Goal: Task Accomplishment & Management: Use online tool/utility

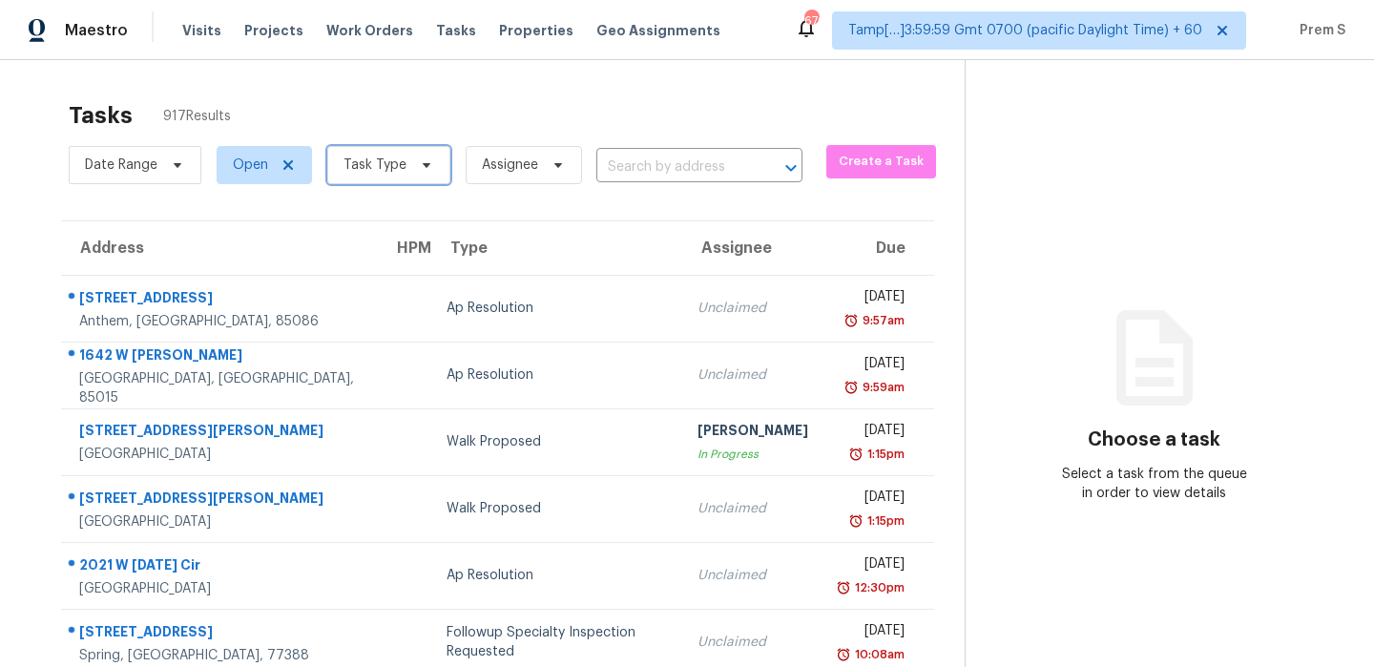
click at [390, 173] on span "Task Type" at bounding box center [374, 164] width 63 height 19
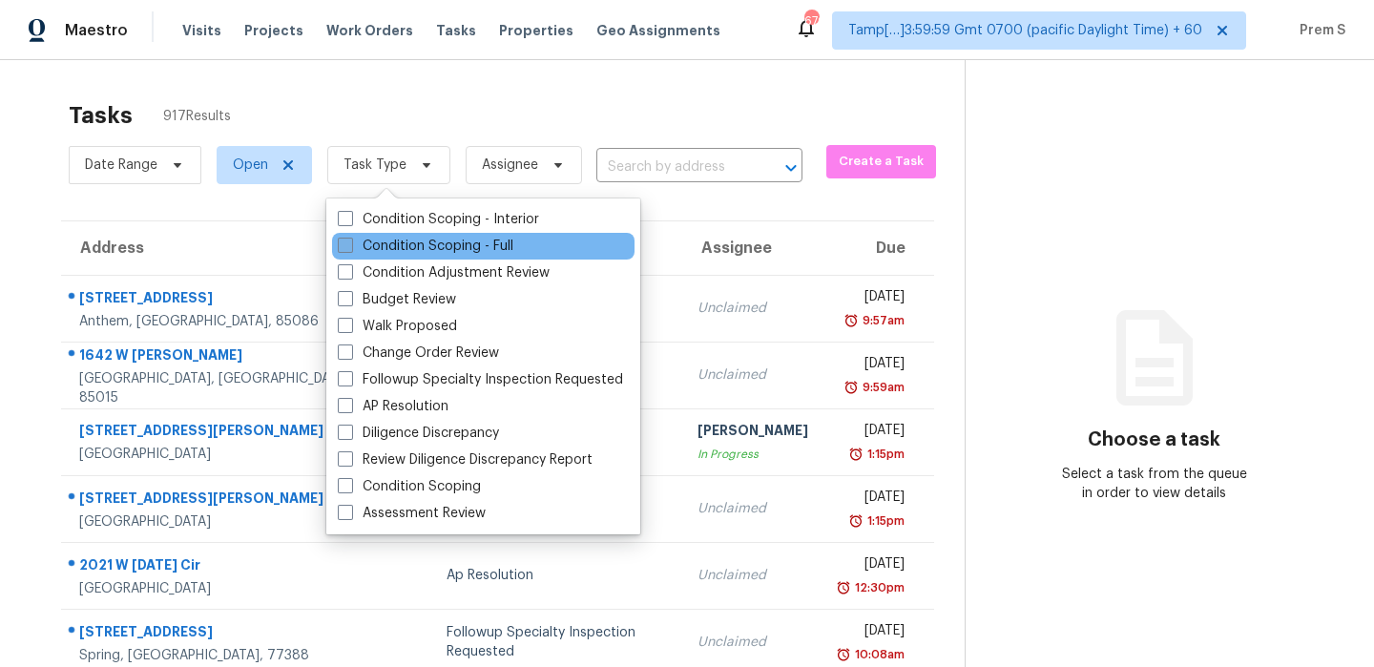
click at [408, 242] on label "Condition Scoping - Full" at bounding box center [426, 246] width 176 height 19
click at [350, 242] on input "Condition Scoping - Full" at bounding box center [344, 243] width 12 height 12
checkbox input "true"
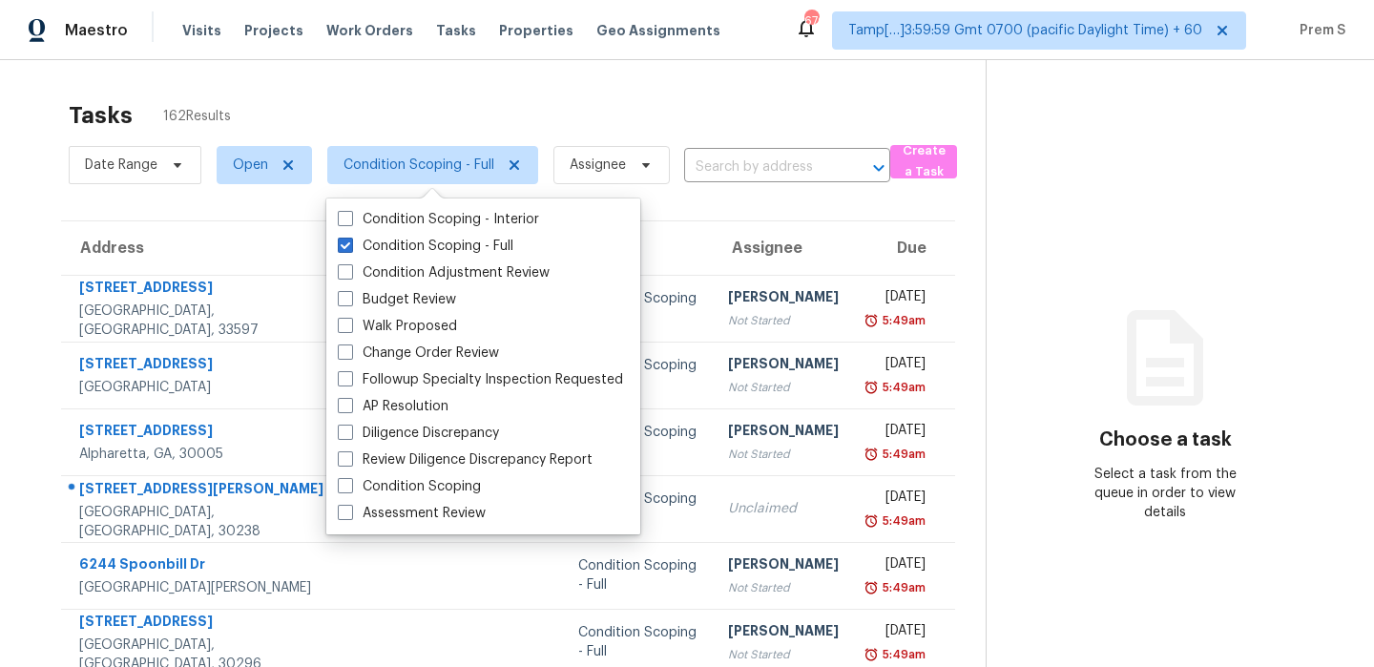
click at [772, 169] on input "text" at bounding box center [760, 168] width 153 height 30
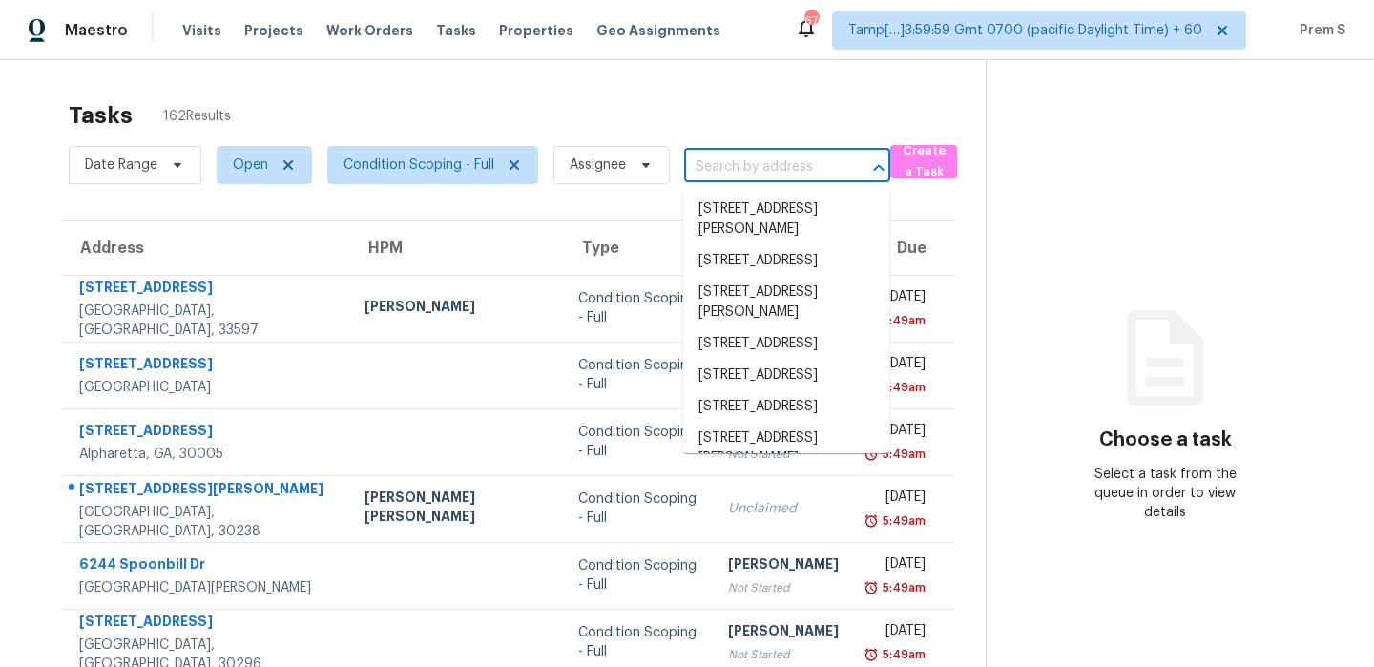
paste input "[STREET_ADDRESS][PERSON_NAME]"
type input "[STREET_ADDRESS][PERSON_NAME]"
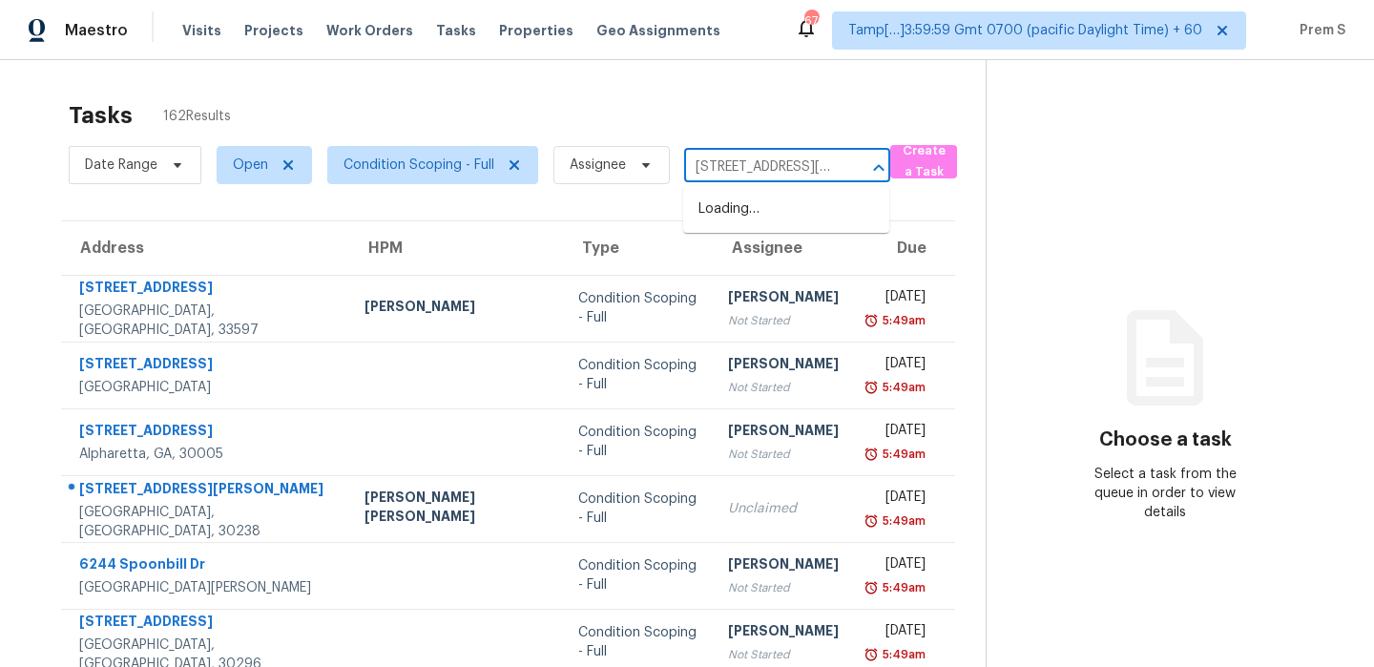
scroll to position [0, 150]
click at [757, 205] on li "[STREET_ADDRESS][PERSON_NAME]" at bounding box center [786, 220] width 206 height 52
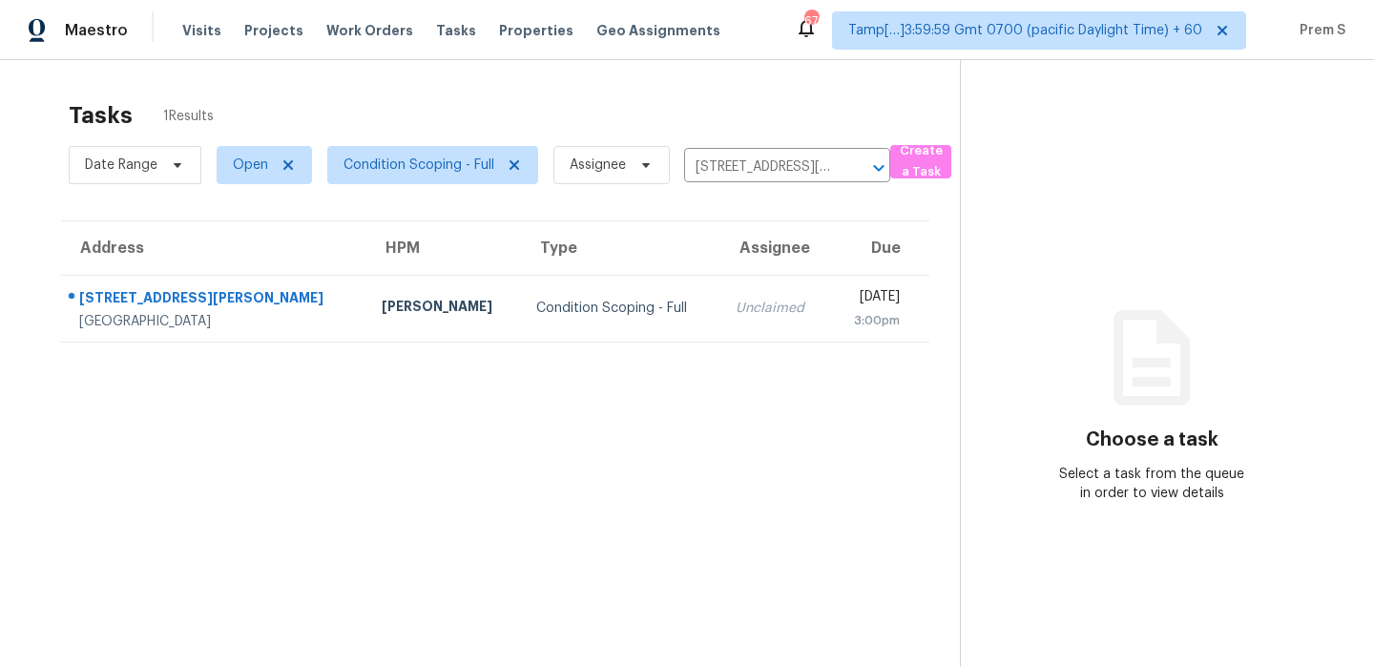
click at [735, 313] on div "Unclaimed" at bounding box center [774, 308] width 78 height 19
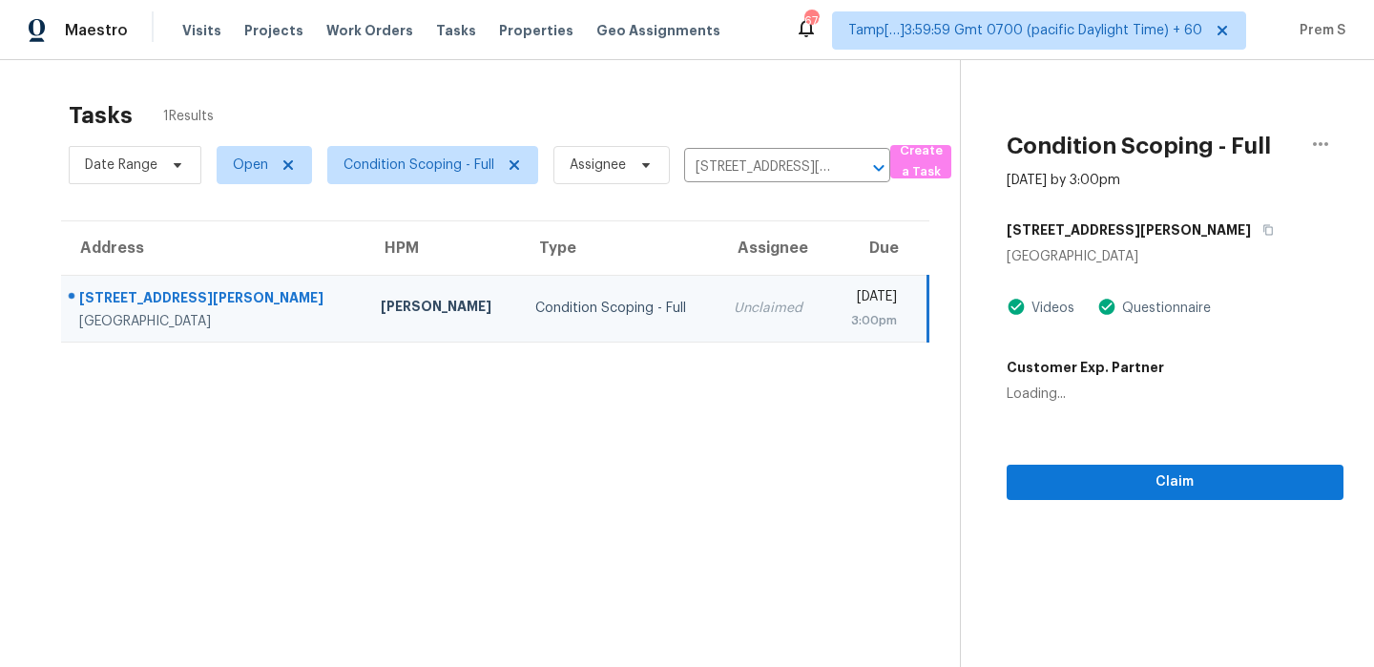
scroll to position [60, 0]
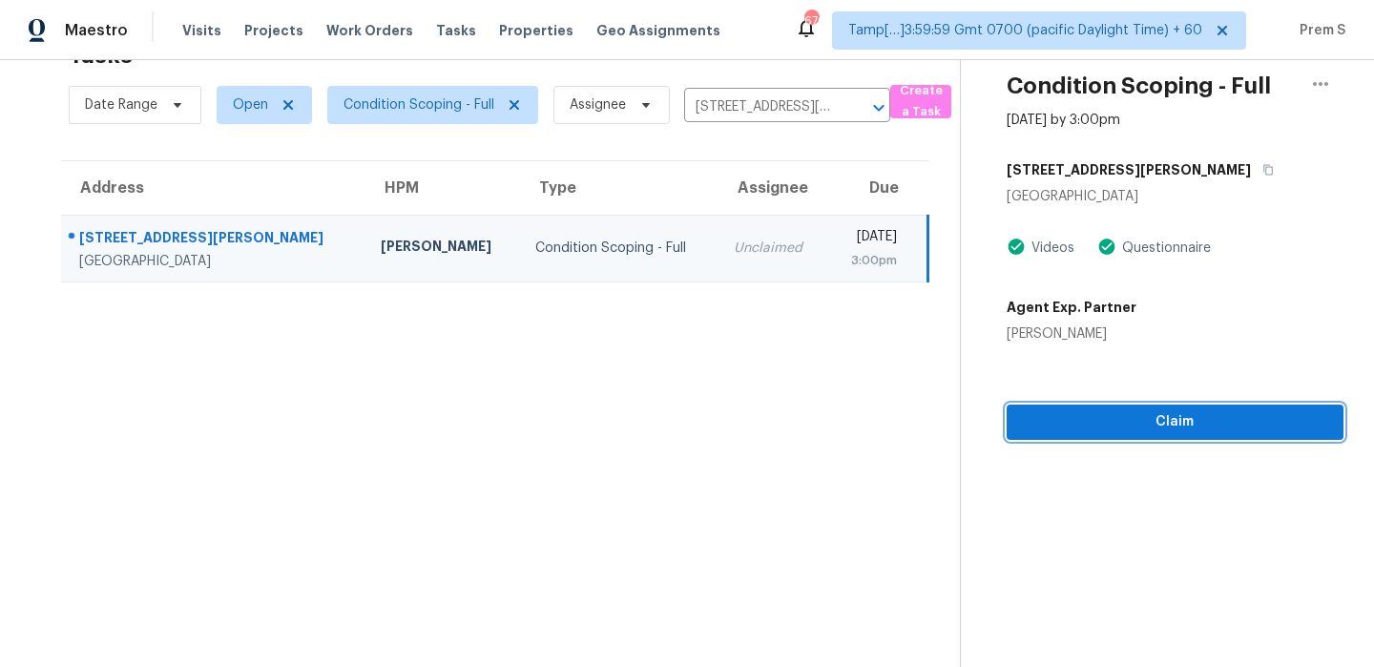
click at [1168, 427] on span "Claim" at bounding box center [1175, 422] width 306 height 24
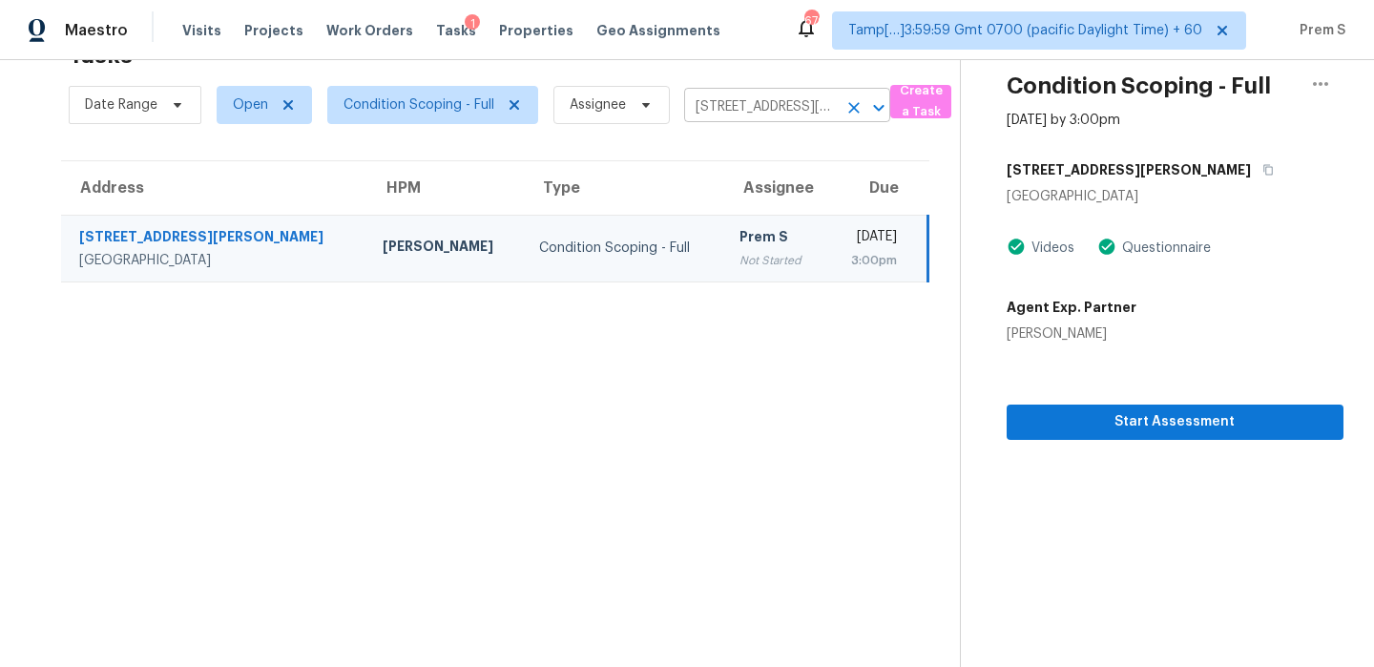
click at [848, 103] on icon "Clear" at bounding box center [853, 107] width 11 height 11
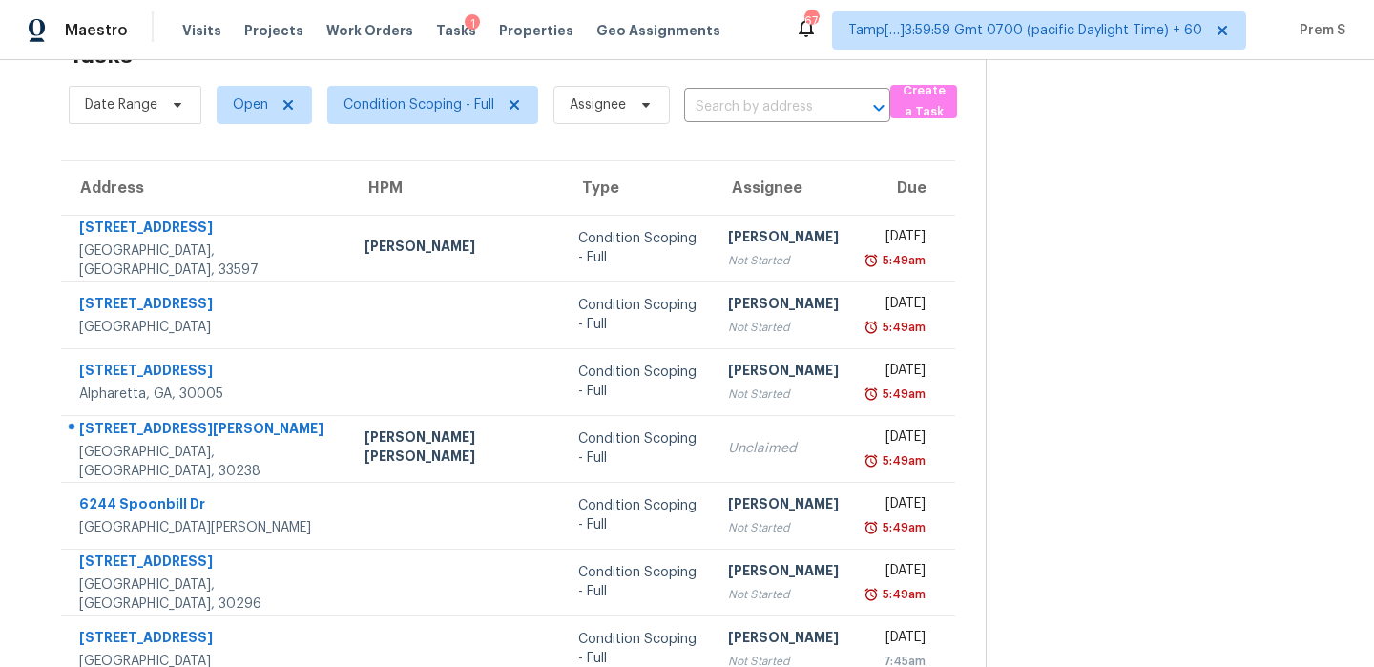
click at [780, 105] on input "text" at bounding box center [760, 108] width 153 height 30
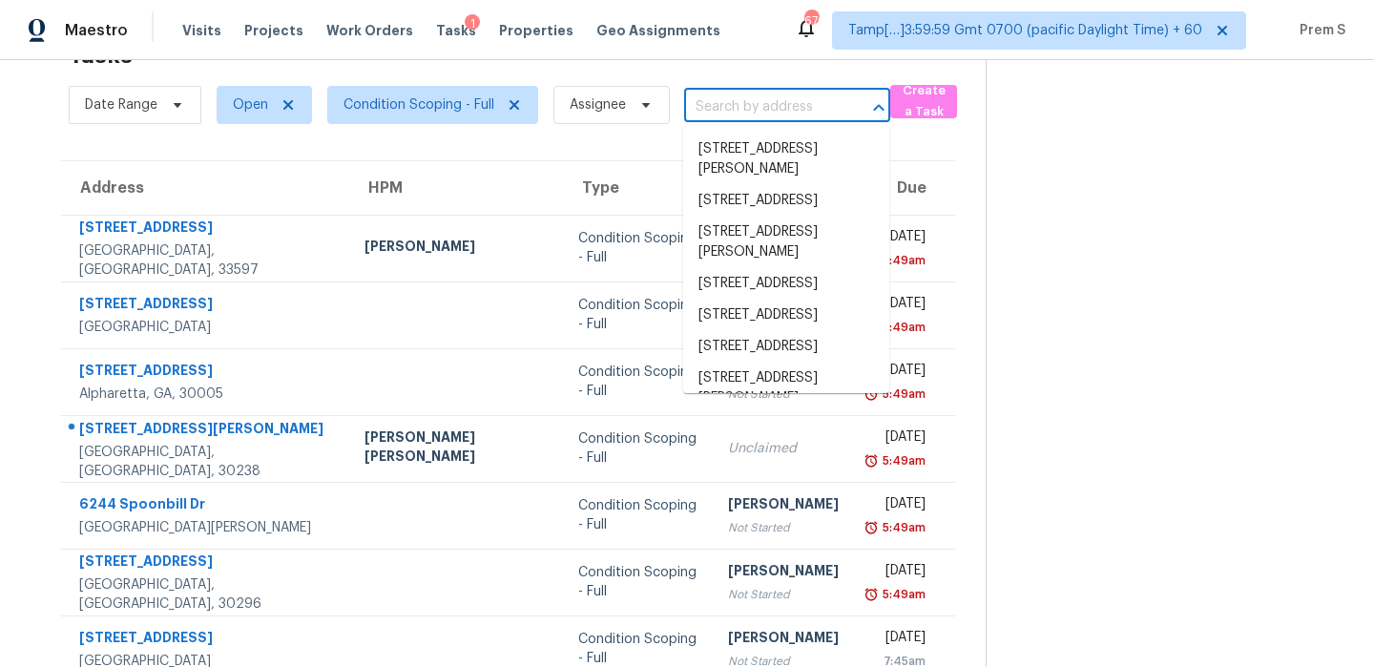
paste input "[STREET_ADDRESS][PERSON_NAME]"
type input "[STREET_ADDRESS][PERSON_NAME]"
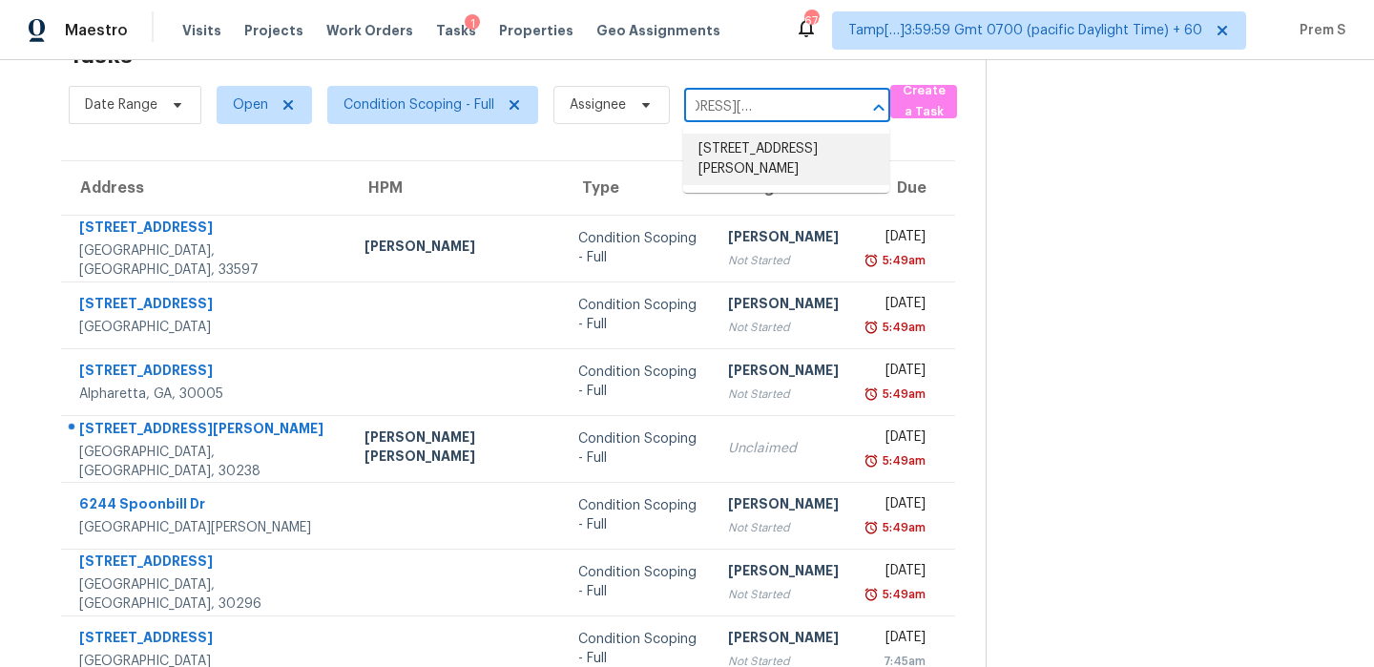
click at [762, 156] on li "[STREET_ADDRESS][PERSON_NAME]" at bounding box center [786, 160] width 206 height 52
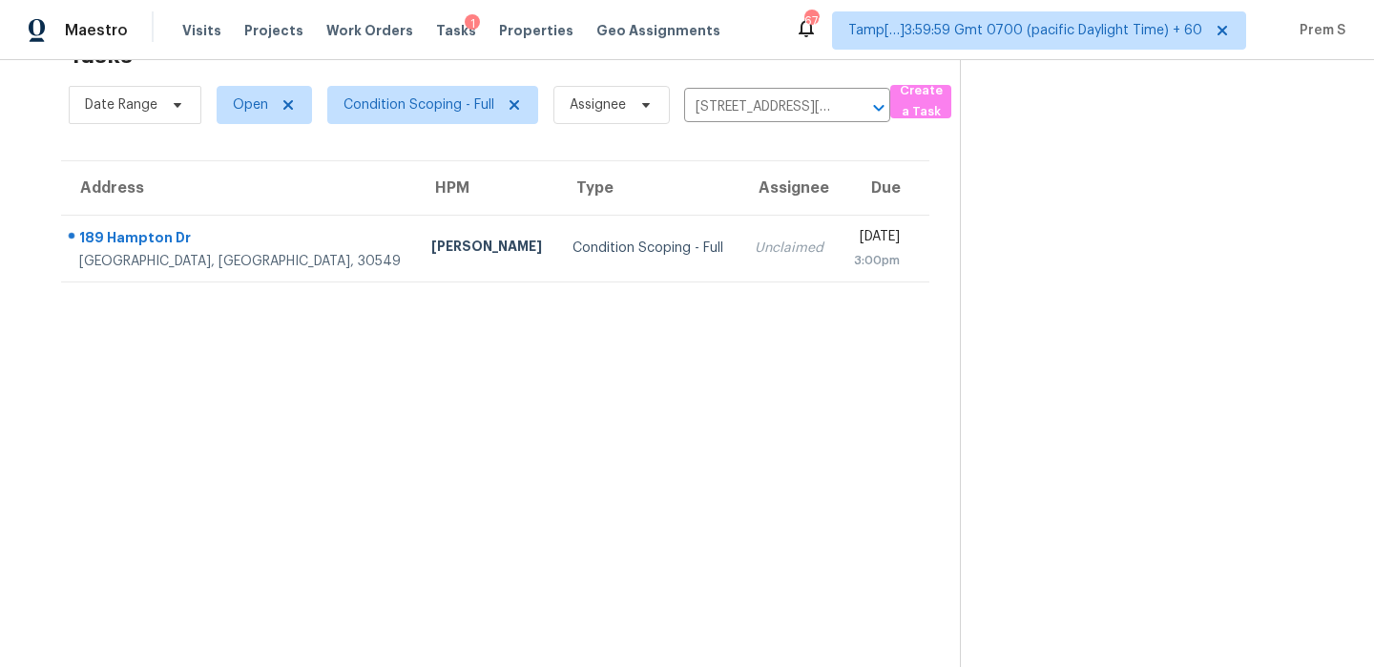
click at [754, 256] on div "Unclaimed" at bounding box center [788, 247] width 69 height 19
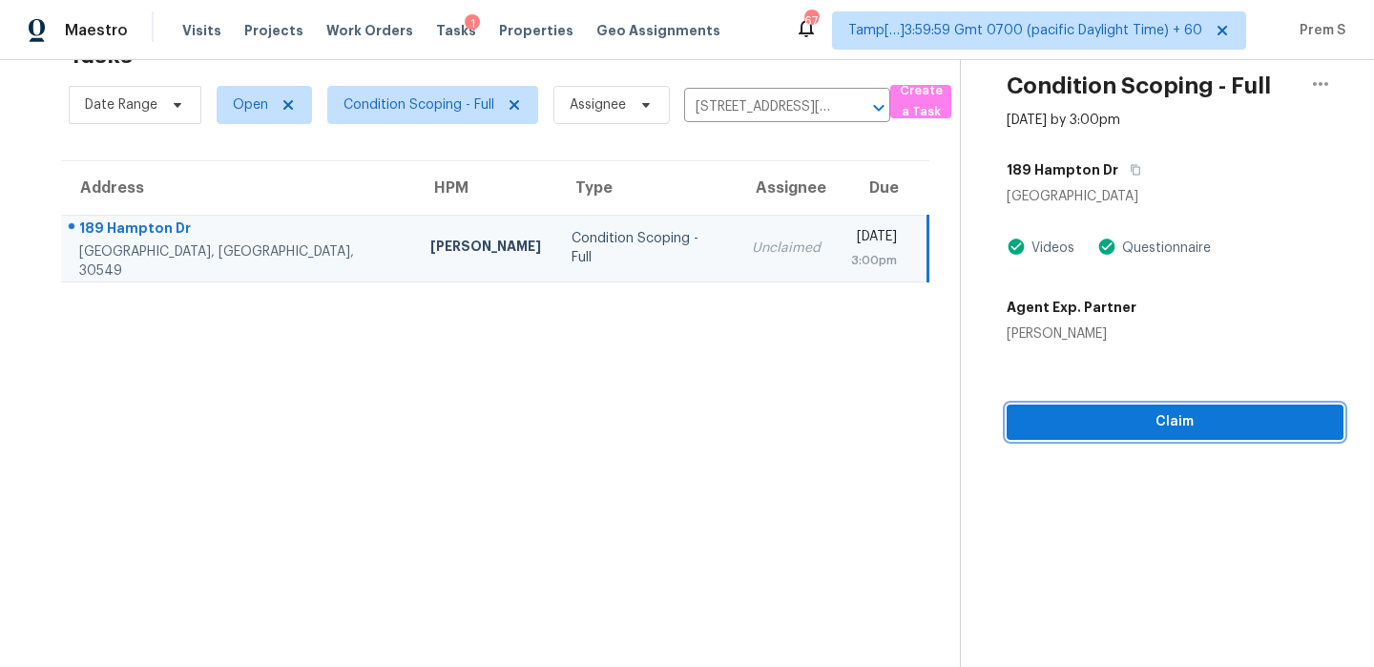
click at [1158, 416] on span "Claim" at bounding box center [1175, 422] width 306 height 24
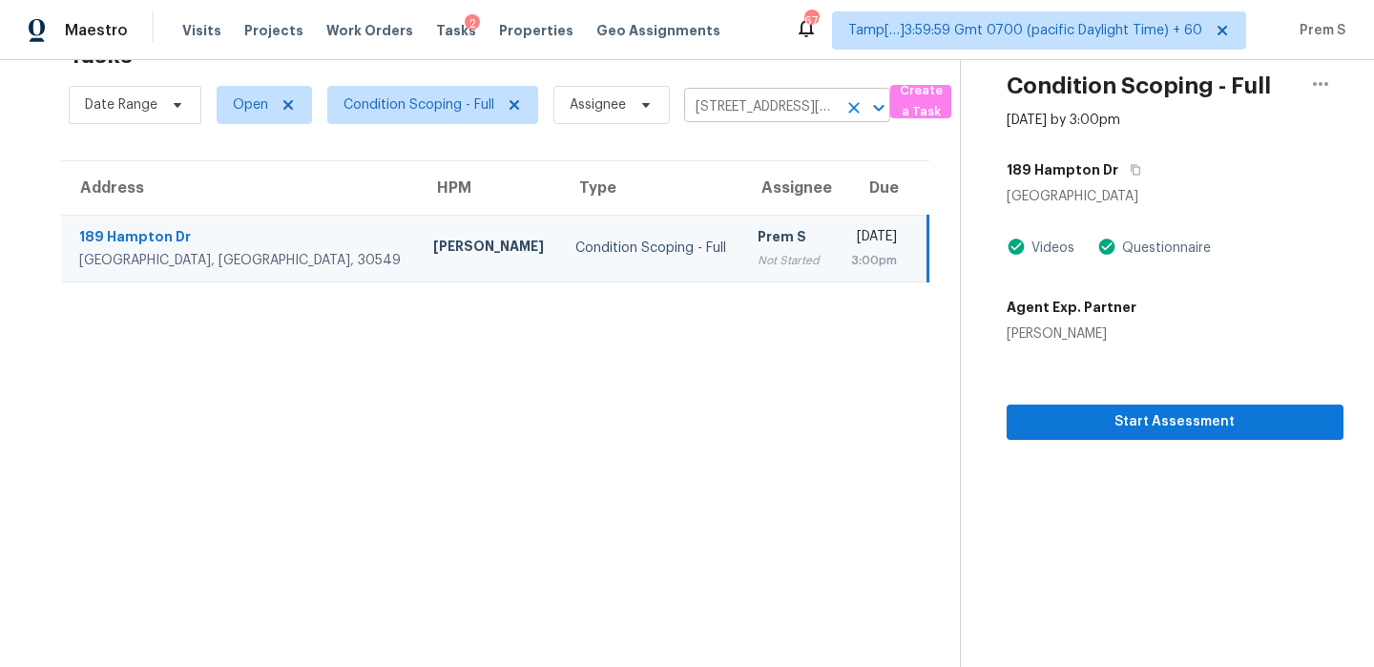
click at [857, 114] on icon "Clear" at bounding box center [853, 107] width 19 height 19
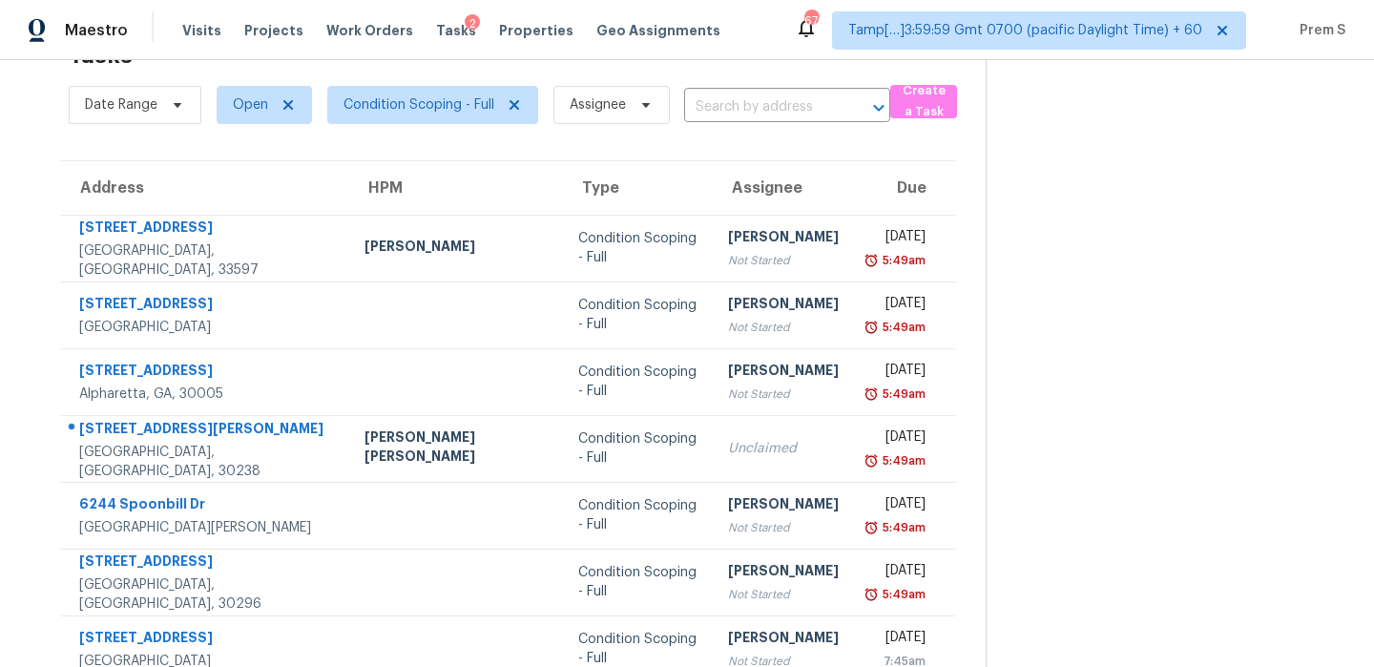
click at [811, 90] on div "Date Range Open Condition Scoping - Full Assignee ​" at bounding box center [479, 105] width 821 height 50
click at [785, 106] on input "text" at bounding box center [760, 108] width 153 height 30
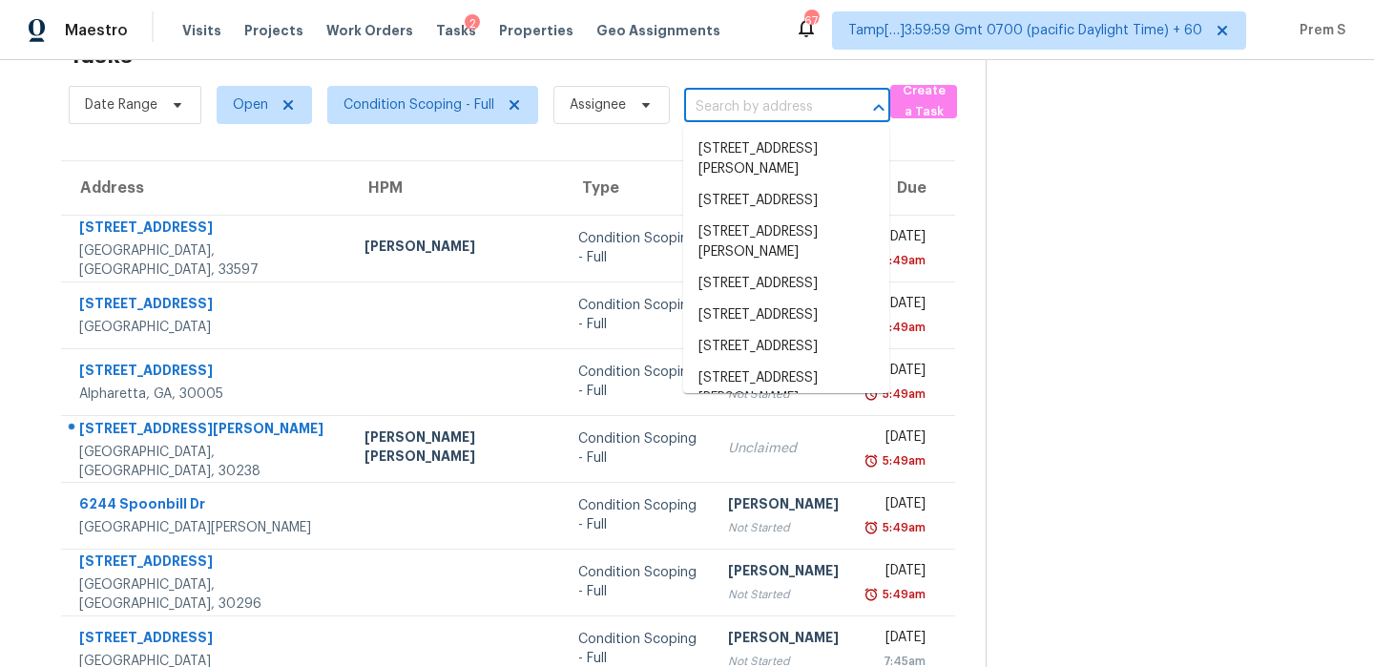
paste input "1946 Griffins Green Pl Bartow, [GEOGRAPHIC_DATA], 33830"
type input "1946 Griffins Green Pl Bartow, [GEOGRAPHIC_DATA], 33830"
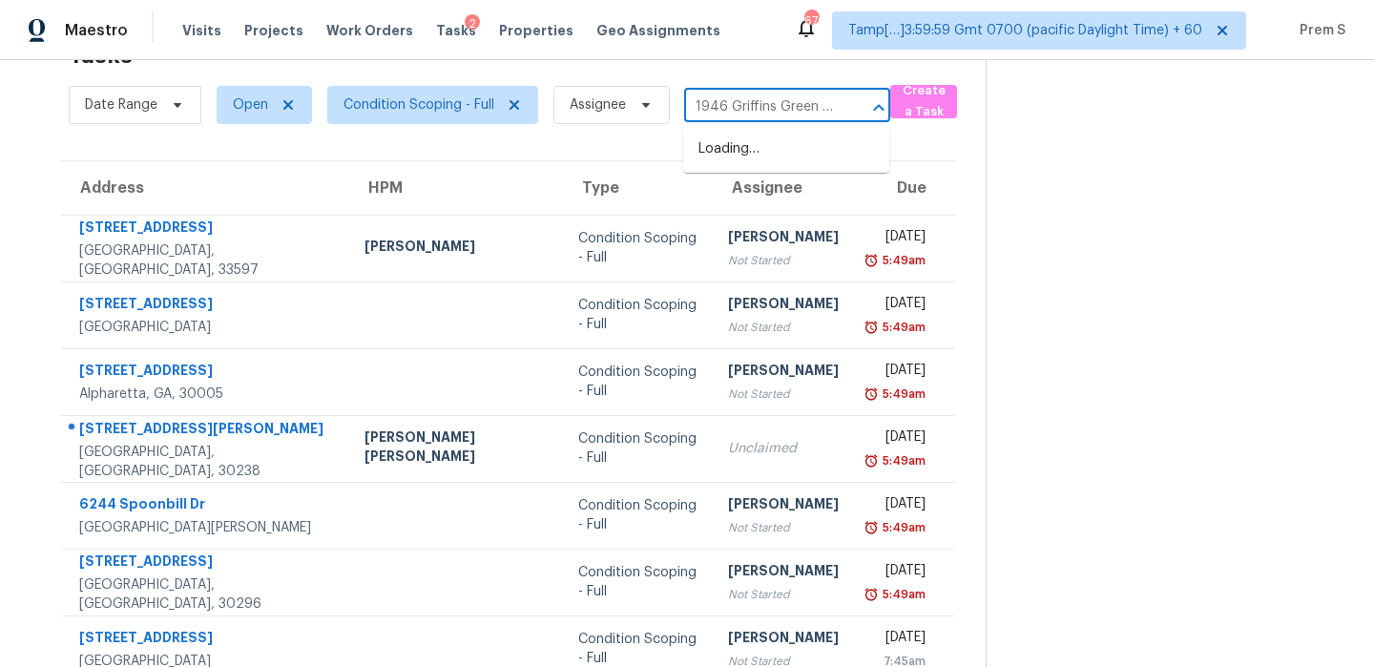
scroll to position [0, 110]
click at [784, 148] on li "[STREET_ADDRESS]" at bounding box center [786, 149] width 206 height 31
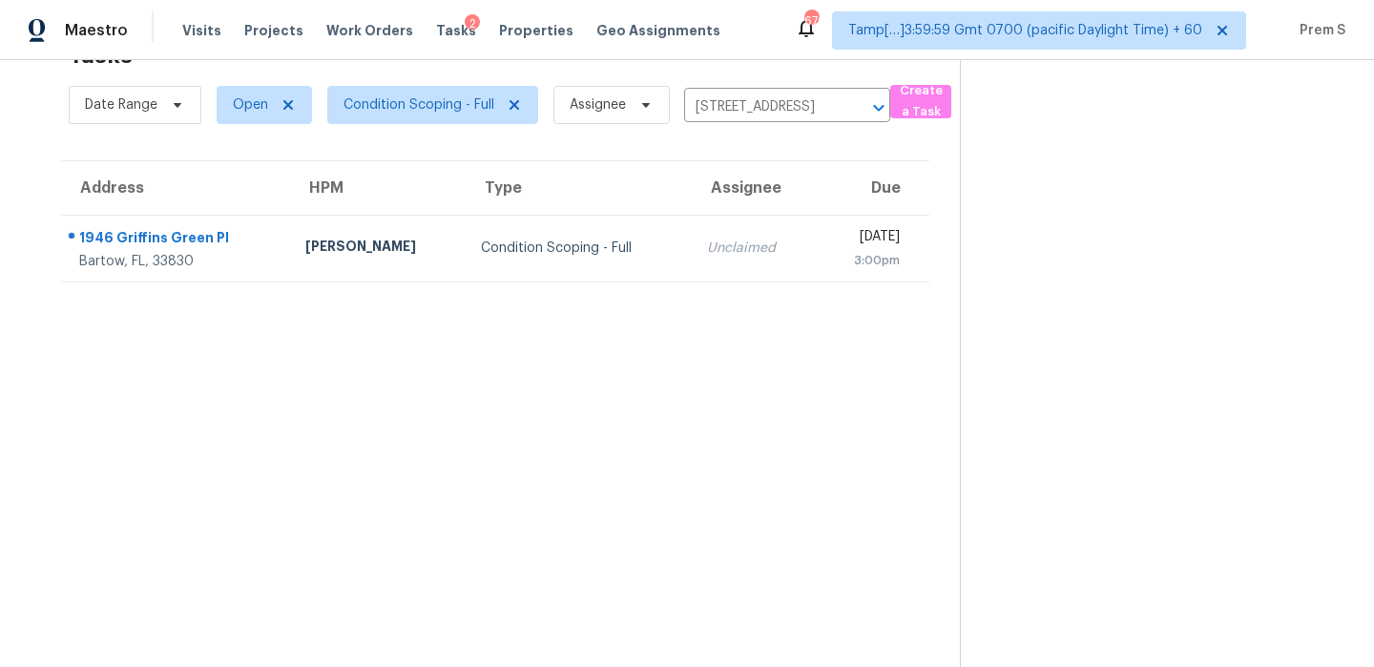
click at [729, 251] on div "Unclaimed" at bounding box center [753, 247] width 93 height 19
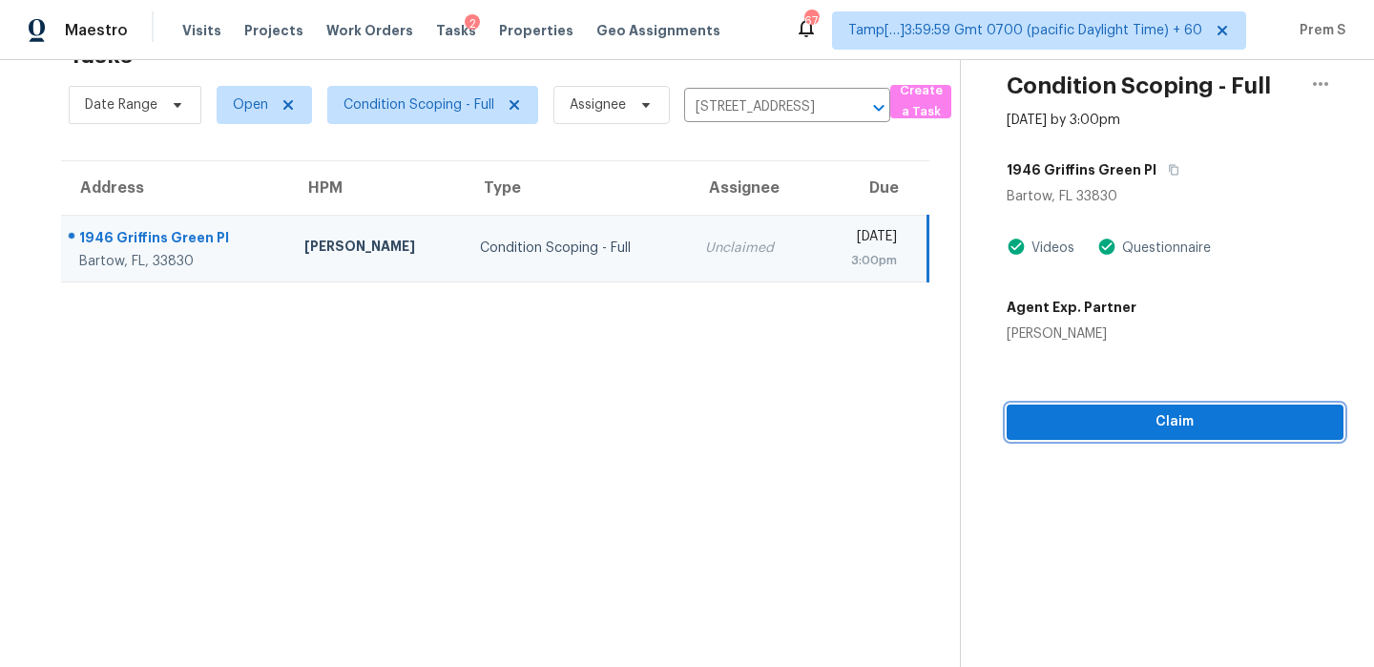
click at [1174, 416] on span "Claim" at bounding box center [1175, 422] width 306 height 24
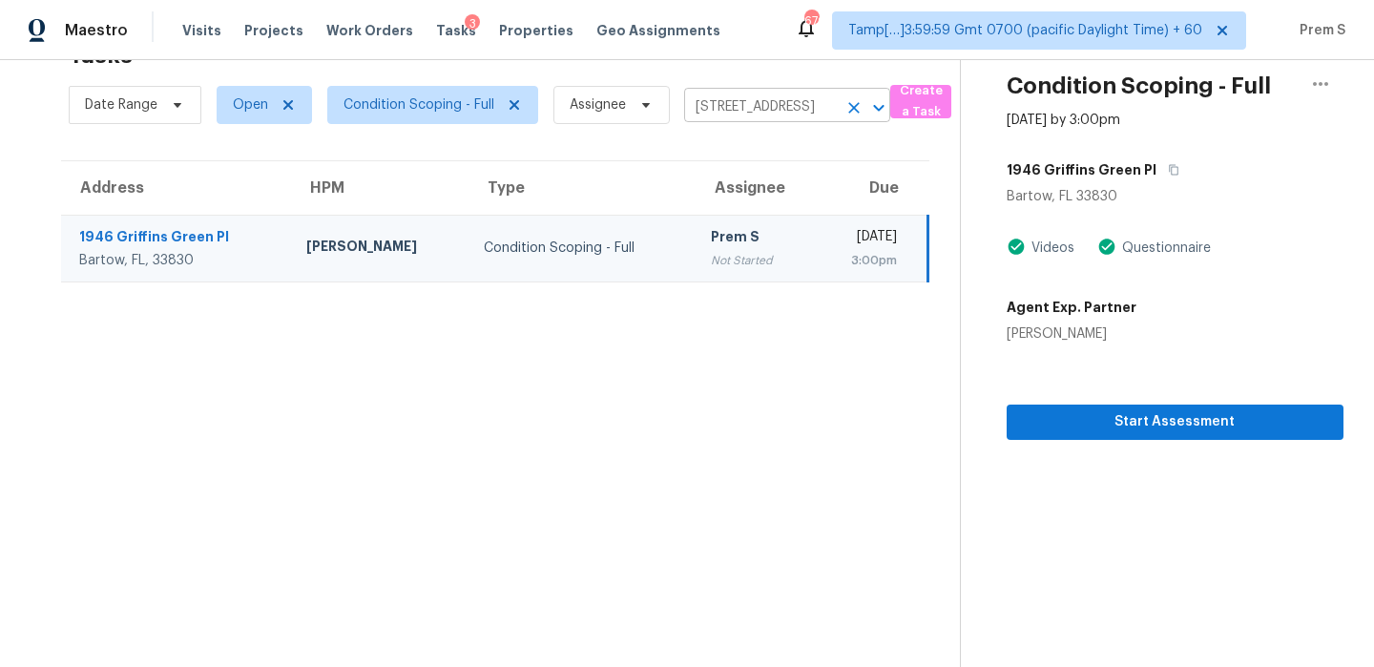
click at [854, 101] on icon "Clear" at bounding box center [853, 107] width 19 height 19
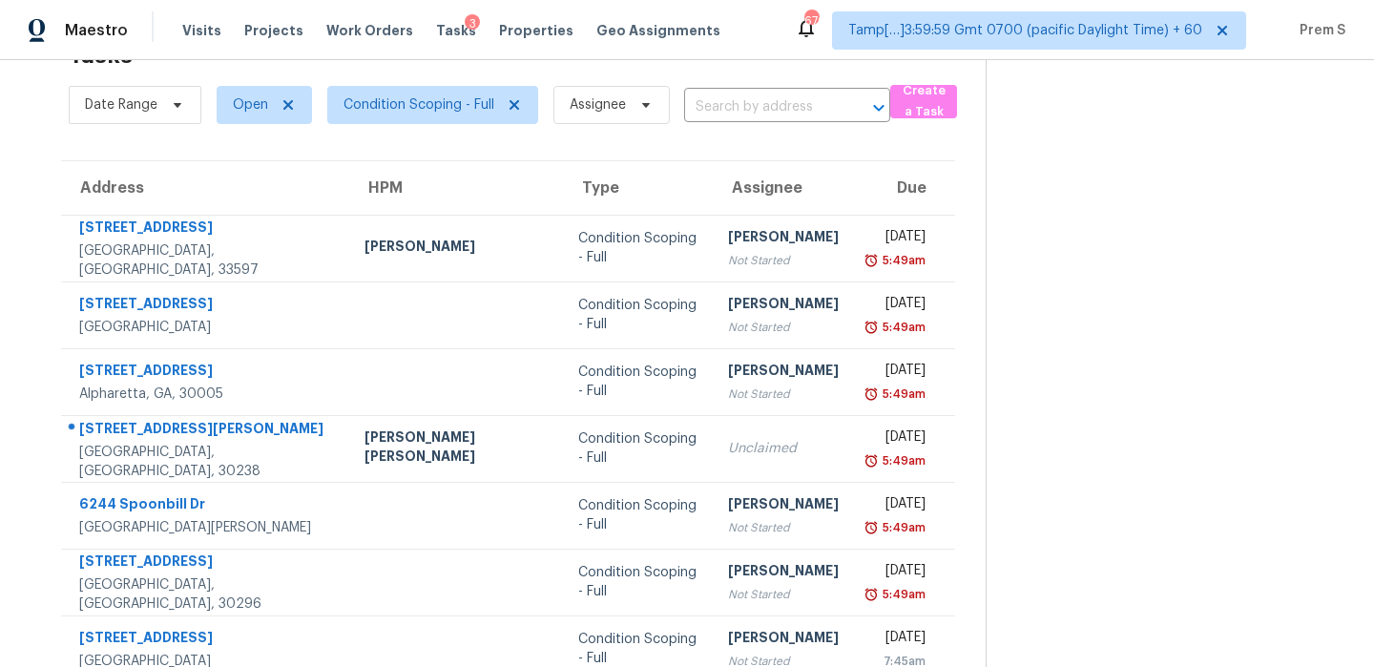
click at [795, 108] on input "text" at bounding box center [760, 108] width 153 height 30
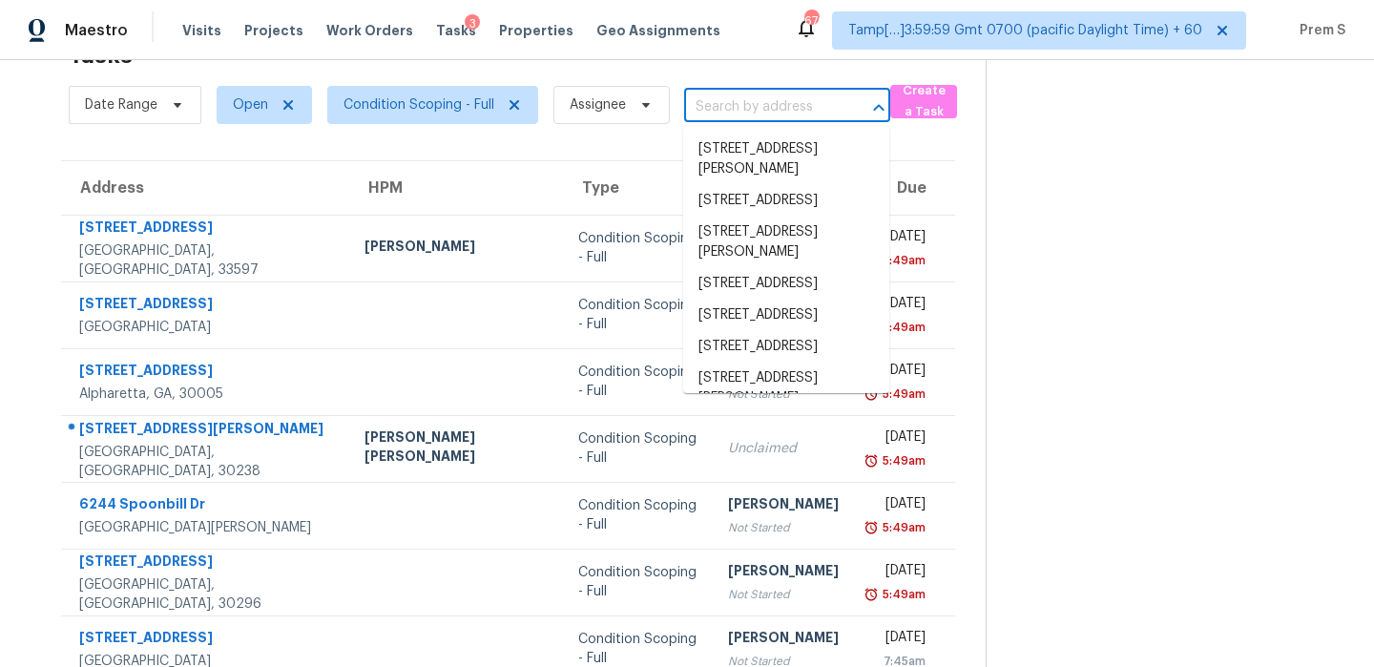
paste input "[STREET_ADDRESS][PERSON_NAME][PERSON_NAME]"
type input "[STREET_ADDRESS][PERSON_NAME][PERSON_NAME]"
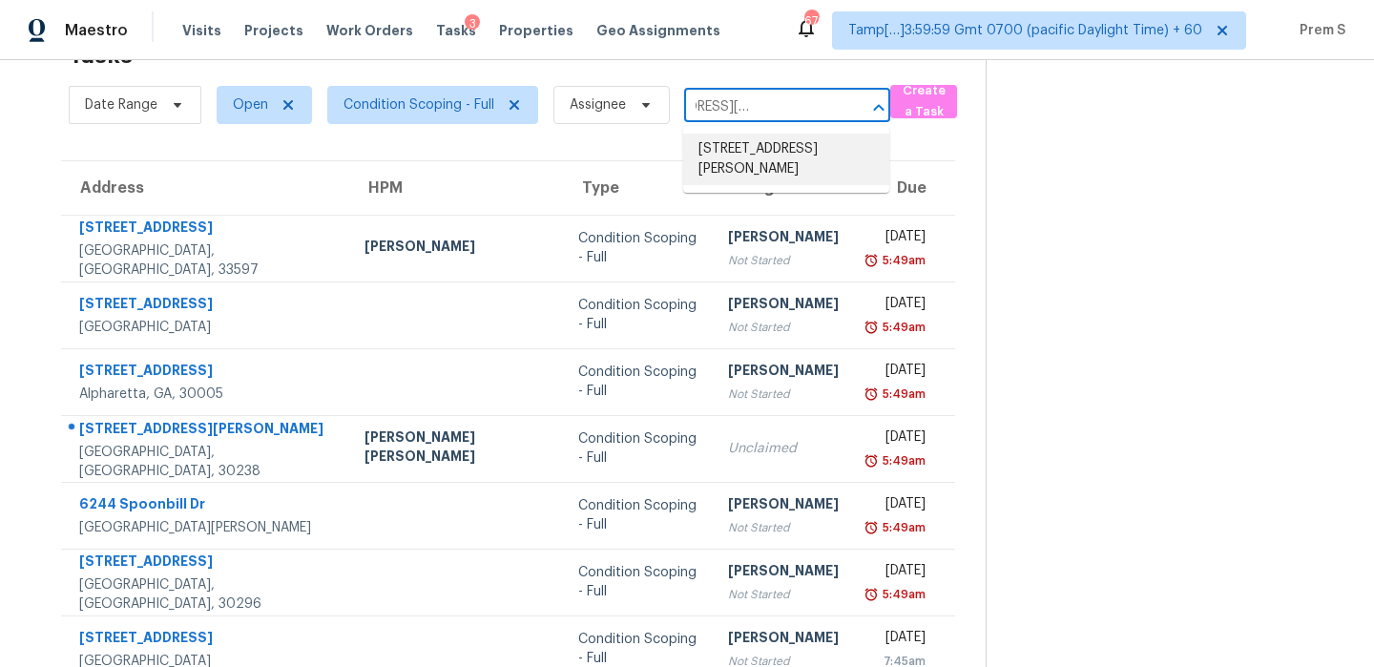
click at [761, 151] on li "[STREET_ADDRESS][PERSON_NAME]" at bounding box center [786, 160] width 206 height 52
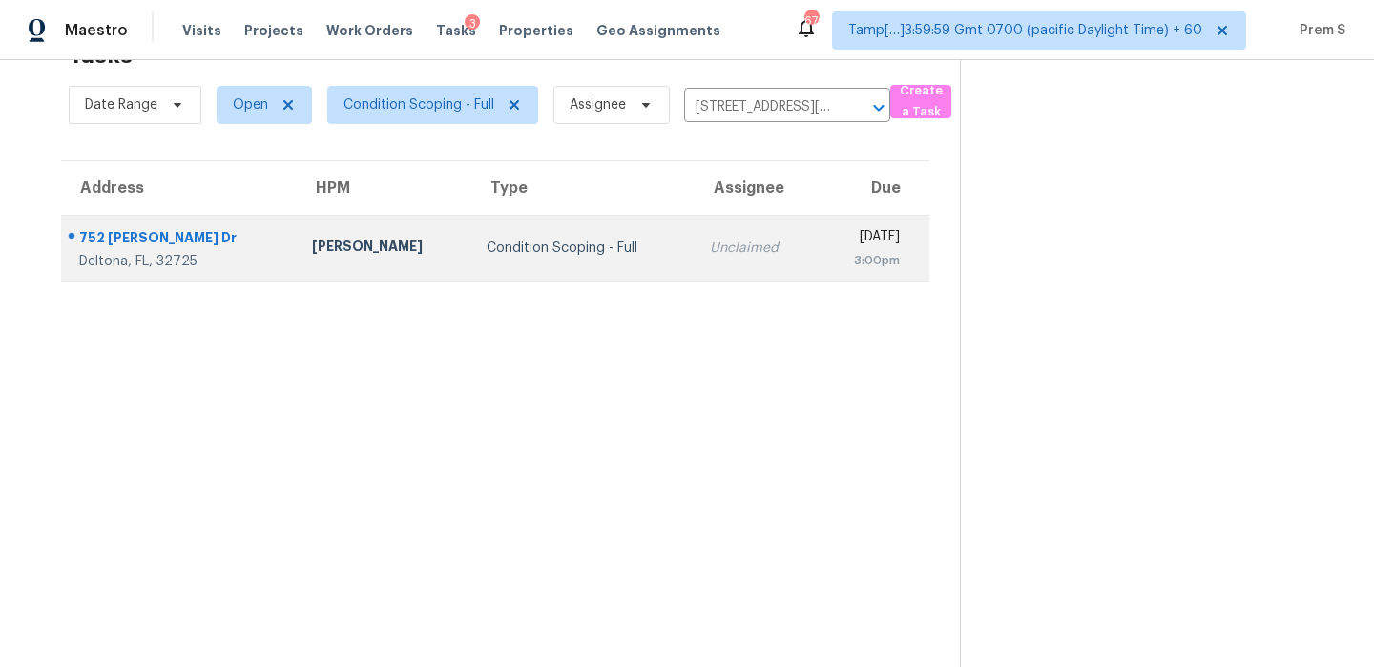
click at [717, 277] on td "Unclaimed" at bounding box center [755, 248] width 122 height 67
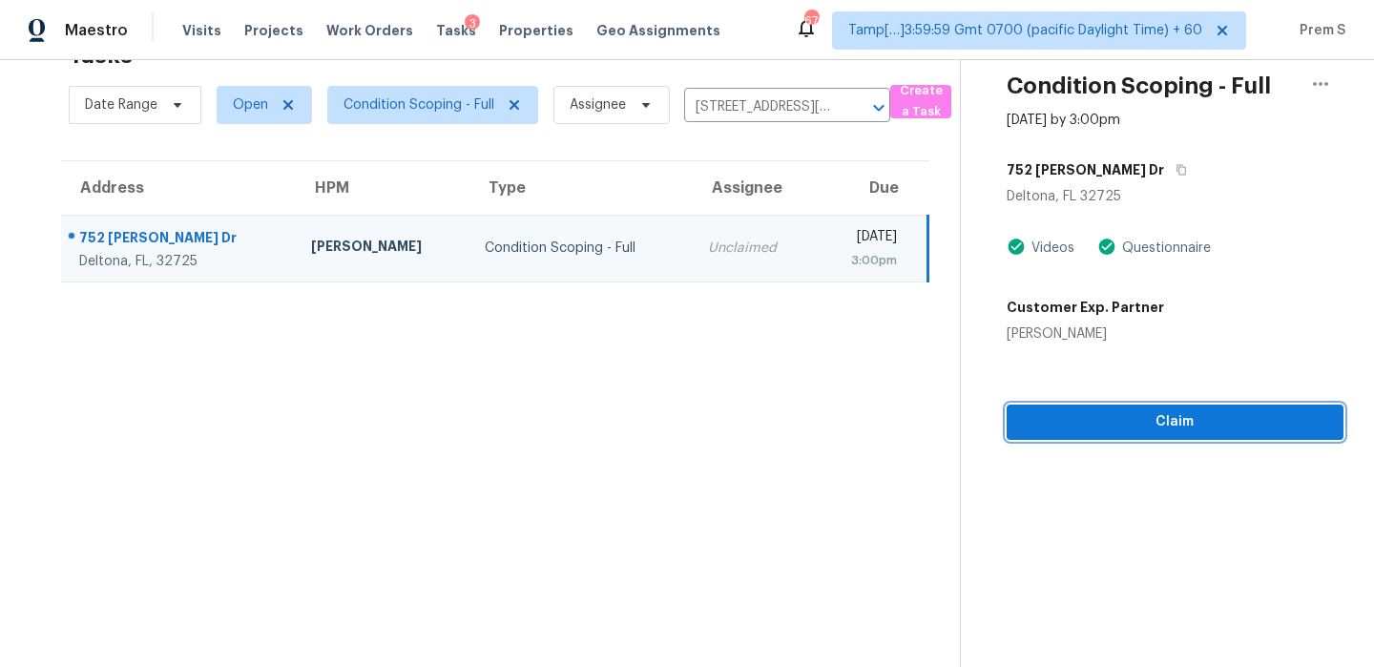
click at [1098, 428] on span "Claim" at bounding box center [1175, 422] width 306 height 24
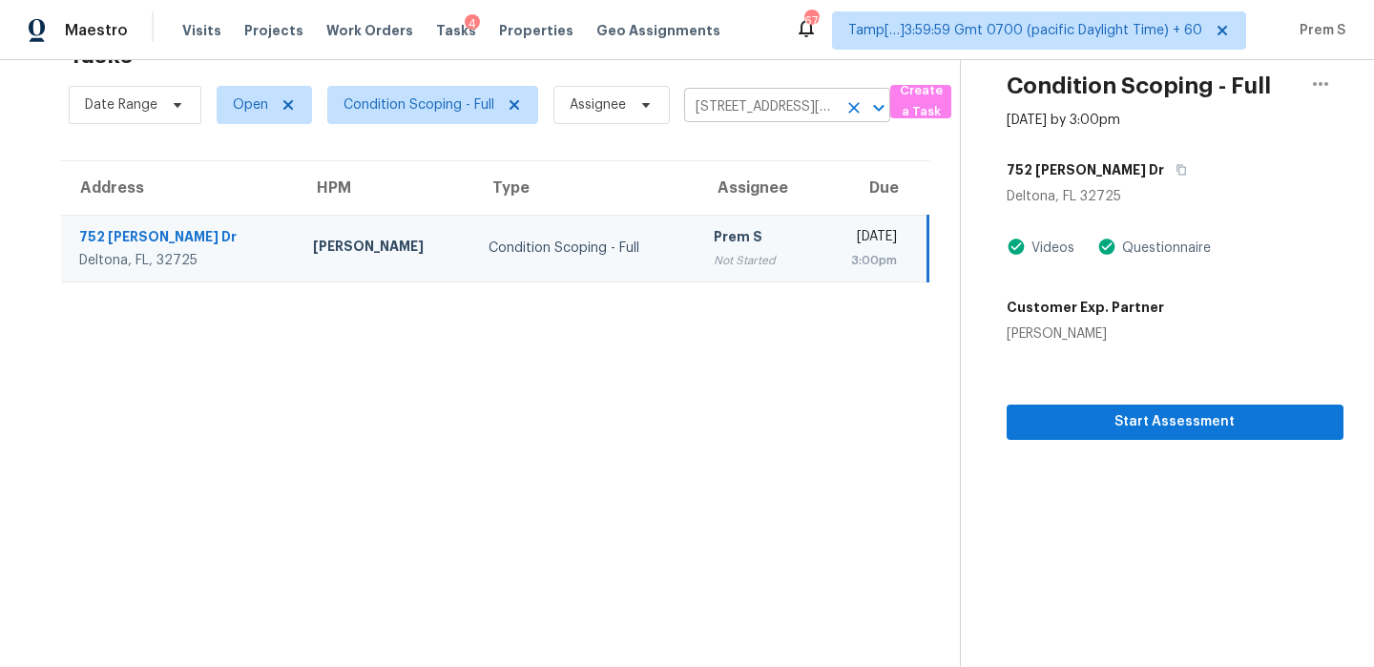
click at [857, 103] on icon "Clear" at bounding box center [853, 107] width 11 height 11
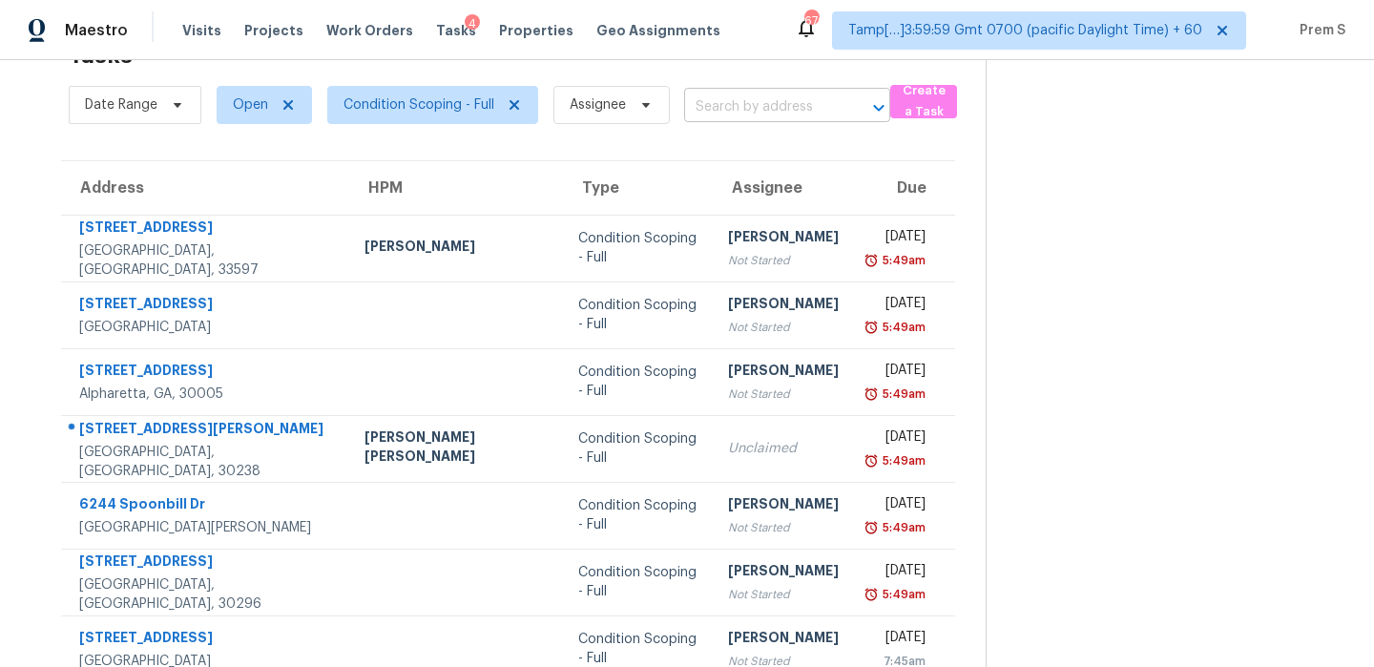
click at [799, 111] on input "text" at bounding box center [760, 108] width 153 height 30
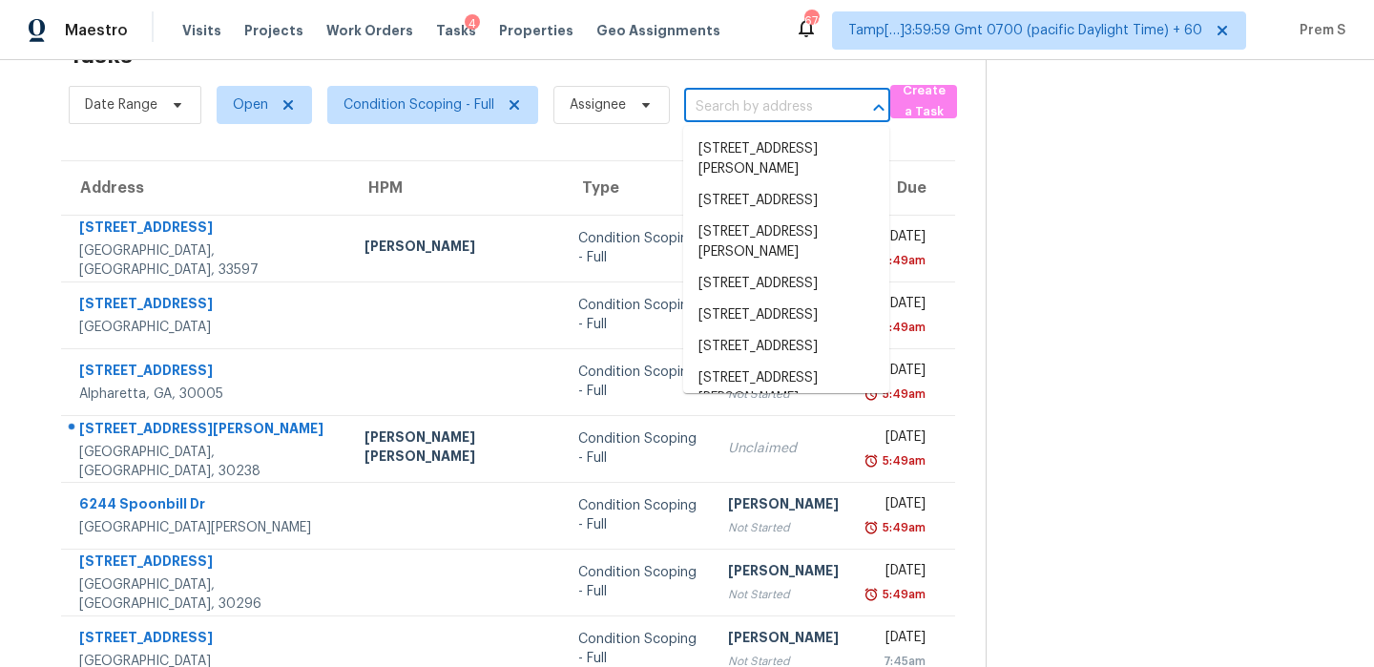
paste input "[STREET_ADDRESS]"
type input "[STREET_ADDRESS]"
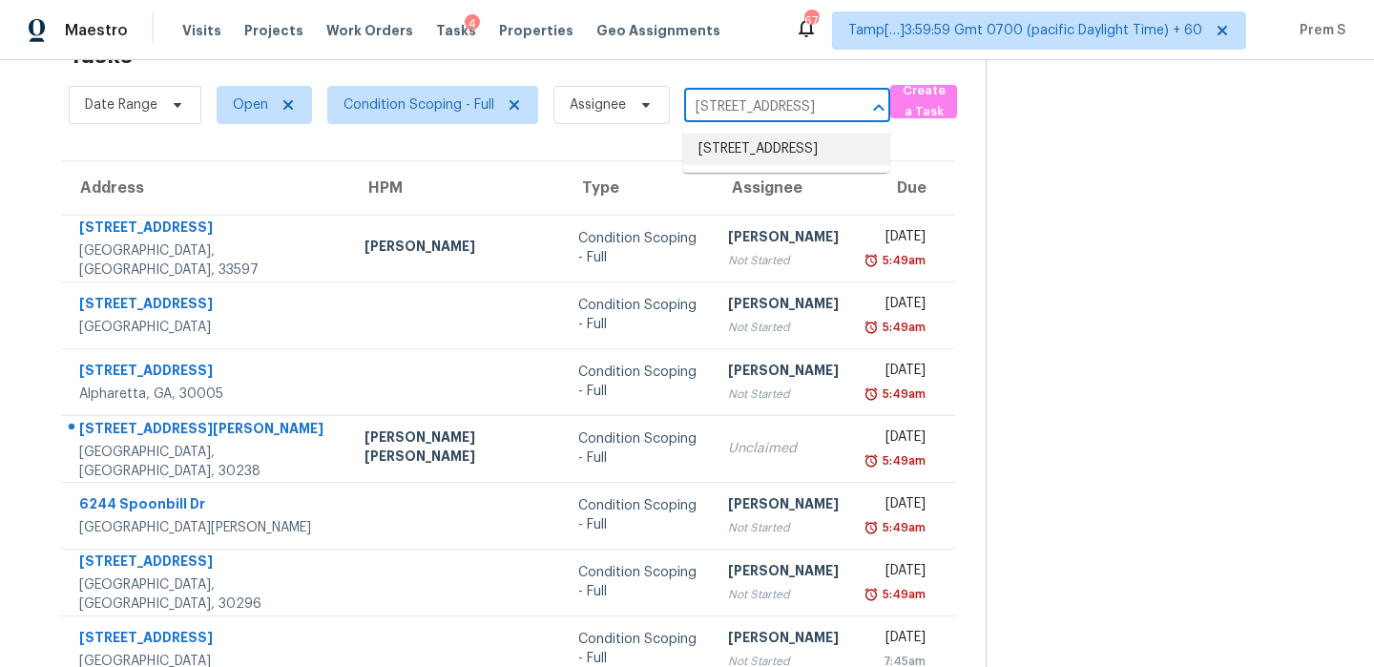
click at [730, 158] on li "[STREET_ADDRESS]" at bounding box center [786, 149] width 206 height 31
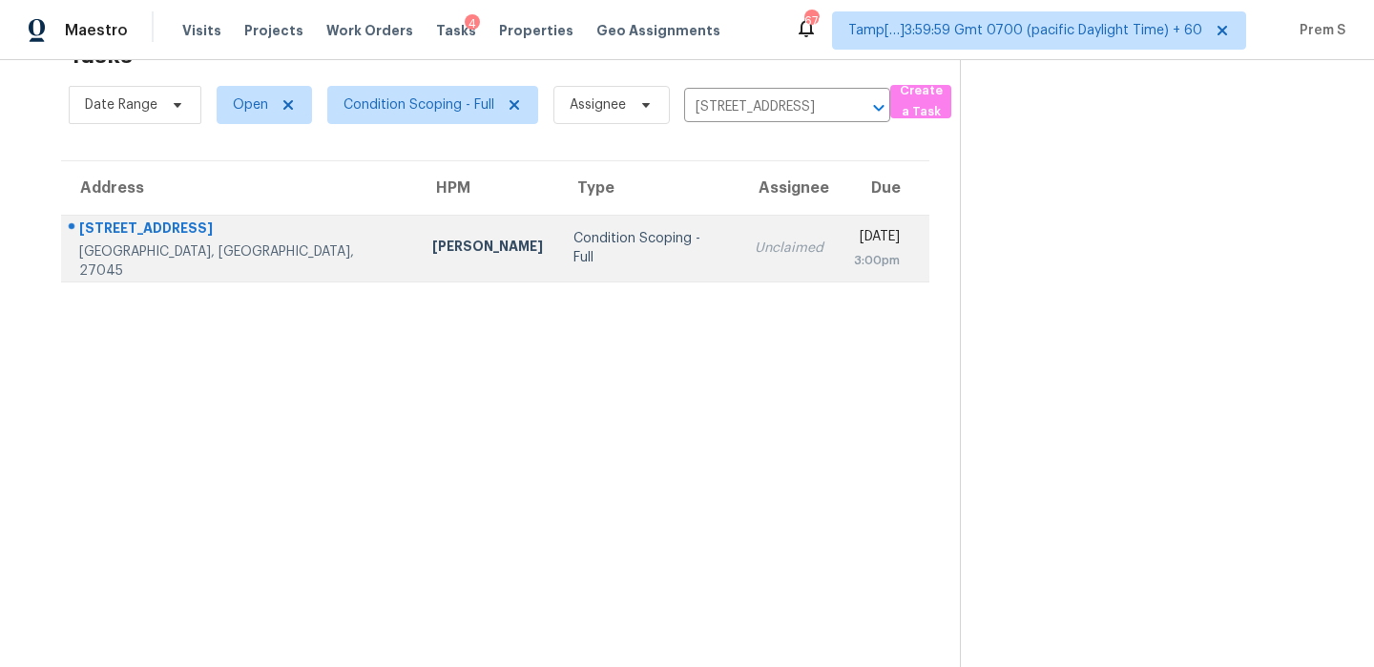
click at [739, 242] on td "Unclaimed" at bounding box center [788, 248] width 99 height 67
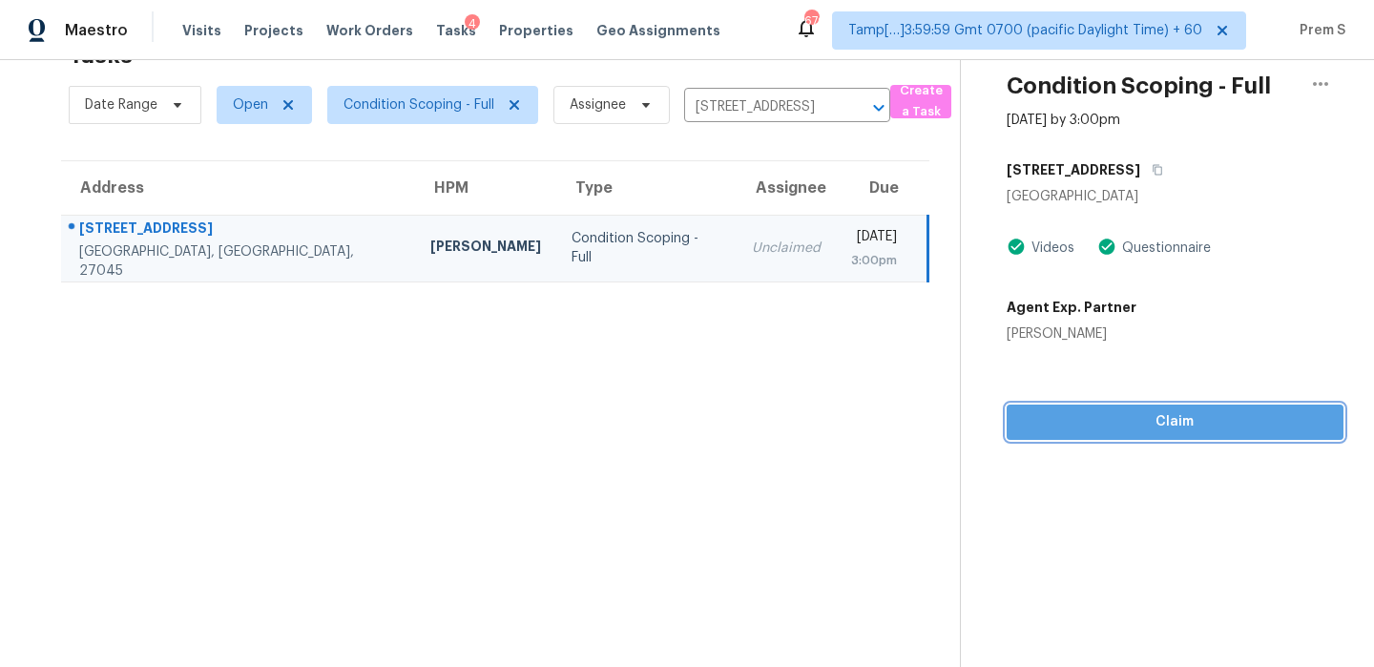
click at [1115, 424] on span "Claim" at bounding box center [1175, 422] width 306 height 24
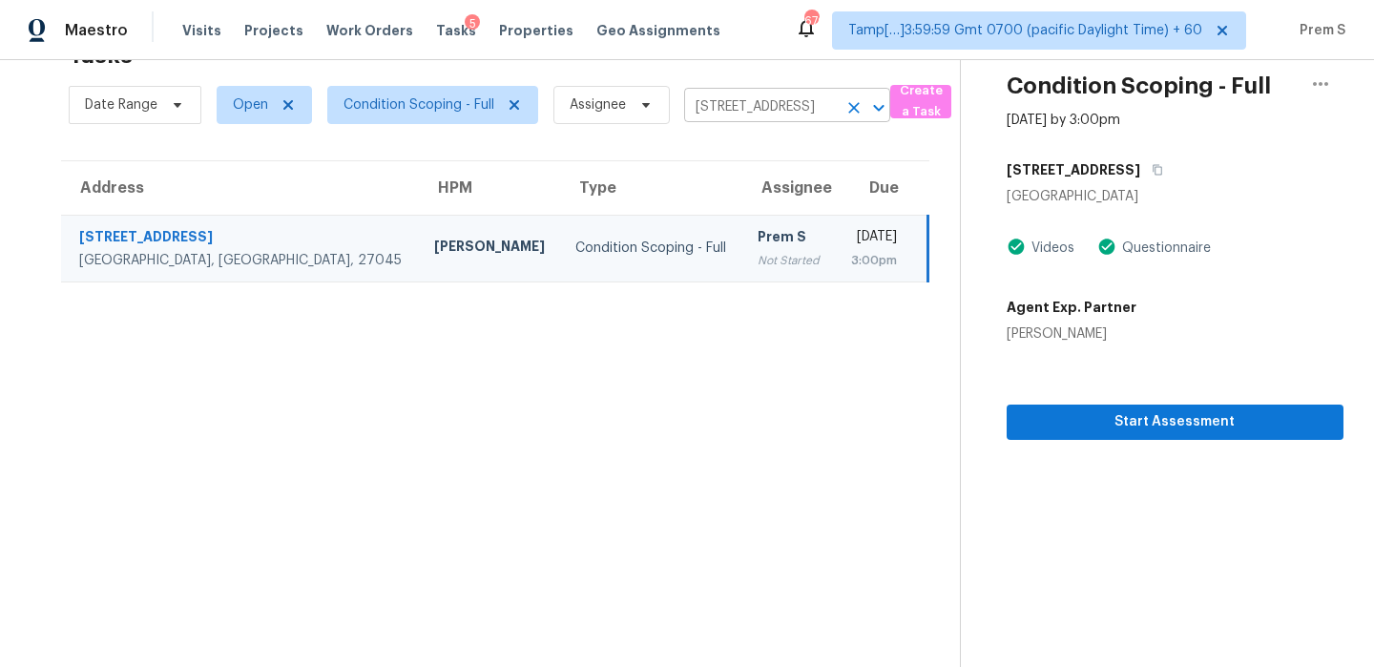
click at [854, 106] on icon "Clear" at bounding box center [853, 107] width 11 height 11
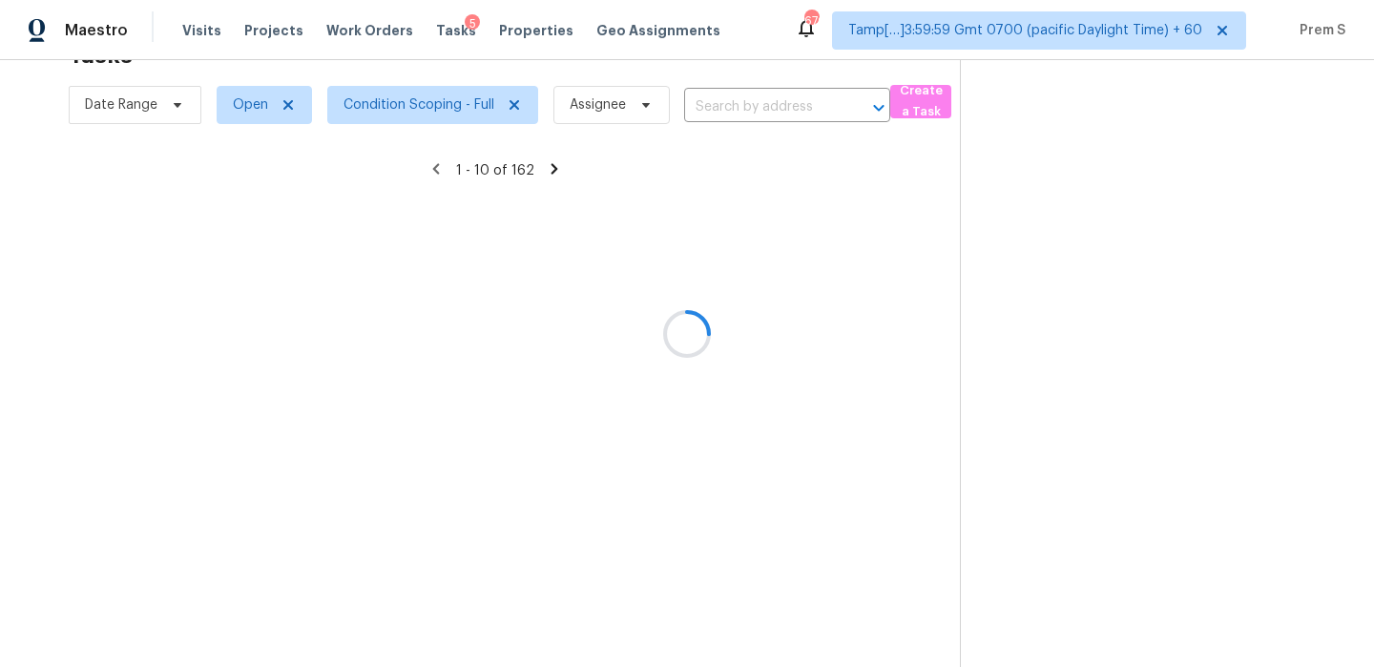
click at [775, 109] on input "text" at bounding box center [760, 108] width 153 height 30
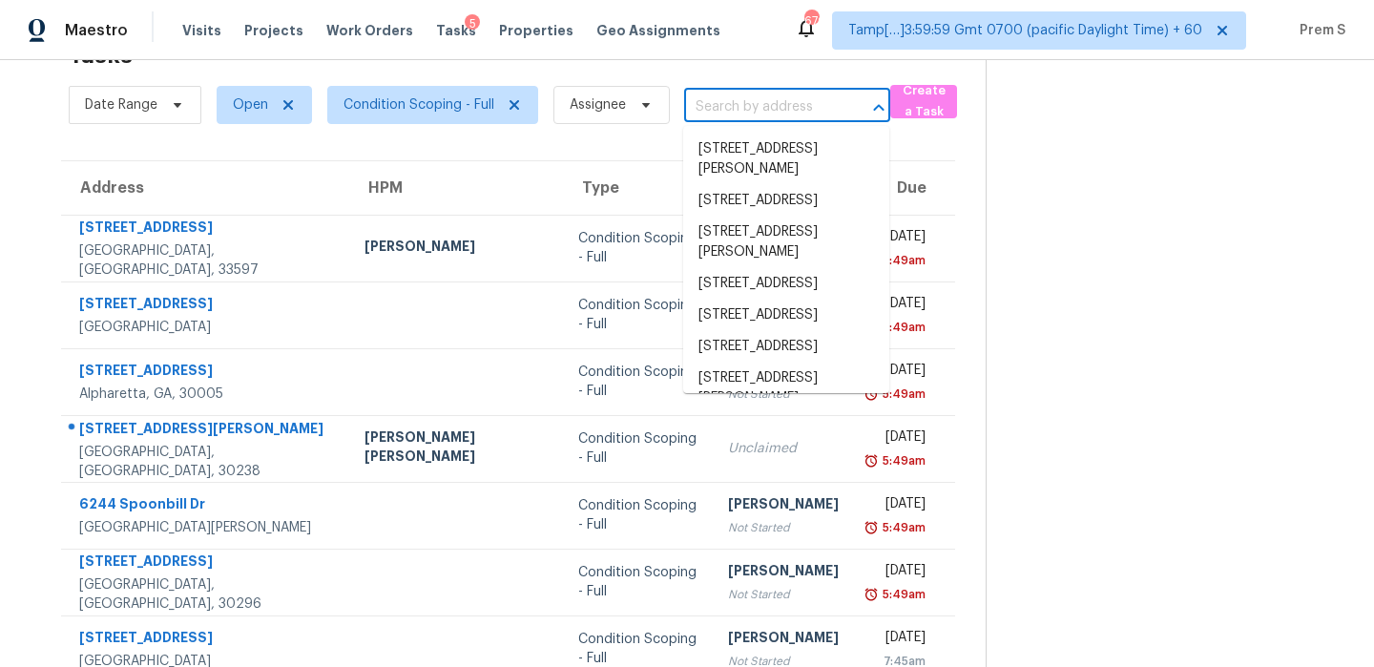
paste input "[STREET_ADDRESS][PERSON_NAME][PERSON_NAME]"
type input "[STREET_ADDRESS][PERSON_NAME][PERSON_NAME]"
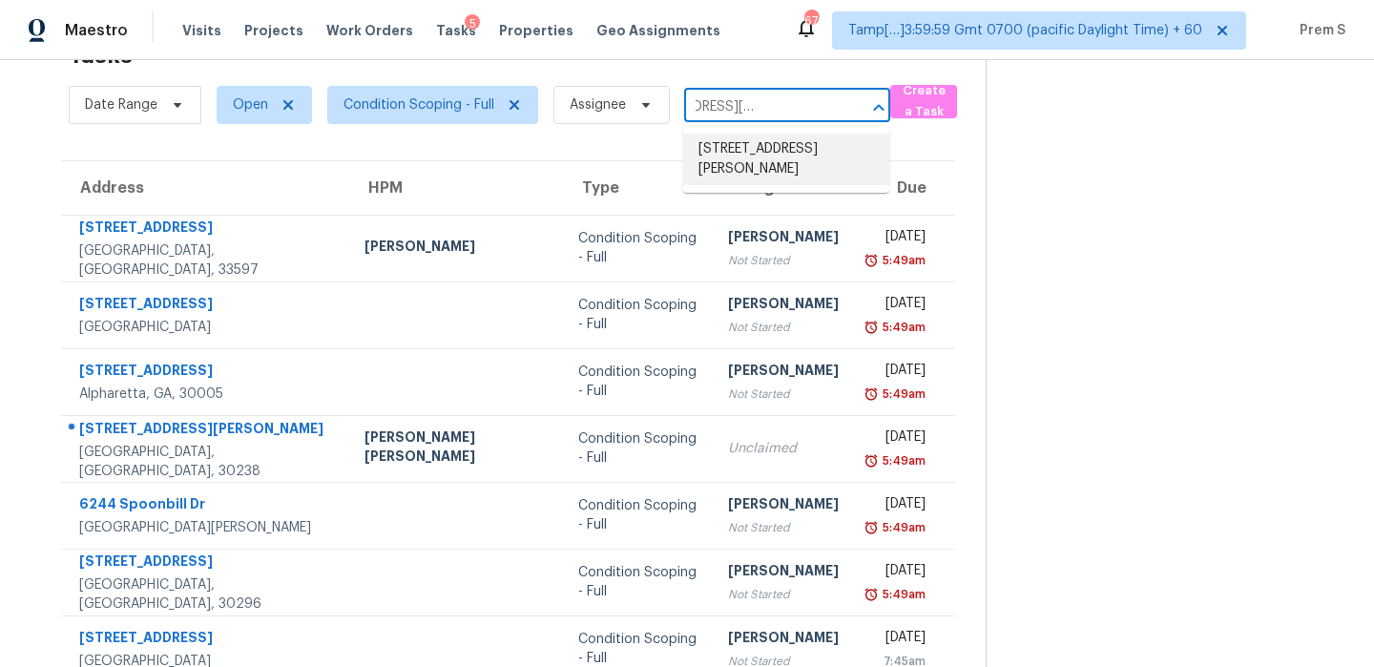
click at [754, 139] on li "[STREET_ADDRESS][PERSON_NAME]" at bounding box center [786, 160] width 206 height 52
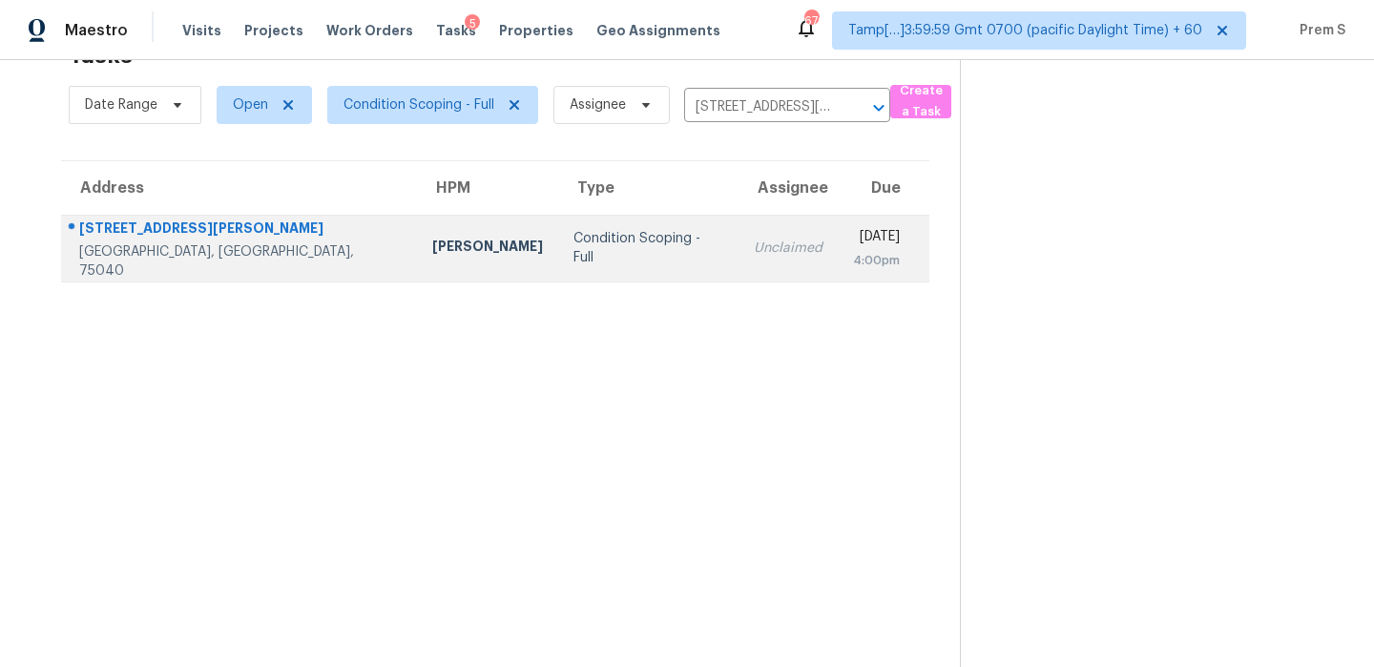
click at [738, 275] on td "Unclaimed" at bounding box center [787, 248] width 99 height 67
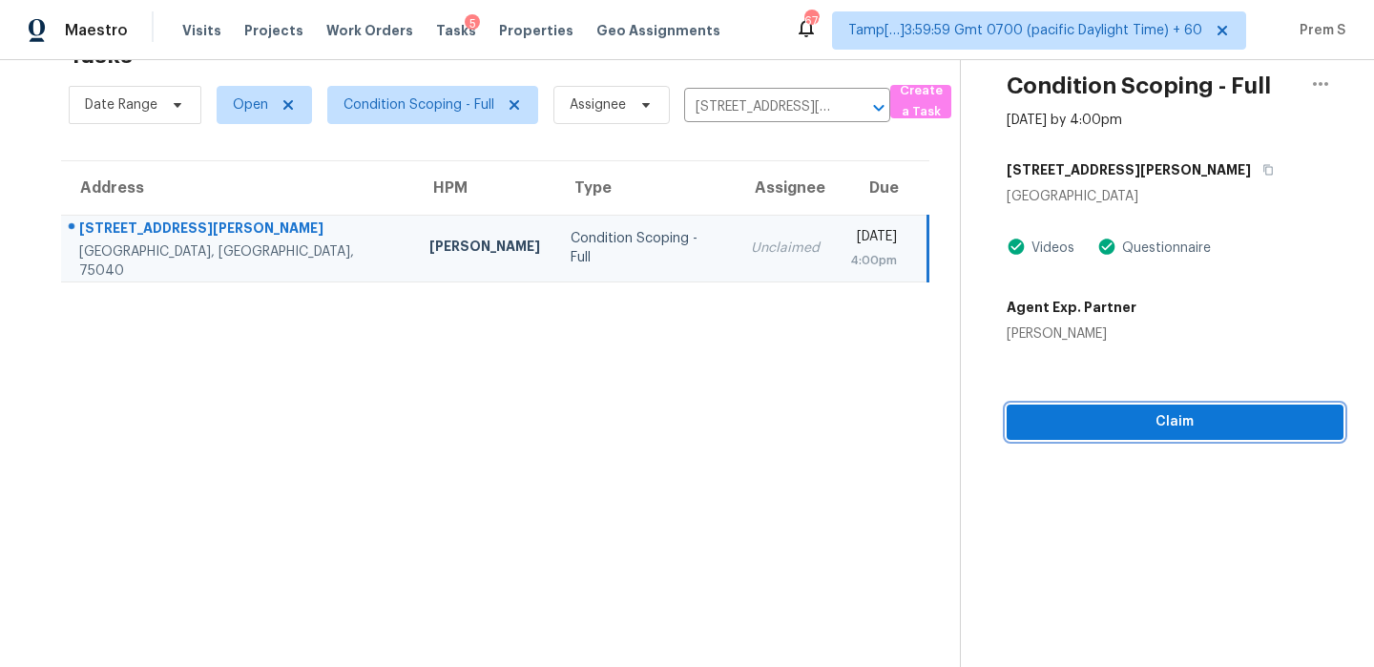
click at [1246, 434] on button "Claim" at bounding box center [1174, 421] width 337 height 35
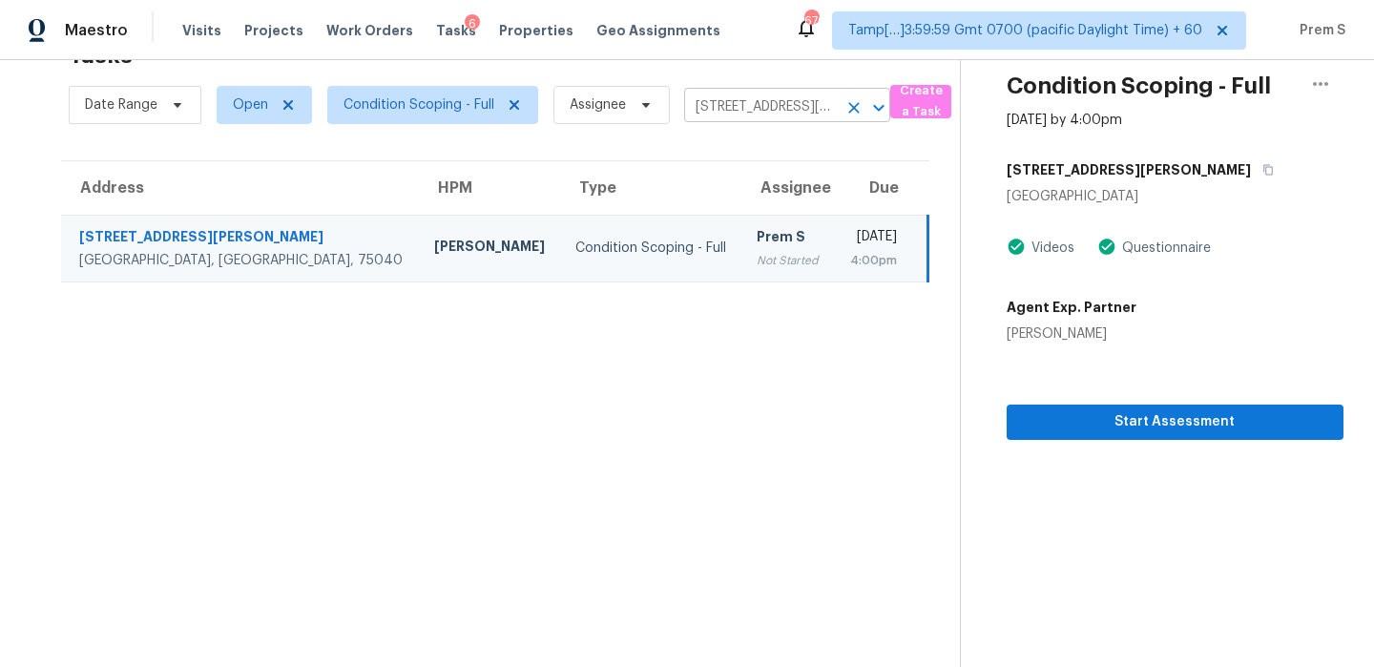
click at [856, 103] on icon "Clear" at bounding box center [853, 107] width 11 height 11
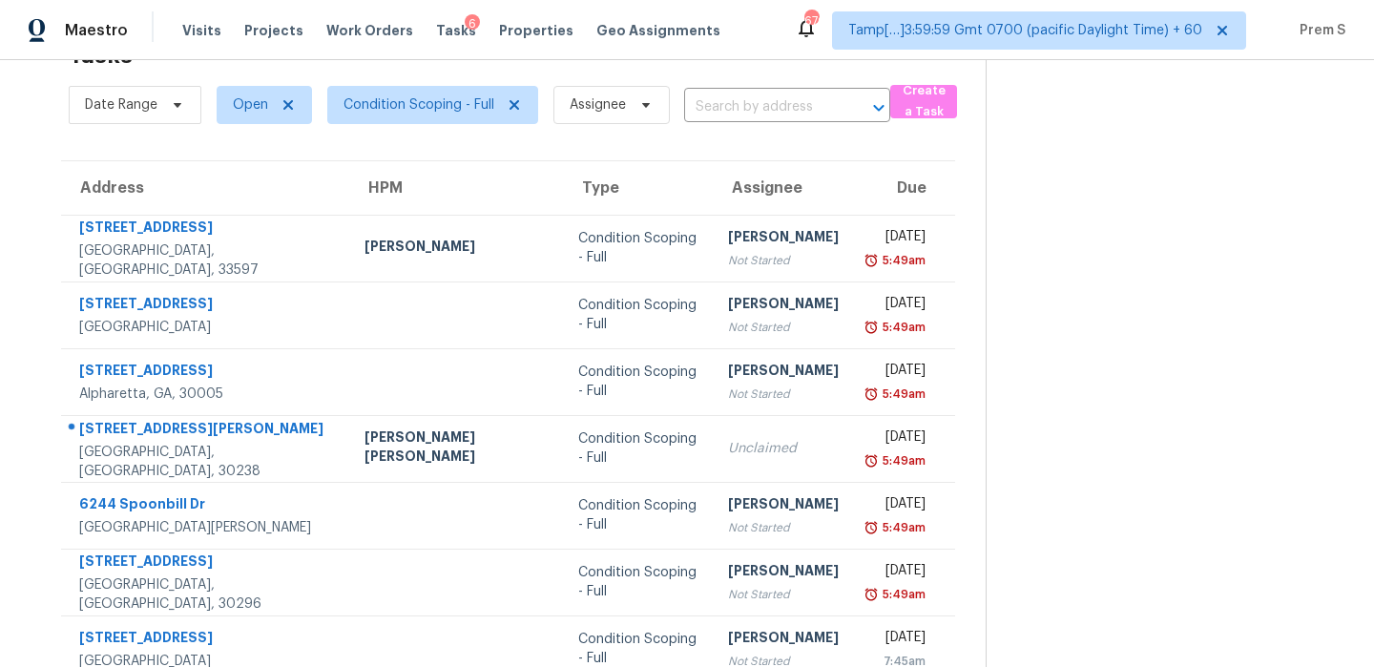
click at [757, 108] on input "text" at bounding box center [760, 108] width 153 height 30
paste input "[STREET_ADDRESS]"
type input "[STREET_ADDRESS]"
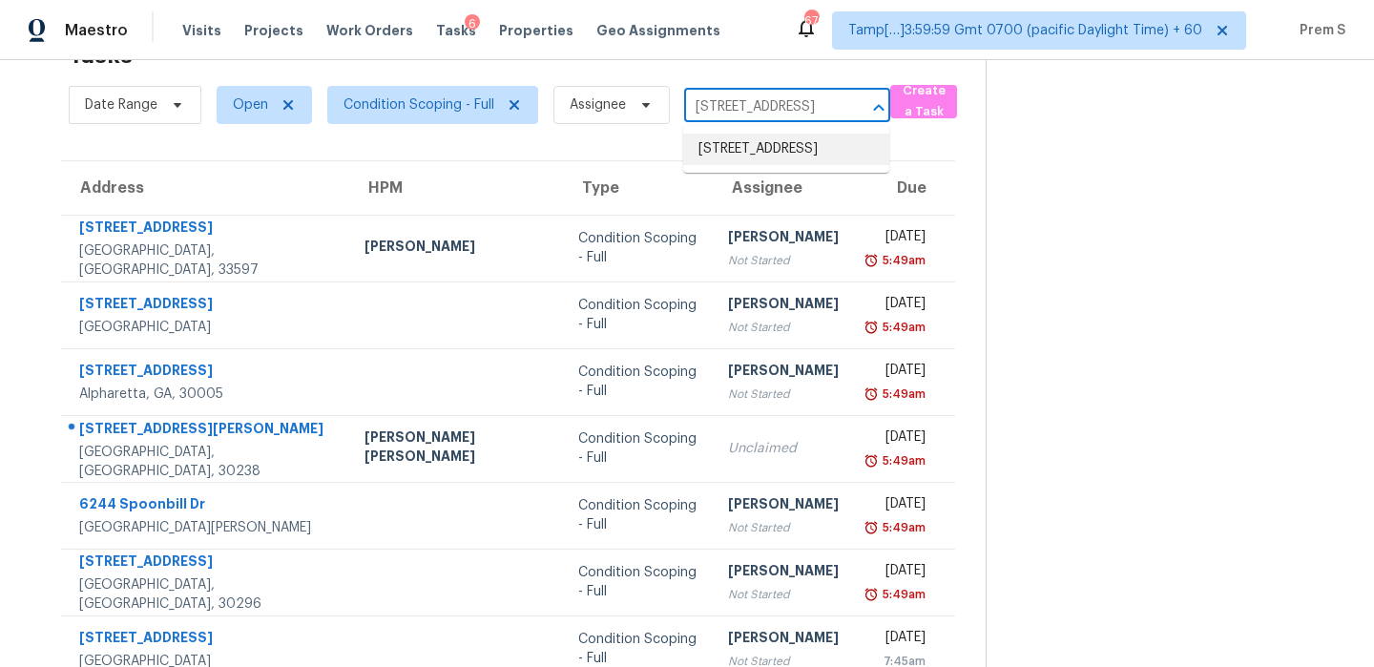
click at [765, 156] on li "[STREET_ADDRESS]" at bounding box center [786, 149] width 206 height 31
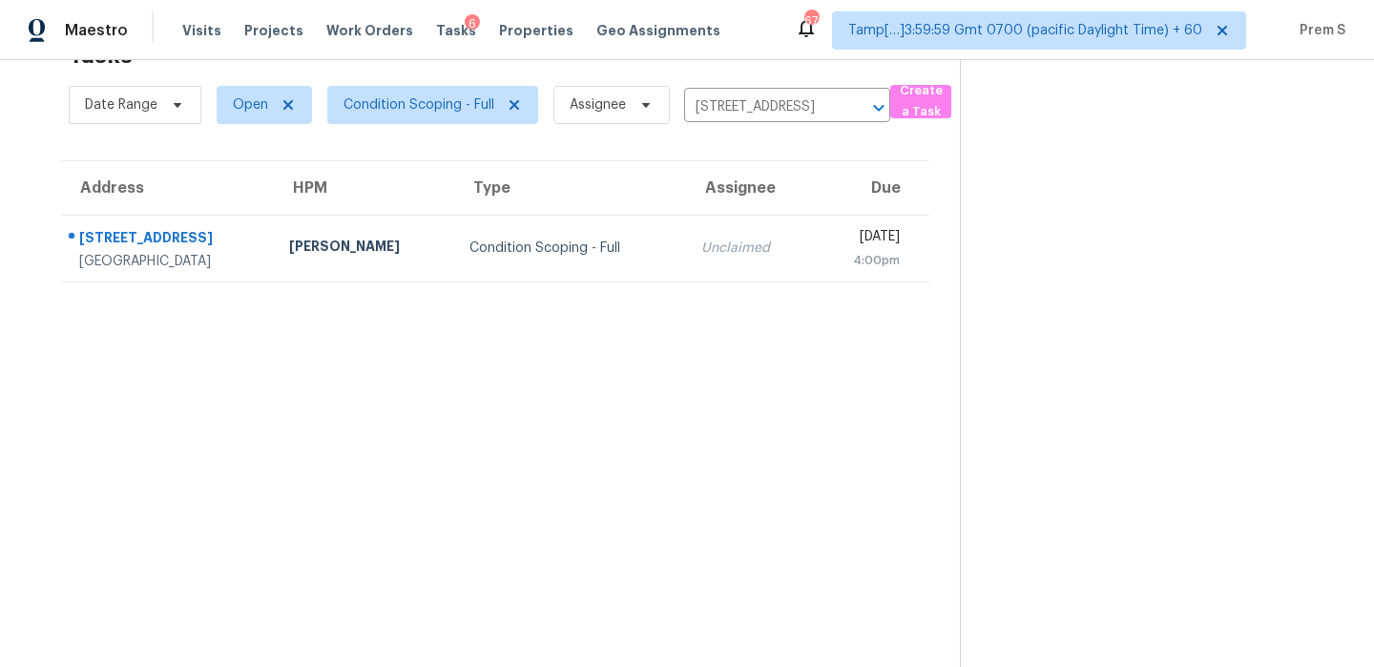
click at [702, 250] on div "Unclaimed" at bounding box center [749, 247] width 96 height 19
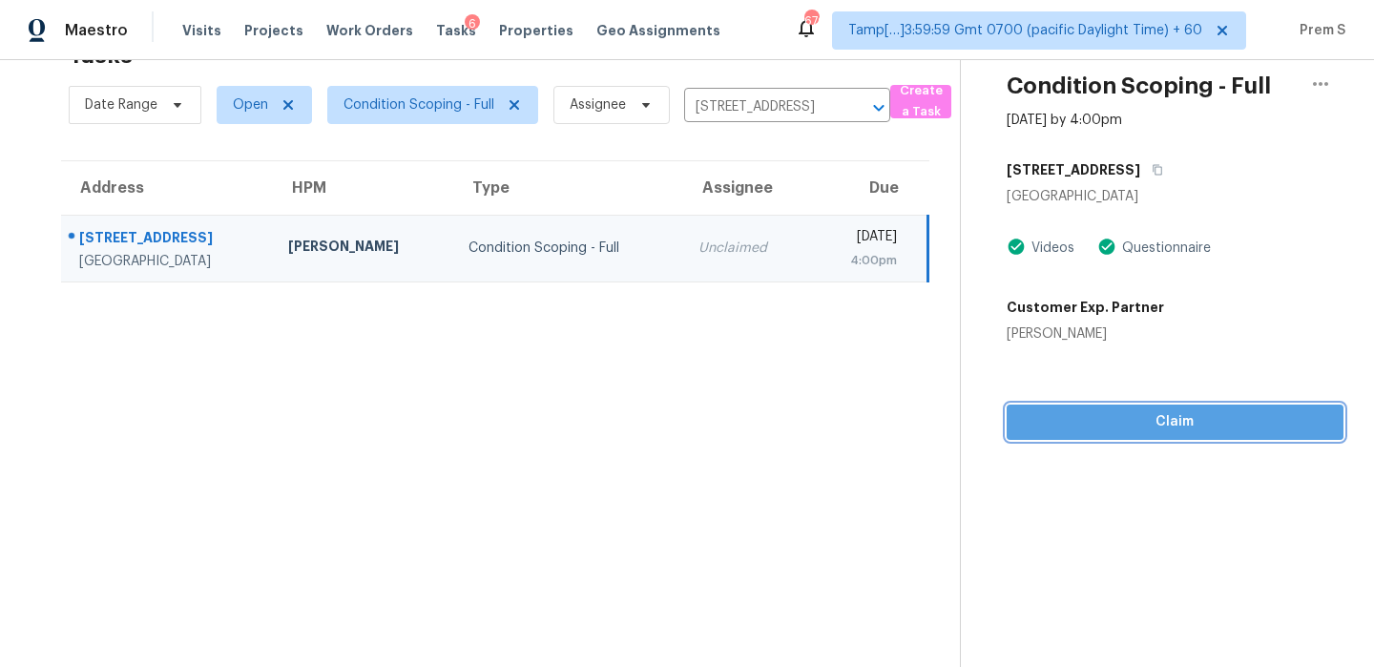
click at [1177, 420] on span "Claim" at bounding box center [1175, 422] width 306 height 24
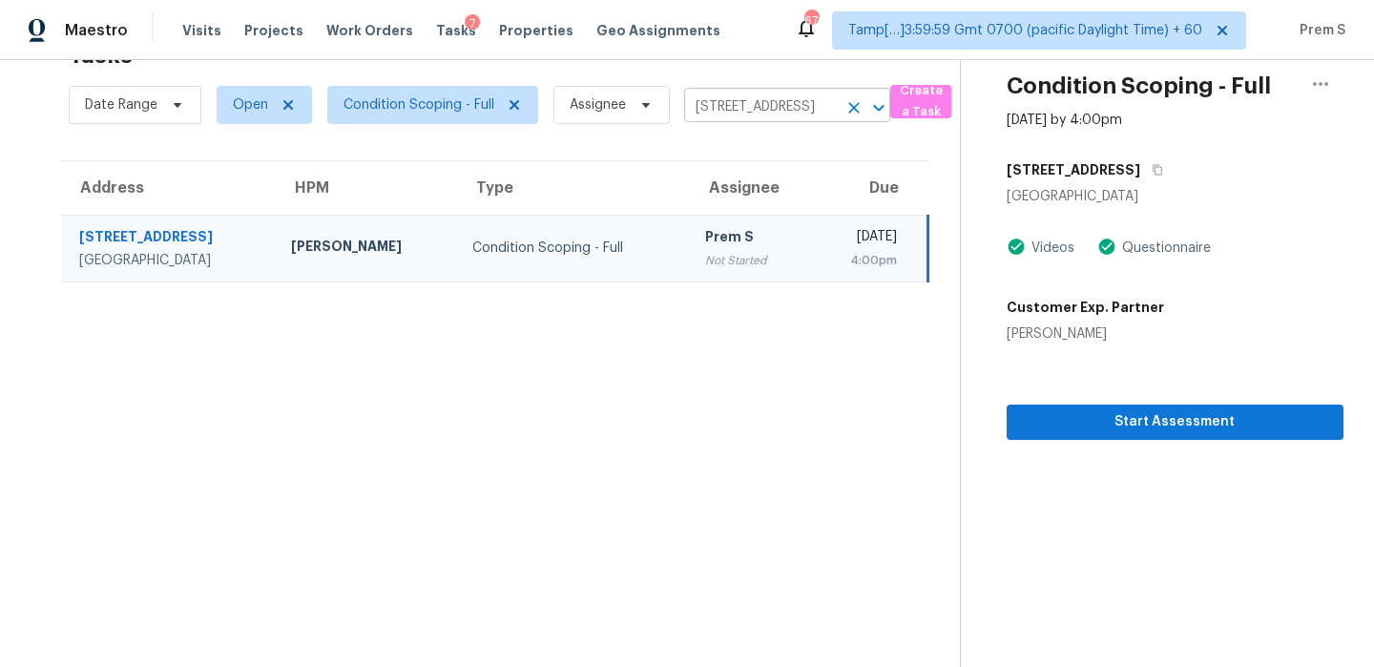
click at [853, 110] on icon "Clear" at bounding box center [853, 107] width 19 height 19
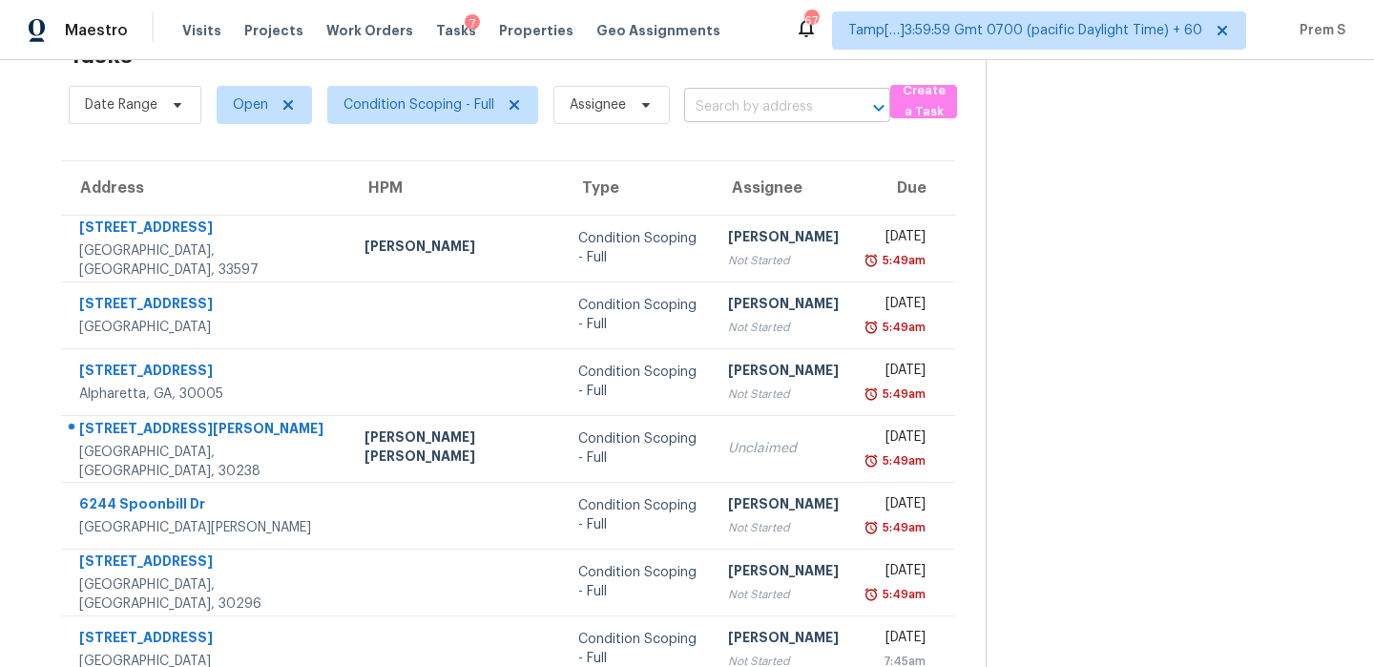
click at [780, 112] on input "text" at bounding box center [760, 108] width 153 height 30
paste input "[STREET_ADDRESS]"
type input "[STREET_ADDRESS]"
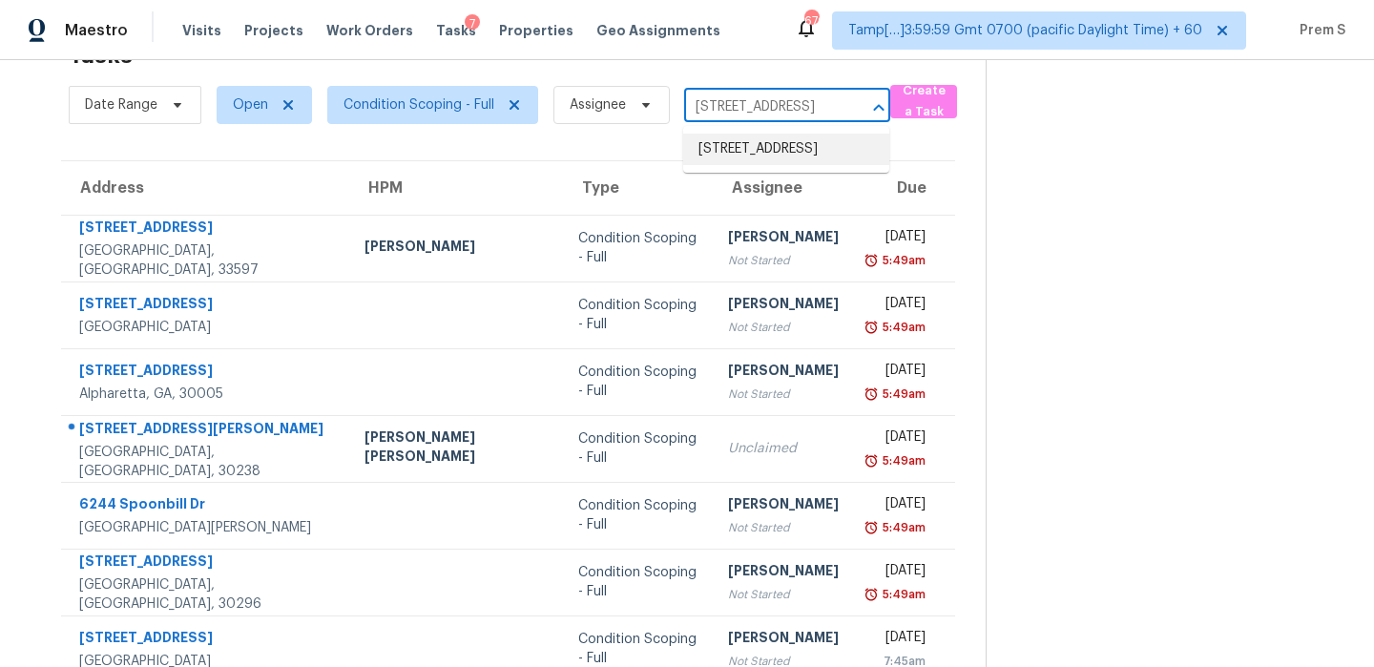
click at [753, 155] on li "[STREET_ADDRESS]" at bounding box center [786, 149] width 206 height 31
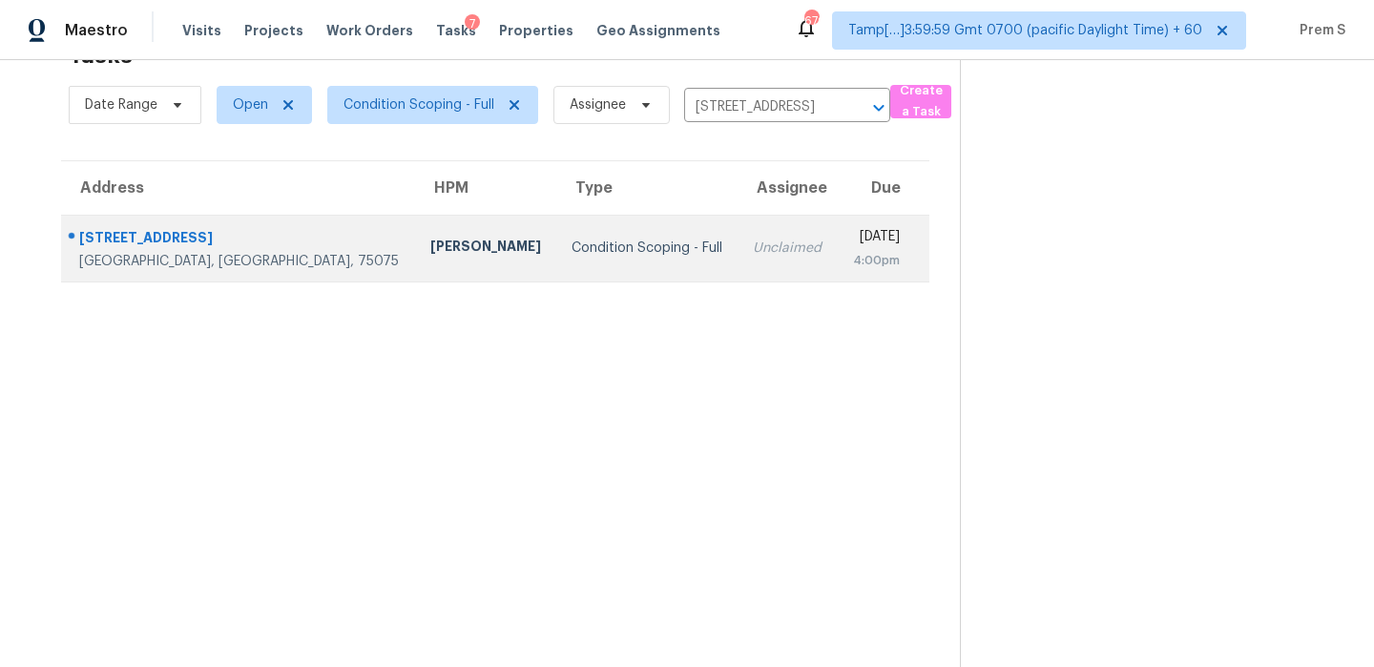
click at [753, 254] on div "Unclaimed" at bounding box center [787, 247] width 69 height 19
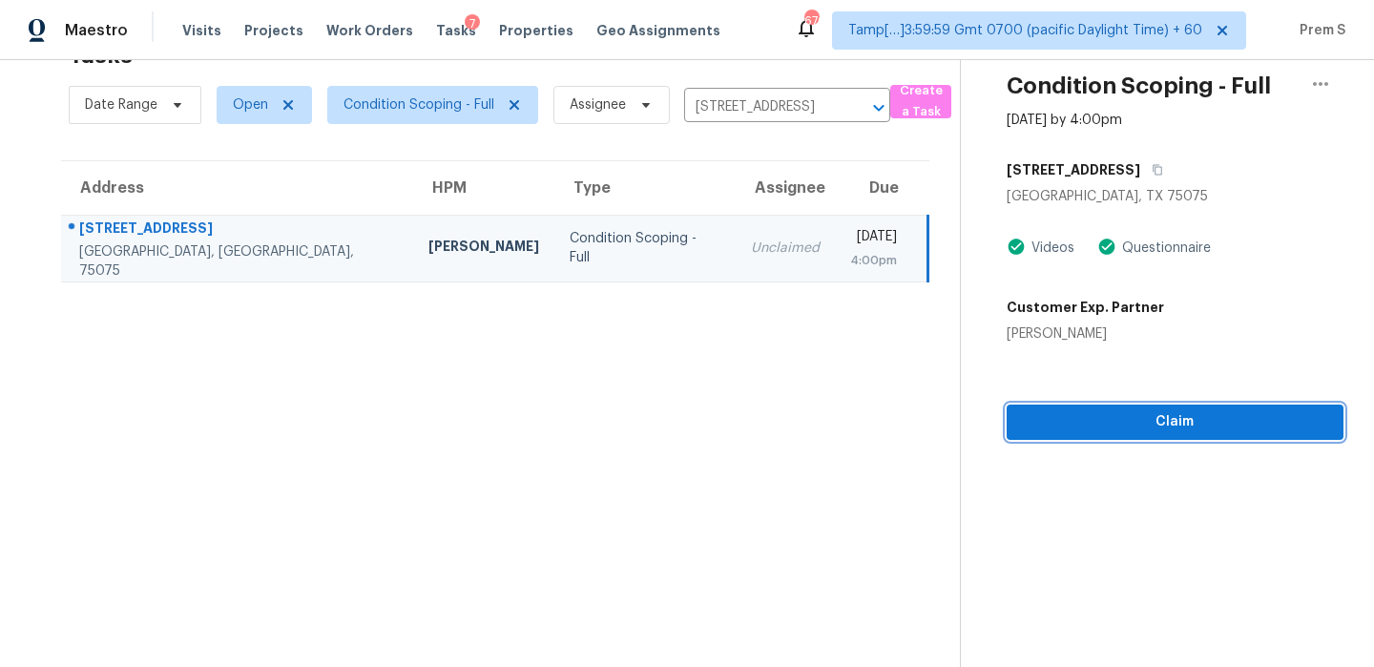
click at [1126, 429] on span "Claim" at bounding box center [1175, 422] width 306 height 24
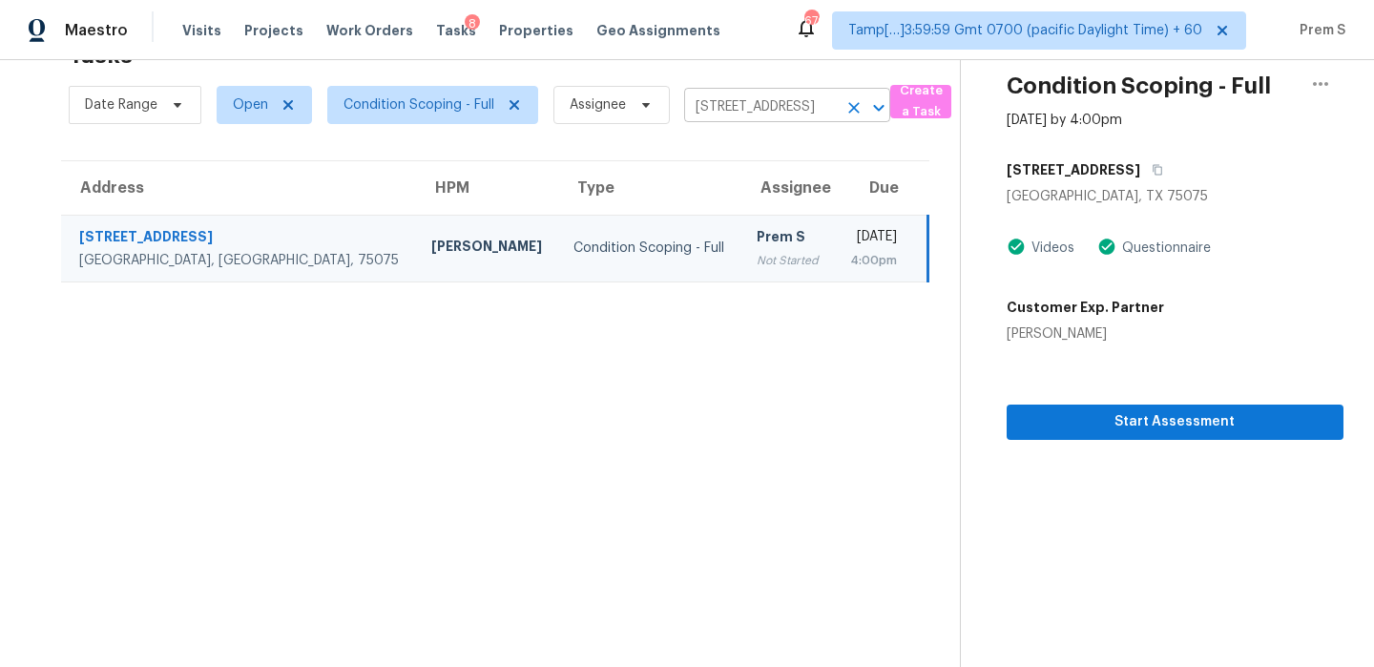
click at [854, 104] on icon "Clear" at bounding box center [853, 107] width 19 height 19
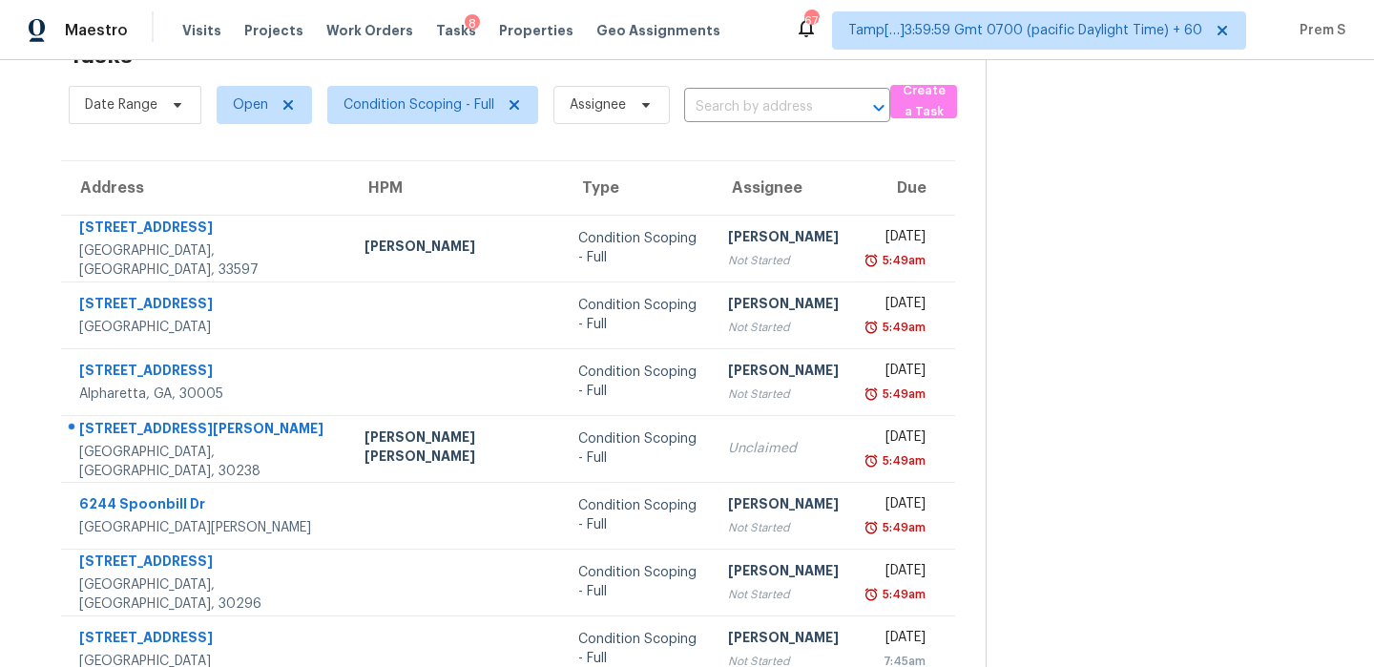
click at [777, 104] on input "text" at bounding box center [760, 108] width 153 height 30
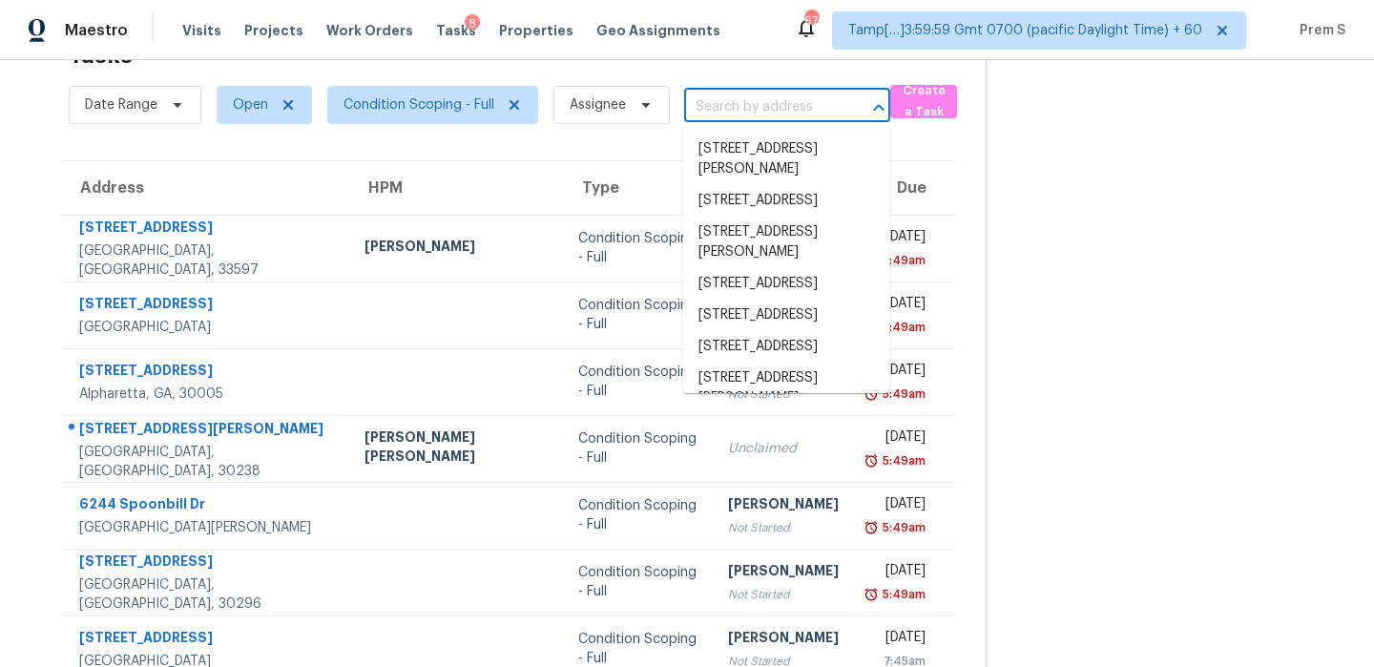
paste input "[STREET_ADDRESS]"
type input "[STREET_ADDRESS]"
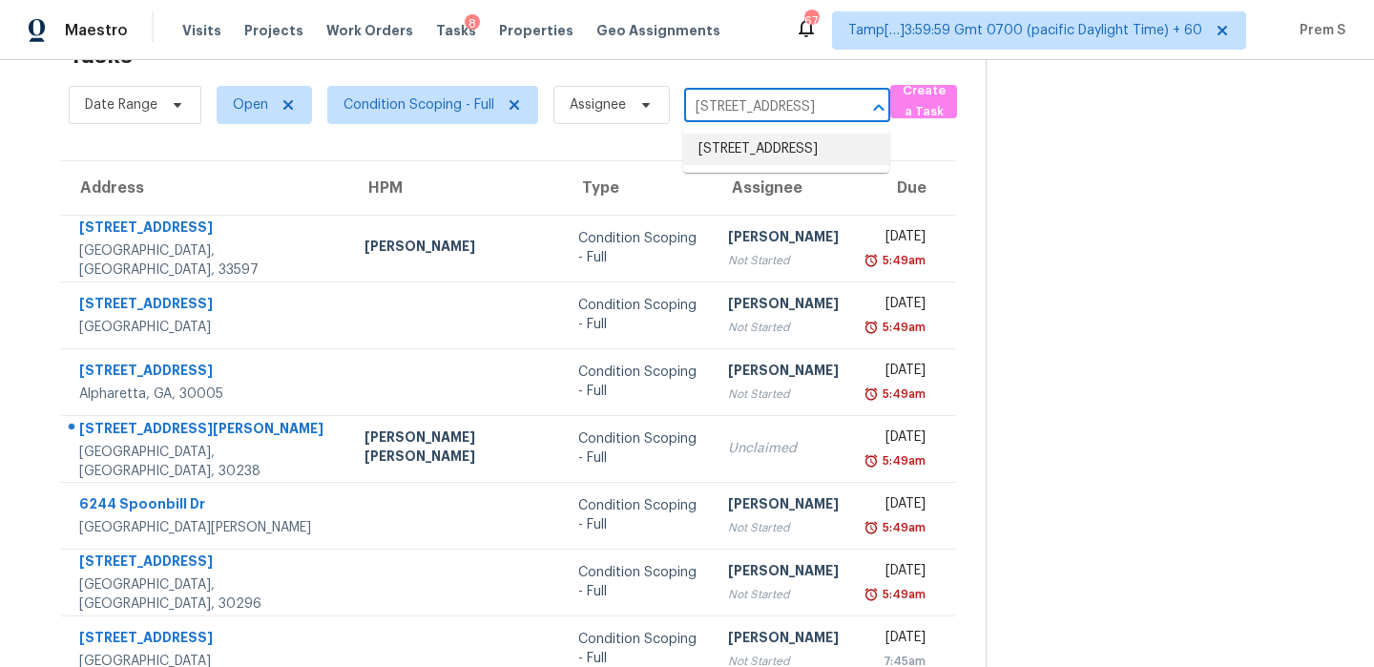
click at [757, 143] on li "[STREET_ADDRESS]" at bounding box center [786, 149] width 206 height 31
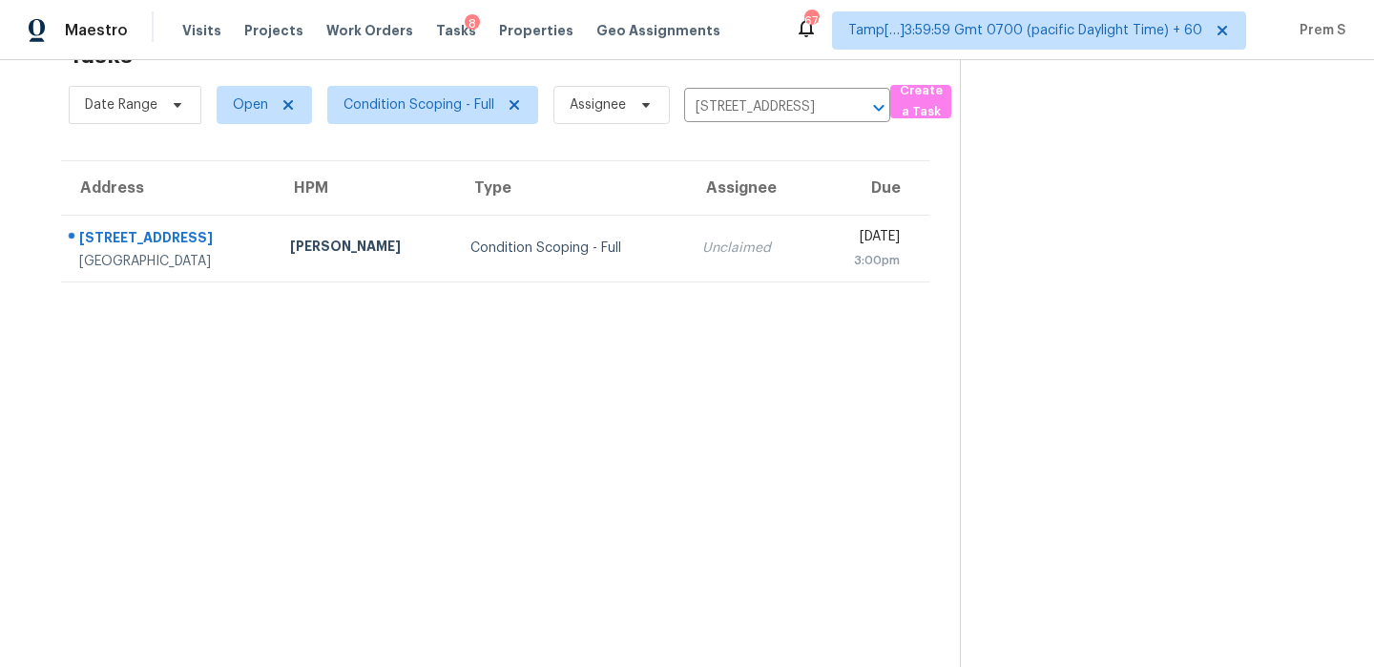
click at [733, 241] on div "Unclaimed" at bounding box center [750, 247] width 96 height 19
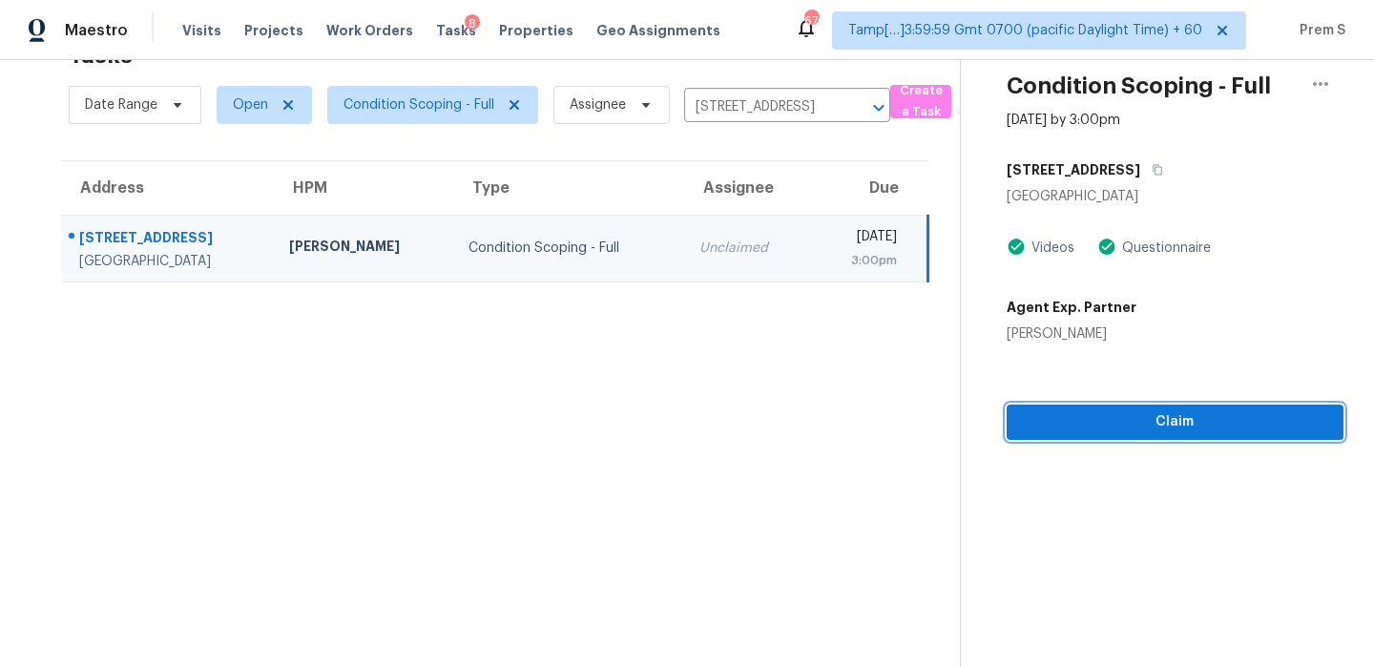
click at [1125, 418] on span "Claim" at bounding box center [1175, 422] width 306 height 24
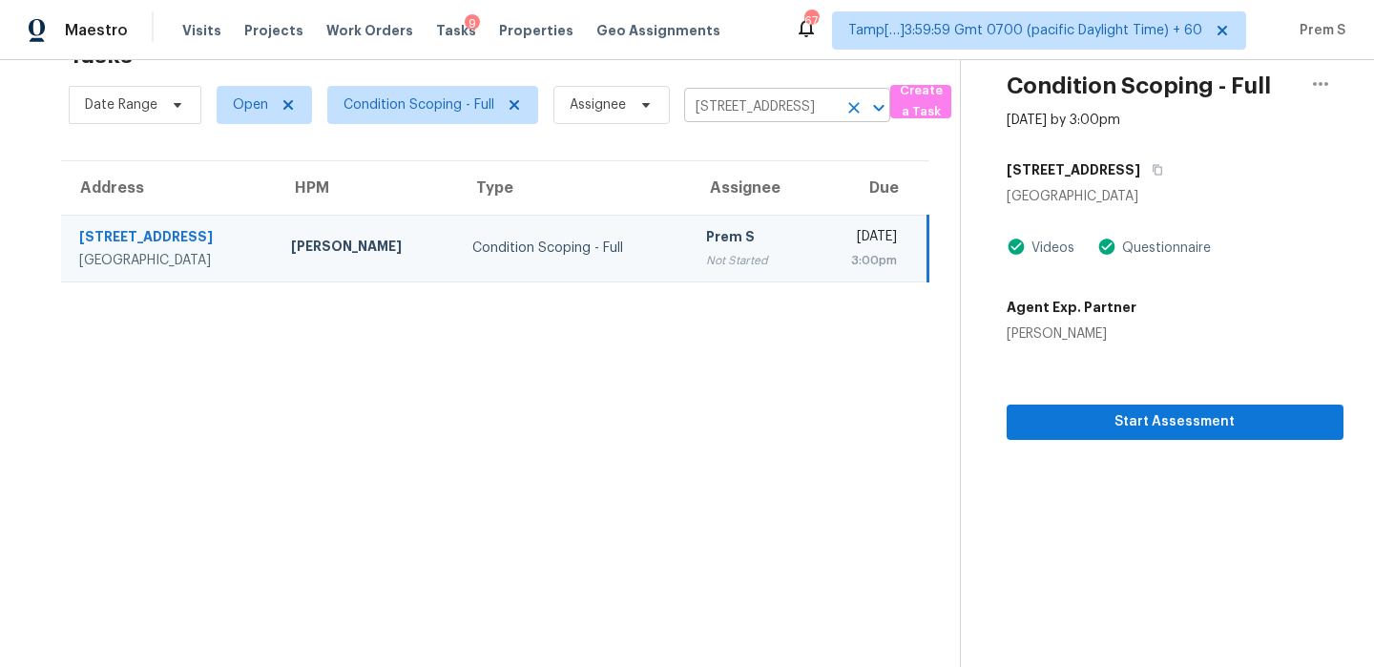
click at [849, 112] on icon "Clear" at bounding box center [853, 107] width 11 height 11
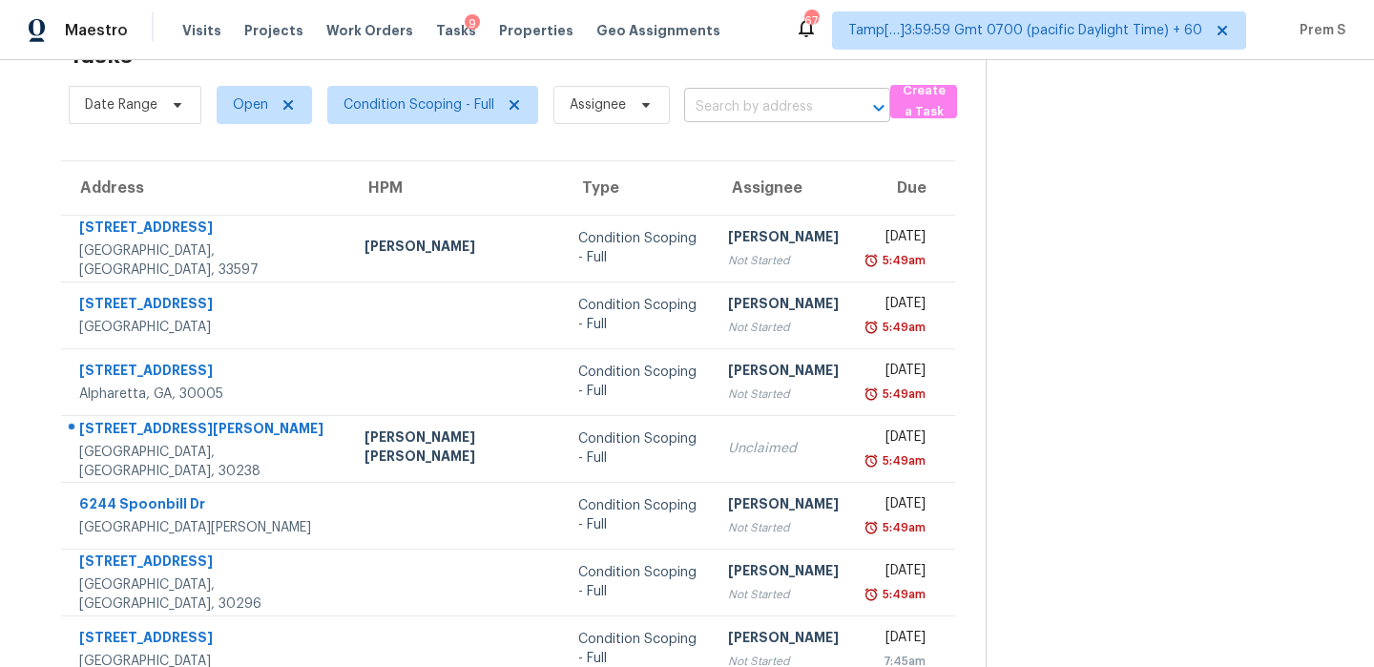
click at [760, 98] on input "text" at bounding box center [760, 108] width 153 height 30
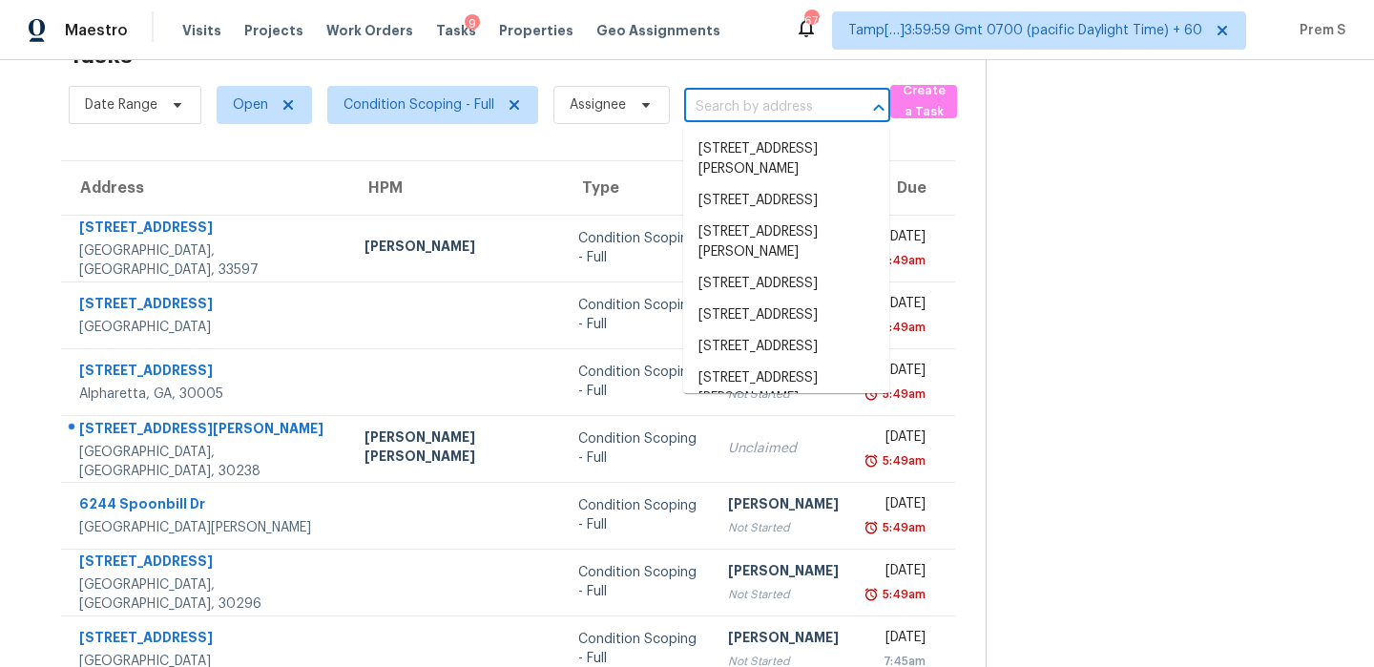
paste input "[STREET_ADDRESS]"
type input "[STREET_ADDRESS]"
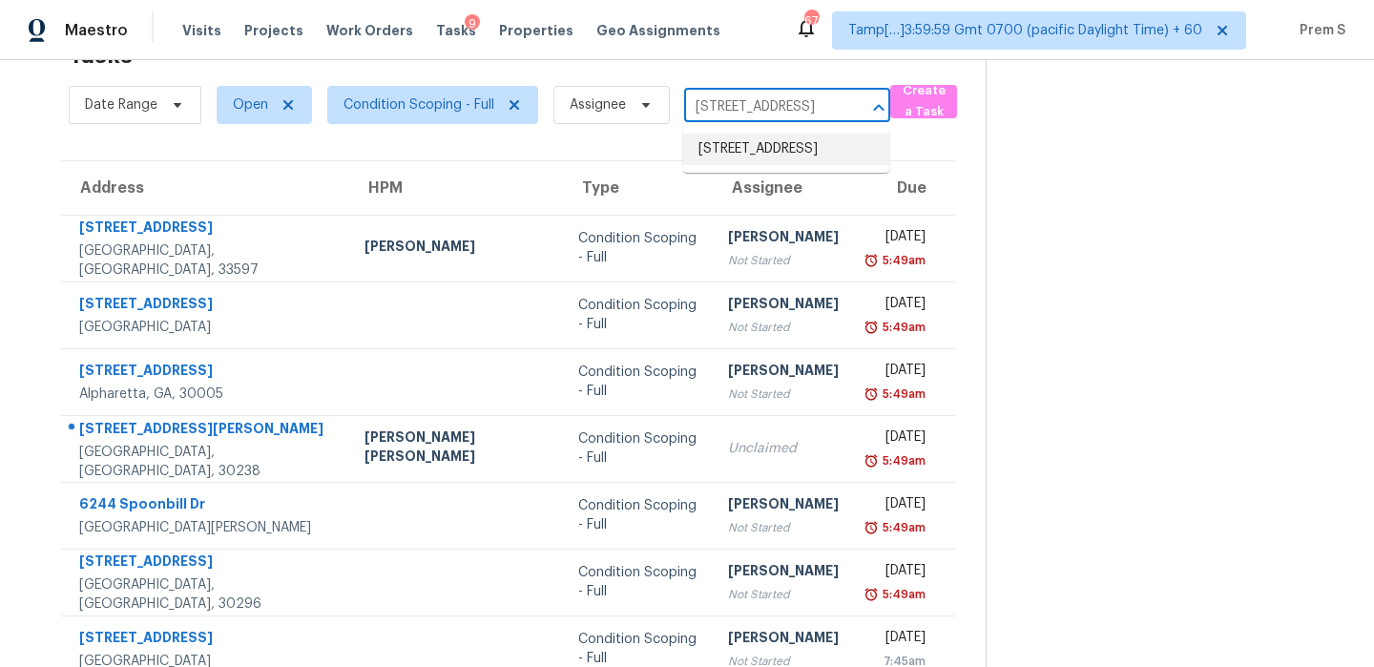
click at [764, 157] on li "[STREET_ADDRESS]" at bounding box center [786, 149] width 206 height 31
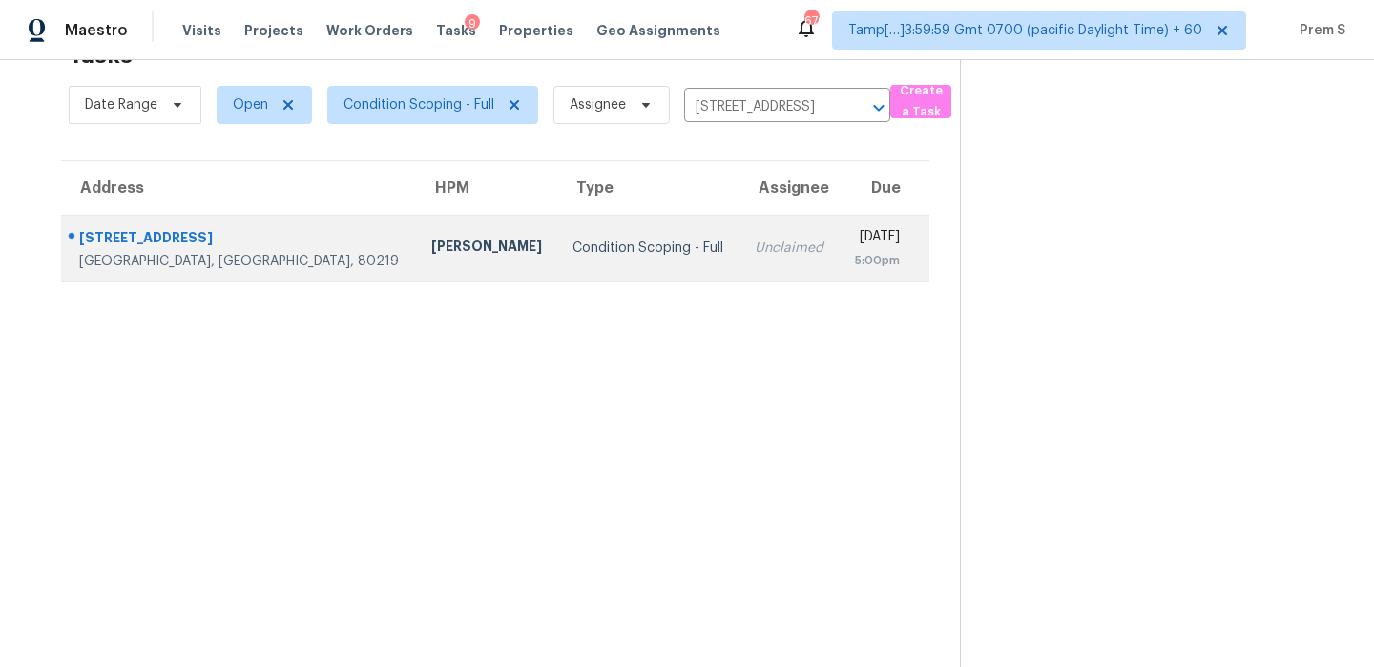
click at [754, 250] on div "Unclaimed" at bounding box center [788, 247] width 69 height 19
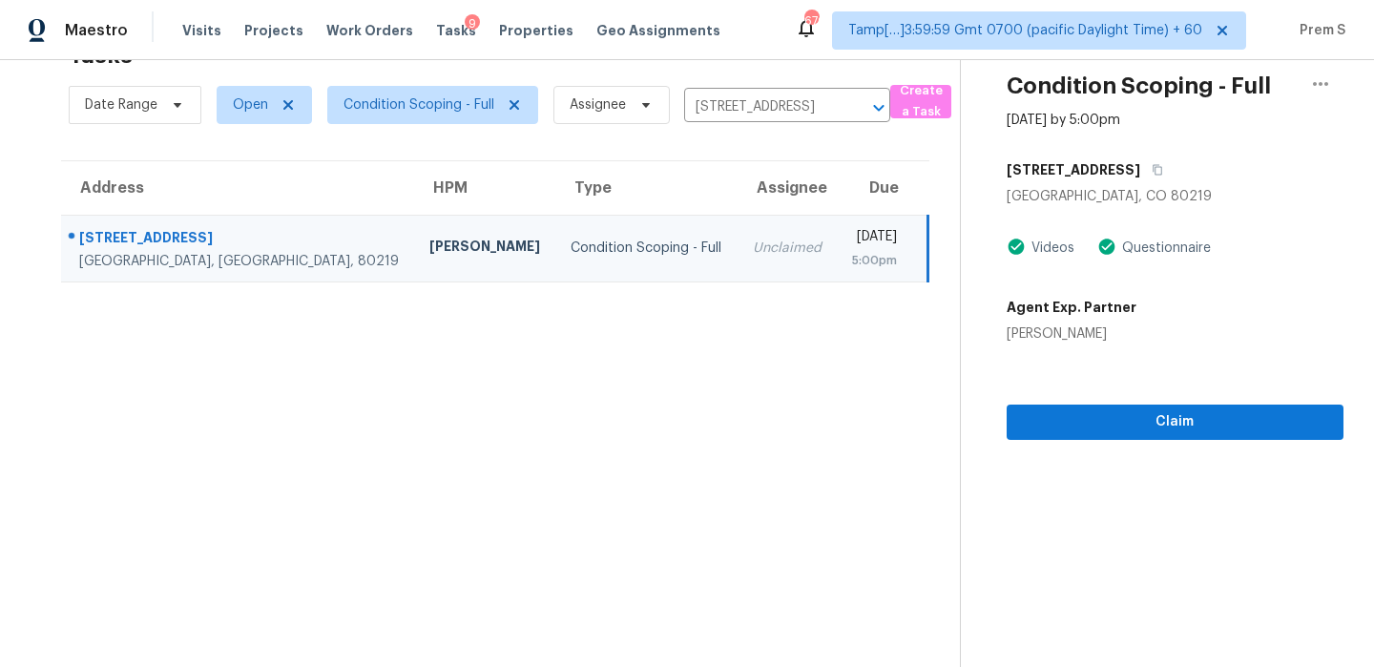
click at [837, 270] on td "[DATE] 5:00pm" at bounding box center [883, 248] width 92 height 67
click at [1123, 427] on span "Claim" at bounding box center [1175, 422] width 306 height 24
click at [857, 108] on icon "Clear" at bounding box center [853, 107] width 19 height 19
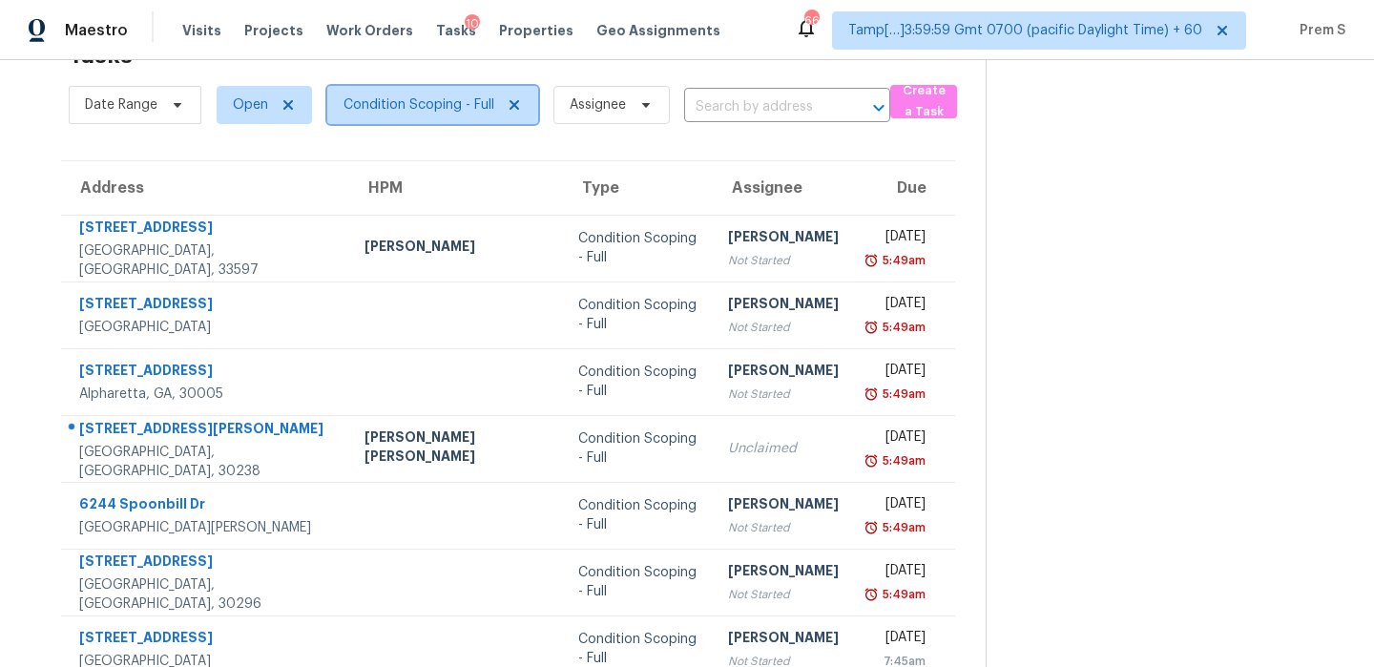
click at [370, 96] on span "Condition Scoping - Full" at bounding box center [418, 104] width 151 height 19
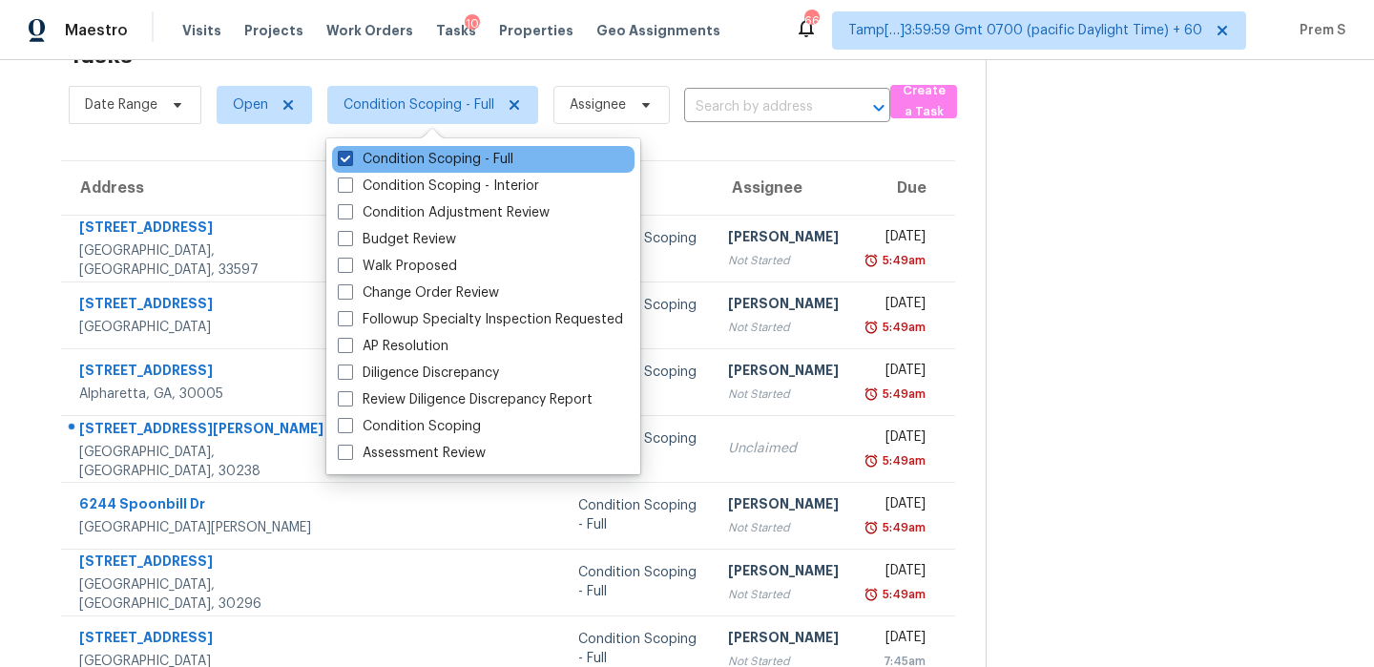
click at [399, 164] on label "Condition Scoping - Full" at bounding box center [426, 159] width 176 height 19
click at [350, 162] on input "Condition Scoping - Full" at bounding box center [344, 156] width 12 height 12
checkbox input "false"
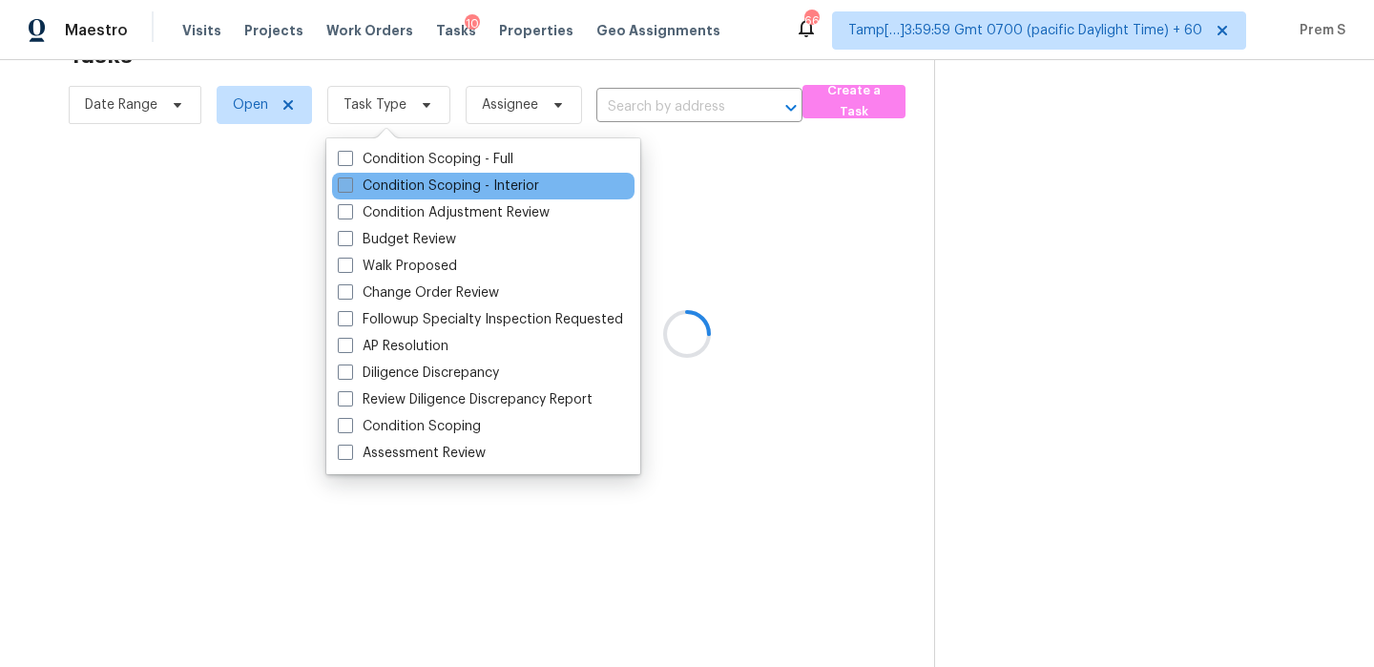
click at [380, 181] on label "Condition Scoping - Interior" at bounding box center [438, 185] width 201 height 19
click at [350, 181] on input "Condition Scoping - Interior" at bounding box center [344, 182] width 12 height 12
checkbox input "true"
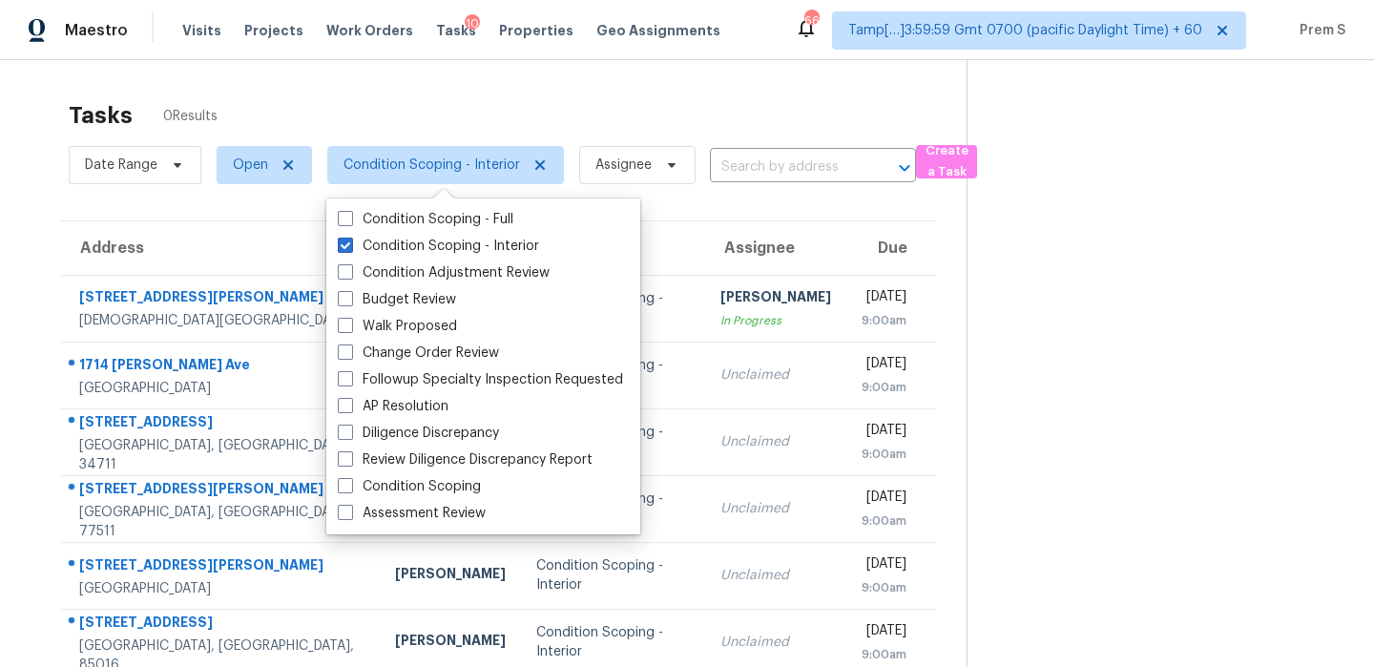
click at [846, 245] on th "Due" at bounding box center [891, 247] width 90 height 53
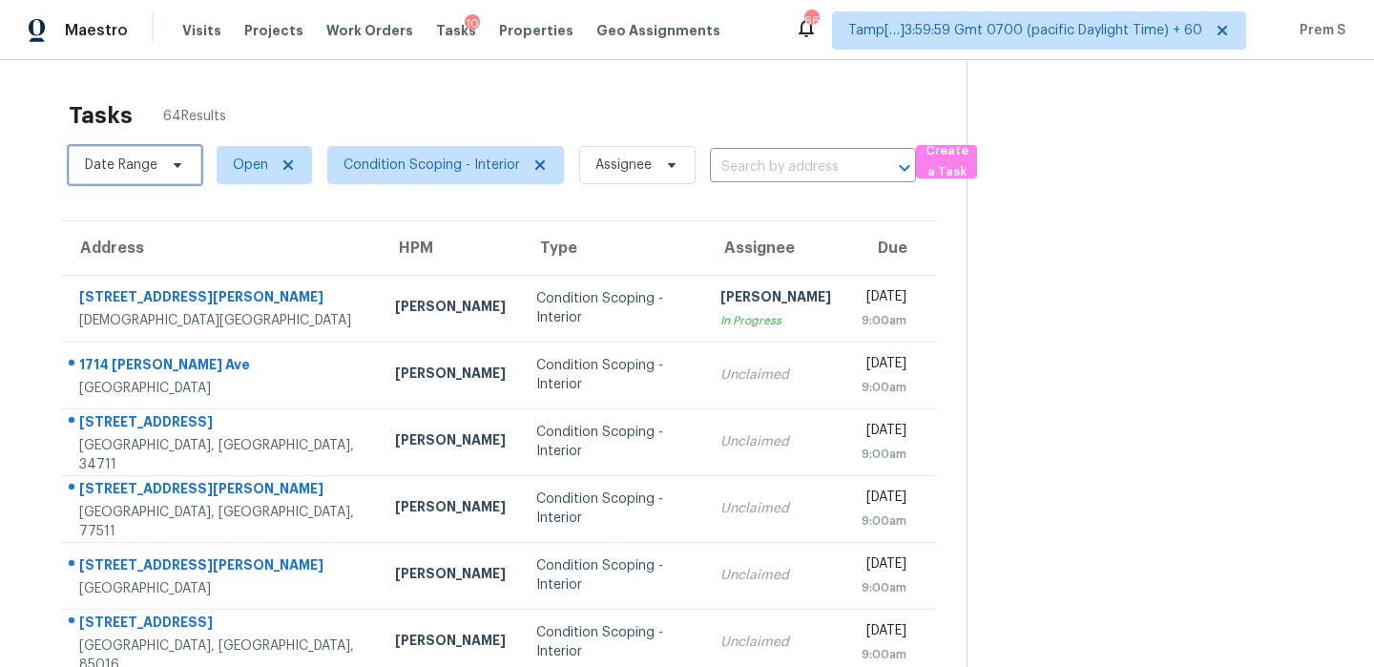
click at [133, 159] on span "Date Range" at bounding box center [121, 164] width 72 height 19
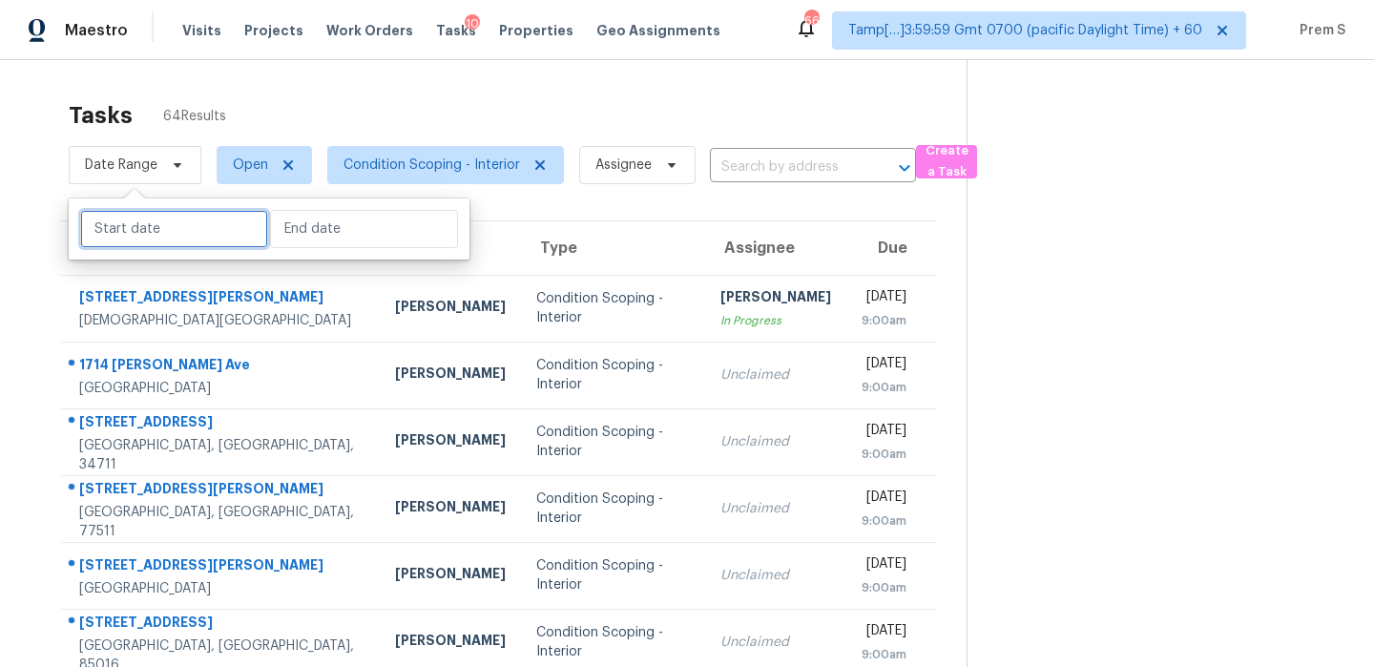
click at [175, 230] on input "text" at bounding box center [174, 229] width 188 height 38
select select "9"
select select "2025"
select select "10"
select select "2025"
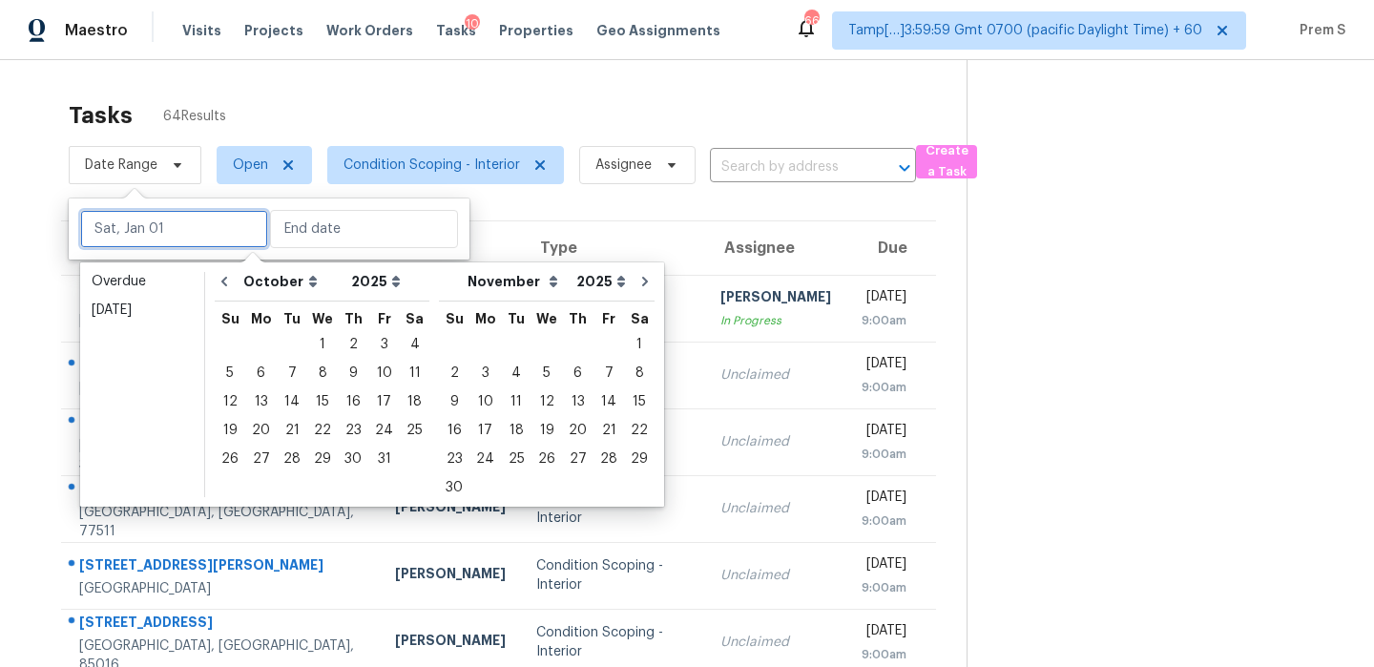
type input "[DATE]"
click at [376, 354] on div "3" at bounding box center [383, 344] width 31 height 27
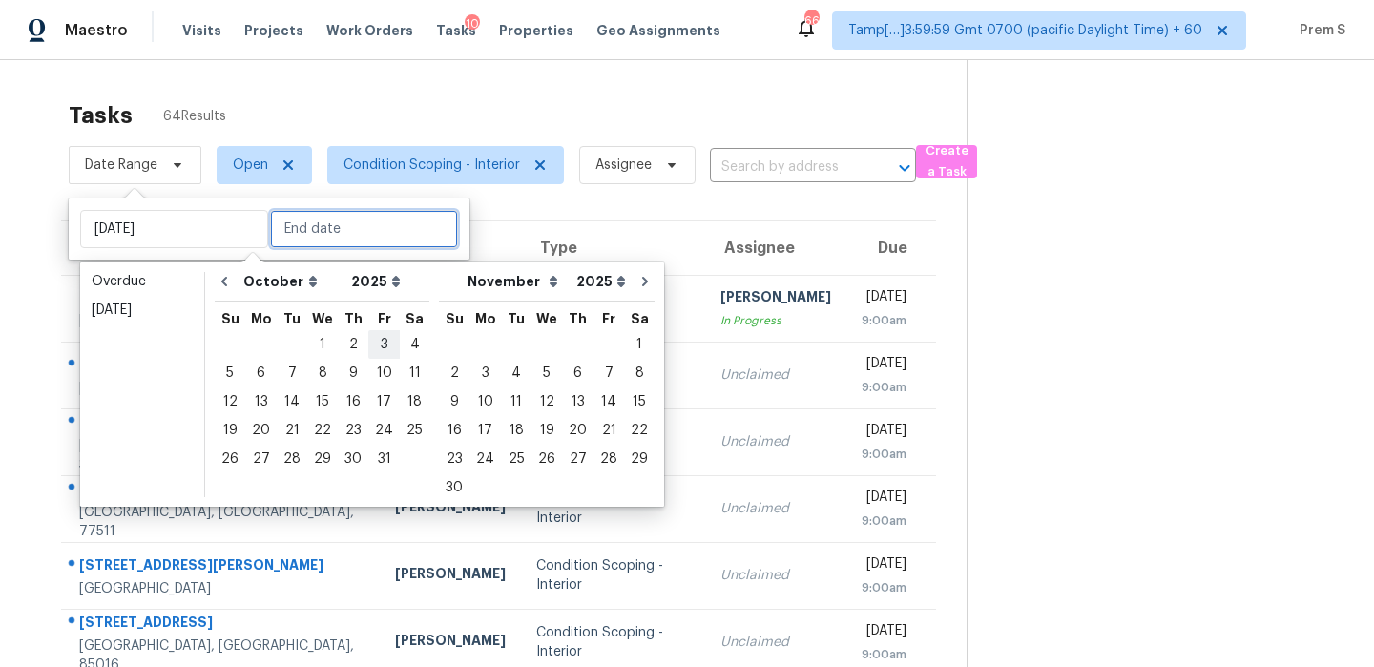
type input "[DATE]"
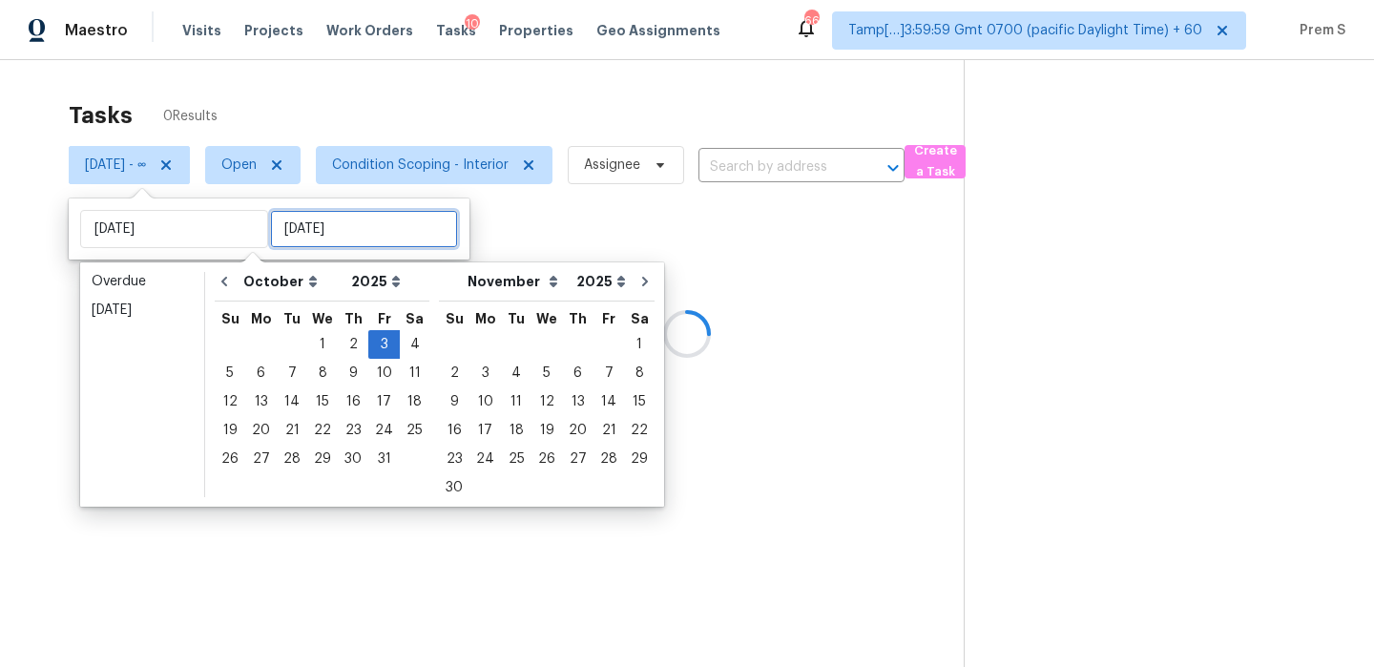
type input "[DATE]"
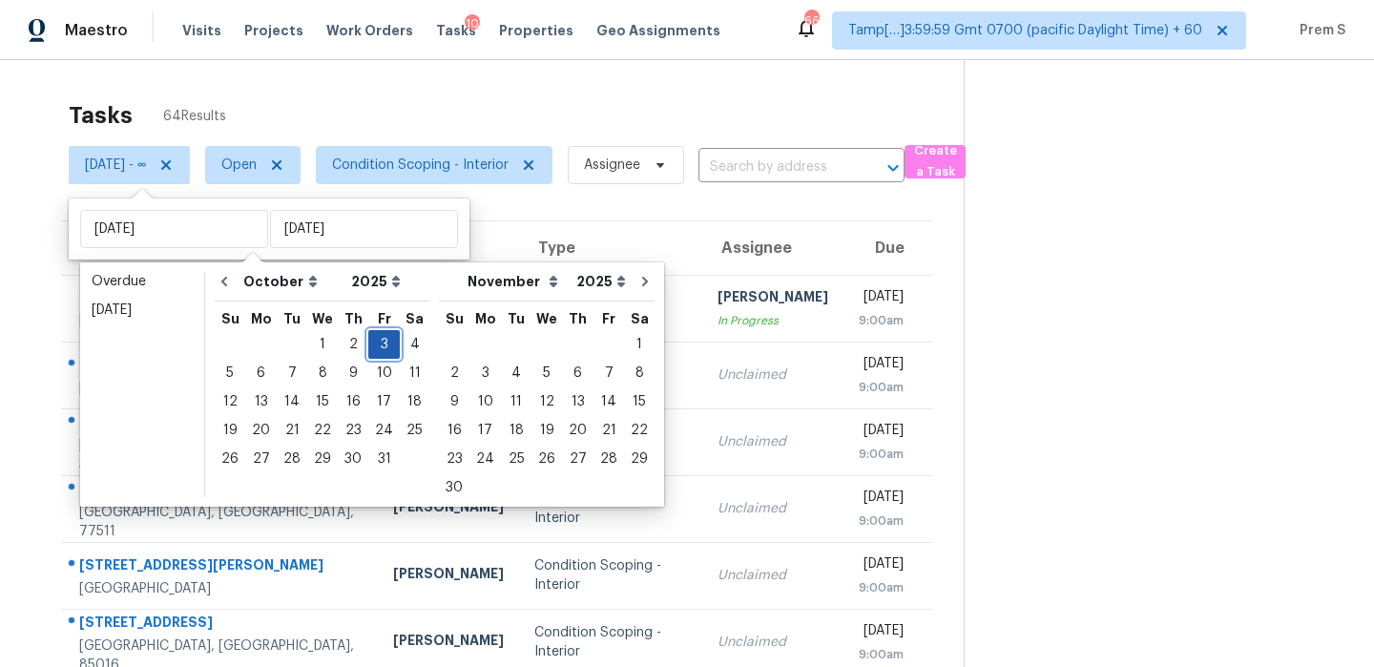
click at [381, 344] on div "3" at bounding box center [383, 344] width 31 height 27
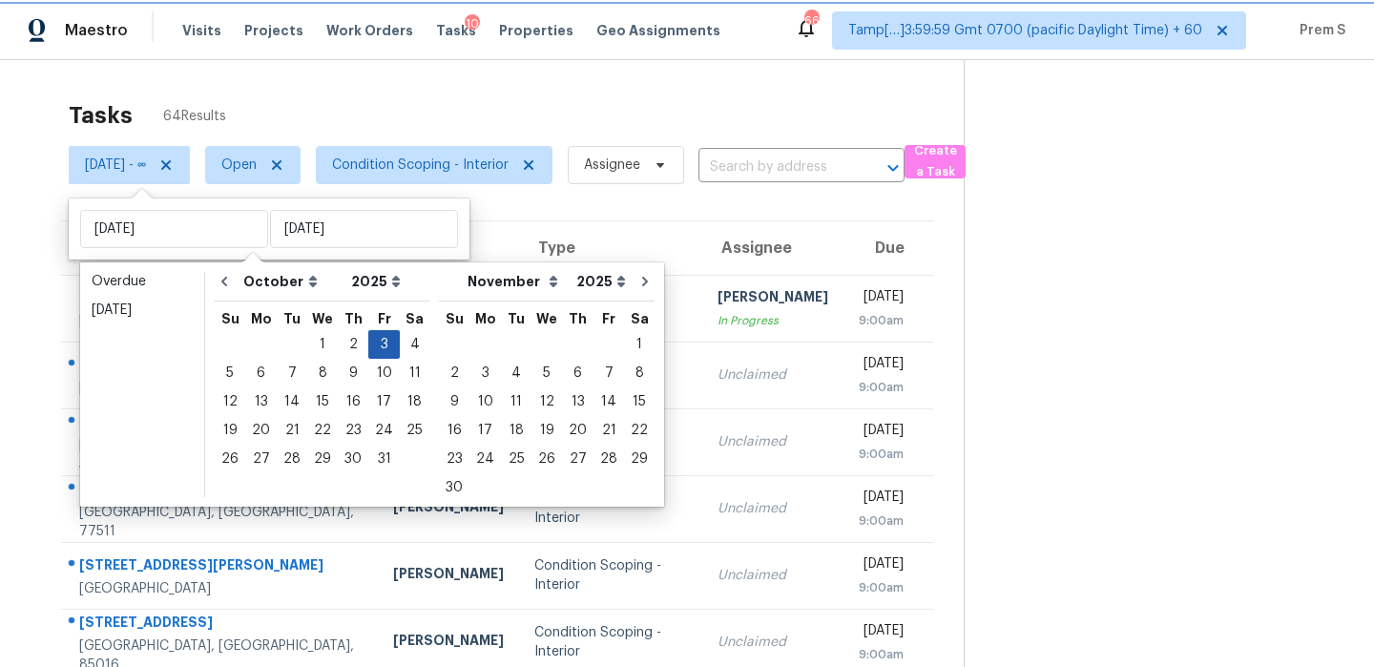
type input "[DATE]"
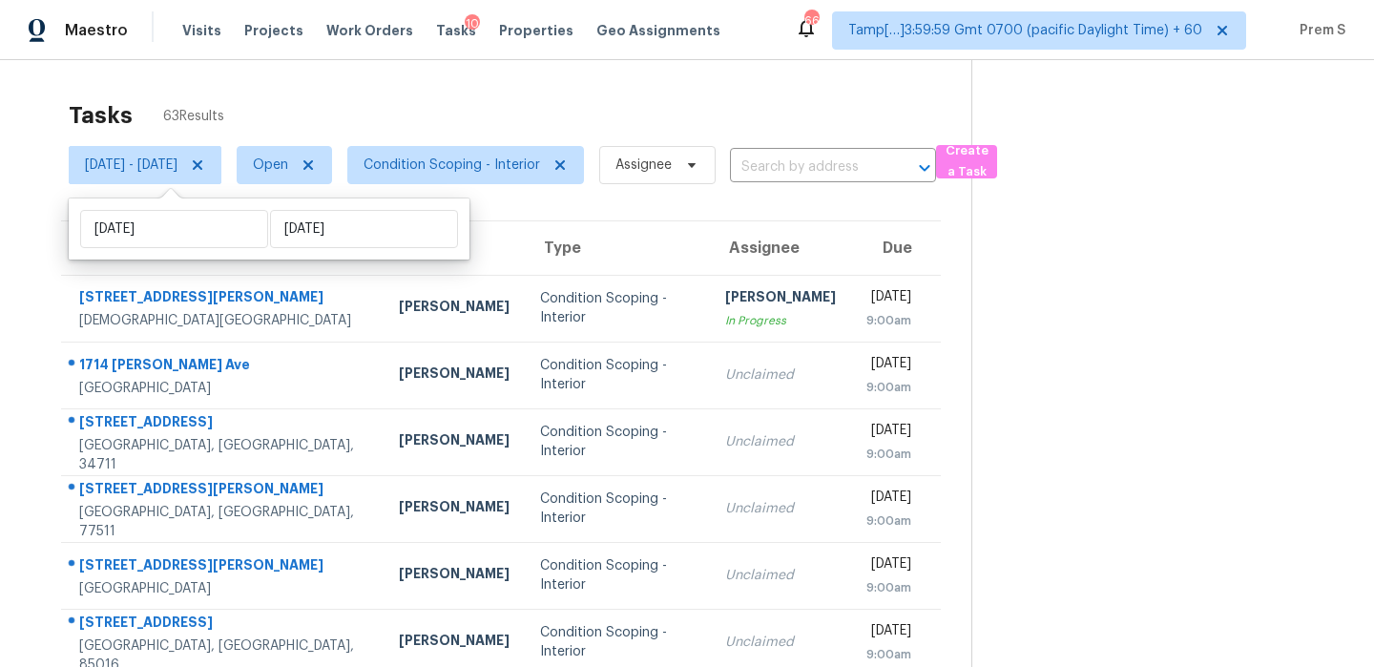
click at [713, 97] on div "Tasks 63 Results" at bounding box center [520, 116] width 902 height 50
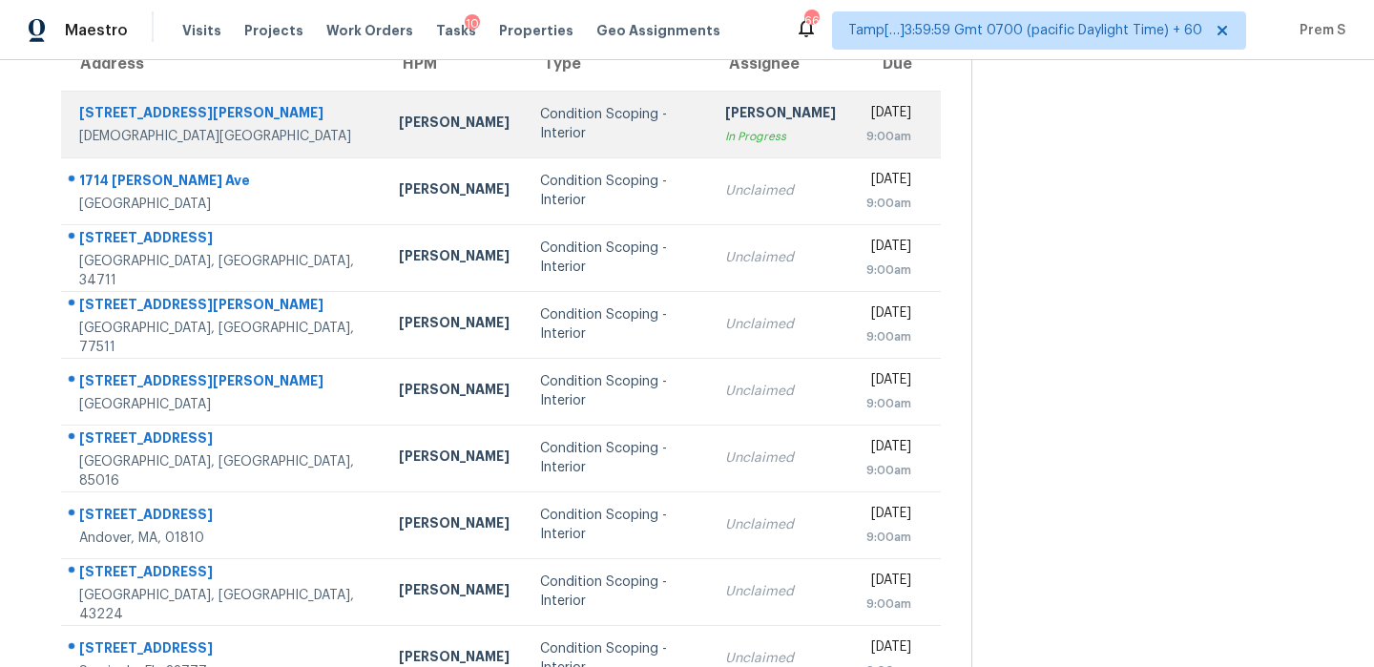
scroll to position [326, 0]
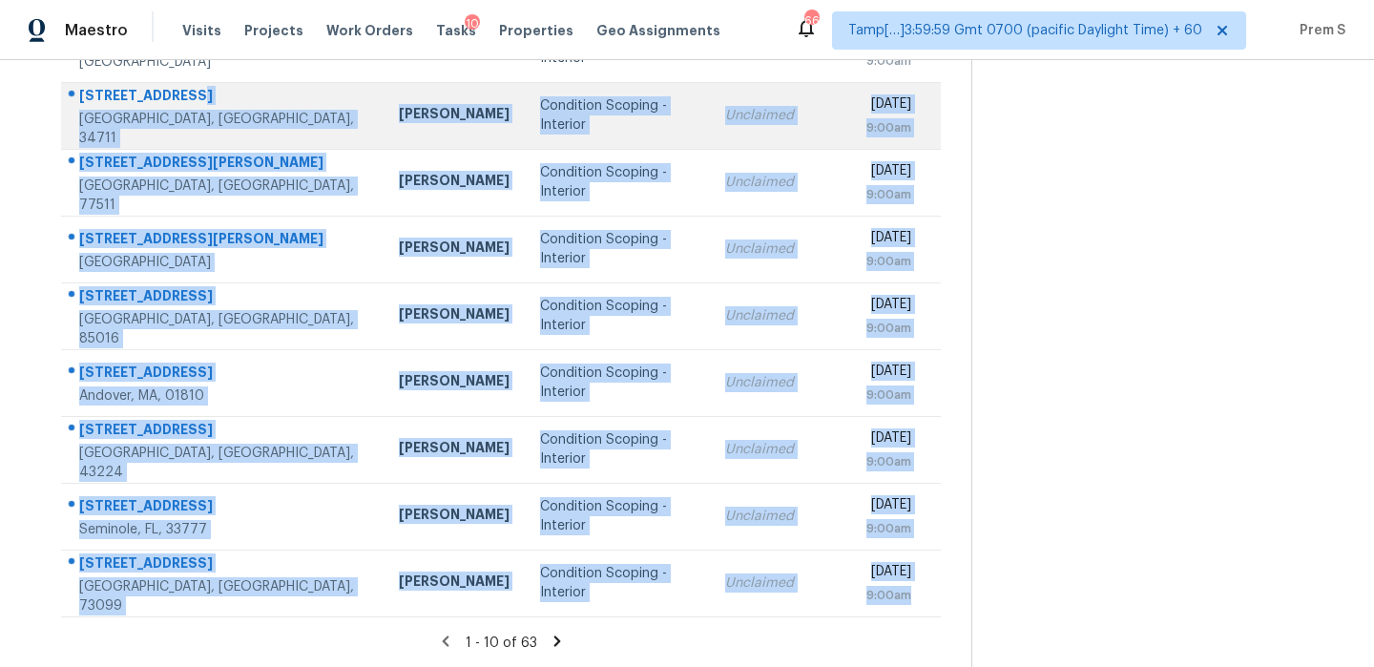
drag, startPoint x: 928, startPoint y: 600, endPoint x: 183, endPoint y: 94, distance: 900.3
click at [183, 94] on tbody "[STREET_ADDRESS] [PERSON_NAME] Condition Scoping - Interior [PERSON_NAME] In Pr…" at bounding box center [500, 282] width 879 height 668
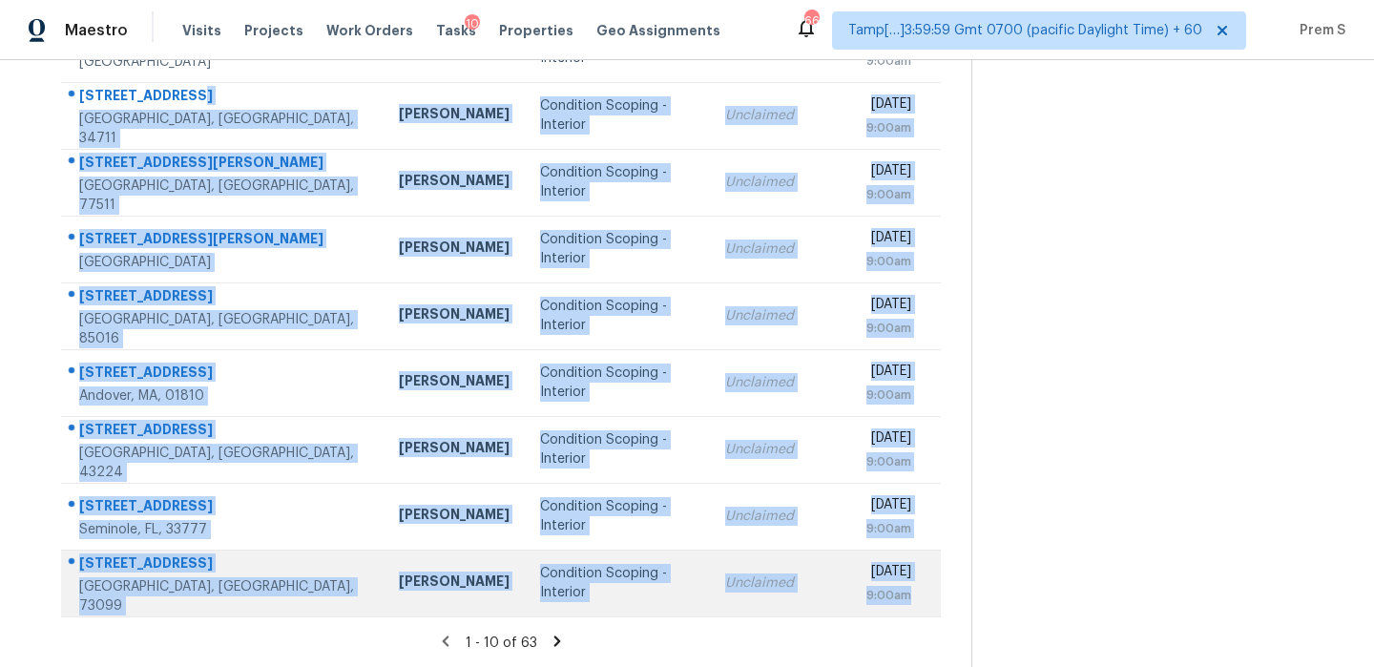
click at [935, 599] on div "[DATE] 9:00am" at bounding box center [902, 583] width 73 height 43
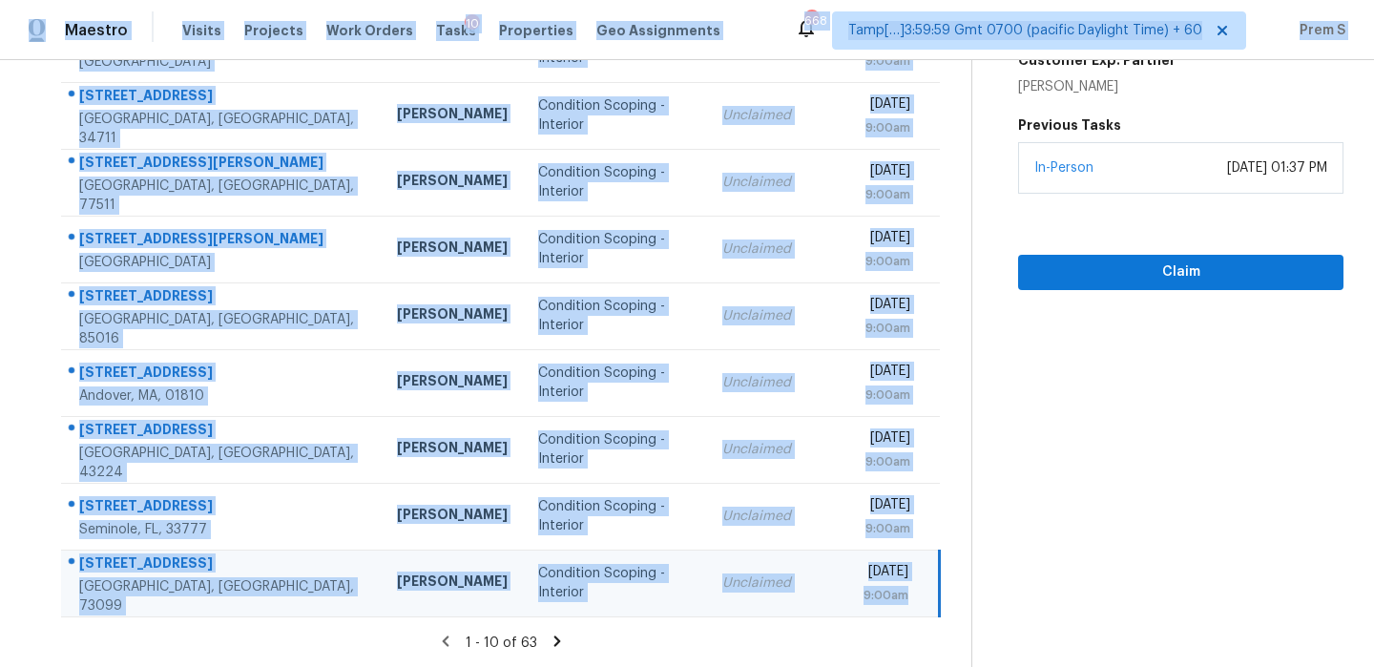
scroll to position [0, 0]
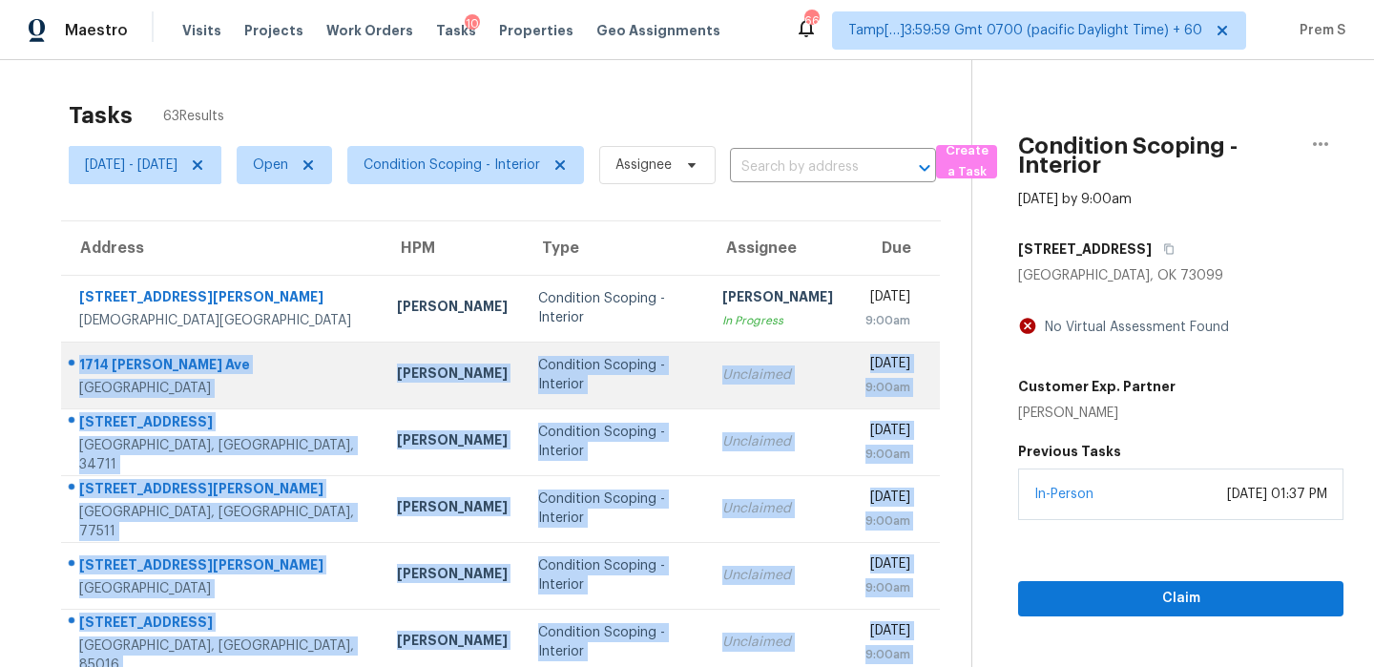
drag, startPoint x: 935, startPoint y: 599, endPoint x: 78, endPoint y: 364, distance: 888.1
click at [78, 364] on tbody "[STREET_ADDRESS] [PERSON_NAME] Condition Scoping - Interior [PERSON_NAME] In Pr…" at bounding box center [500, 609] width 878 height 668
copy tbody "[STREET_ADDRESS][PERSON_NAME] [PERSON_NAME] Condition Scoping - Interior Unclai…"
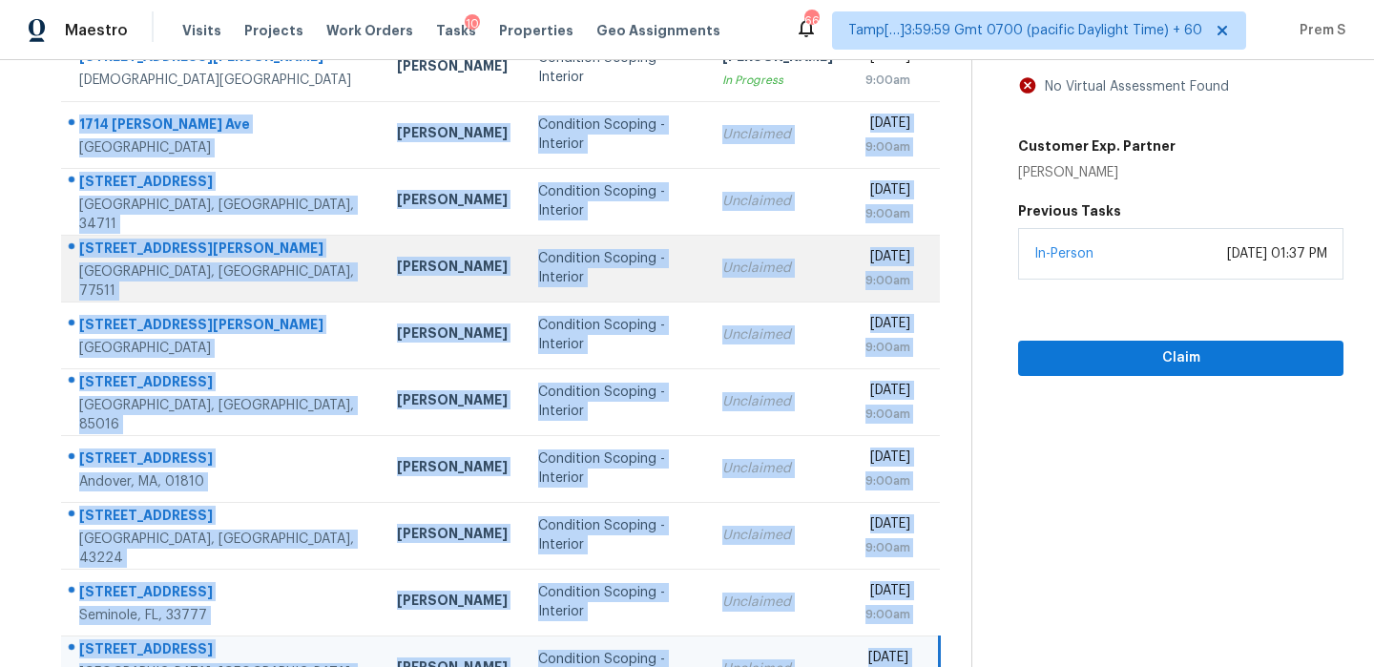
scroll to position [326, 0]
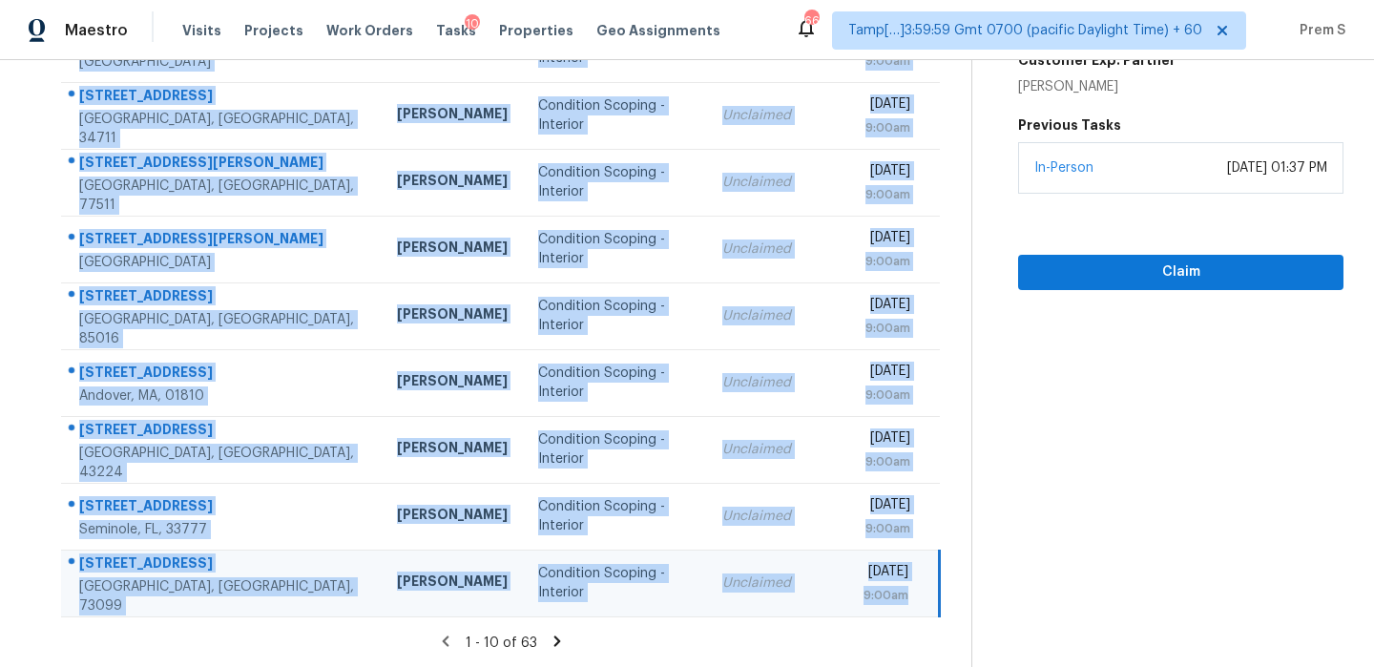
click at [556, 642] on icon at bounding box center [556, 640] width 17 height 17
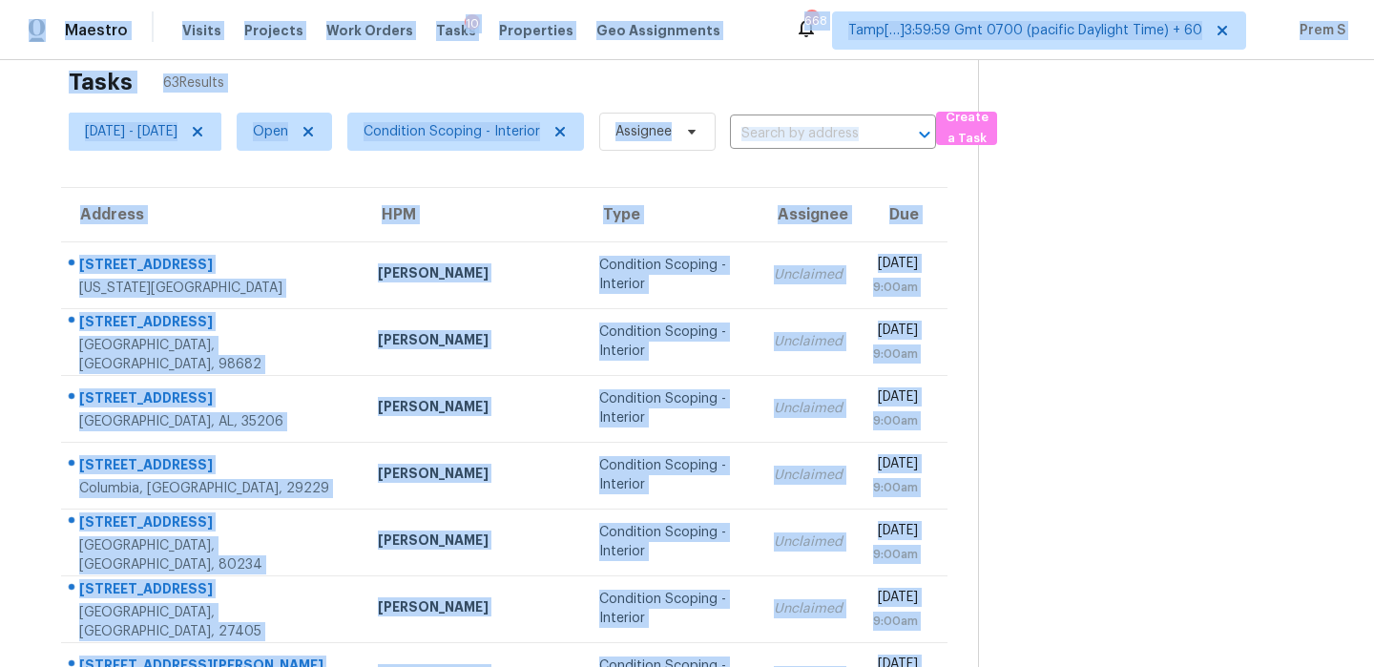
scroll to position [0, 0]
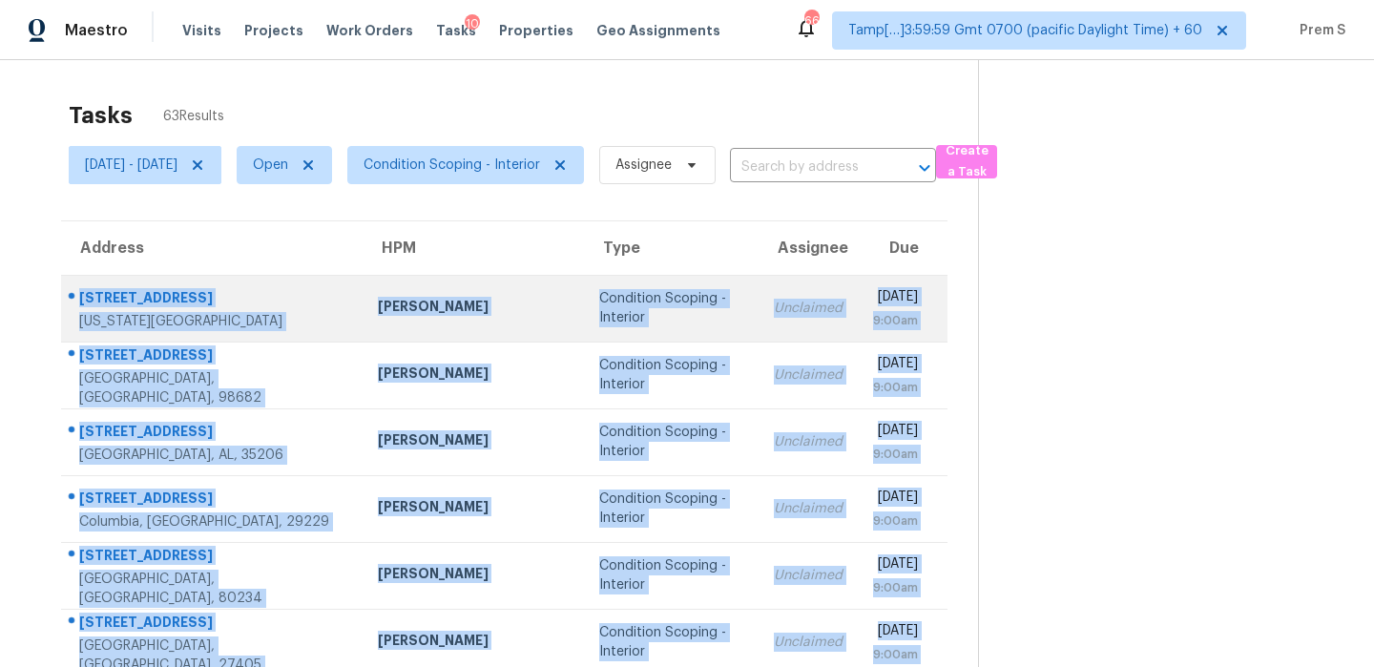
drag, startPoint x: 927, startPoint y: 590, endPoint x: 82, endPoint y: 298, distance: 894.4
click at [82, 298] on tbody "[STREET_ADDRESS][US_STATE] [PERSON_NAME] Condition Scoping - Interior Unclaimed…" at bounding box center [504, 609] width 886 height 668
copy tbody "[STREET_ADDRESS][US_STATE] [PERSON_NAME] Condition Scoping - Interior Unclaimed…"
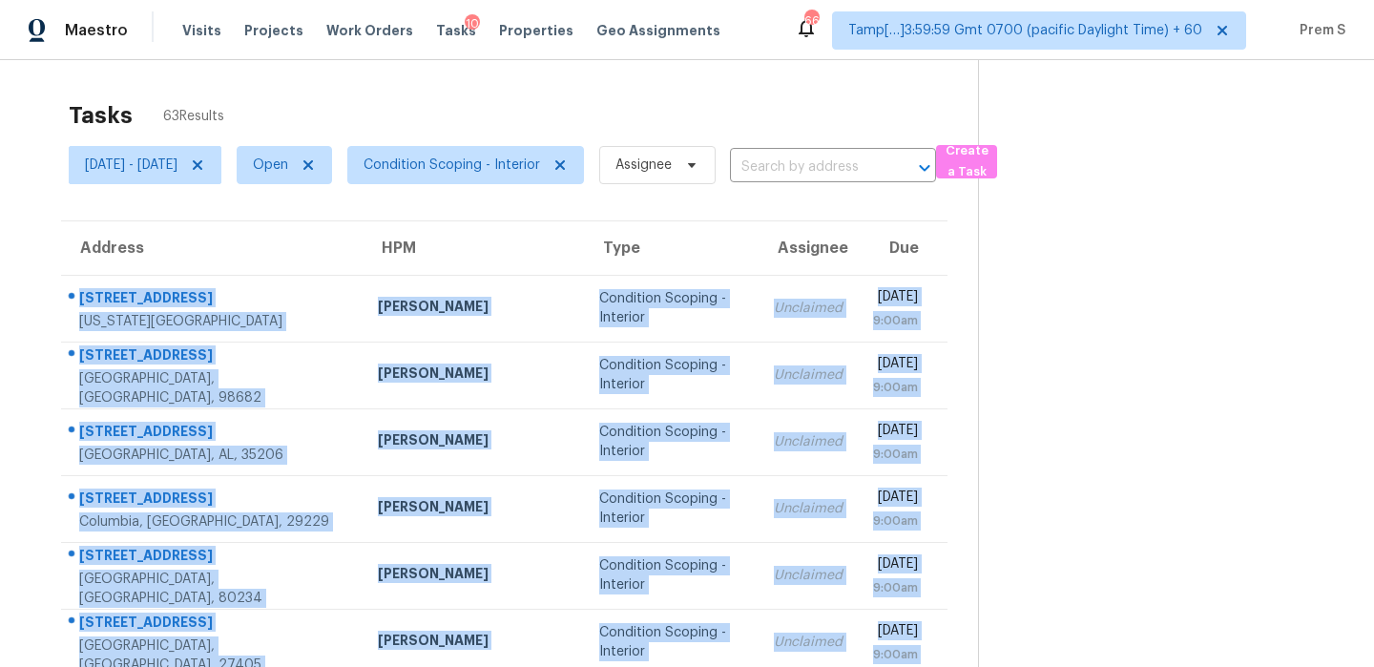
scroll to position [326, 0]
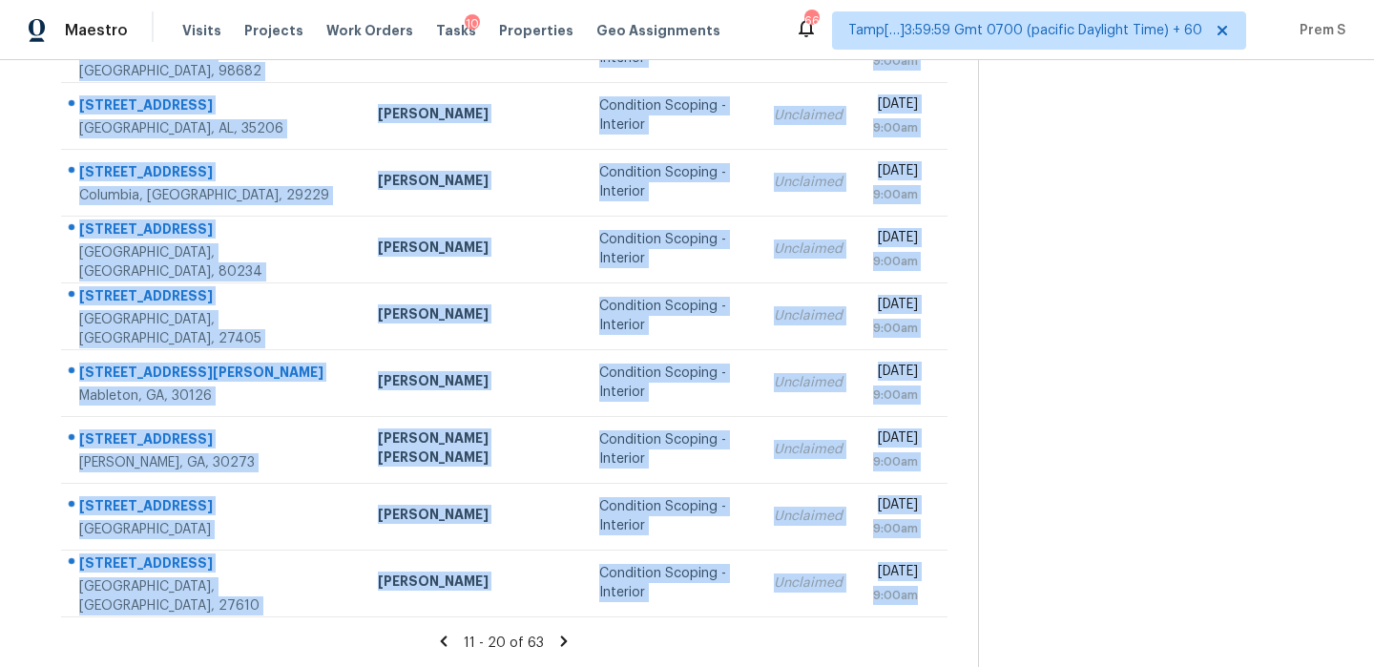
click at [568, 637] on icon at bounding box center [563, 640] width 17 height 17
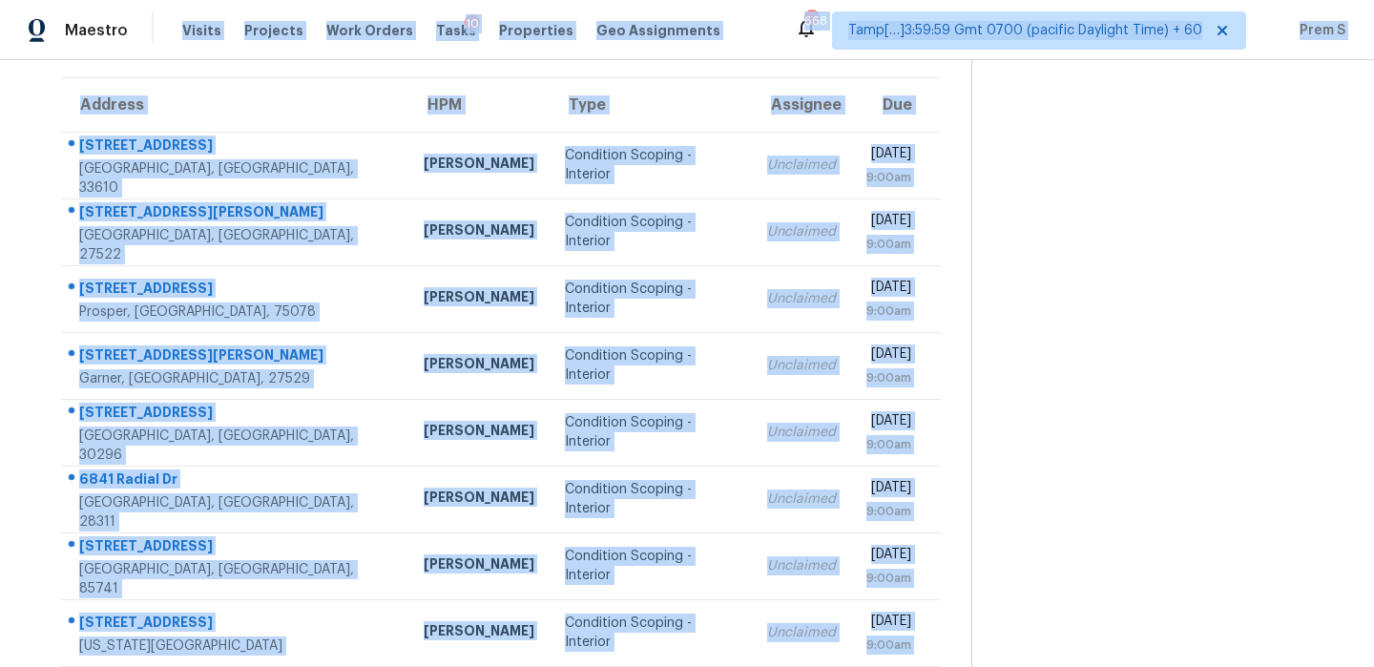
scroll to position [0, 0]
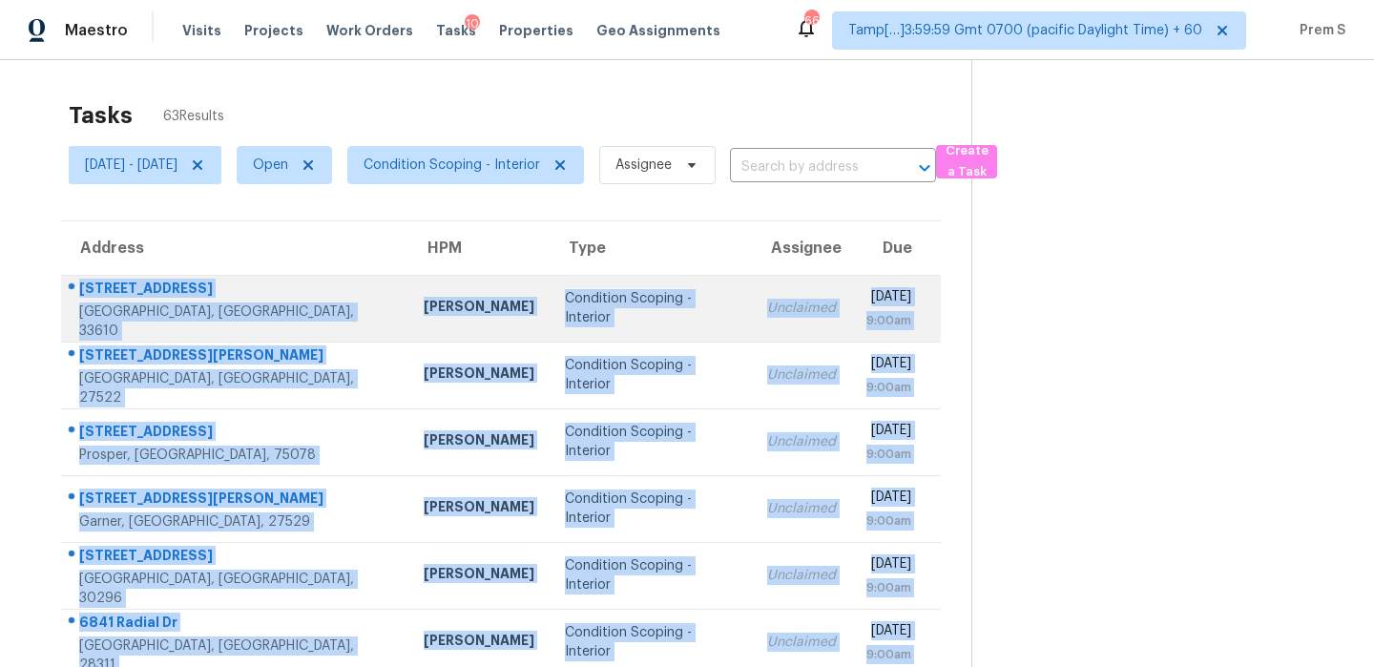
drag, startPoint x: 940, startPoint y: 590, endPoint x: 79, endPoint y: 303, distance: 907.9
click at [79, 303] on tbody "[STREET_ADDRESS] [PERSON_NAME] Condition Scoping - Interior Unclaimed [DATE] 9:…" at bounding box center [500, 609] width 879 height 668
copy tbody "[STREET_ADDRESS] [PERSON_NAME] Condition Scoping - Interior Unclaimed [DATE] 9:…"
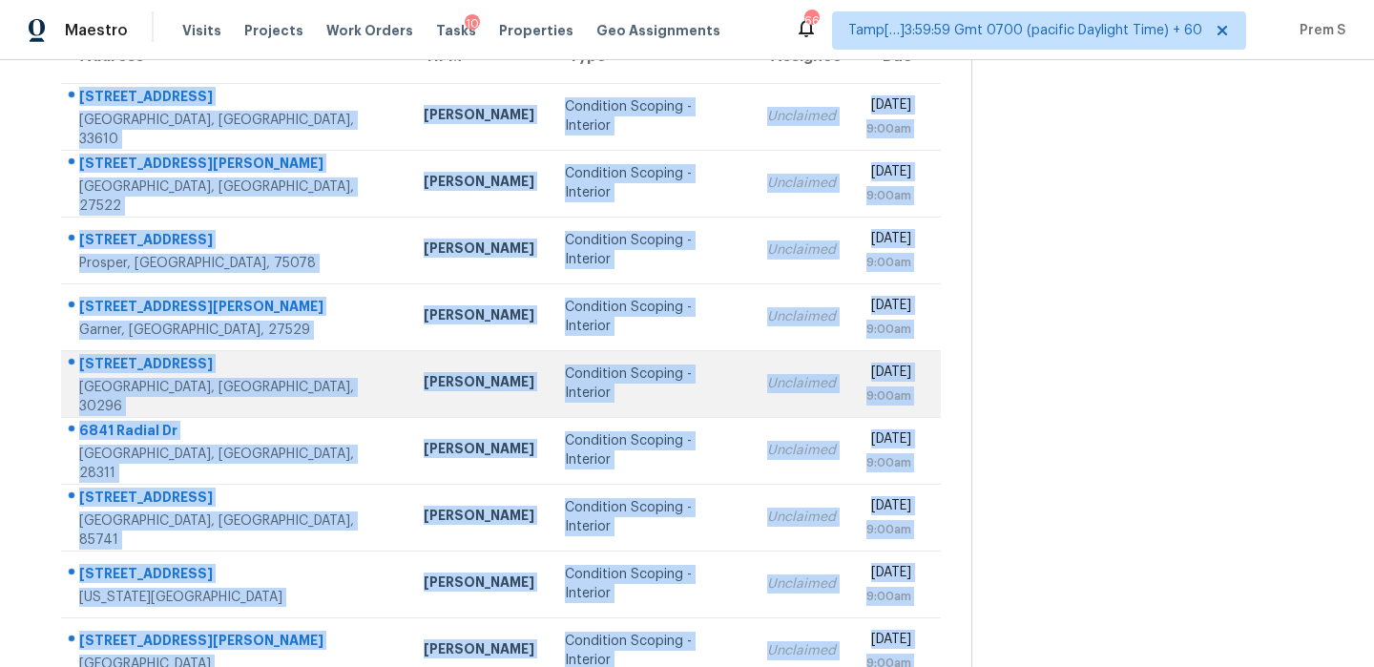
scroll to position [326, 0]
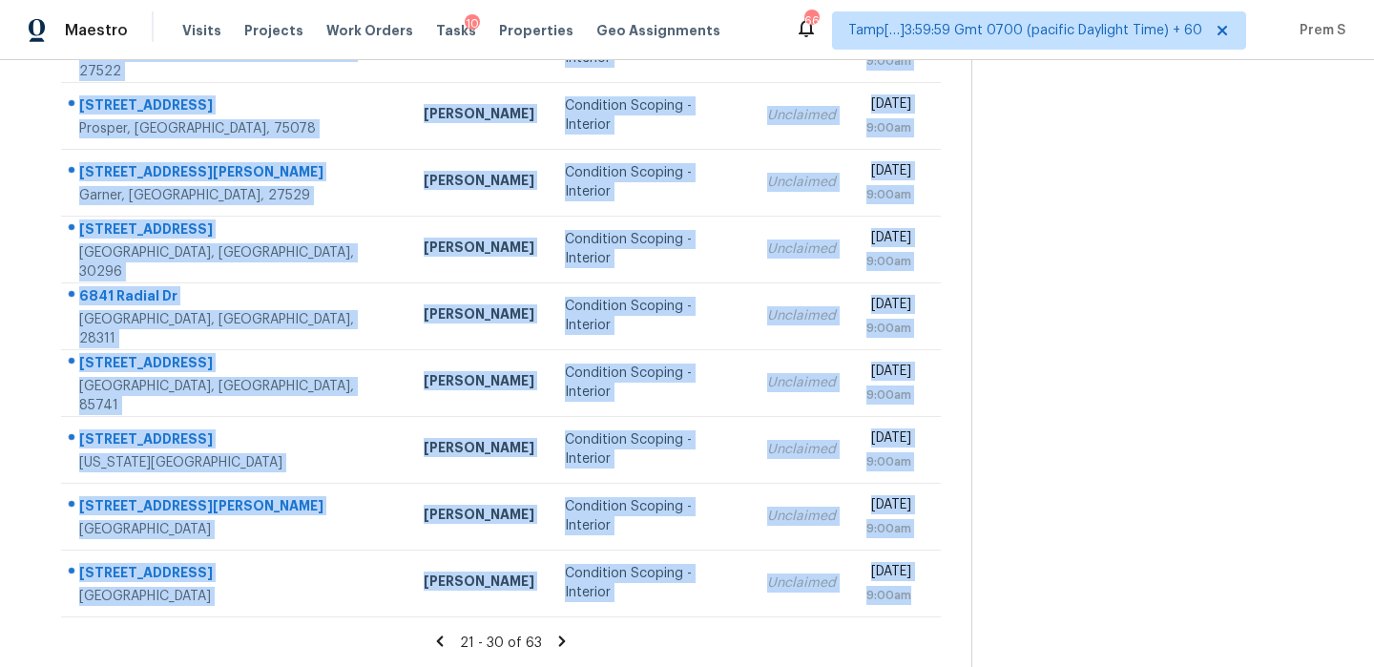
click at [568, 637] on icon at bounding box center [561, 640] width 17 height 17
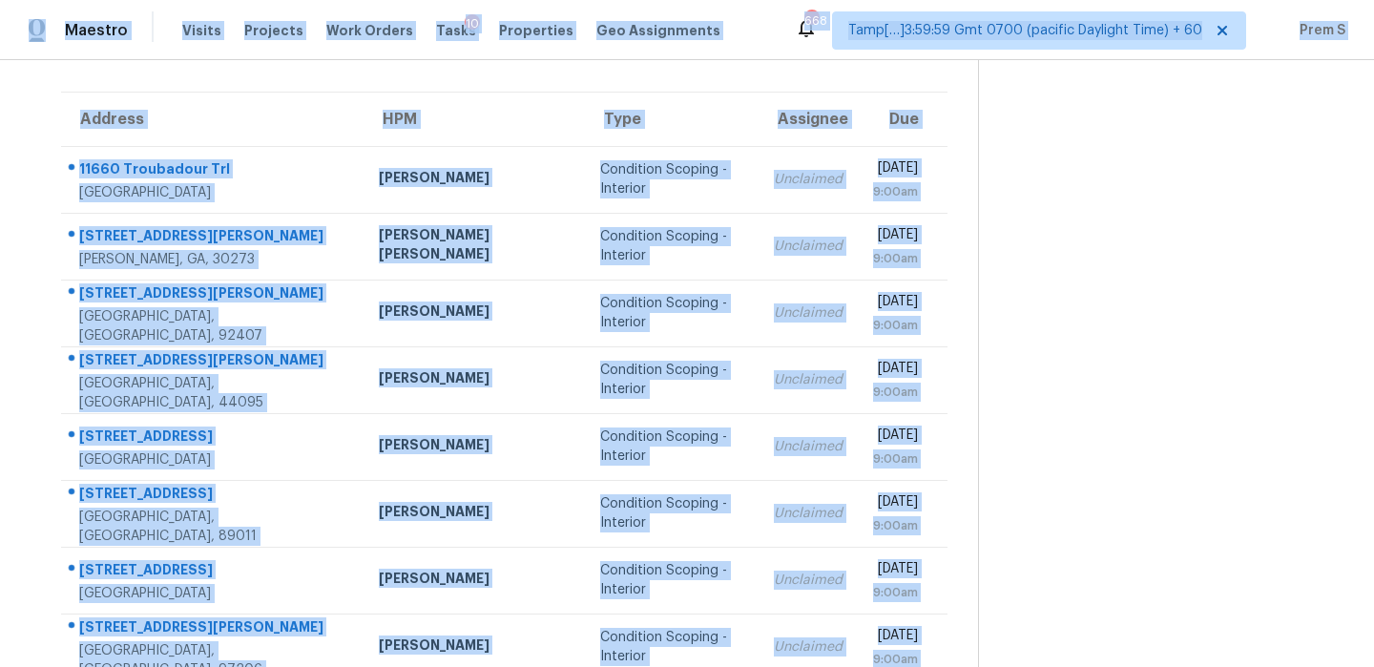
scroll to position [0, 0]
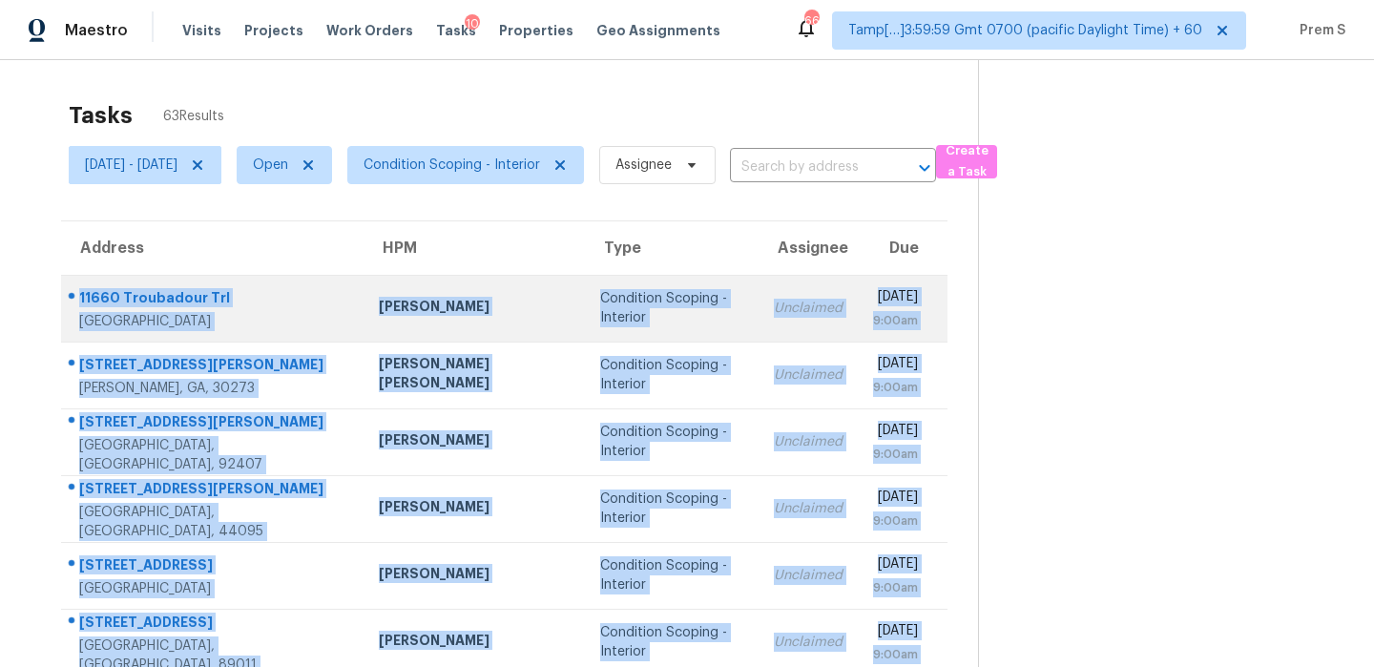
drag, startPoint x: 937, startPoint y: 592, endPoint x: 81, endPoint y: 297, distance: 905.2
click at [81, 297] on tbody "11660 Troubadour Trl [GEOGRAPHIC_DATA] [PERSON_NAME] Condition Scoping - Interi…" at bounding box center [504, 609] width 886 height 668
copy tbody "11660 Troubadour Trl [GEOGRAPHIC_DATA] [PERSON_NAME] Condition Scoping - Interi…"
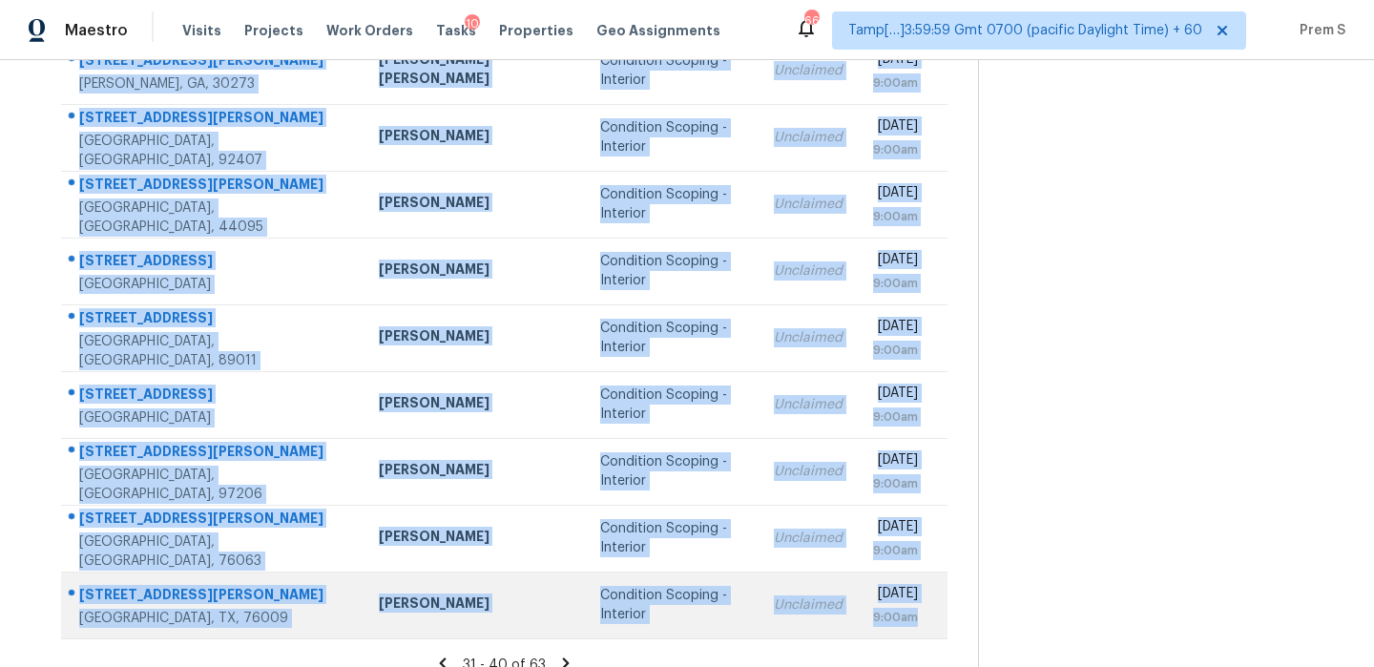
scroll to position [326, 0]
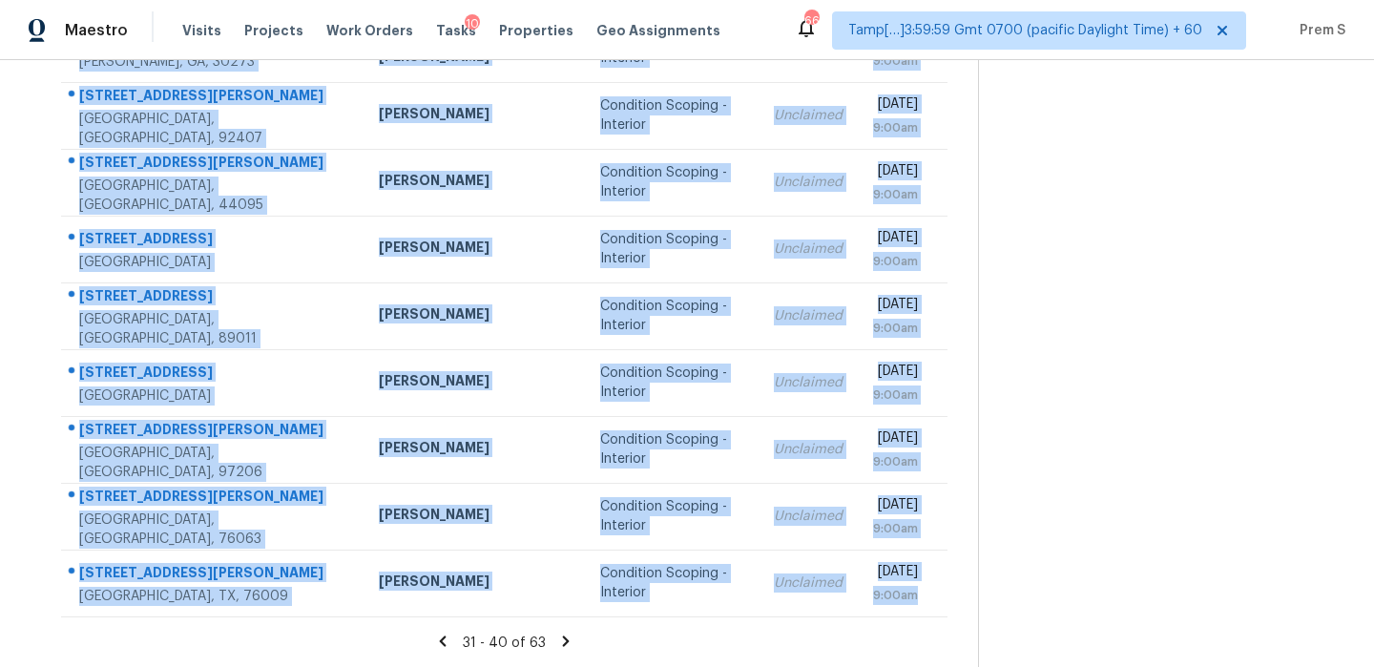
click at [568, 641] on icon at bounding box center [566, 640] width 7 height 10
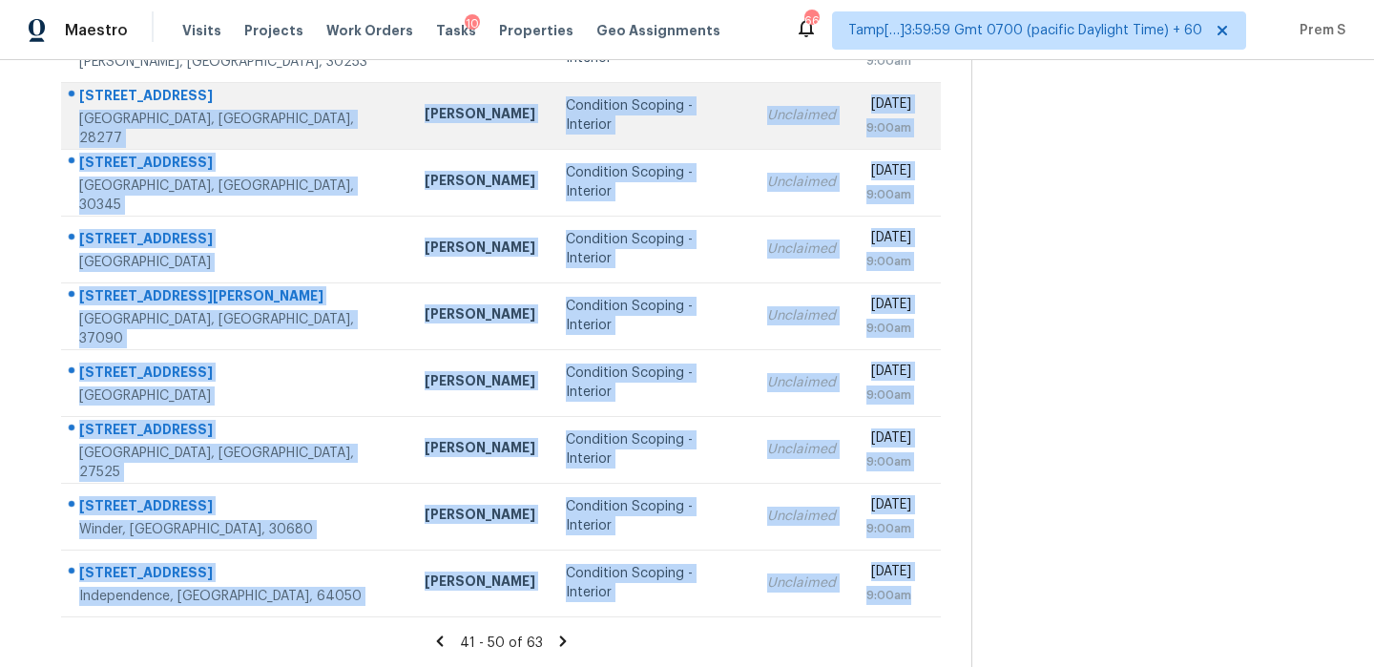
drag, startPoint x: 941, startPoint y: 601, endPoint x: 197, endPoint y: 101, distance: 896.3
click at [197, 101] on tbody "[STREET_ADDRESS][PERSON_NAME] [GEOGRAPHIC_DATA][PERSON_NAME] Condition Scoping …" at bounding box center [500, 282] width 879 height 668
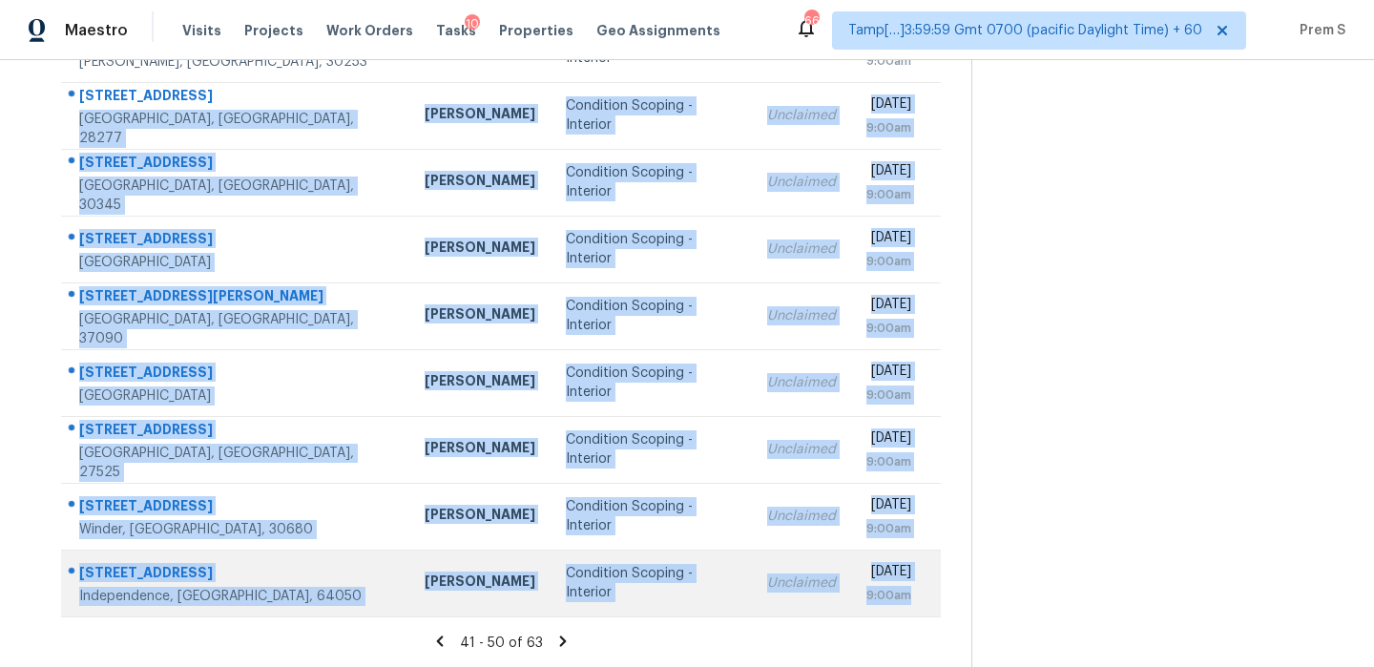
click at [940, 597] on div "[DATE] 9:00am" at bounding box center [902, 583] width 73 height 43
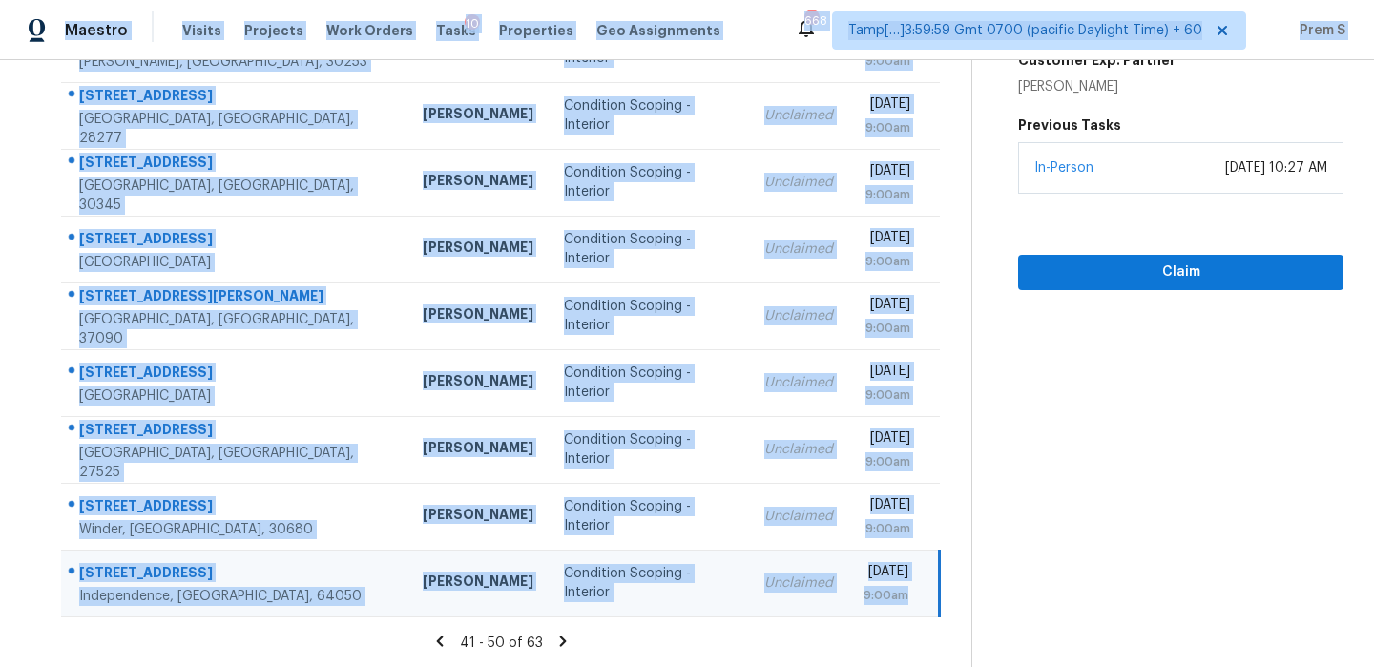
scroll to position [0, 0]
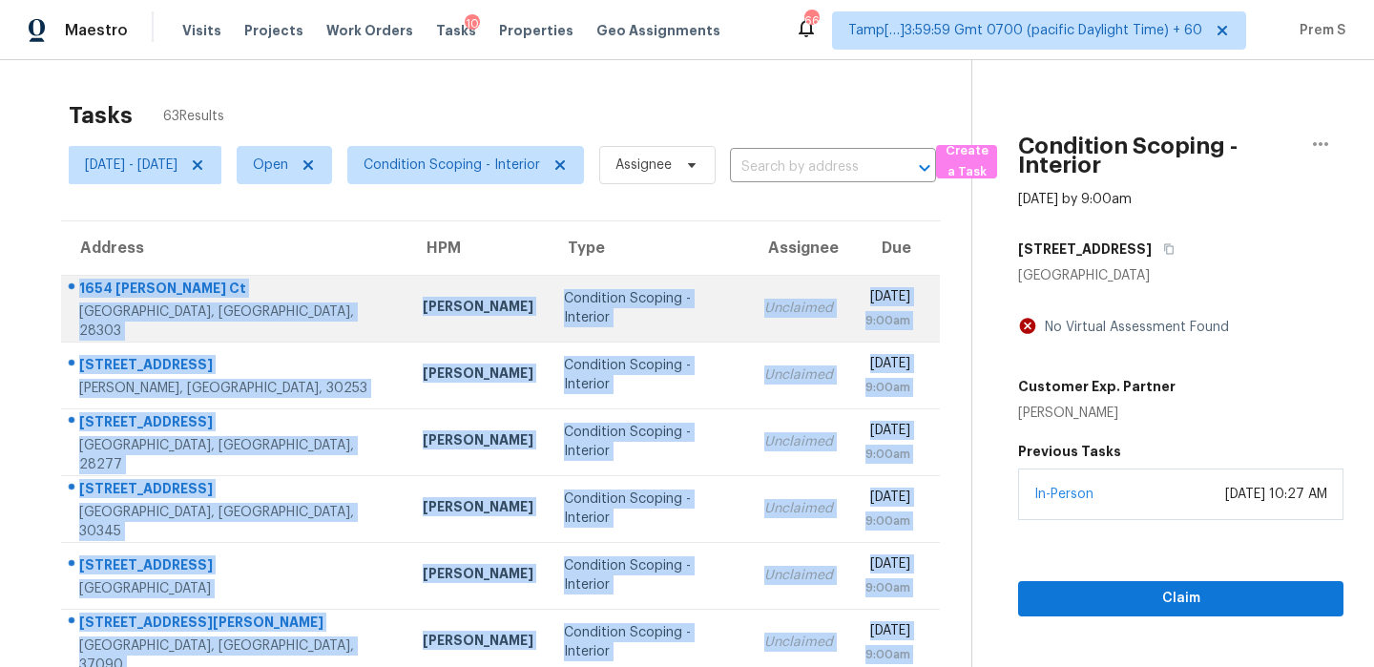
drag, startPoint x: 941, startPoint y: 597, endPoint x: 79, endPoint y: 300, distance: 911.9
click at [79, 300] on tbody "[STREET_ADDRESS][PERSON_NAME] [GEOGRAPHIC_DATA][PERSON_NAME] Condition Scoping …" at bounding box center [500, 609] width 878 height 668
copy tbody "[STREET_ADDRESS][PERSON_NAME] [GEOGRAPHIC_DATA][PERSON_NAME] Condition Scoping …"
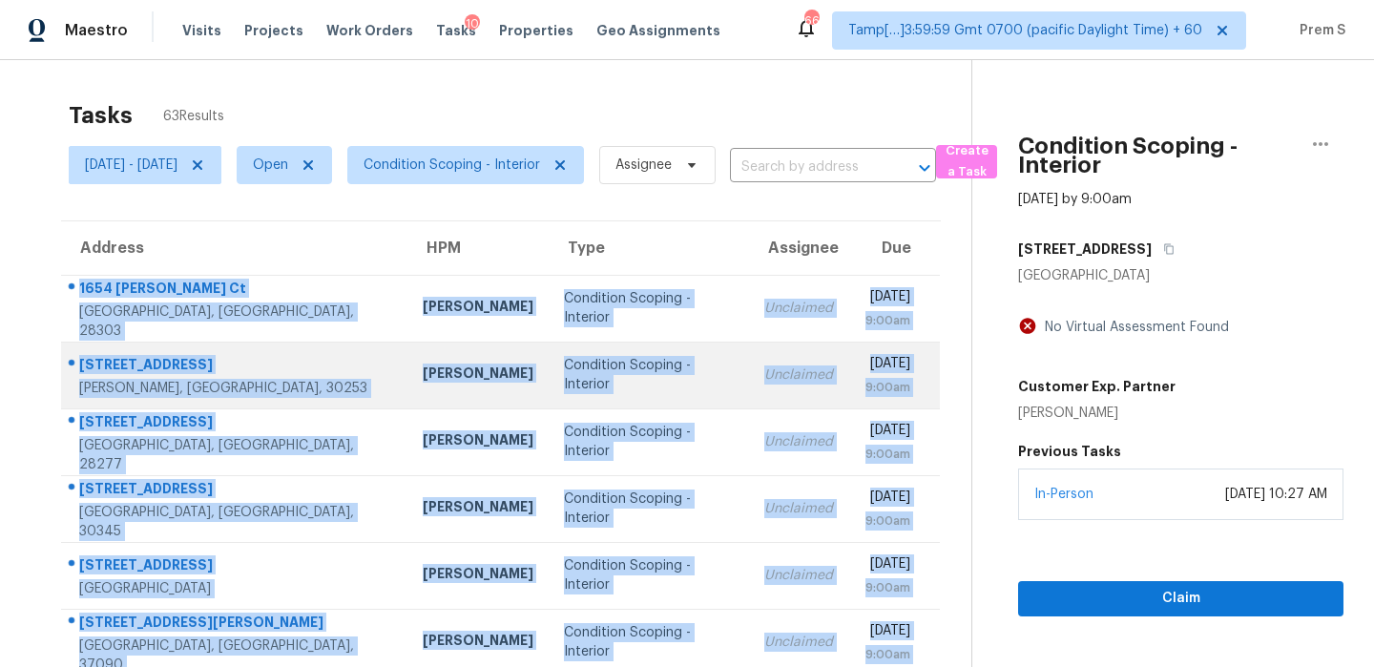
scroll to position [326, 0]
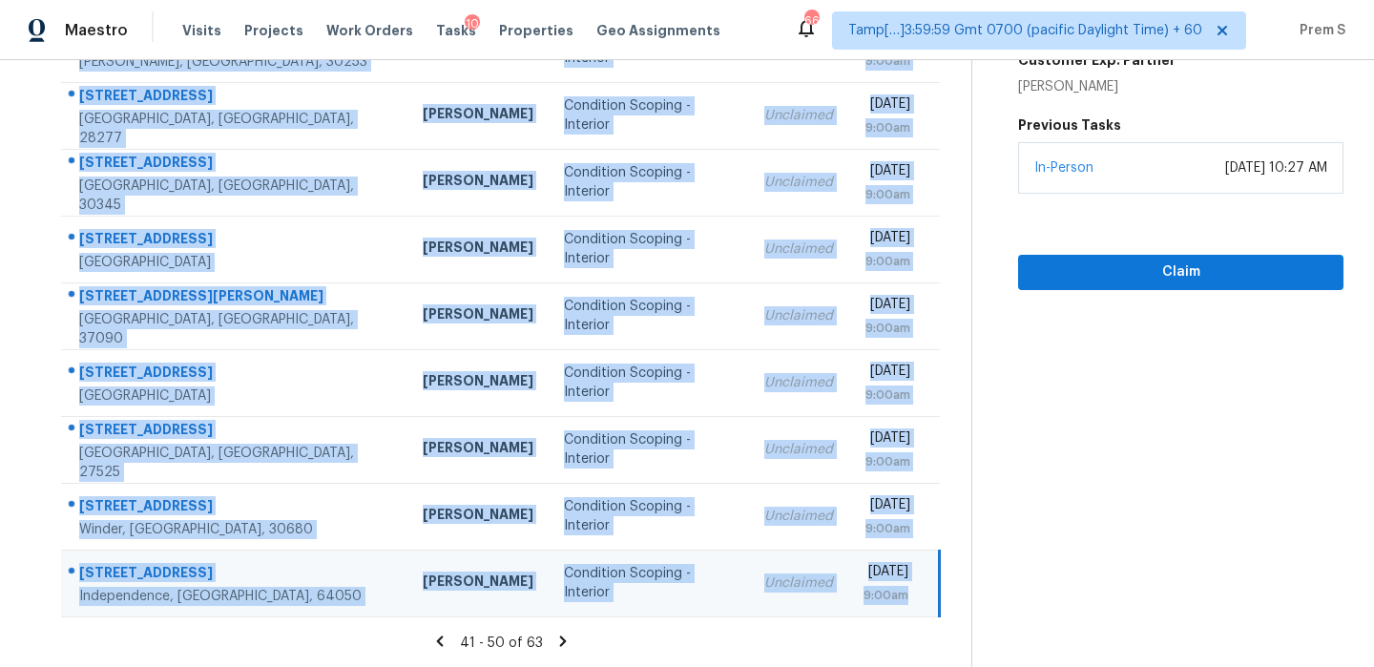
click at [570, 635] on icon at bounding box center [562, 640] width 17 height 17
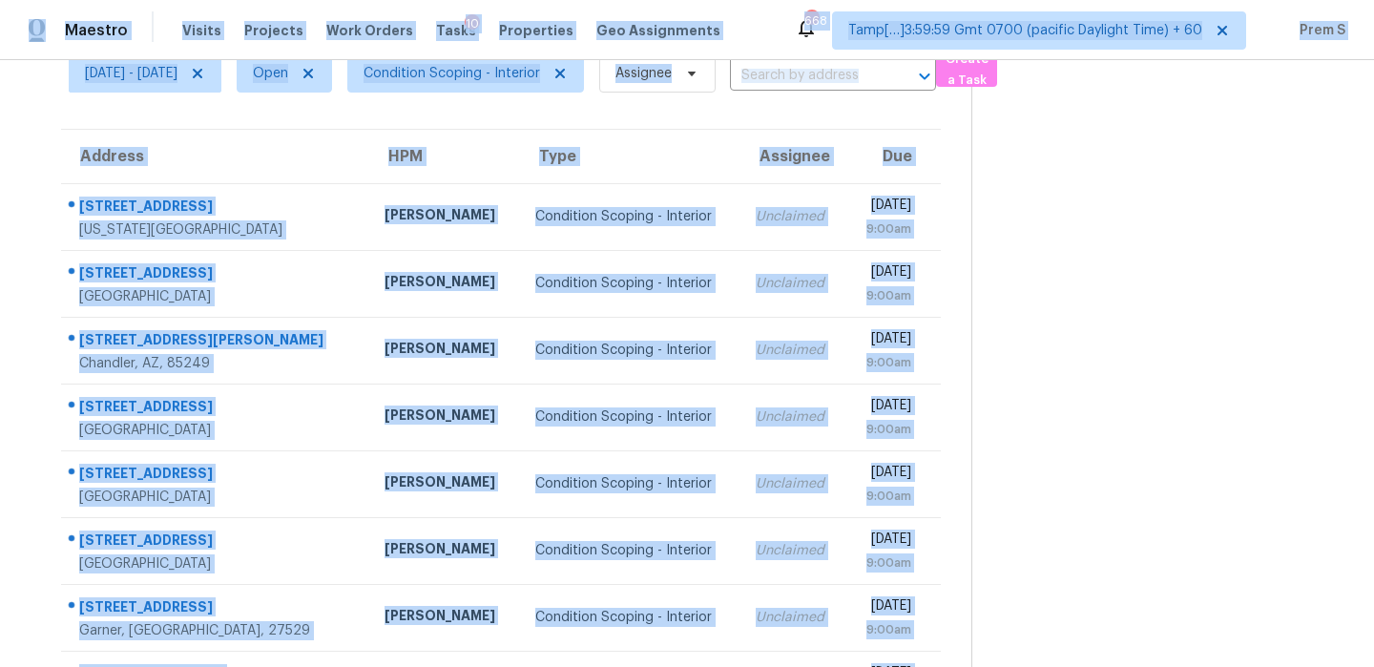
scroll to position [0, 0]
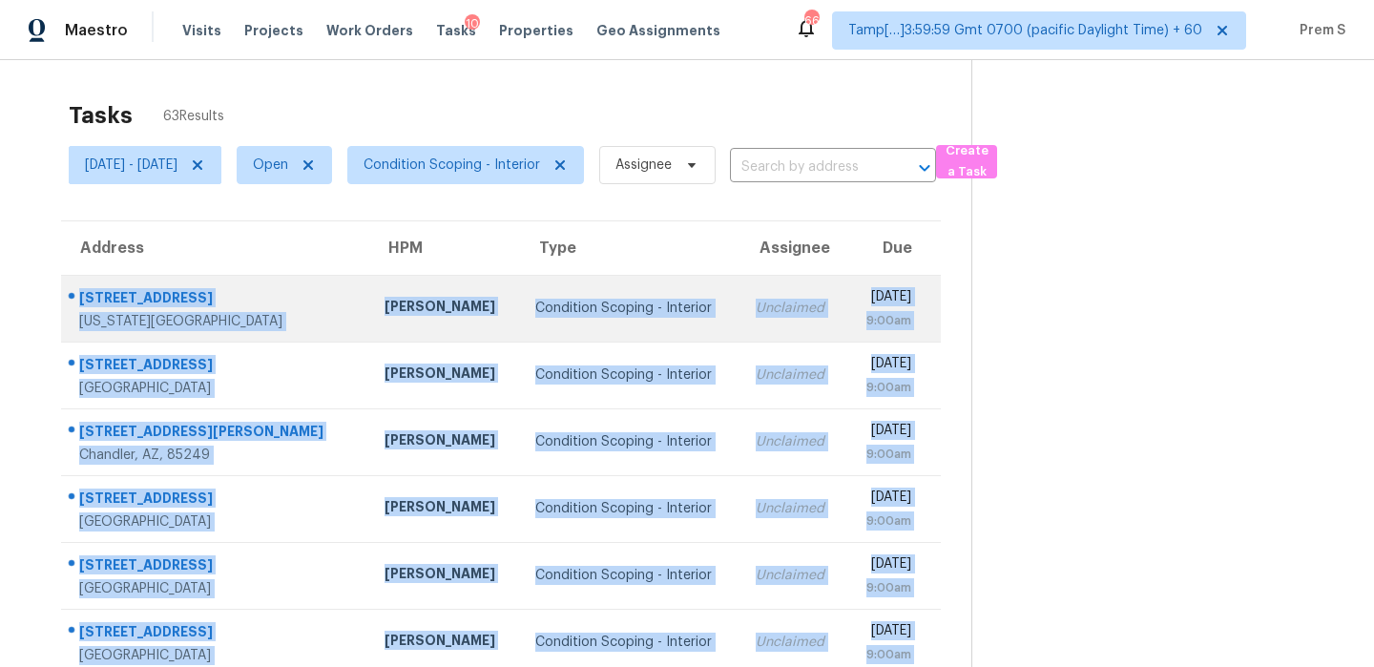
drag, startPoint x: 945, startPoint y: 591, endPoint x: 80, endPoint y: 299, distance: 913.3
click at [80, 299] on tbody "[STREET_ADDRESS][US_STATE] [PERSON_NAME] Condition Scoping - Interior Unclaimed…" at bounding box center [500, 609] width 879 height 668
copy tbody "[STREET_ADDRESS][US_STATE] [PERSON_NAME] Condition Scoping - Interior Unclaimed…"
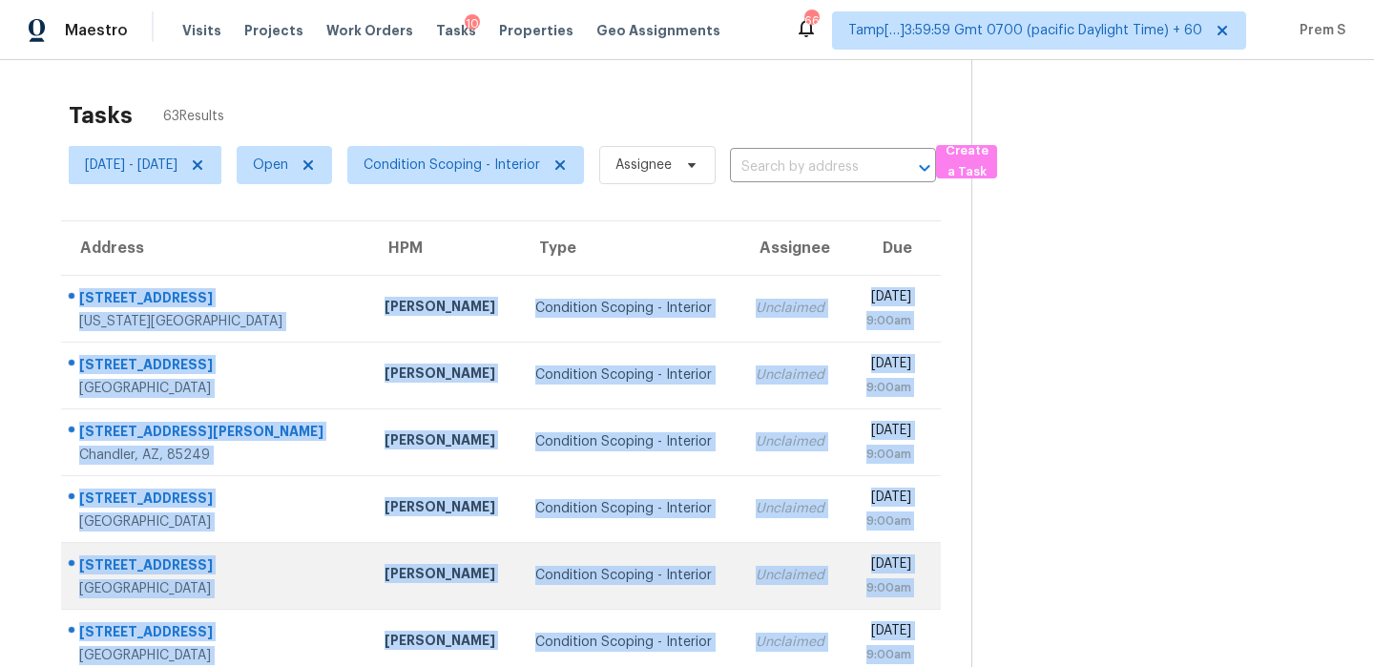
scroll to position [326, 0]
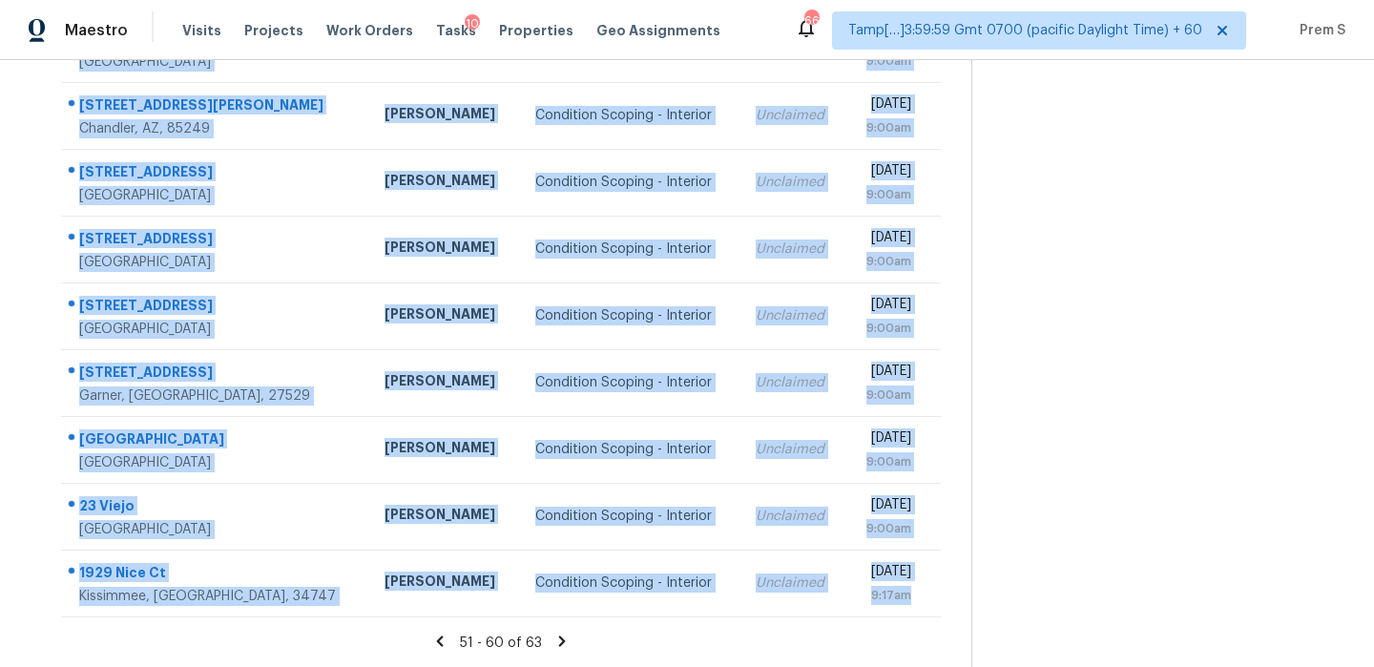
click at [565, 639] on icon at bounding box center [561, 640] width 17 height 17
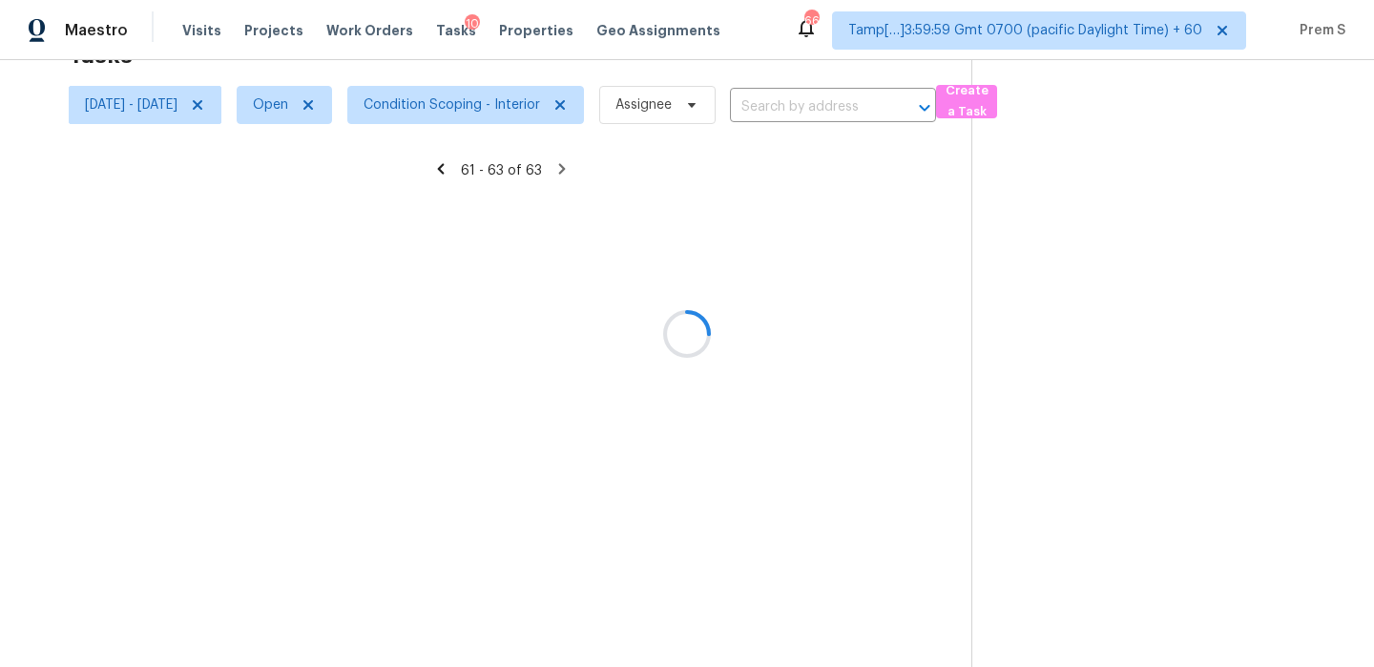
scroll to position [60, 0]
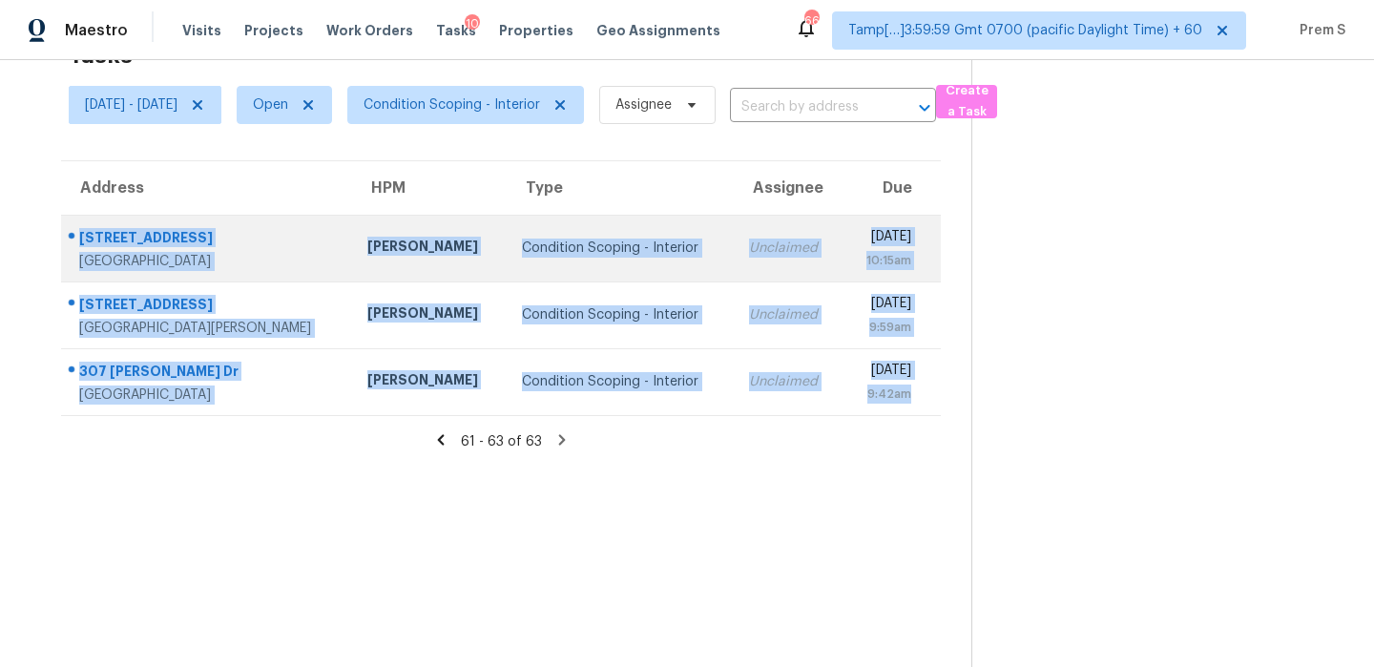
drag, startPoint x: 927, startPoint y: 398, endPoint x: 80, endPoint y: 226, distance: 864.2
click at [80, 226] on tbody "[STREET_ADDRESS] [PERSON_NAME] Condition Scoping - Interior Unclaimed [DATE] 10…" at bounding box center [500, 315] width 879 height 200
copy tbody "[STREET_ADDRESS] [PERSON_NAME] Condition Scoping - Interior Unclaimed [DATE] 10…"
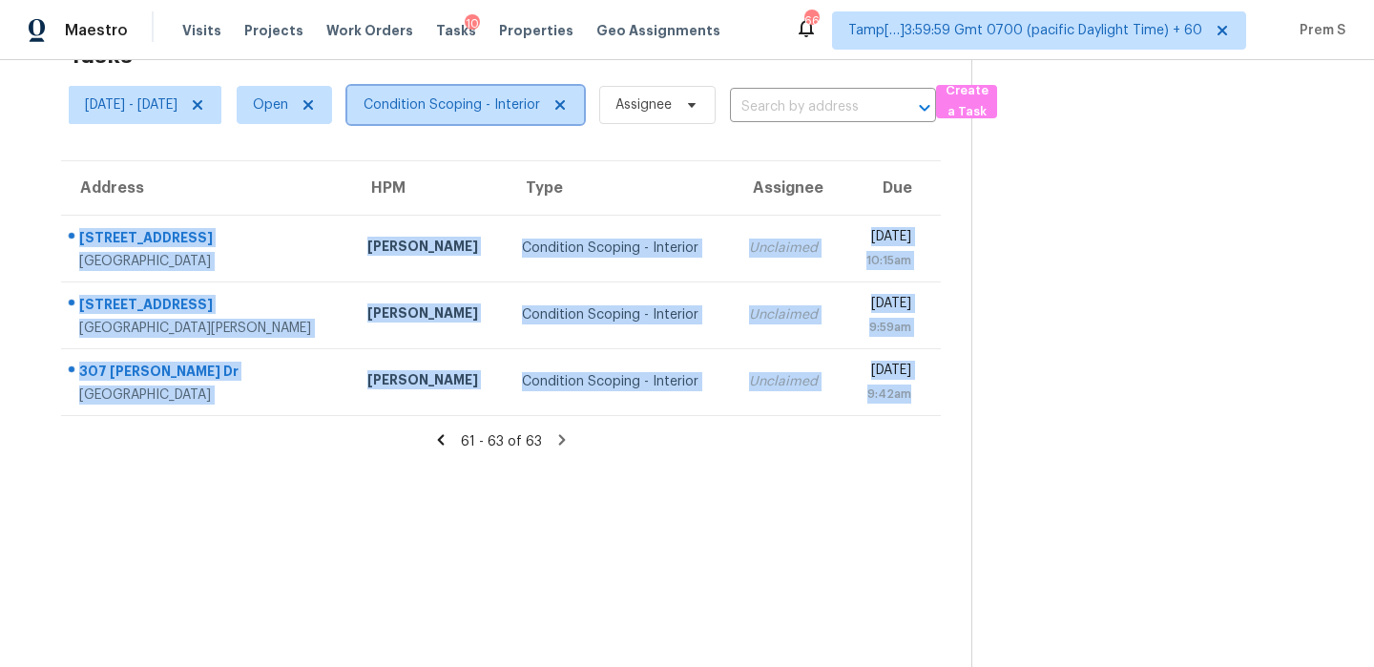
click at [539, 97] on span "Condition Scoping - Interior" at bounding box center [451, 104] width 176 height 19
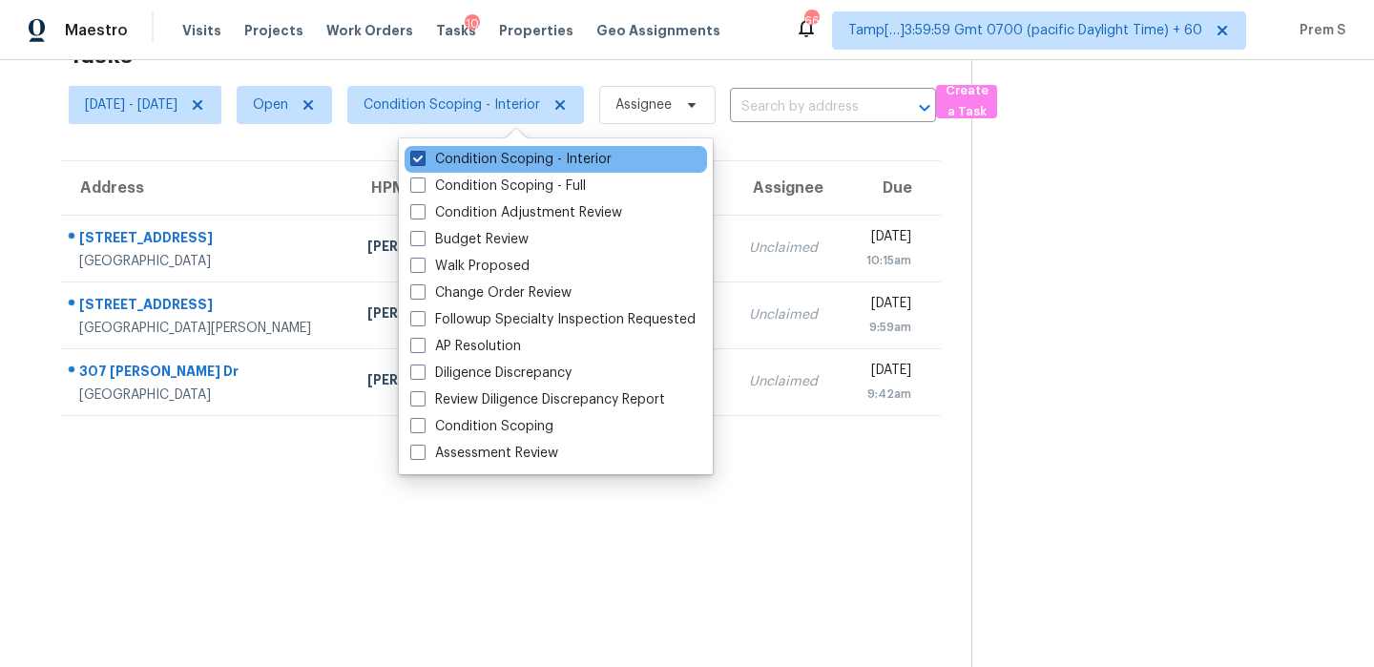
click at [547, 159] on label "Condition Scoping - Interior" at bounding box center [510, 159] width 201 height 19
click at [423, 159] on input "Condition Scoping - Interior" at bounding box center [416, 156] width 12 height 12
checkbox input "false"
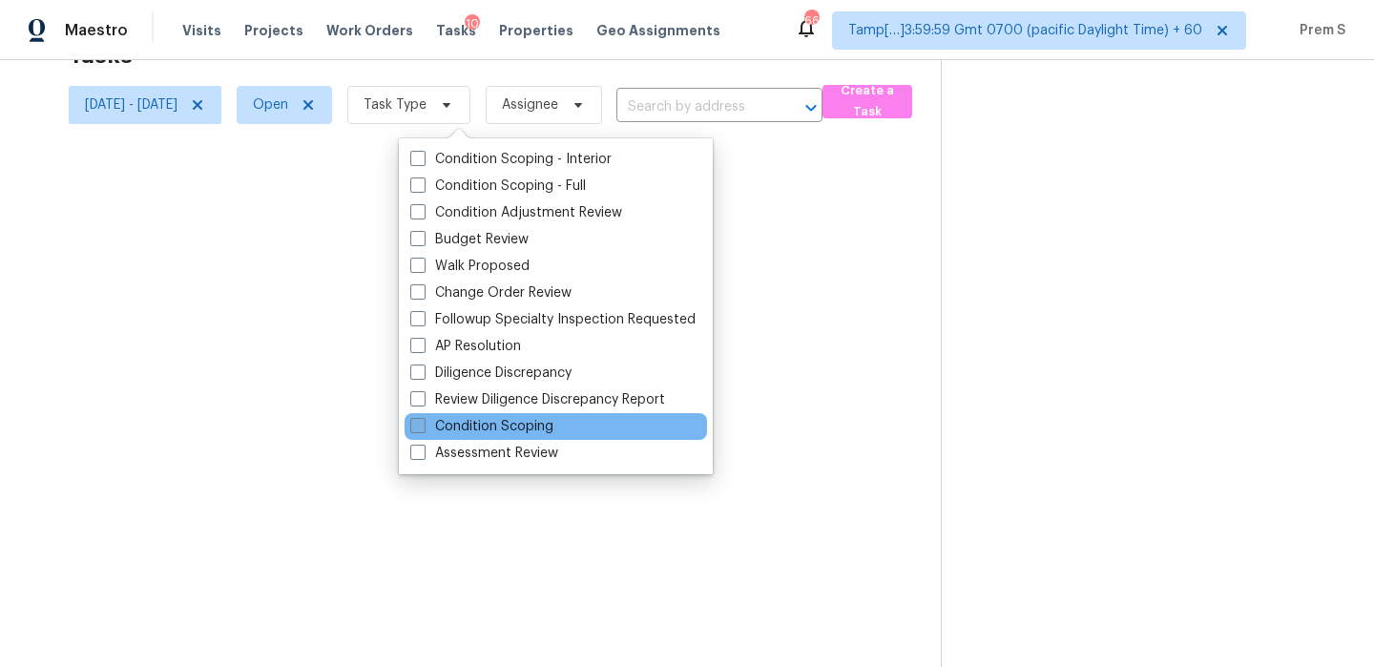
click at [492, 425] on label "Condition Scoping" at bounding box center [481, 426] width 143 height 19
click at [423, 425] on input "Condition Scoping" at bounding box center [416, 423] width 12 height 12
checkbox input "true"
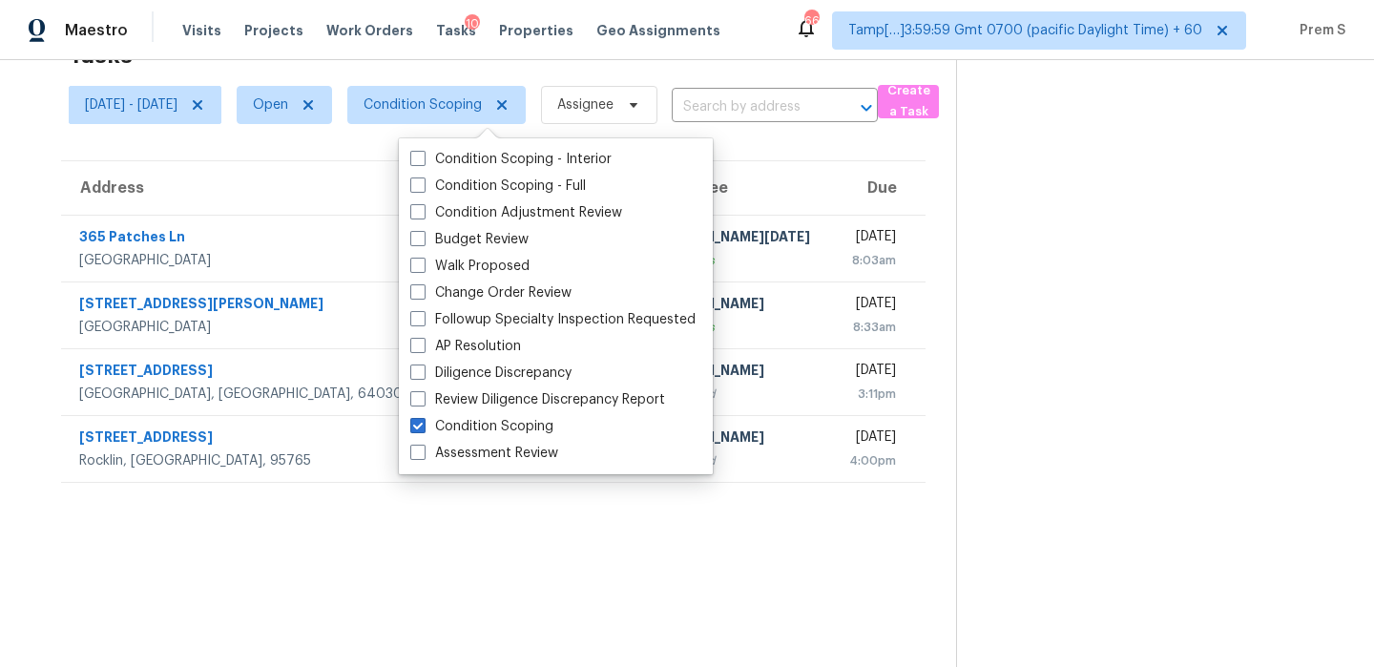
click at [874, 528] on section "Tasks 4 Results [DATE] - [DATE] Open Condition Scoping Assignee ​ Create a Task…" at bounding box center [493, 349] width 925 height 636
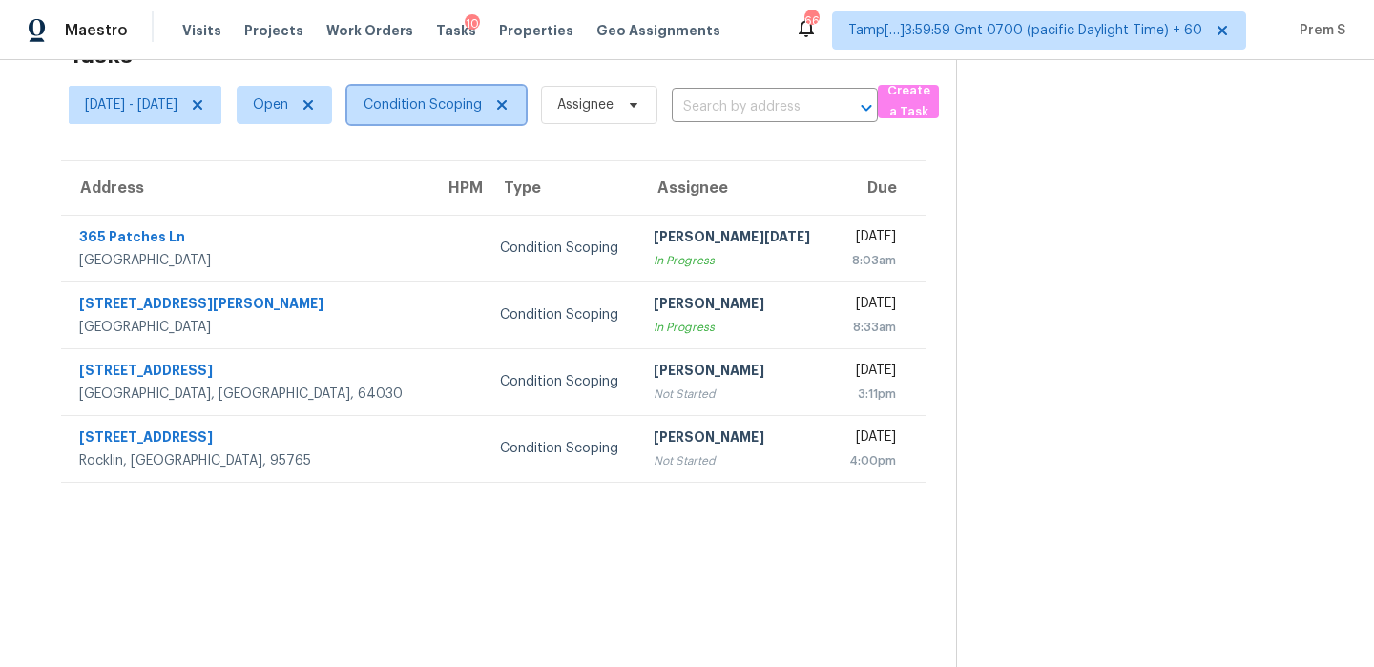
click at [501, 90] on span "Condition Scoping" at bounding box center [436, 105] width 178 height 38
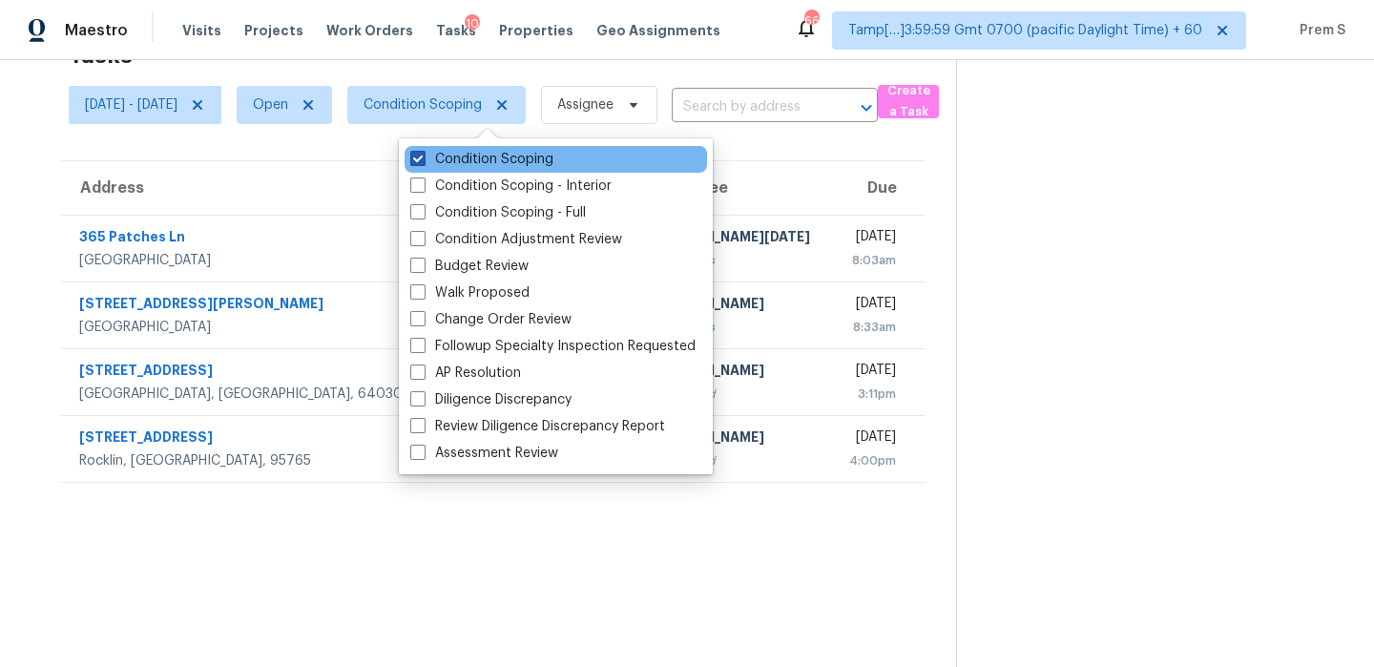
click at [533, 155] on label "Condition Scoping" at bounding box center [481, 159] width 143 height 19
click at [423, 155] on input "Condition Scoping" at bounding box center [416, 156] width 12 height 12
checkbox input "false"
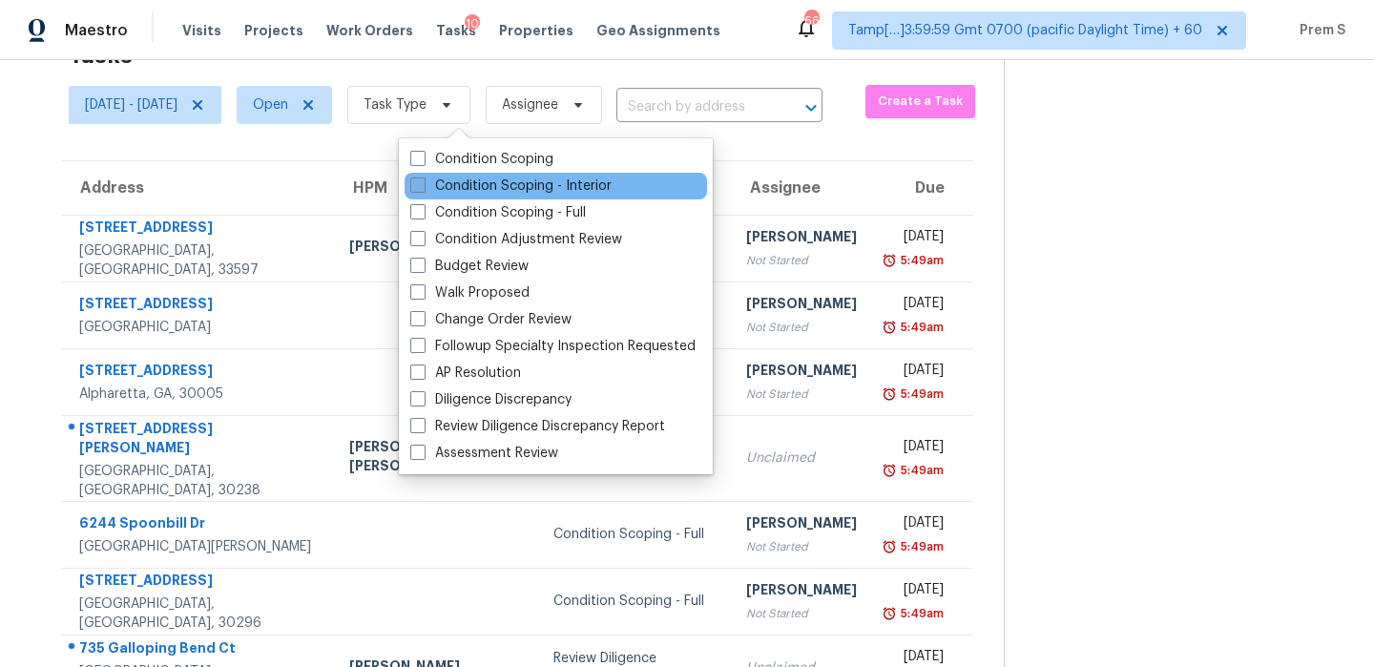
click at [581, 184] on label "Condition Scoping - Interior" at bounding box center [510, 185] width 201 height 19
click at [423, 184] on input "Condition Scoping - Interior" at bounding box center [416, 182] width 12 height 12
checkbox input "true"
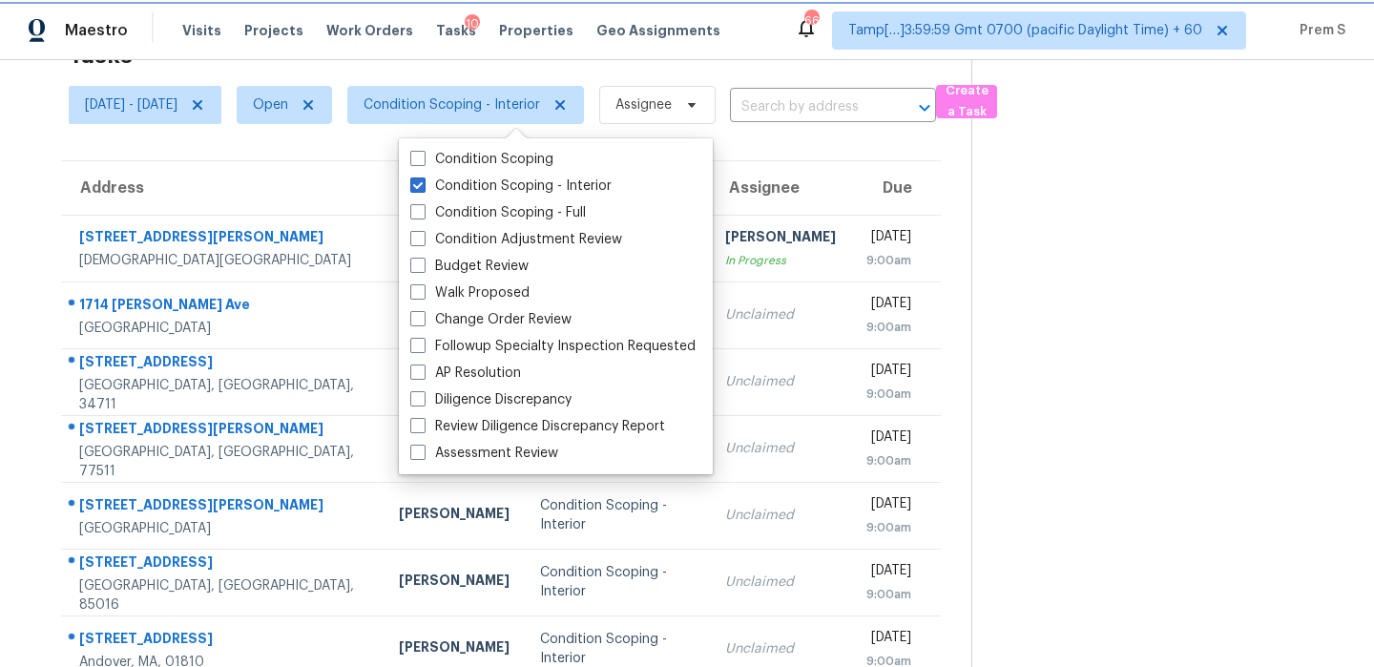
click at [530, 91] on span "Condition Scoping - Interior" at bounding box center [465, 105] width 237 height 38
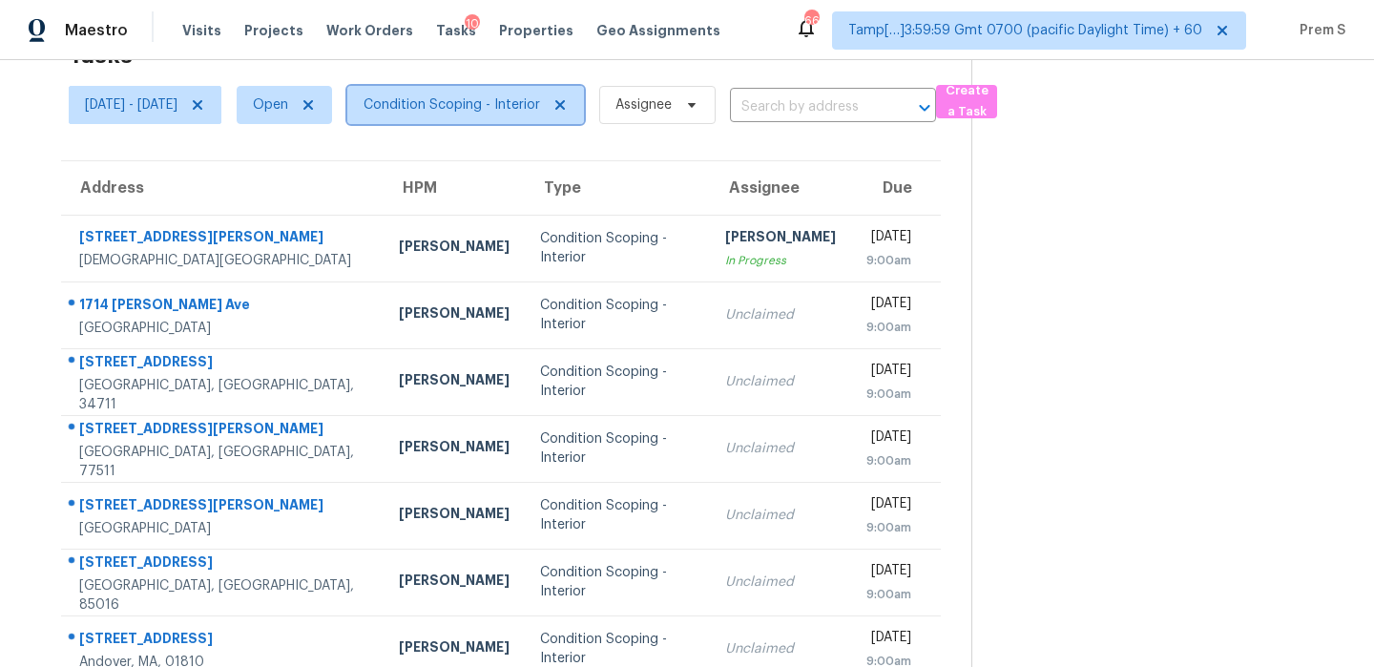
click at [476, 110] on span "Condition Scoping - Interior" at bounding box center [451, 104] width 176 height 19
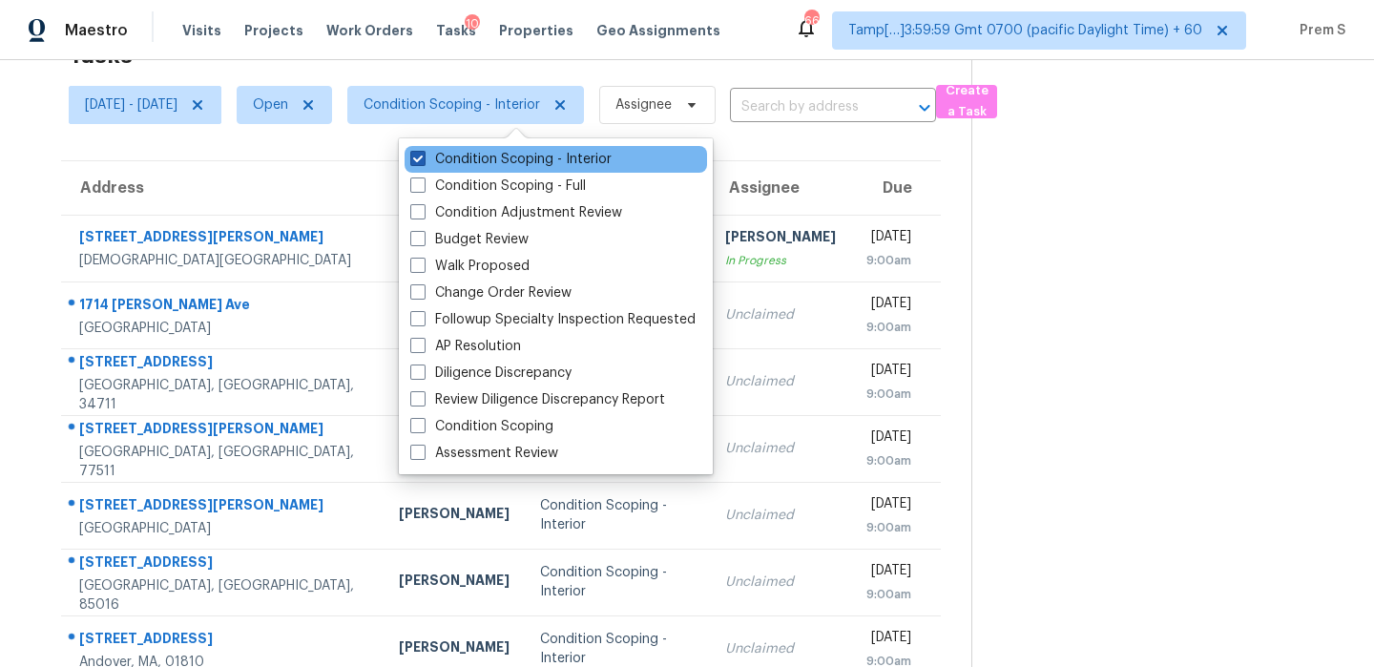
click at [502, 155] on label "Condition Scoping - Interior" at bounding box center [510, 159] width 201 height 19
click at [423, 155] on input "Condition Scoping - Interior" at bounding box center [416, 156] width 12 height 12
checkbox input "false"
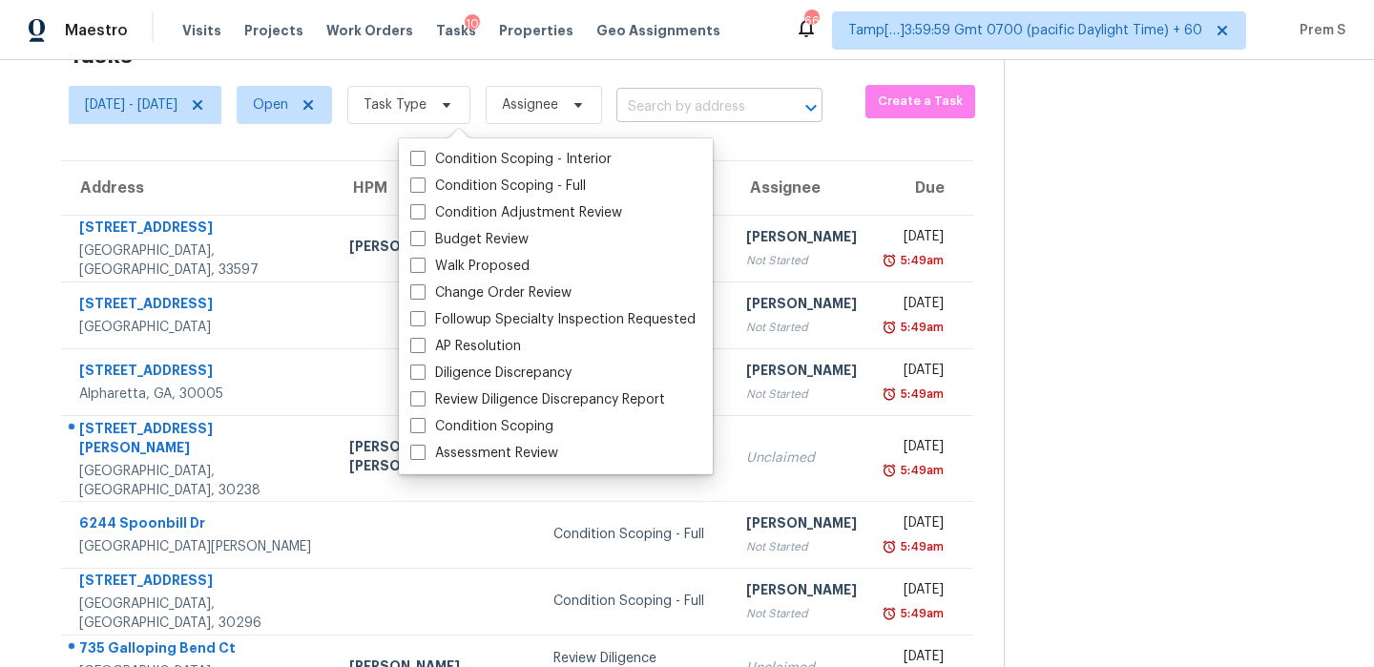
click at [769, 101] on input "text" at bounding box center [692, 108] width 153 height 30
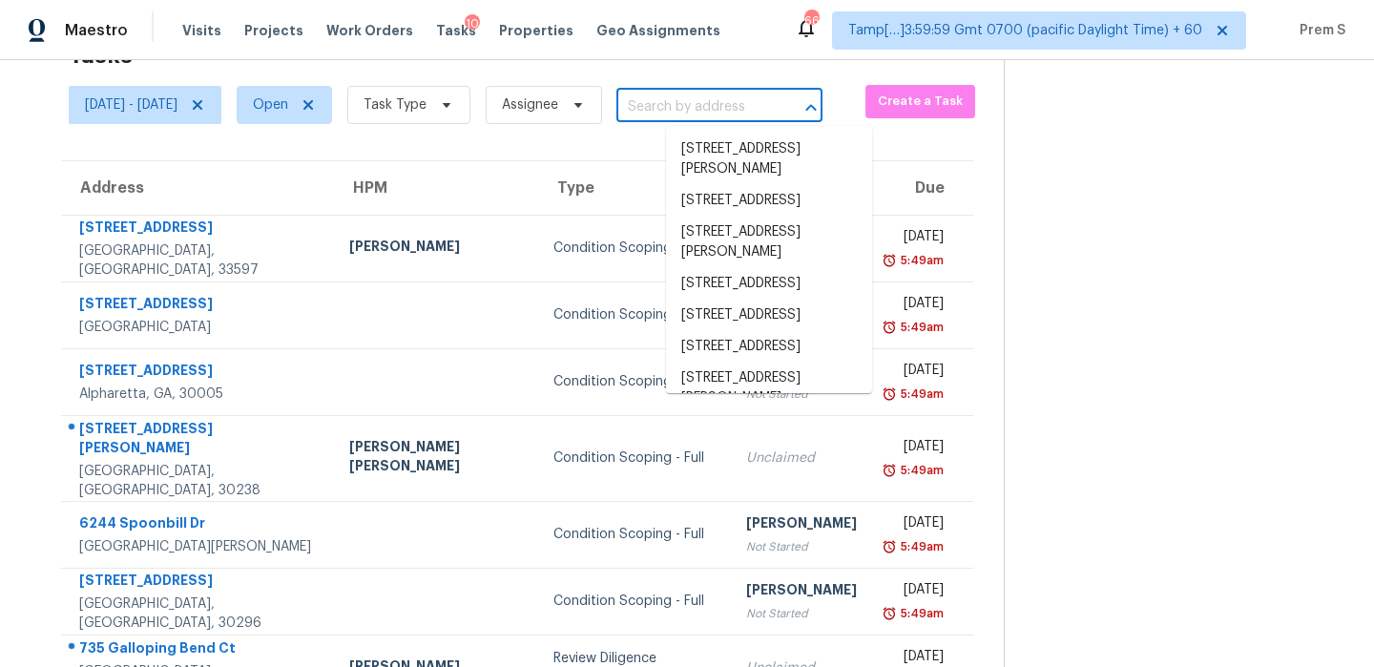
paste input "[STREET_ADDRESS][PERSON_NAME]"
type input "[STREET_ADDRESS][PERSON_NAME]"
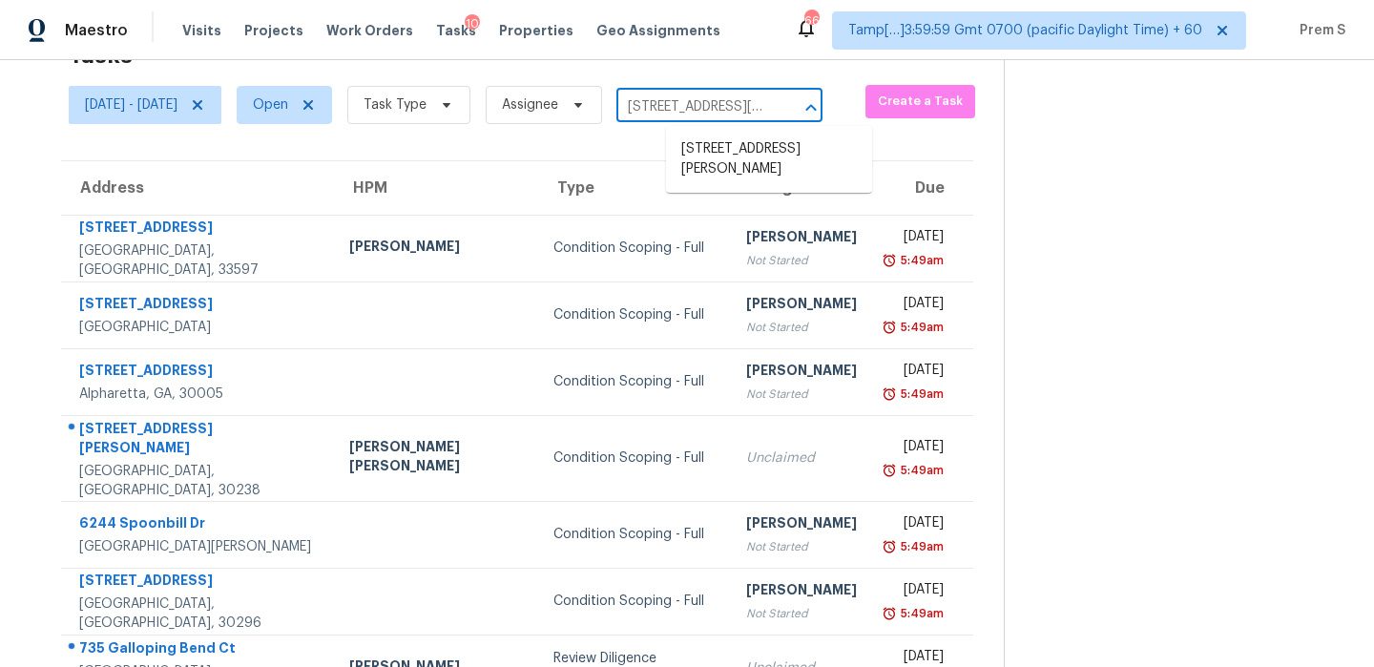
scroll to position [0, 150]
click at [755, 151] on li "[STREET_ADDRESS][PERSON_NAME]" at bounding box center [769, 160] width 206 height 52
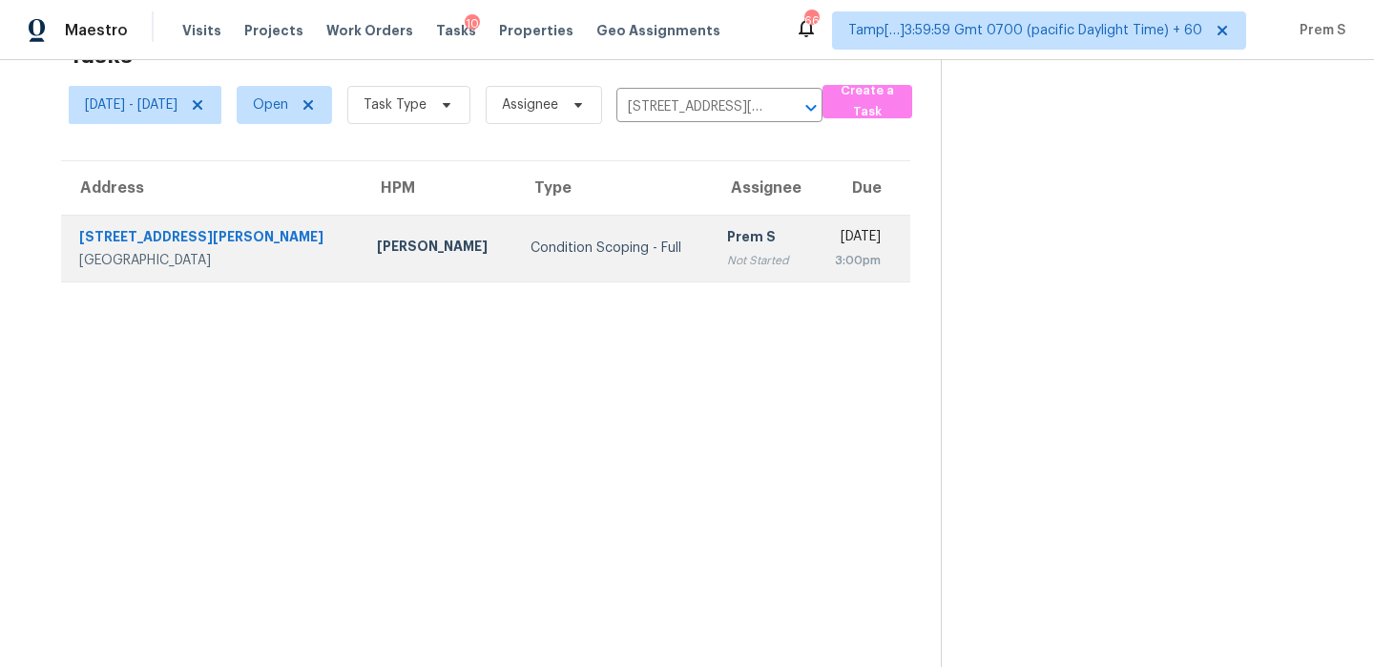
click at [727, 268] on div "Not Started" at bounding box center [762, 260] width 70 height 19
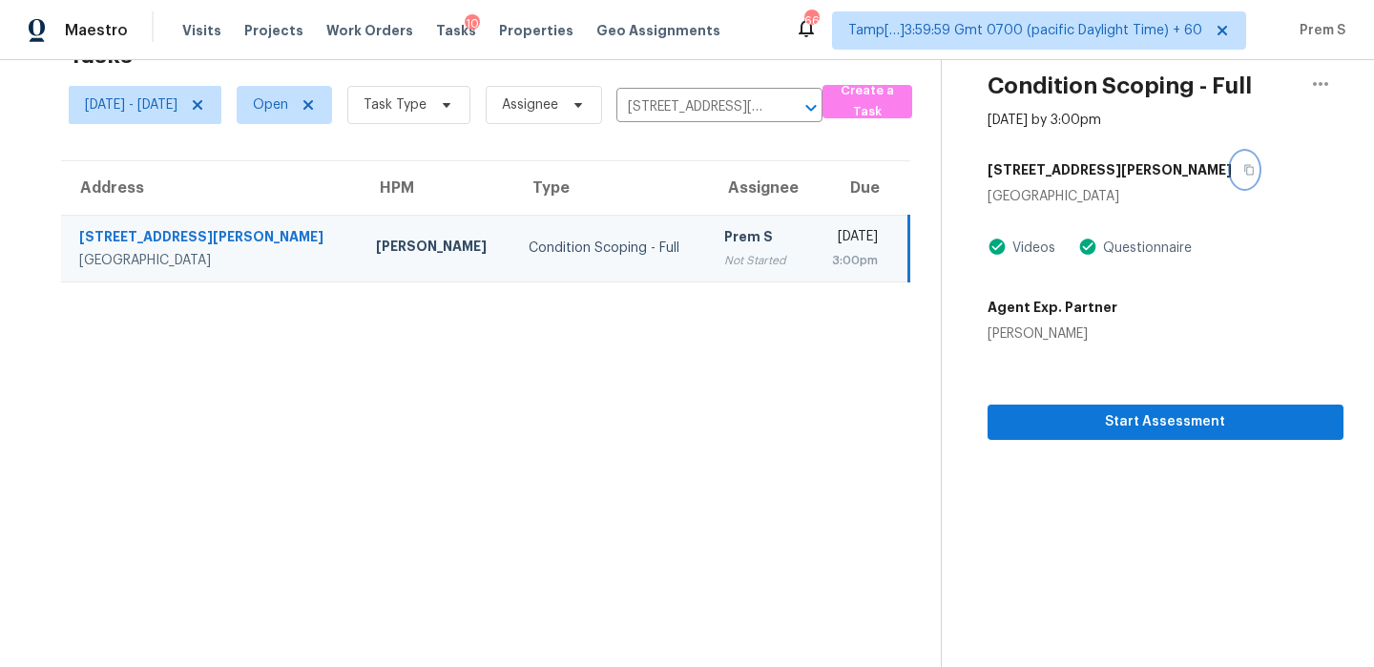
click at [1243, 171] on icon "button" at bounding box center [1248, 169] width 11 height 11
click at [1104, 416] on span "Start Assessment" at bounding box center [1164, 422] width 325 height 24
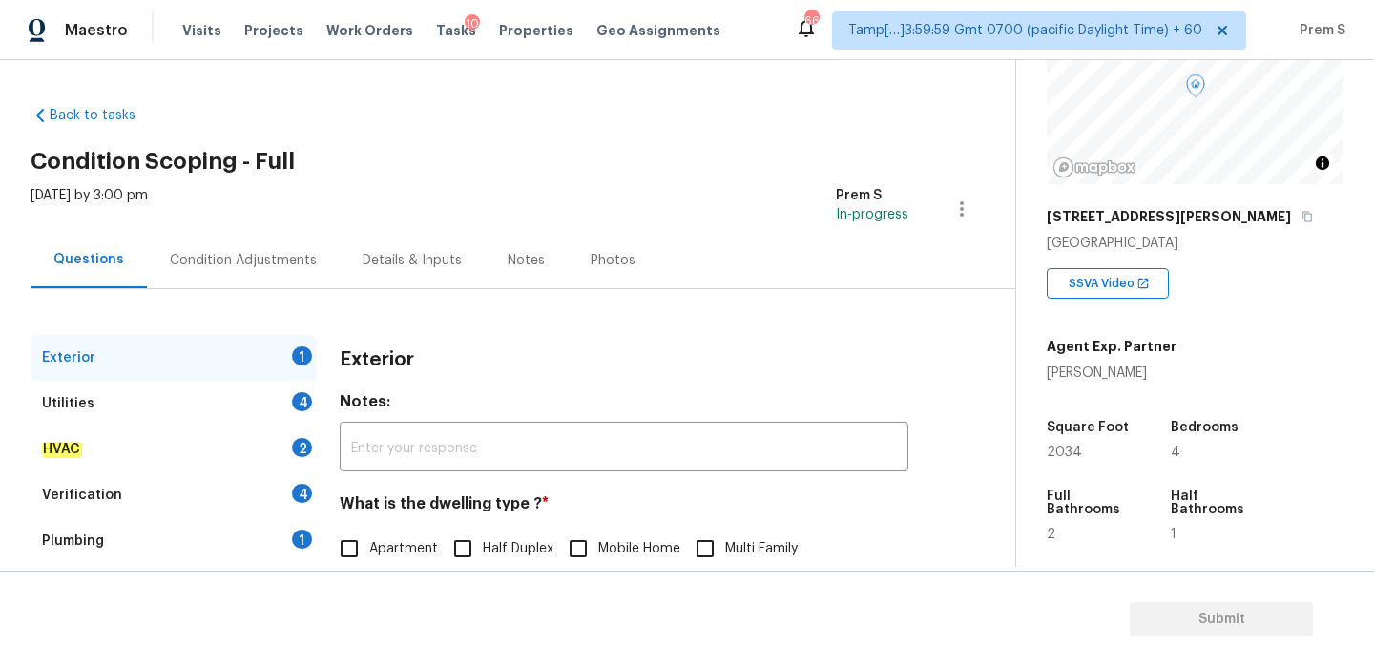
scroll to position [374, 0]
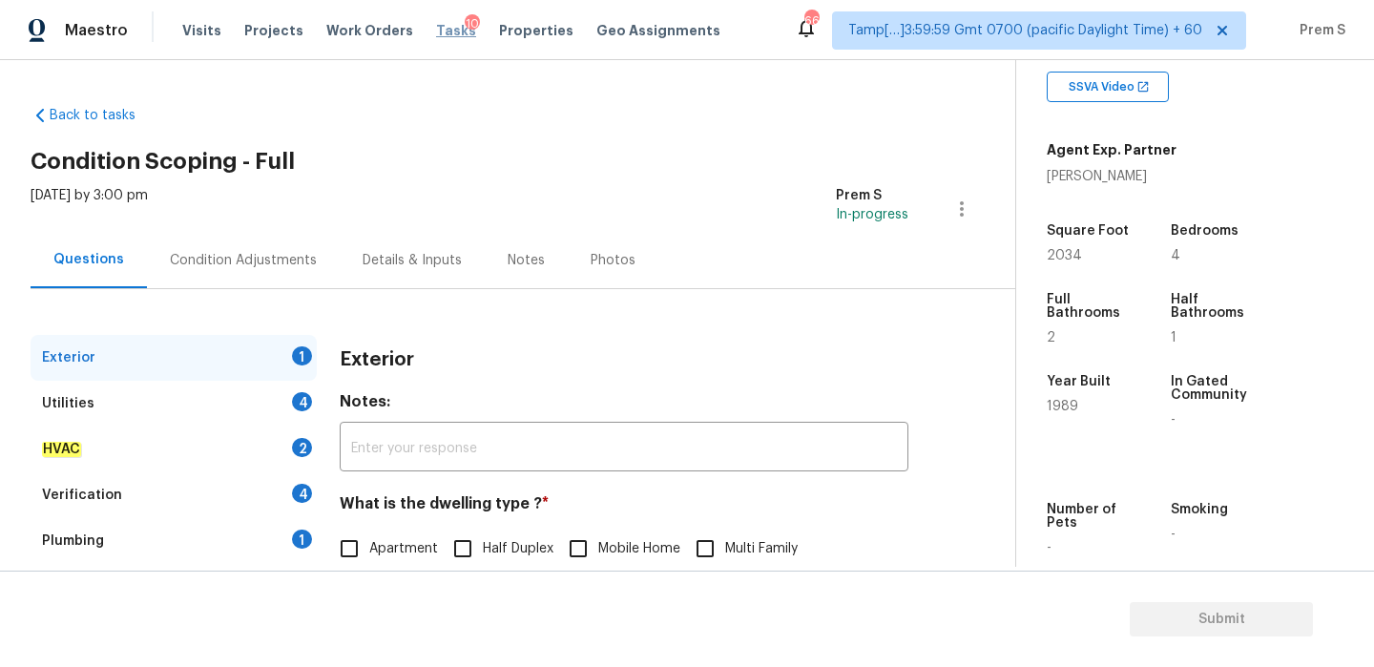
click at [436, 35] on span "Tasks" at bounding box center [456, 30] width 40 height 13
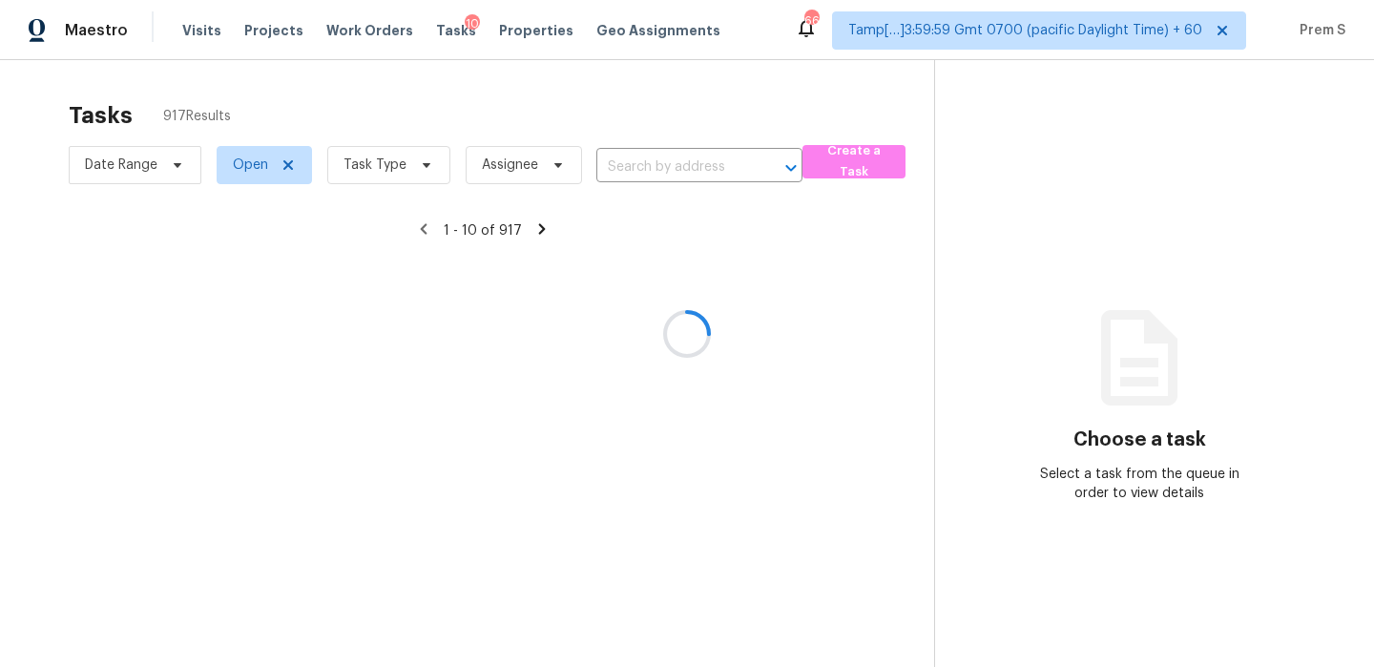
click at [400, 186] on div at bounding box center [687, 333] width 1374 height 667
click at [388, 176] on div at bounding box center [687, 333] width 1374 height 667
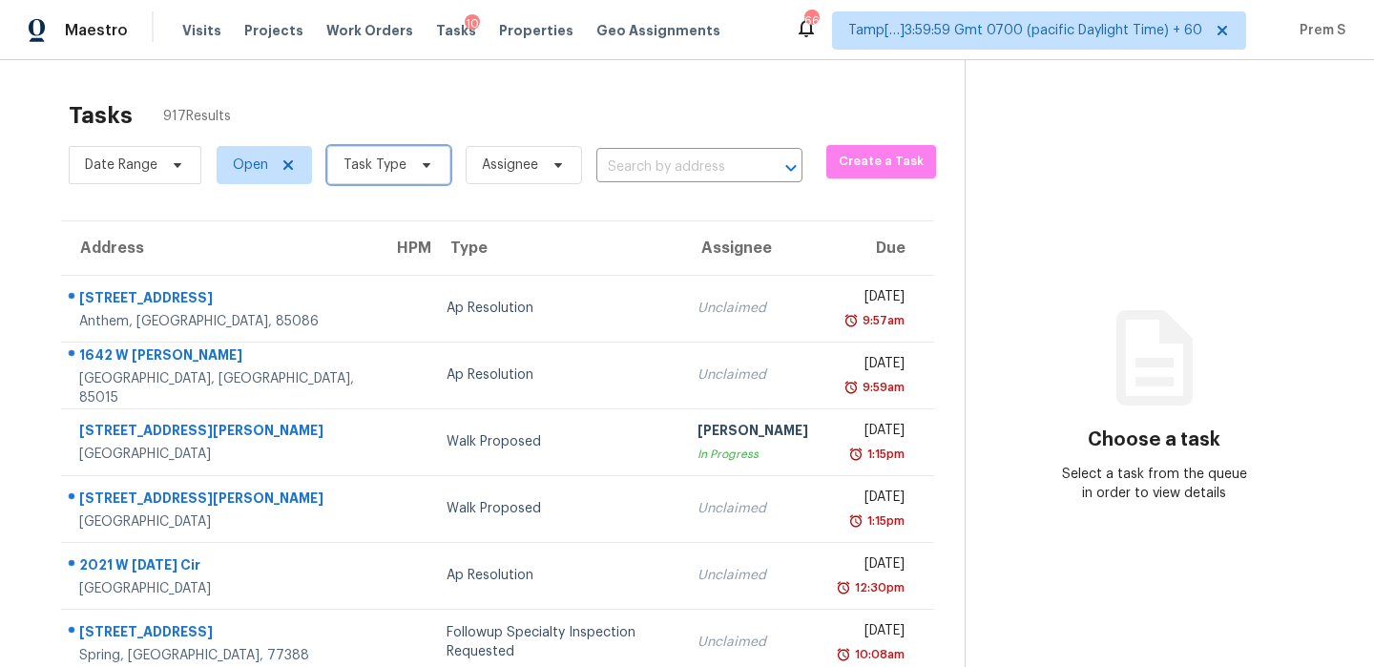
click at [388, 176] on span "Task Type" at bounding box center [388, 165] width 123 height 38
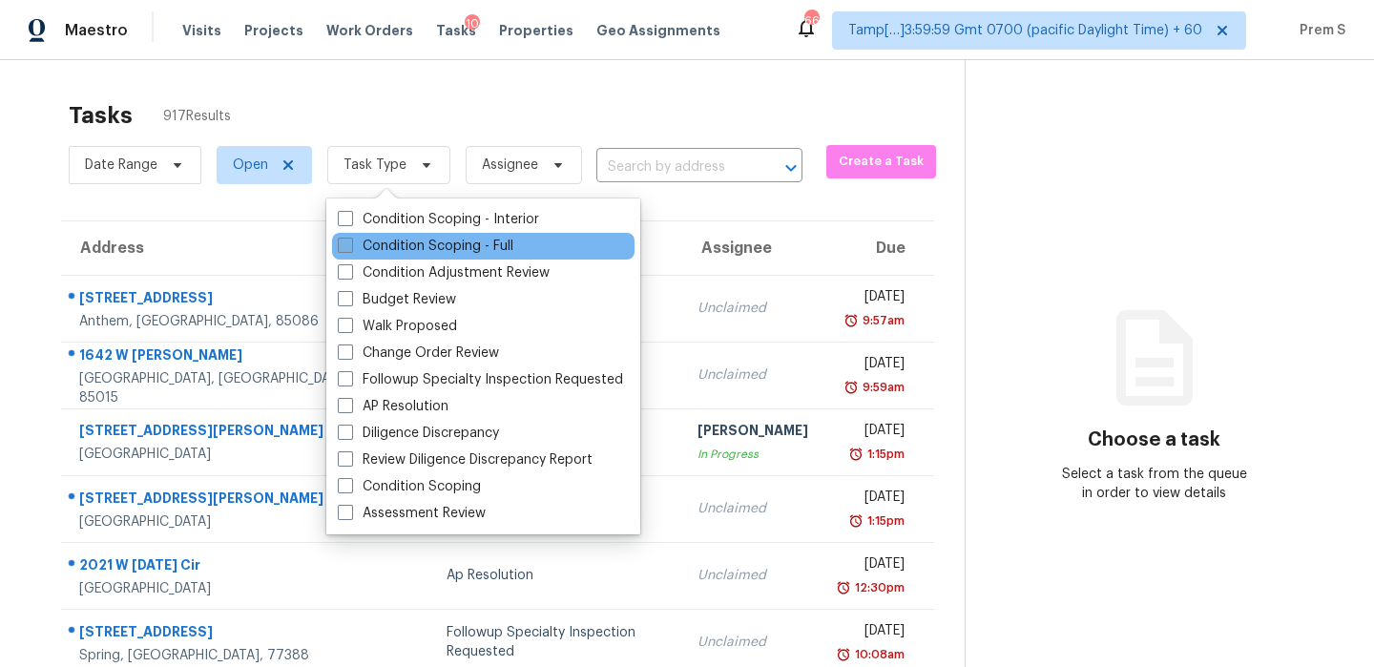
click at [387, 243] on label "Condition Scoping - Full" at bounding box center [426, 246] width 176 height 19
click at [350, 243] on input "Condition Scoping - Full" at bounding box center [344, 243] width 12 height 12
checkbox input "true"
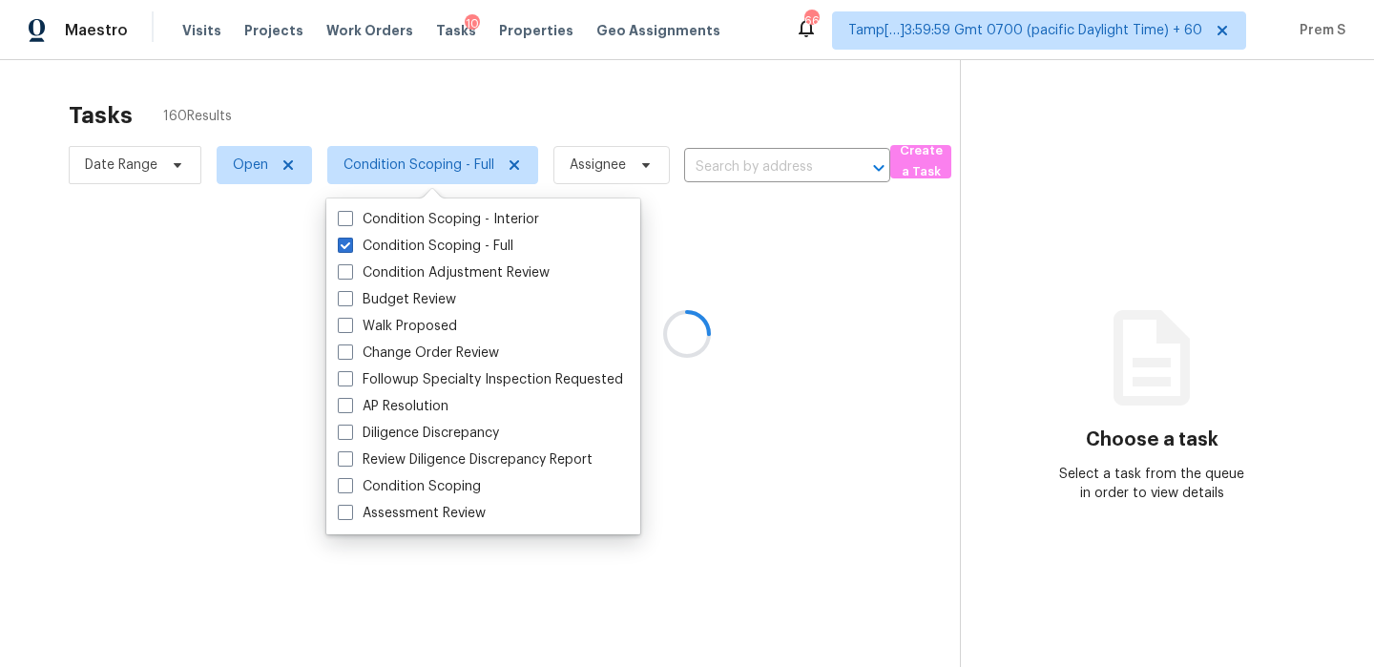
click at [155, 166] on div at bounding box center [687, 333] width 1374 height 667
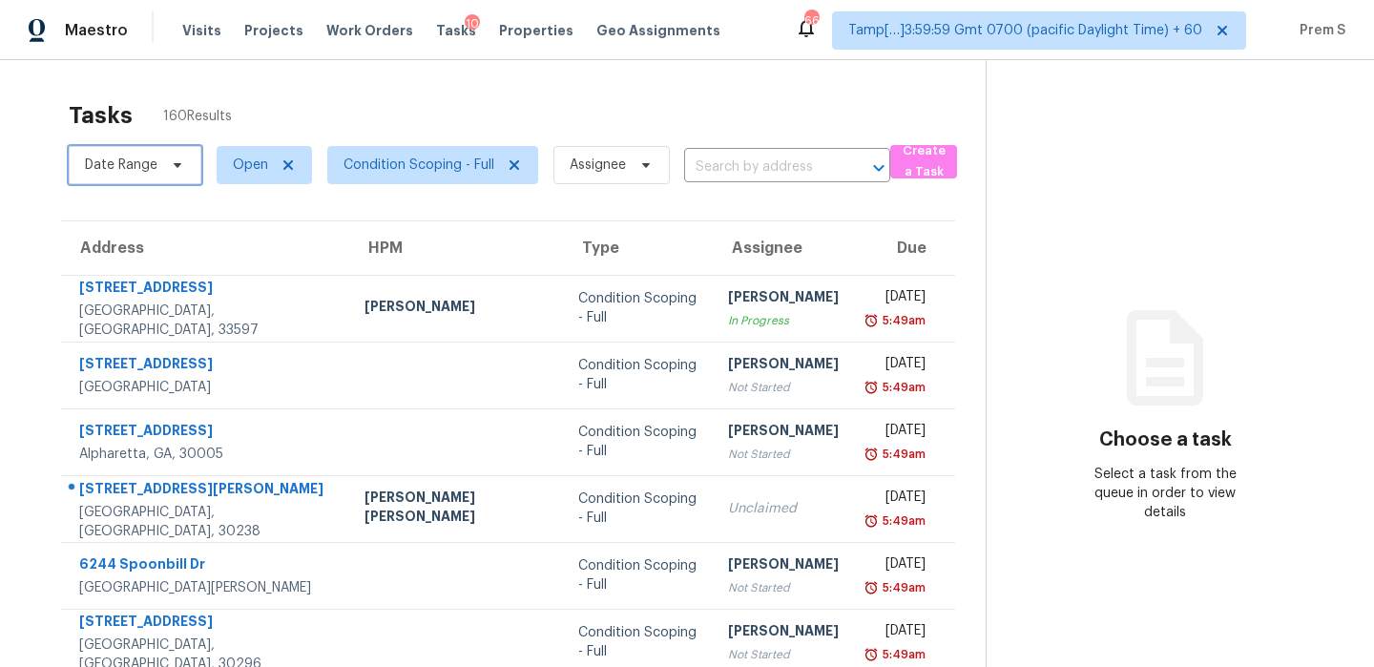
click at [155, 166] on span "Date Range" at bounding box center [121, 164] width 72 height 19
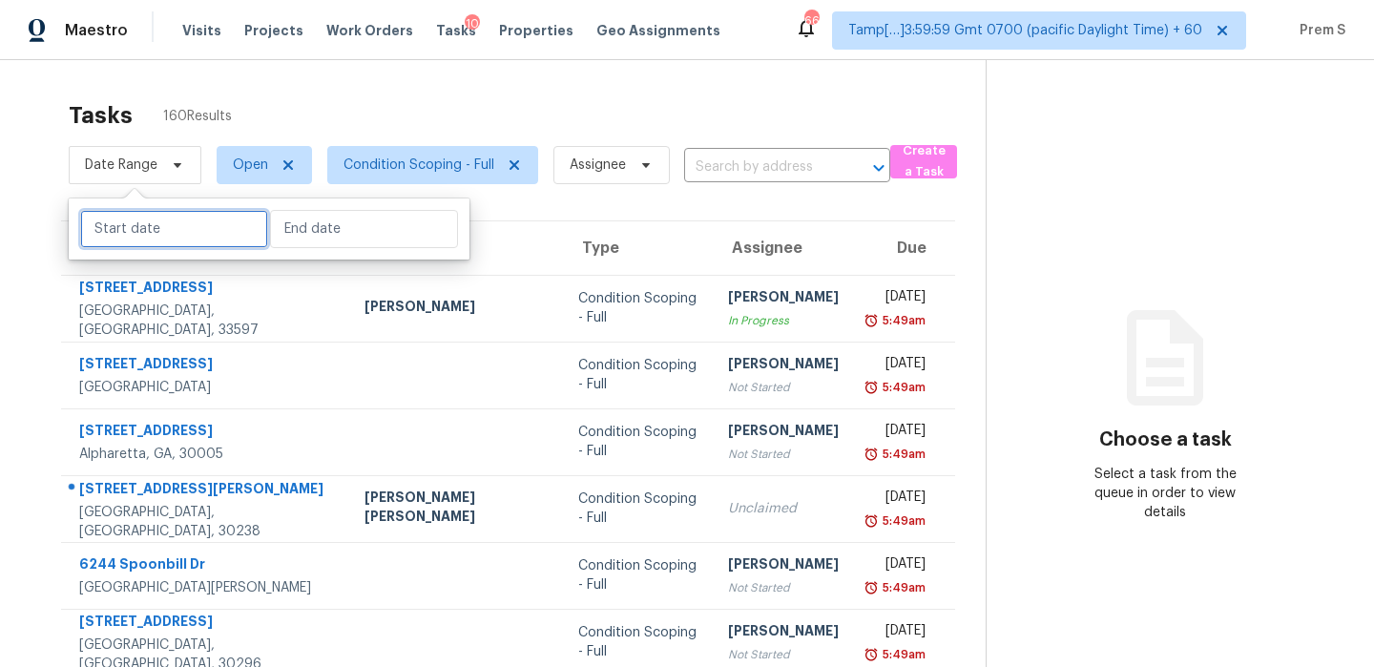
click at [163, 230] on input "text" at bounding box center [174, 229] width 188 height 38
select select "9"
select select "2025"
select select "10"
select select "2025"
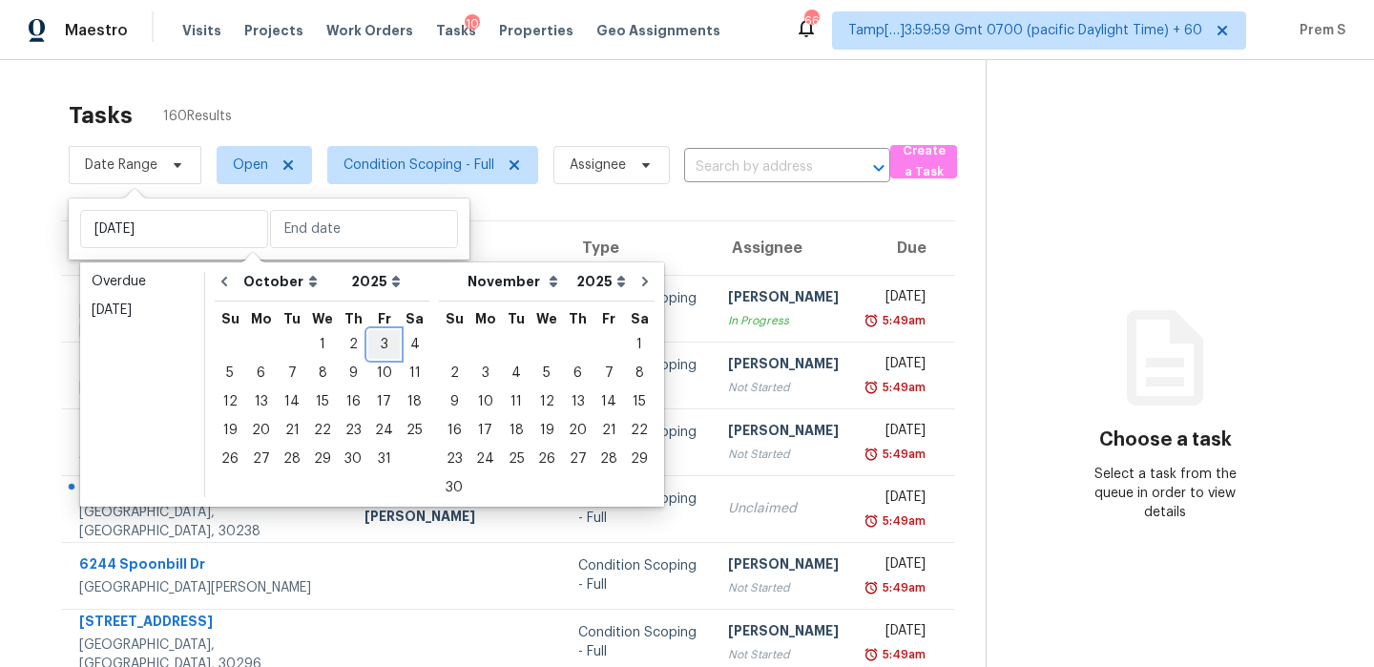
click at [382, 346] on div "3" at bounding box center [383, 344] width 31 height 27
type input "[DATE]"
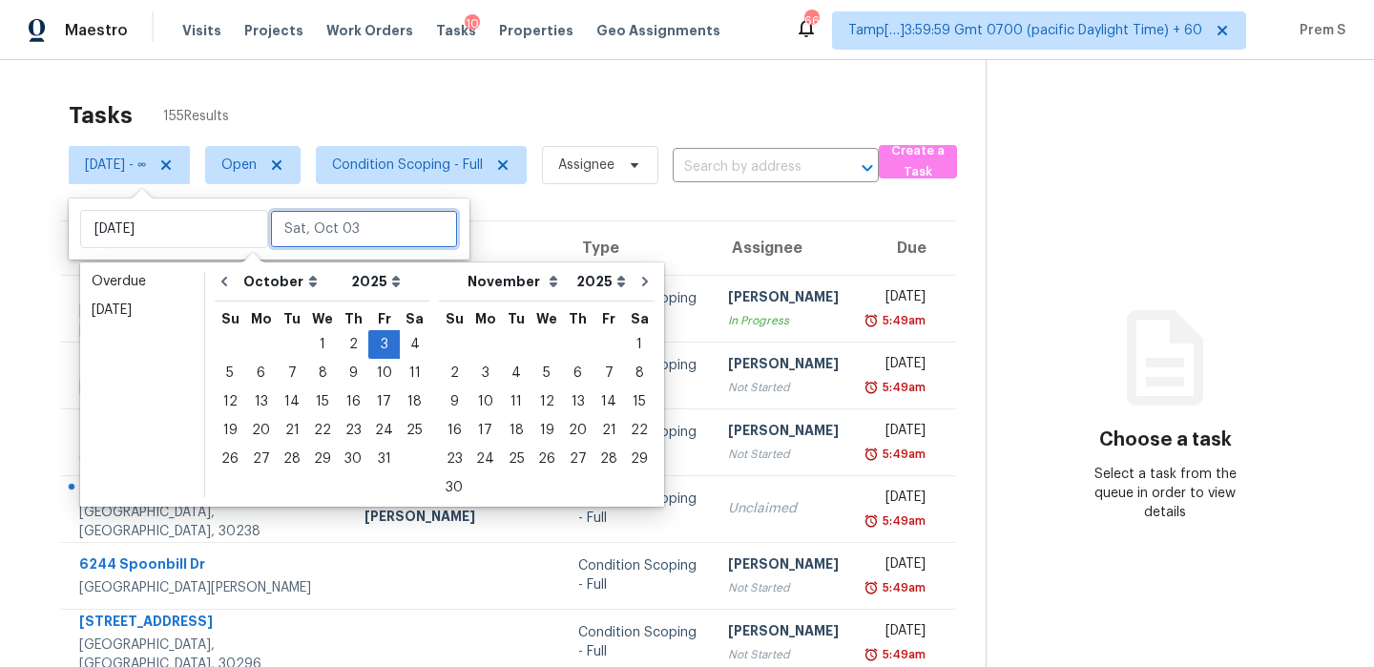
click at [368, 242] on input "text" at bounding box center [364, 229] width 188 height 38
click at [370, 343] on div "3" at bounding box center [383, 344] width 31 height 27
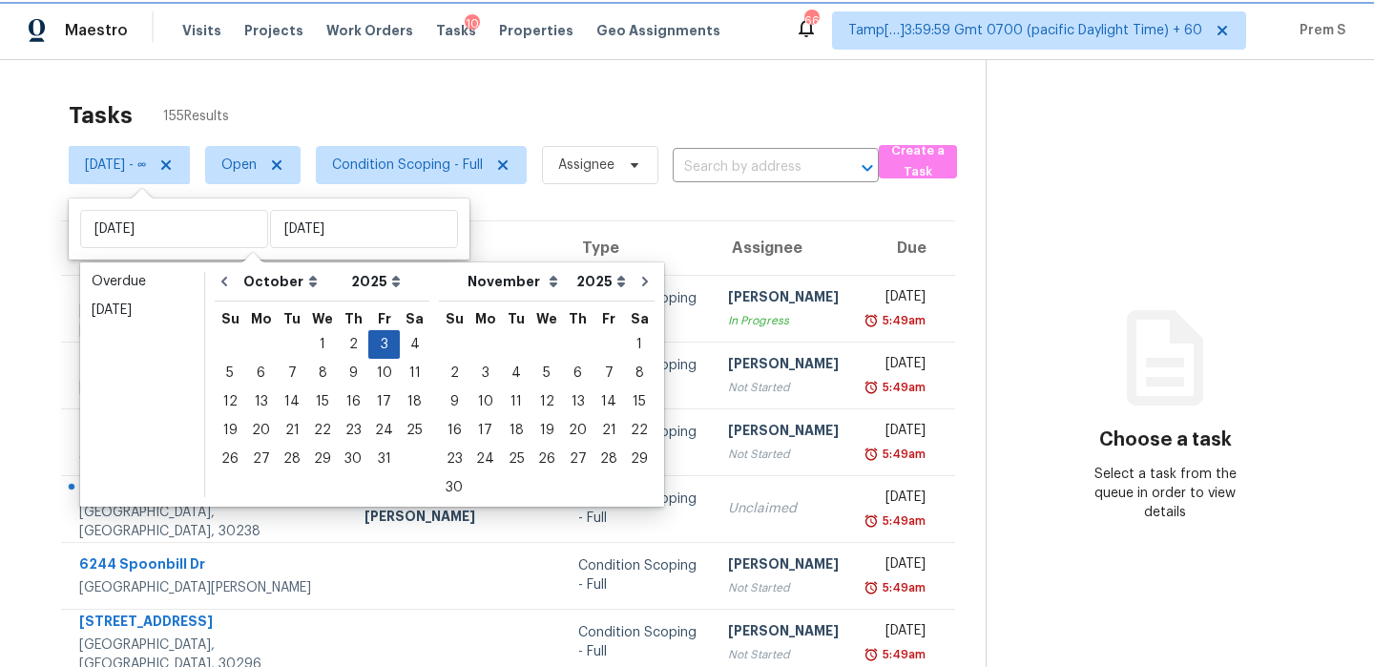
type input "[DATE]"
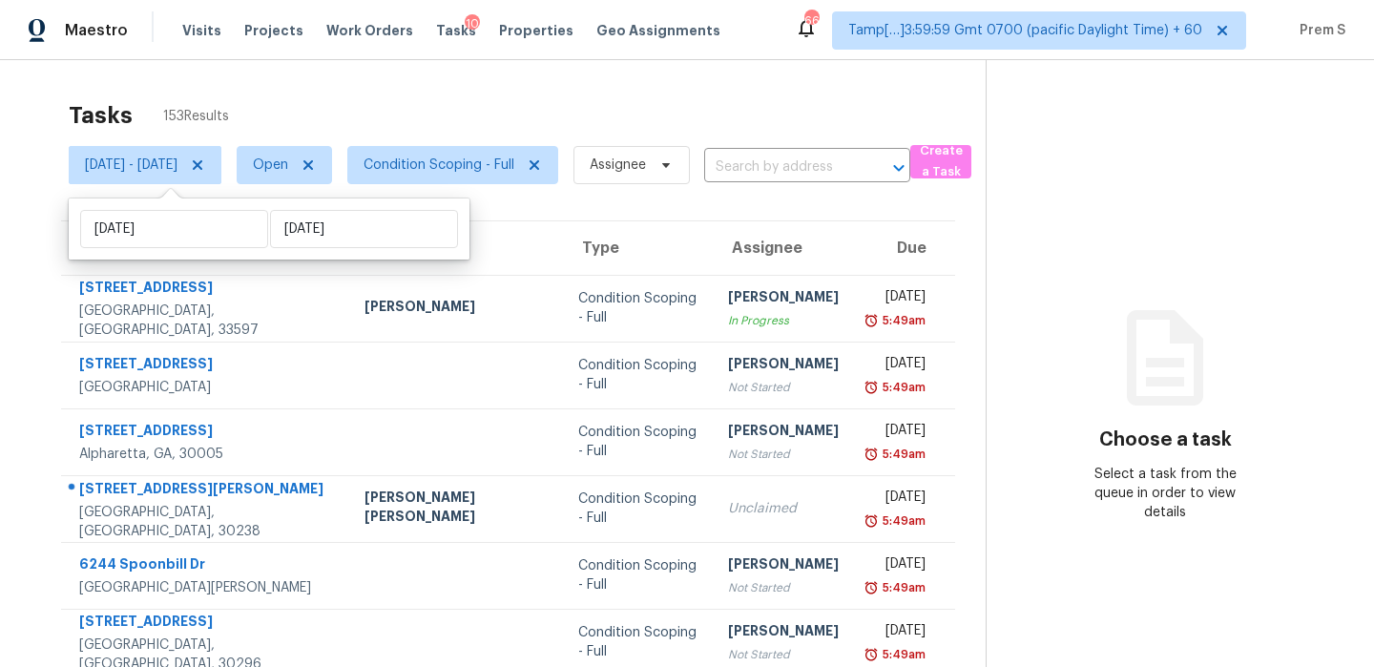
click at [417, 107] on div "Tasks 153 Results" at bounding box center [527, 116] width 917 height 50
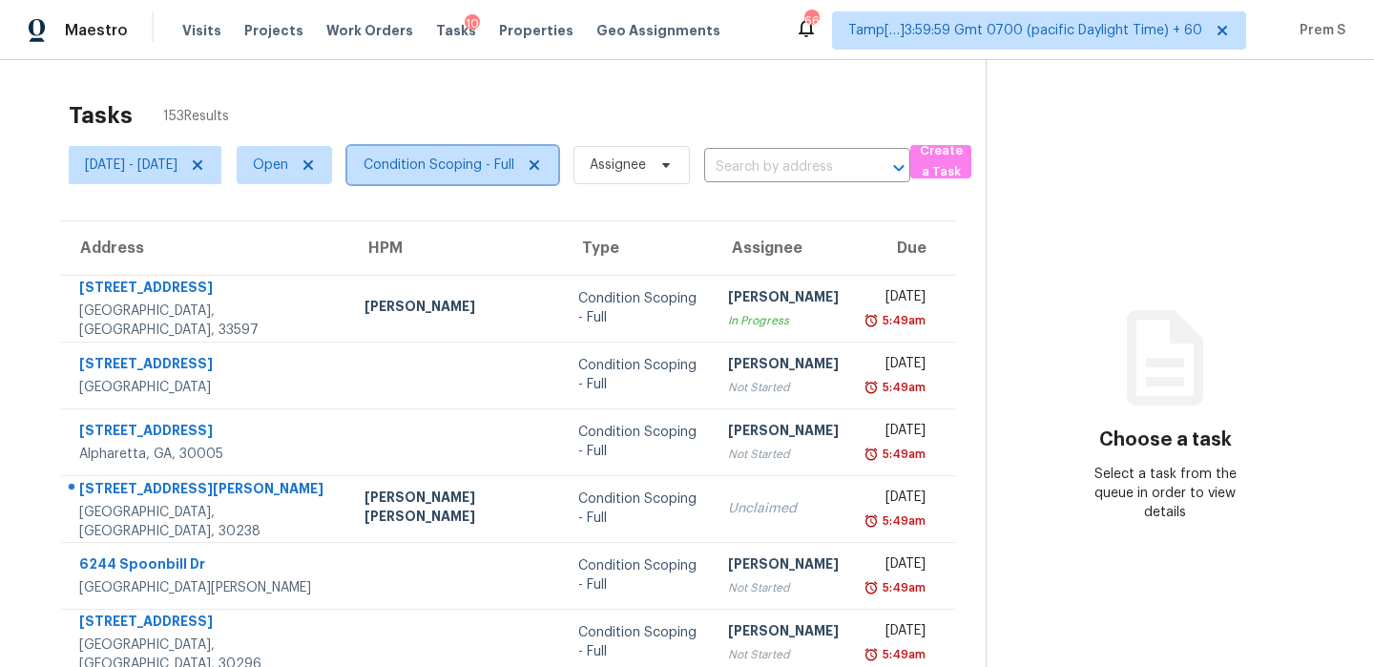
click at [468, 163] on span "Condition Scoping - Full" at bounding box center [438, 164] width 151 height 19
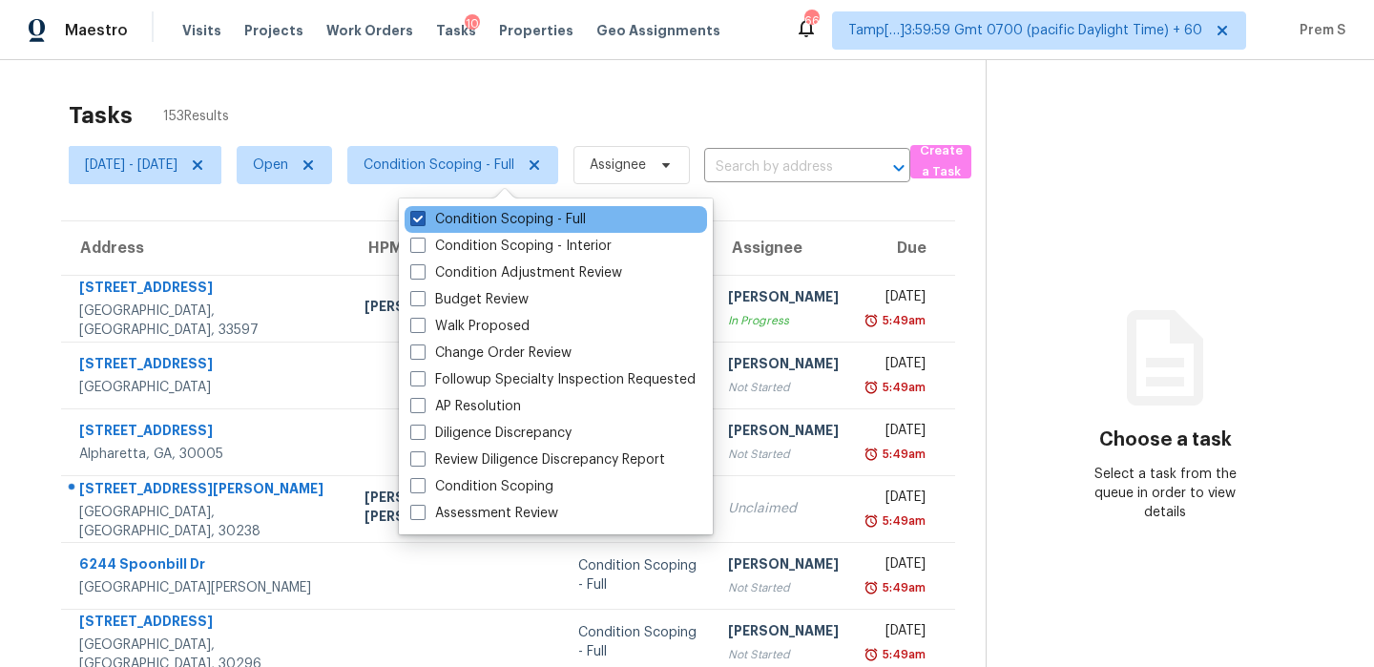
click at [474, 214] on label "Condition Scoping - Full" at bounding box center [498, 219] width 176 height 19
click at [423, 214] on input "Condition Scoping - Full" at bounding box center [416, 216] width 12 height 12
checkbox input "false"
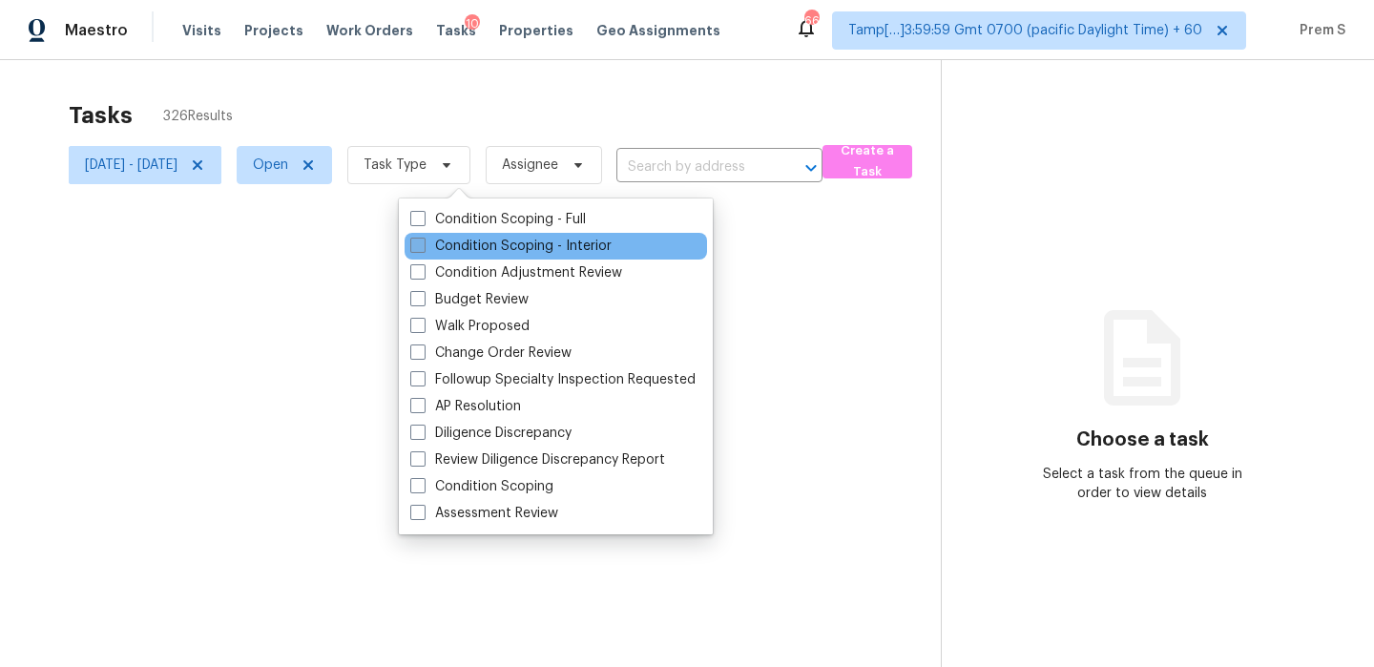
click at [456, 248] on label "Condition Scoping - Interior" at bounding box center [510, 246] width 201 height 19
click at [423, 248] on input "Condition Scoping - Interior" at bounding box center [416, 243] width 12 height 12
checkbox input "true"
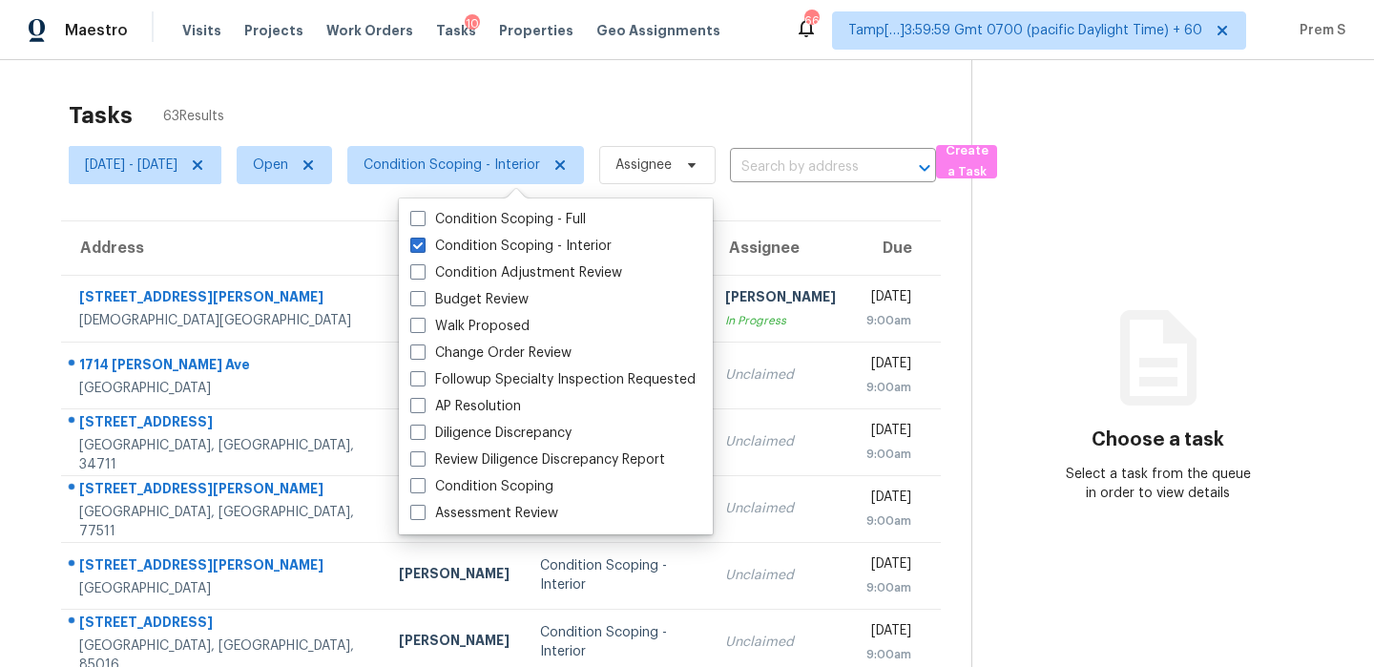
click at [779, 103] on div "Tasks 63 Results" at bounding box center [520, 116] width 902 height 50
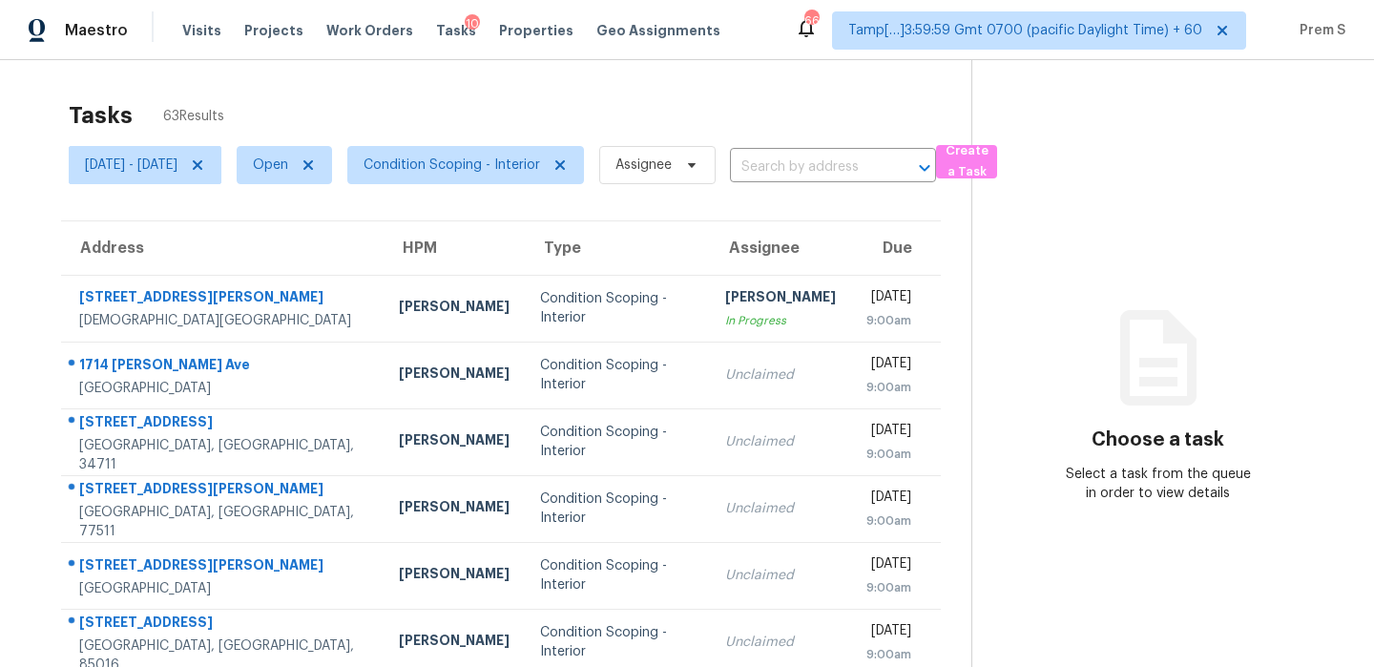
click at [795, 238] on th "Assignee" at bounding box center [780, 247] width 141 height 53
click at [765, 108] on div "Tasks 63 Results" at bounding box center [520, 116] width 902 height 50
click at [729, 126] on div "Tasks 63 Results" at bounding box center [520, 116] width 902 height 50
click at [592, 93] on div "Tasks 63 Results" at bounding box center [520, 116] width 902 height 50
click at [530, 164] on span "Condition Scoping - Interior" at bounding box center [451, 164] width 176 height 19
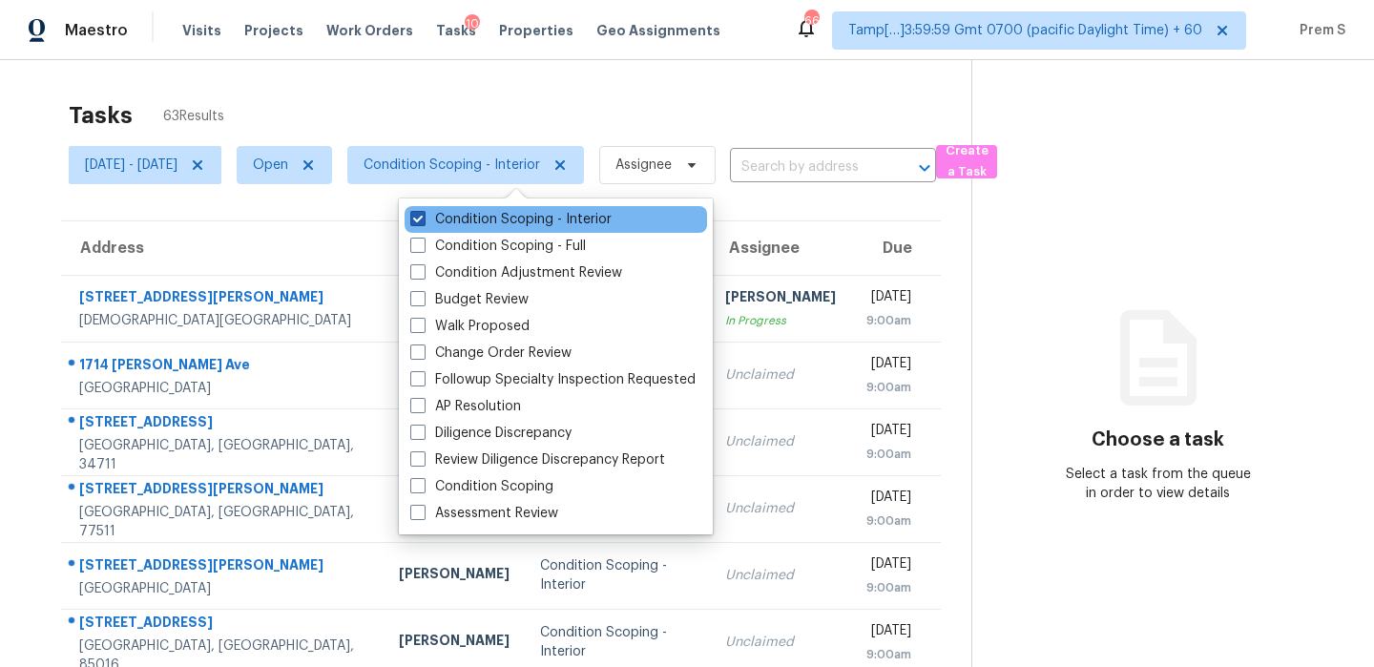
click at [563, 219] on label "Condition Scoping - Interior" at bounding box center [510, 219] width 201 height 19
click at [423, 219] on input "Condition Scoping - Interior" at bounding box center [416, 216] width 12 height 12
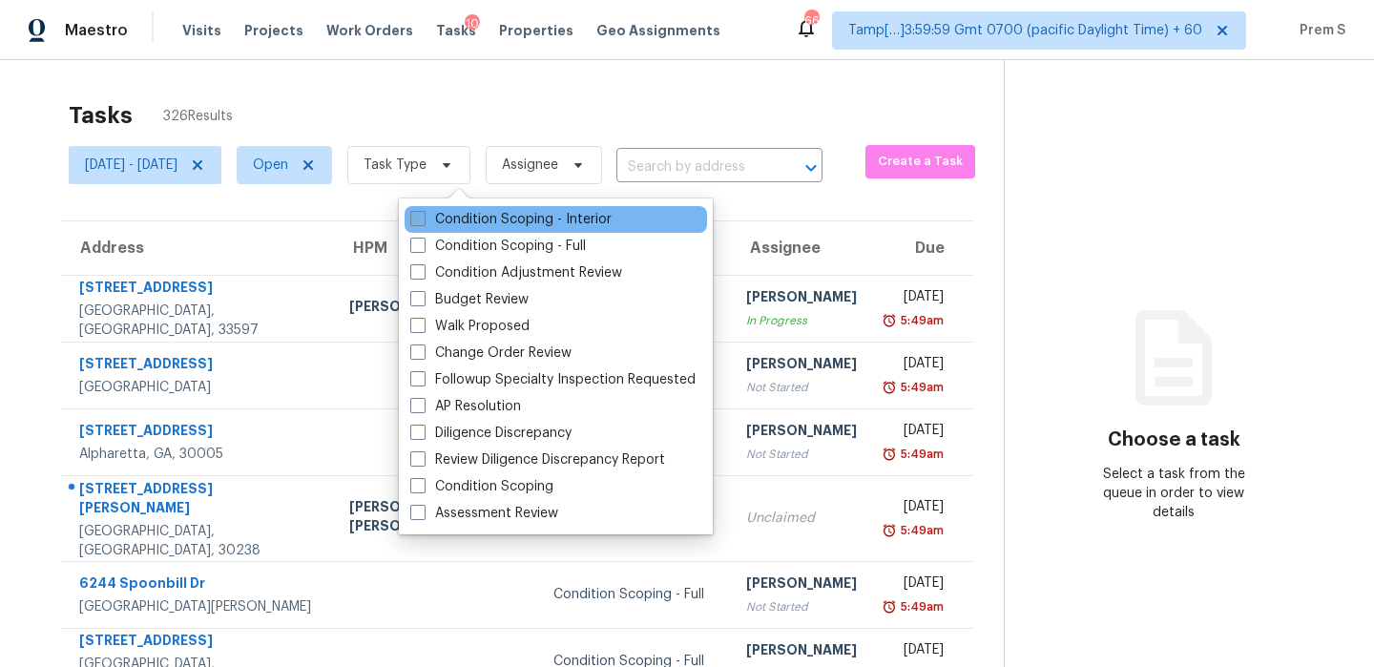
click at [563, 219] on label "Condition Scoping - Interior" at bounding box center [510, 219] width 201 height 19
click at [423, 219] on input "Condition Scoping - Interior" at bounding box center [416, 216] width 12 height 12
checkbox input "true"
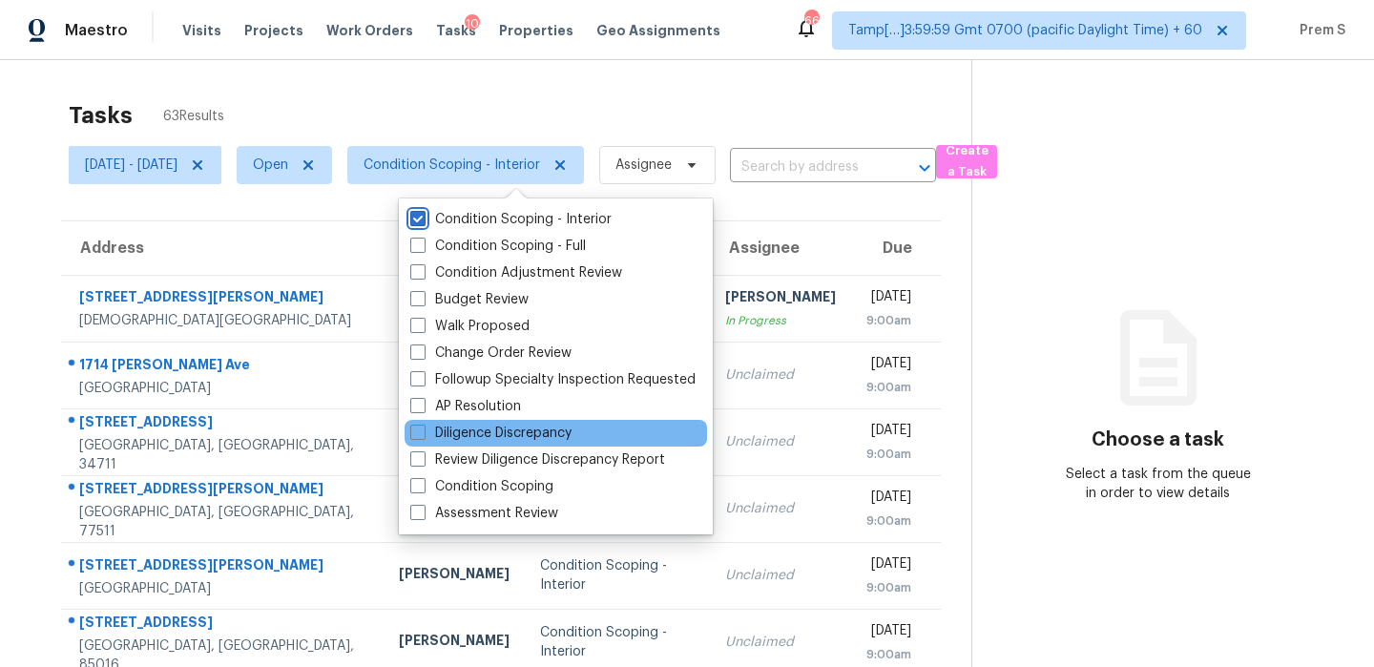
scroll to position [326, 0]
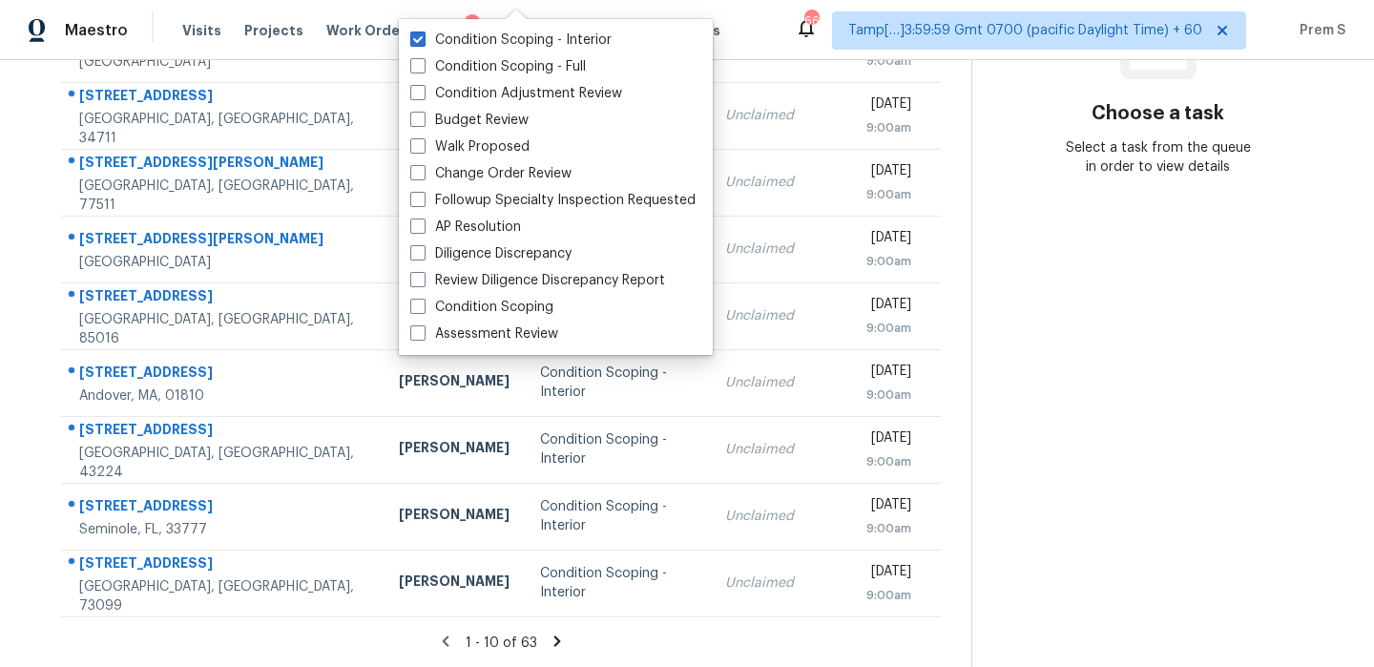
click at [563, 637] on icon at bounding box center [556, 640] width 17 height 17
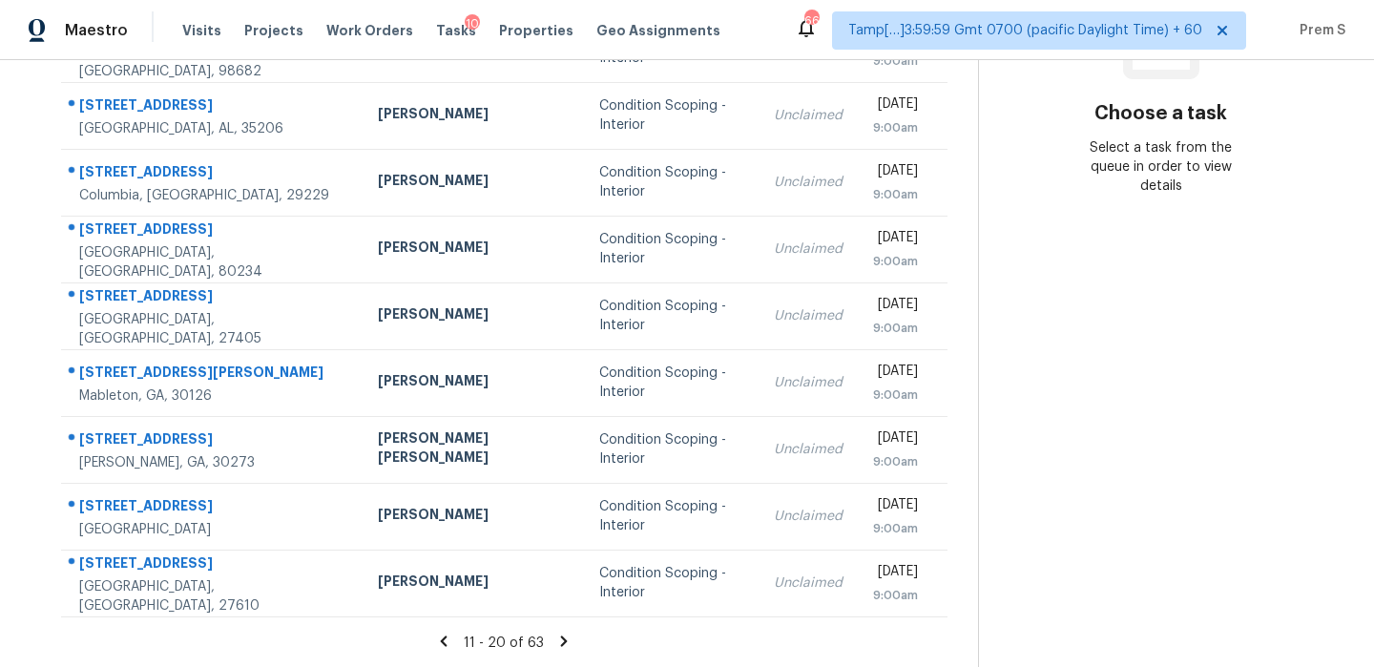
click at [566, 640] on icon at bounding box center [564, 640] width 7 height 10
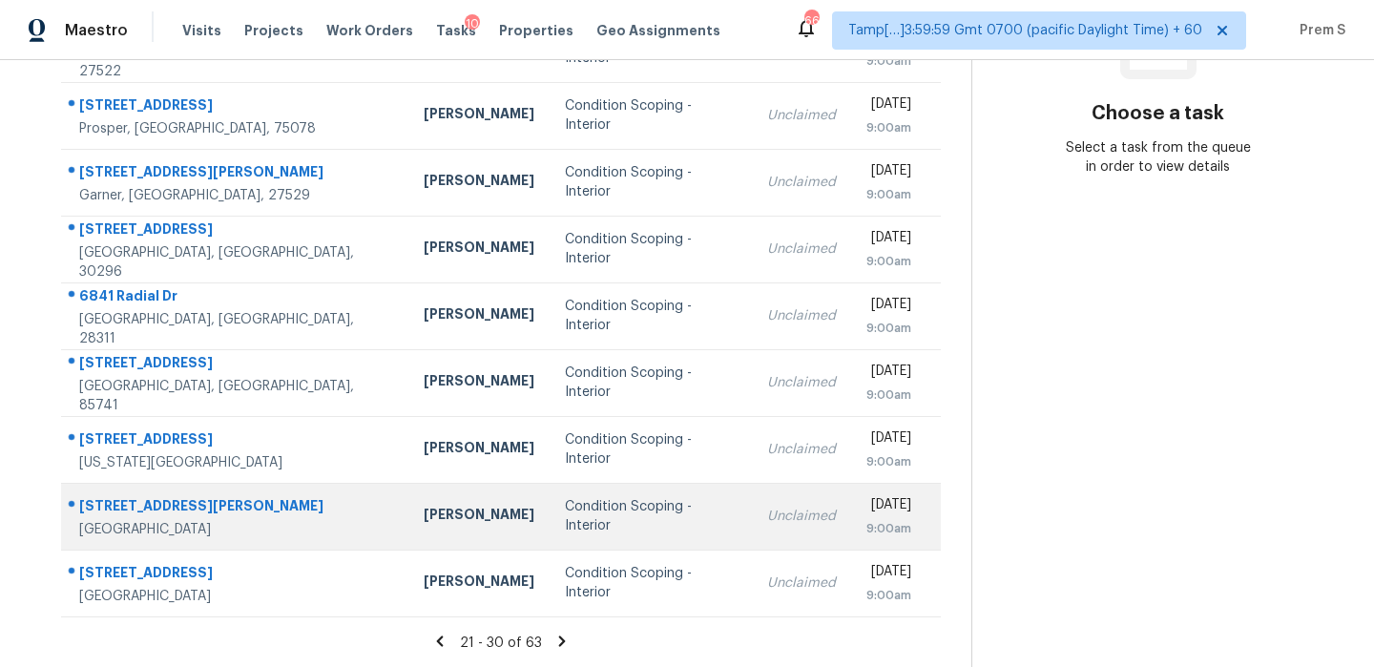
scroll to position [0, 0]
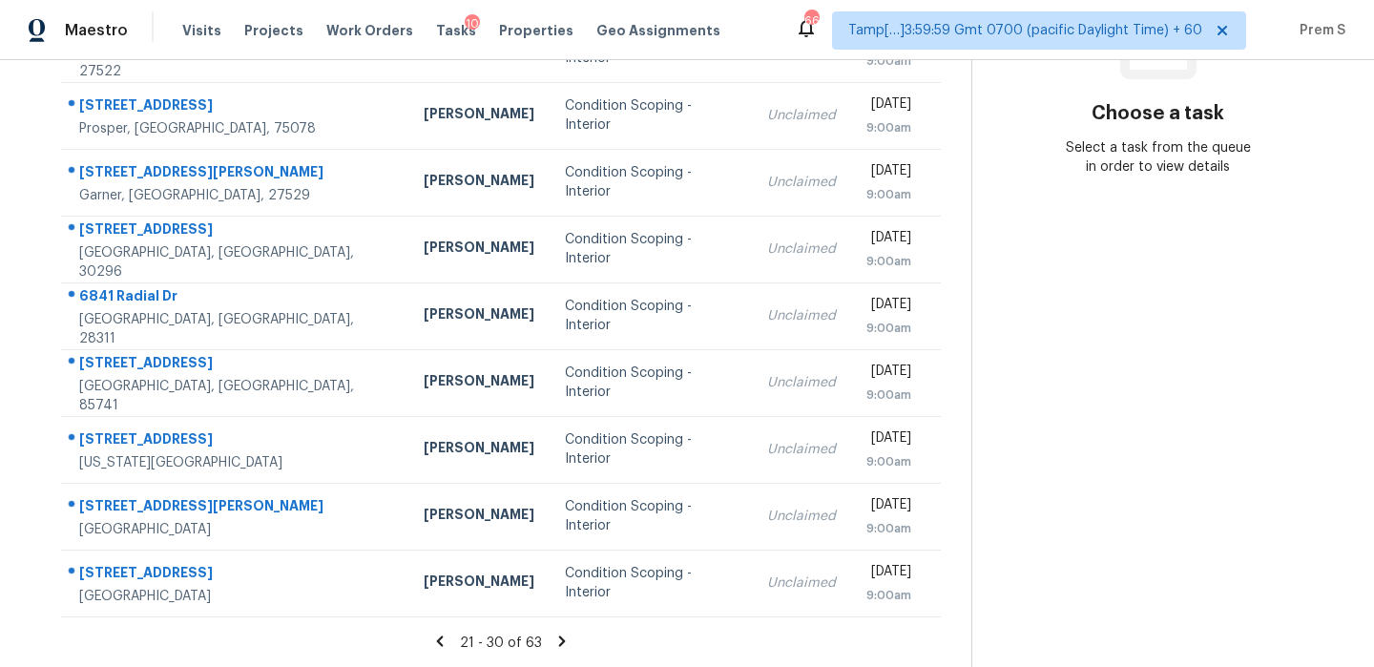
click at [564, 643] on icon at bounding box center [562, 640] width 7 height 10
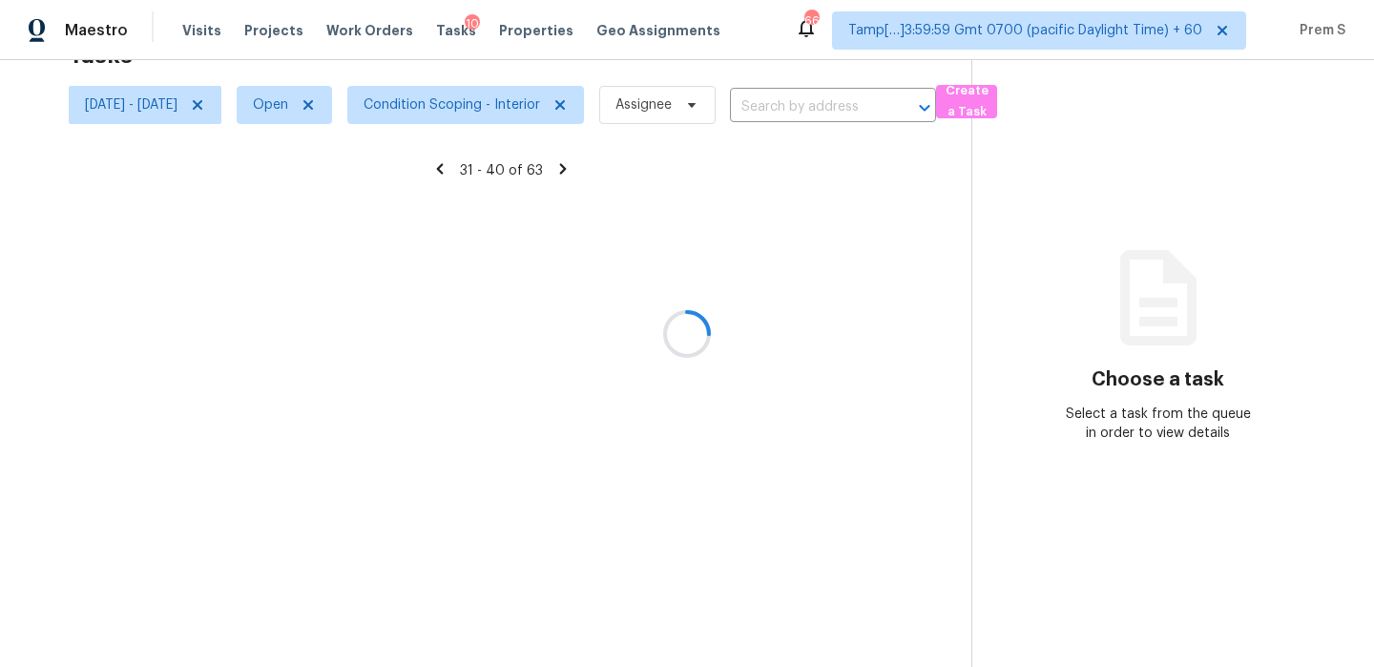
scroll to position [326, 0]
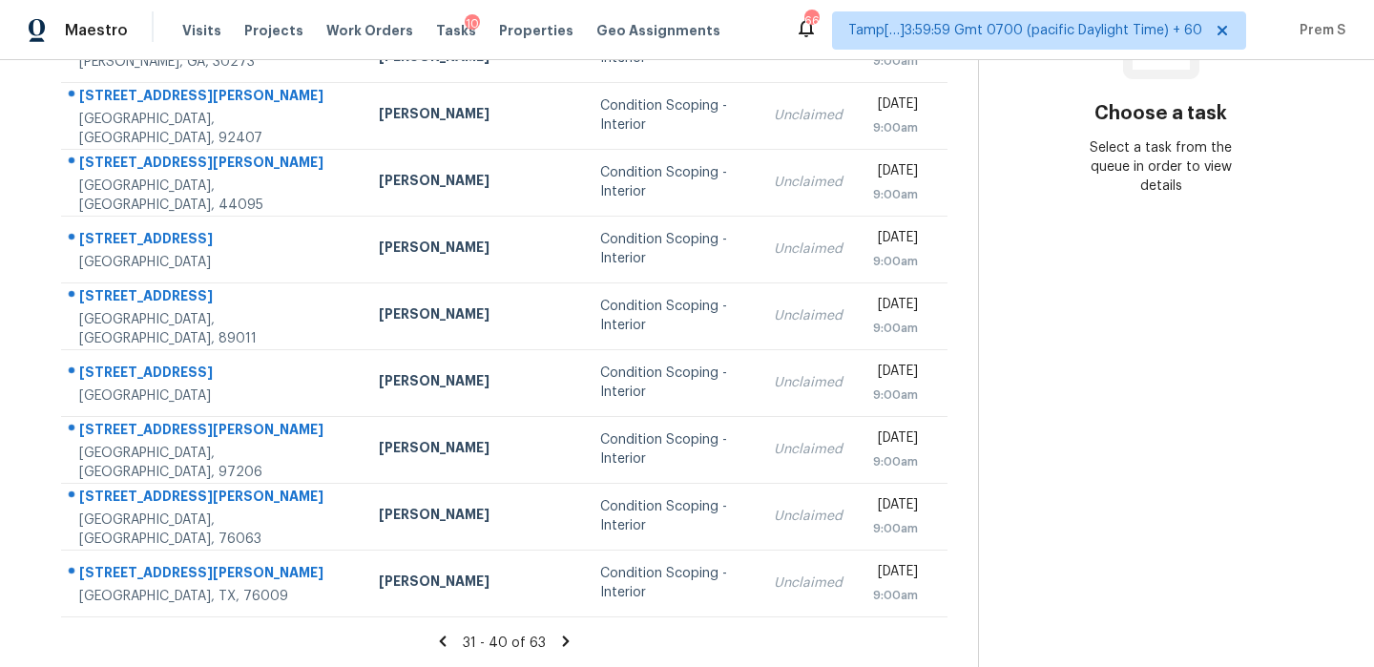
click at [567, 635] on icon at bounding box center [565, 640] width 17 height 17
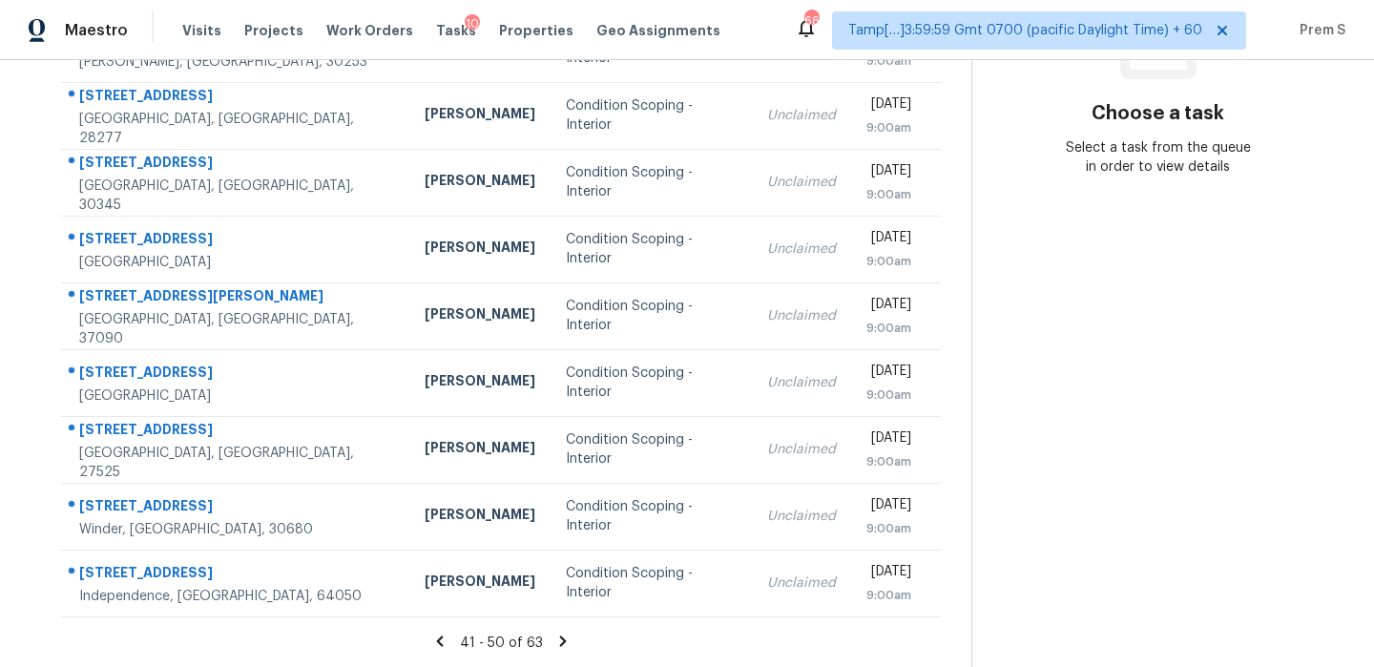
click at [563, 643] on icon at bounding box center [562, 640] width 7 height 10
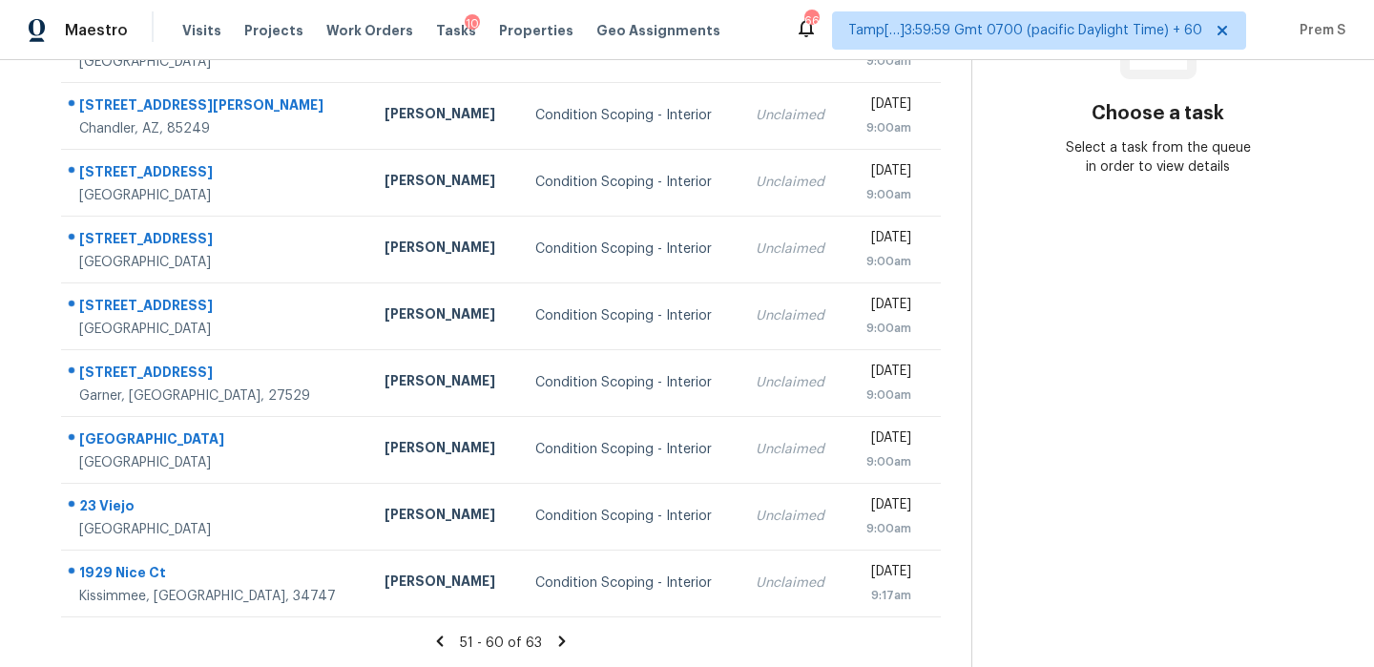
click at [570, 637] on icon at bounding box center [561, 640] width 17 height 17
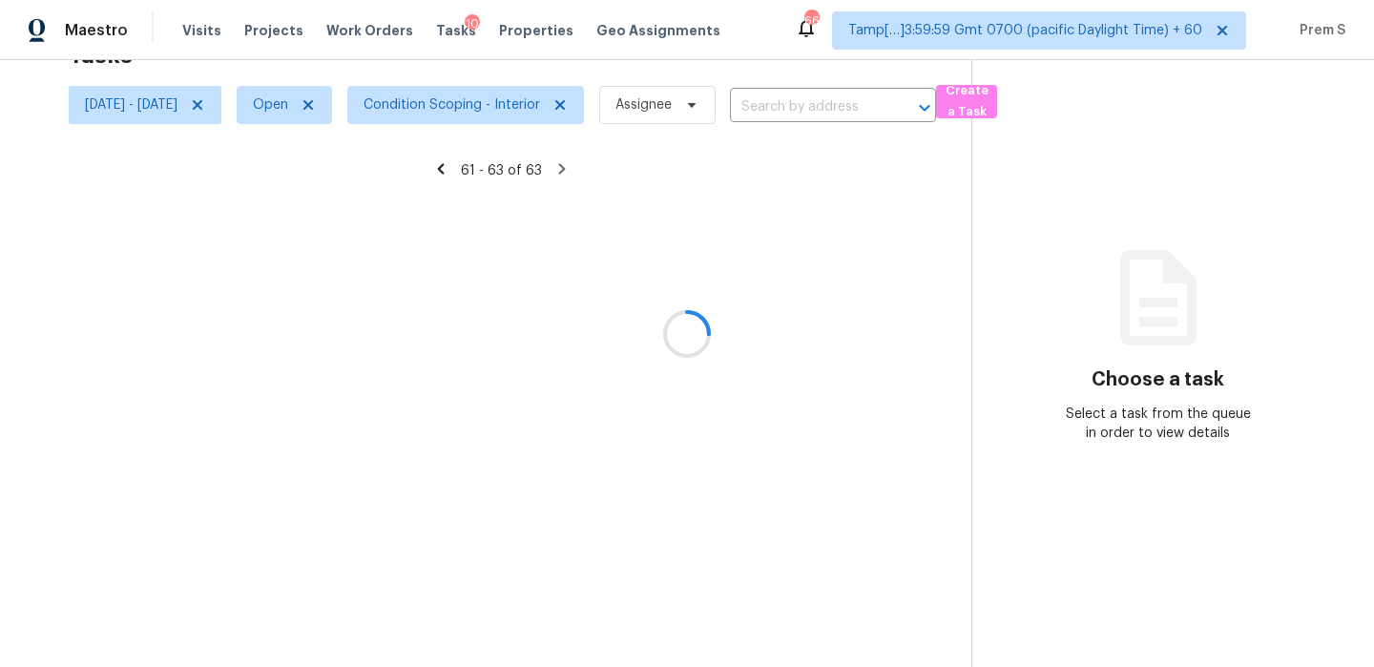
scroll to position [60, 0]
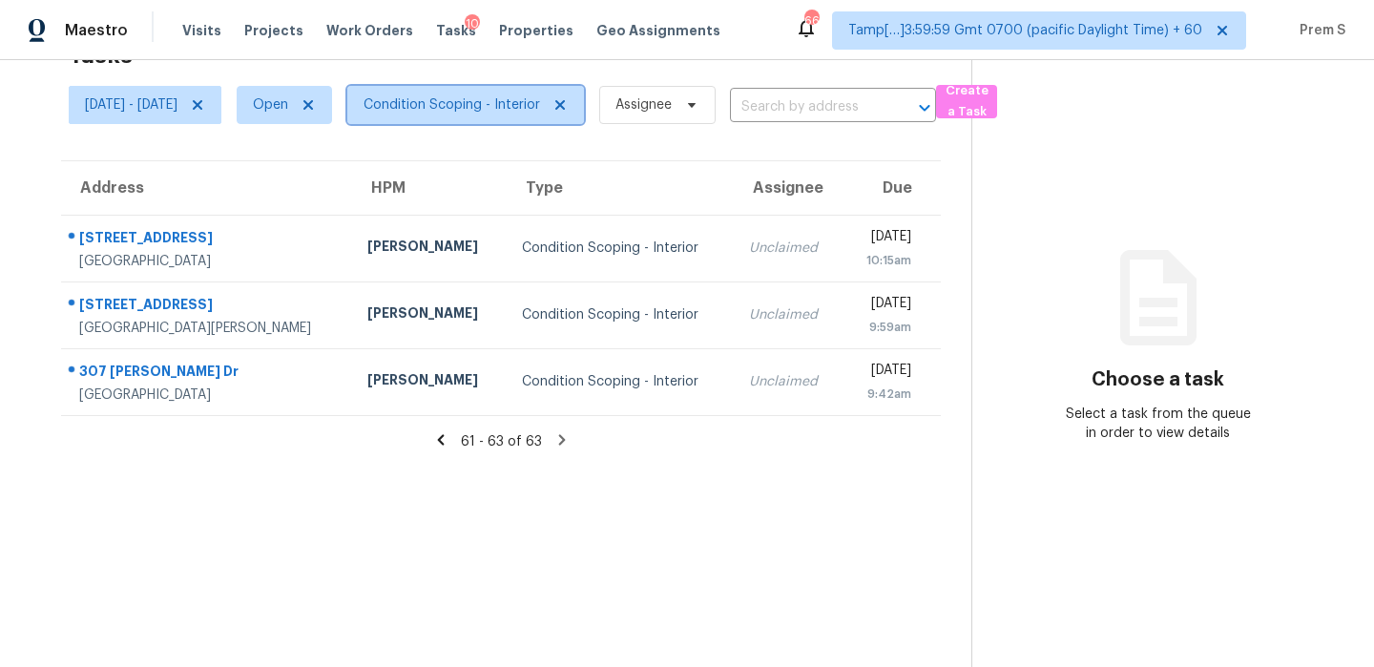
click at [538, 108] on span "Condition Scoping - Interior" at bounding box center [451, 104] width 176 height 19
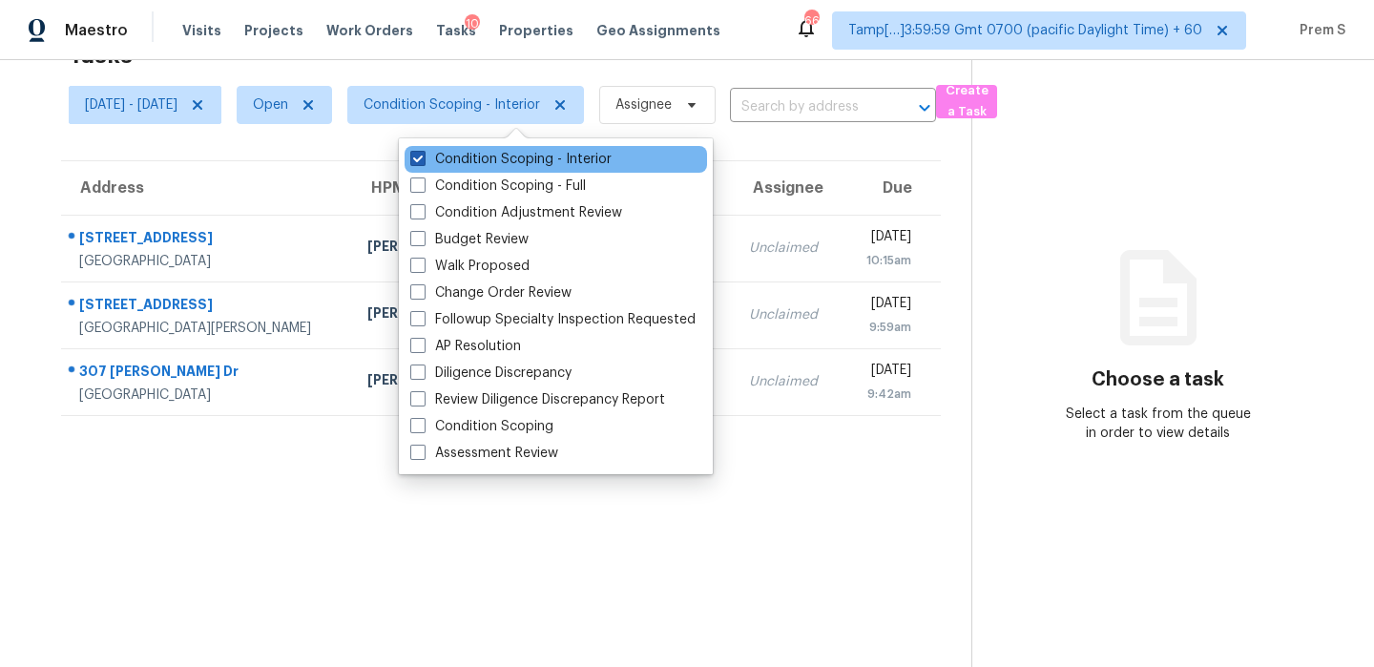
click at [520, 158] on label "Condition Scoping - Interior" at bounding box center [510, 159] width 201 height 19
click at [423, 158] on input "Condition Scoping - Interior" at bounding box center [416, 156] width 12 height 12
checkbox input "false"
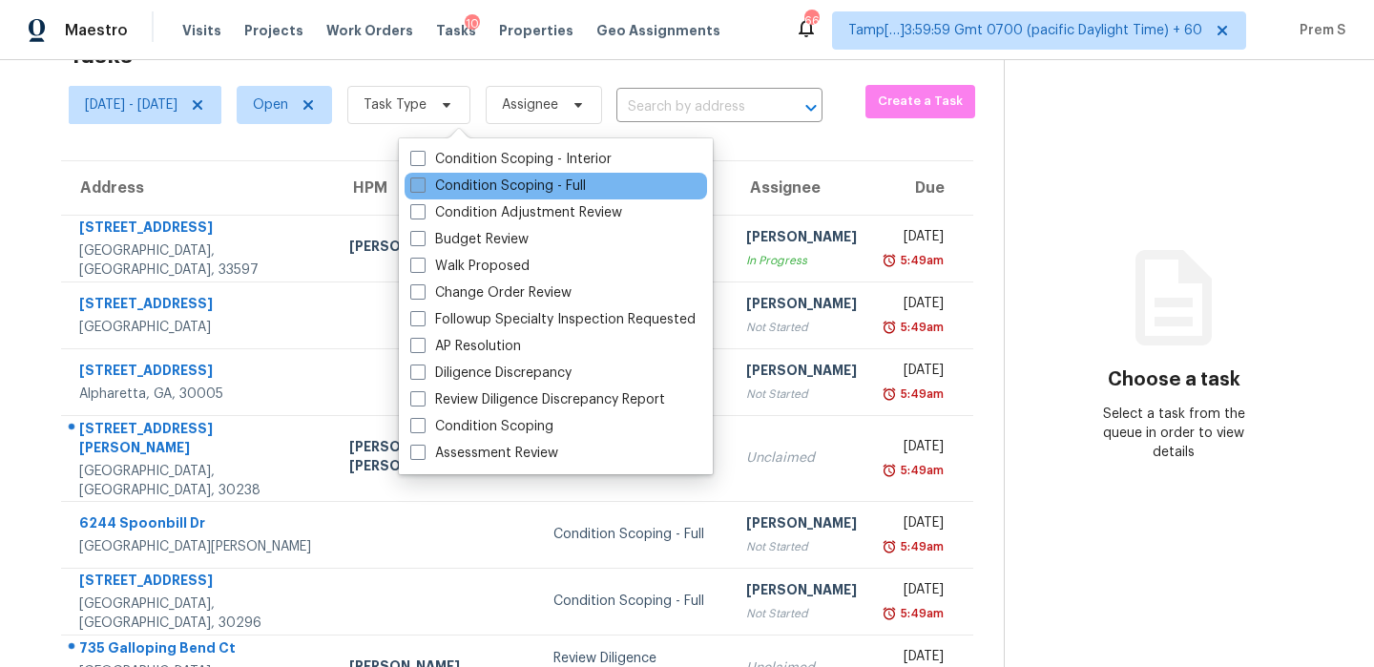
click at [498, 192] on label "Condition Scoping - Full" at bounding box center [498, 185] width 176 height 19
click at [423, 189] on input "Condition Scoping - Full" at bounding box center [416, 182] width 12 height 12
checkbox input "true"
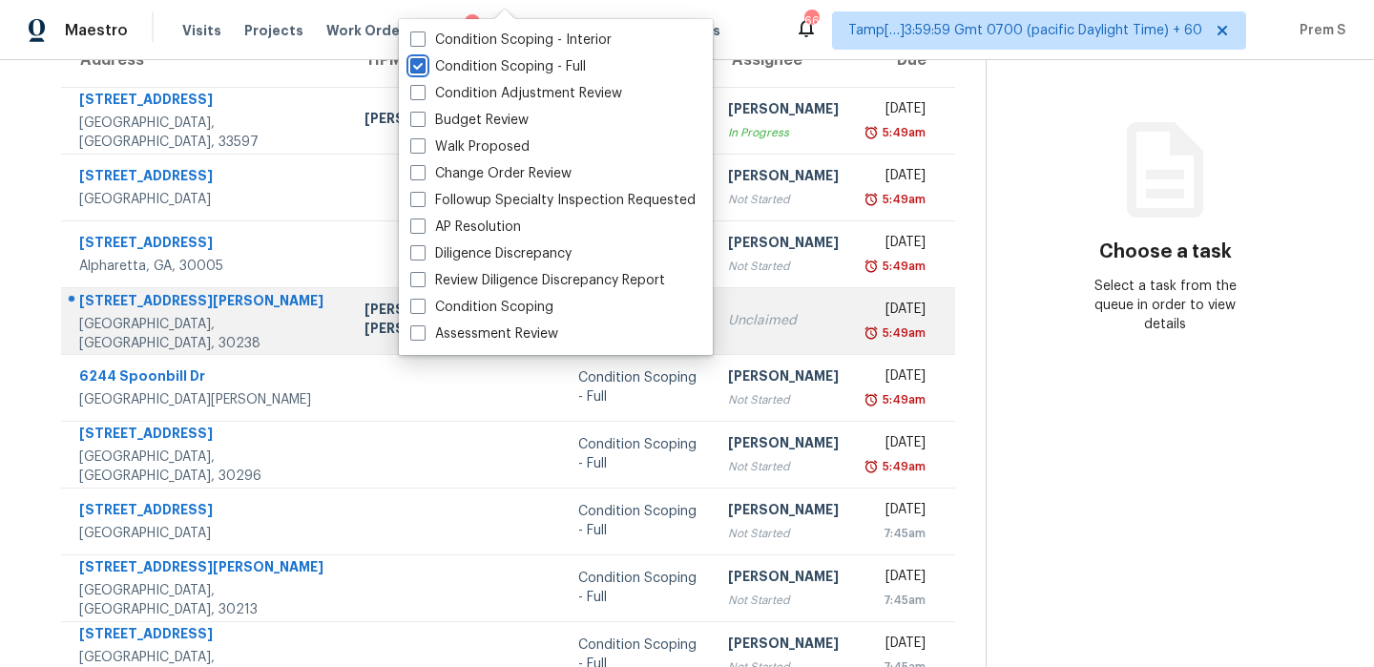
scroll to position [215, 0]
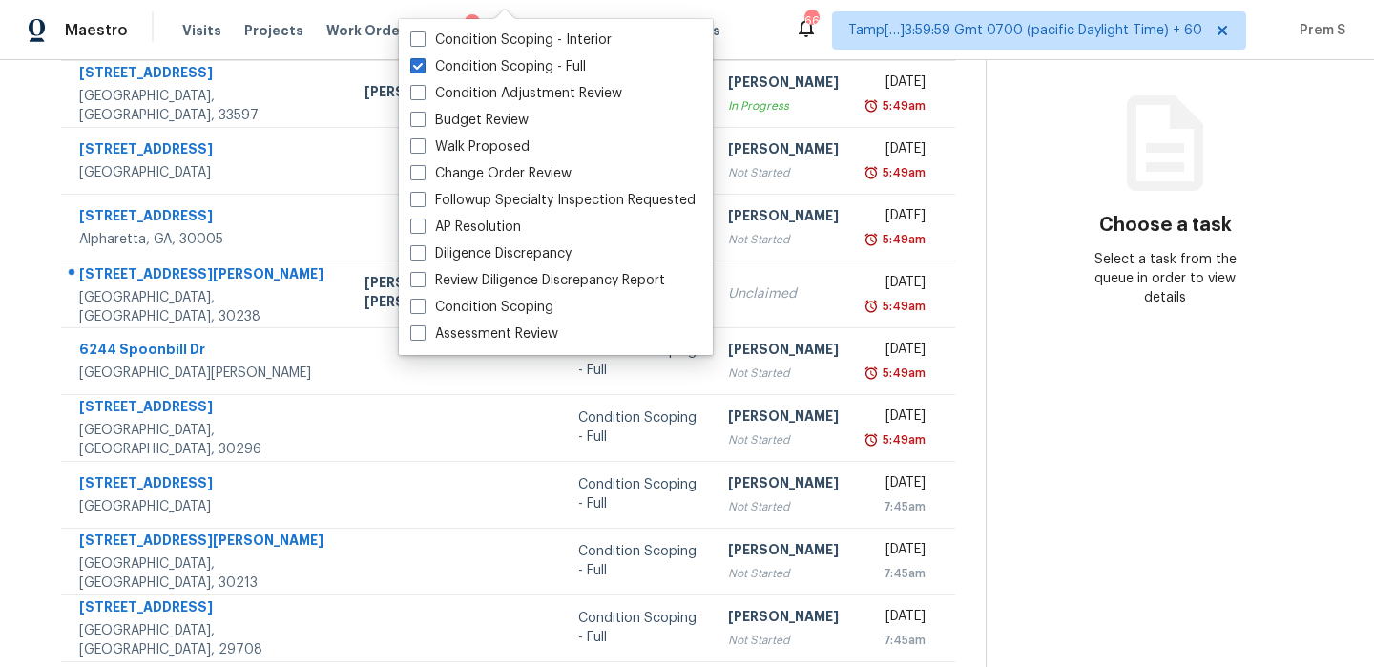
click at [961, 344] on div "Address HPM Type Assignee Due [STREET_ADDRESS][PERSON_NAME] [PERSON_NAME] Condi…" at bounding box center [508, 367] width 955 height 723
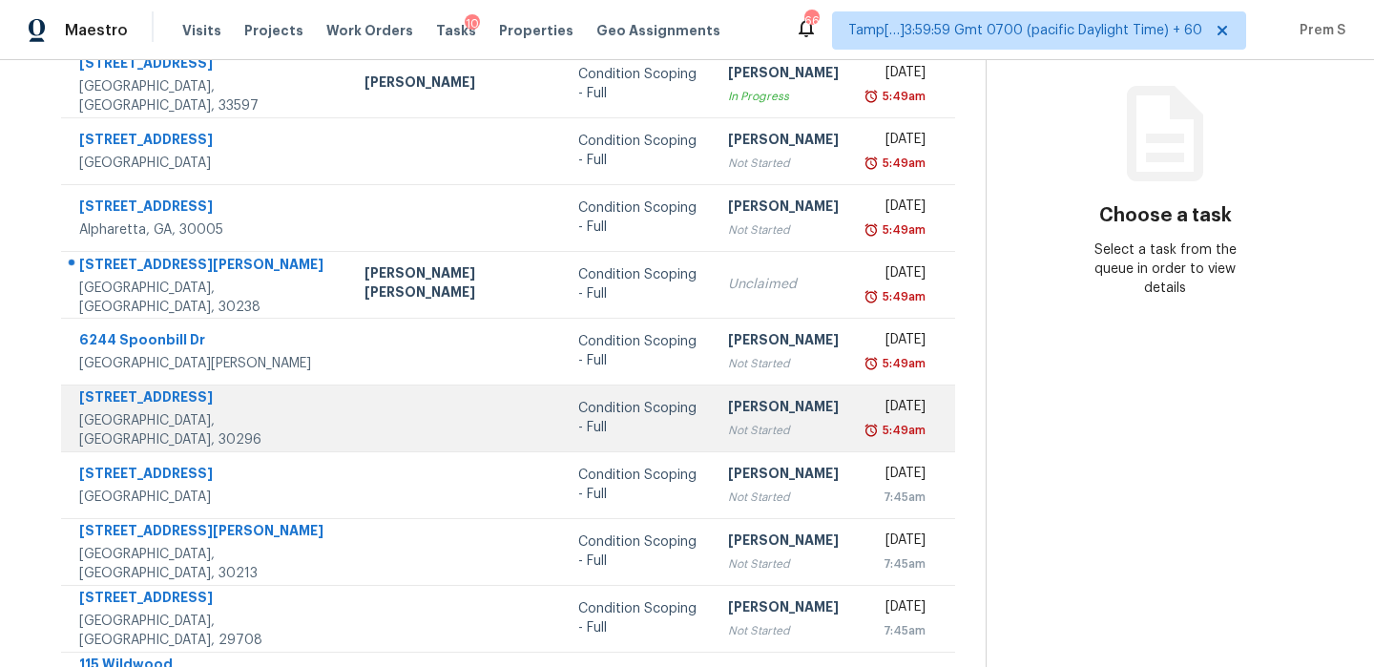
scroll to position [0, 0]
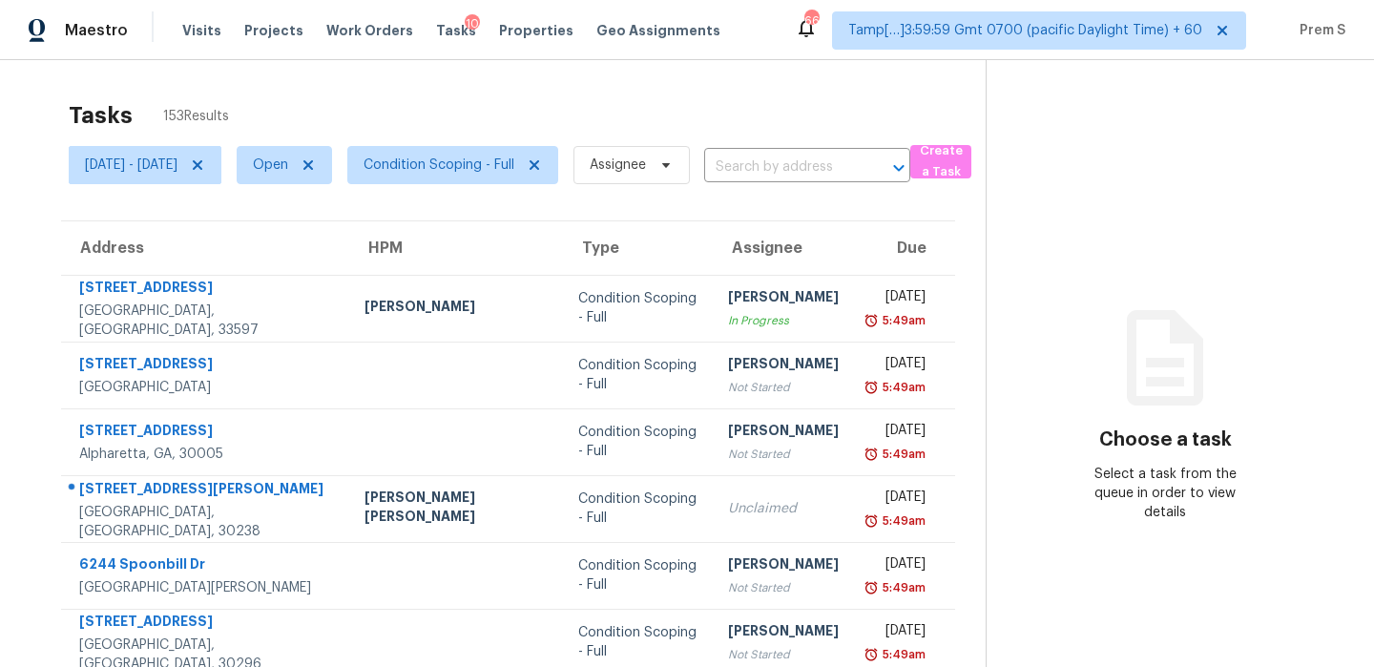
click at [737, 111] on div "Tasks 153 Results" at bounding box center [527, 116] width 917 height 50
click at [854, 222] on th "Due" at bounding box center [904, 247] width 101 height 53
click at [868, 215] on section "Tasks 153 Results [DATE] - [DATE] Open Condition Scoping - Full Assignee ​ Crea…" at bounding box center [508, 542] width 955 height 903
click at [995, 298] on section "Choose a task Select a task from the queue in order to view details" at bounding box center [1164, 527] width 358 height 934
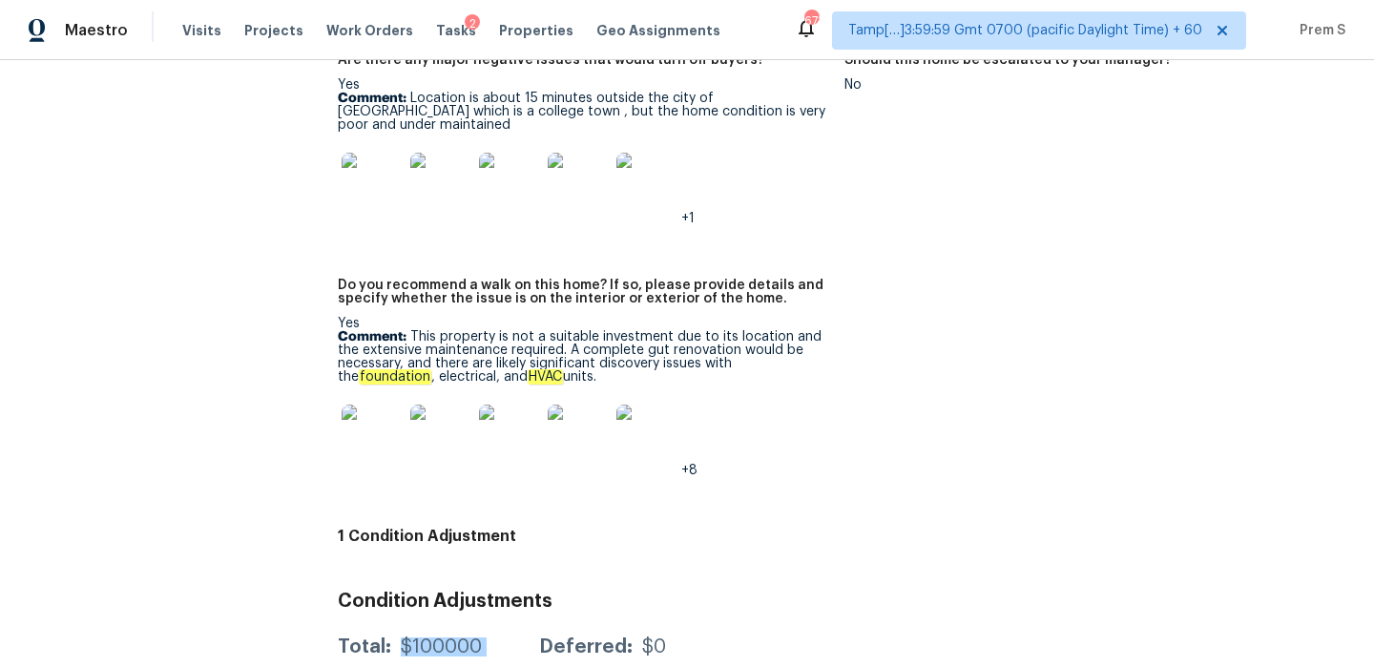
scroll to position [4440, 0]
